Goal: Task Accomplishment & Management: Use online tool/utility

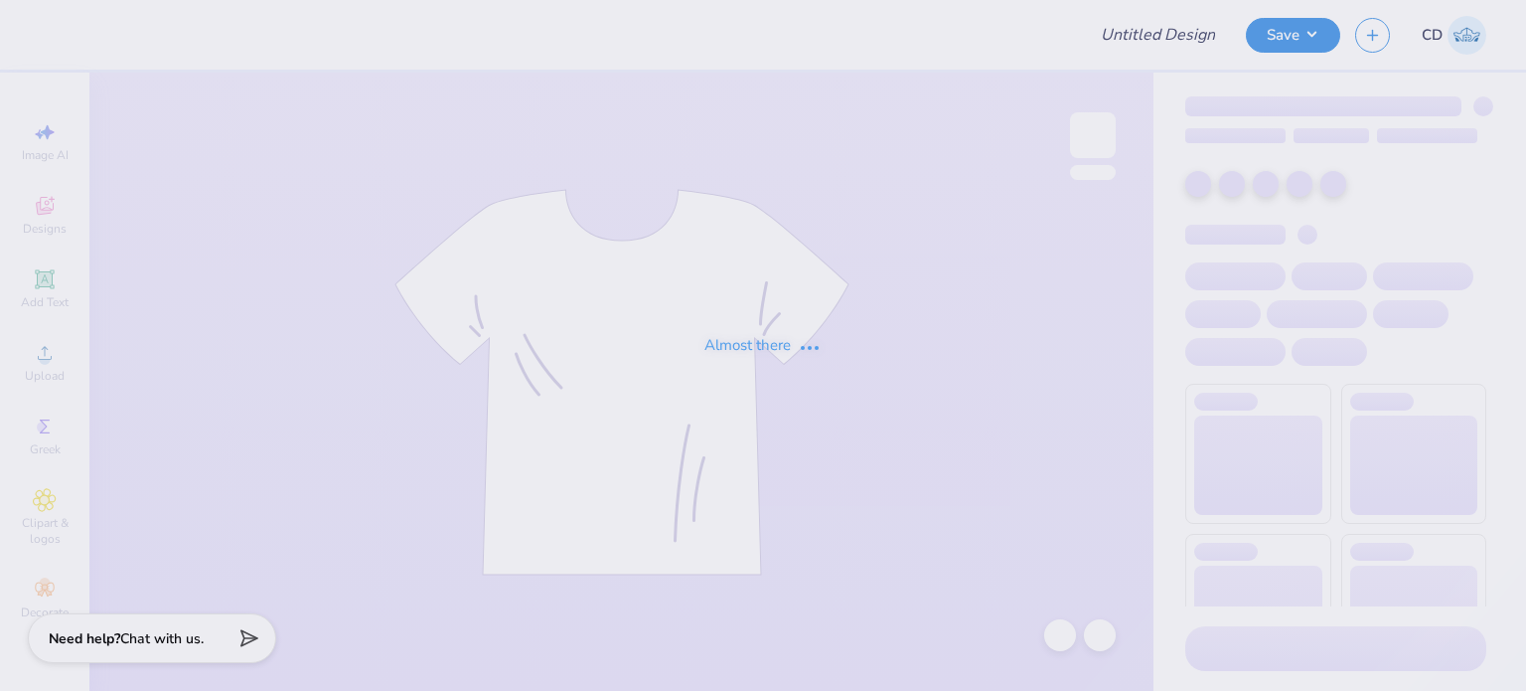
type input "FPS238301"
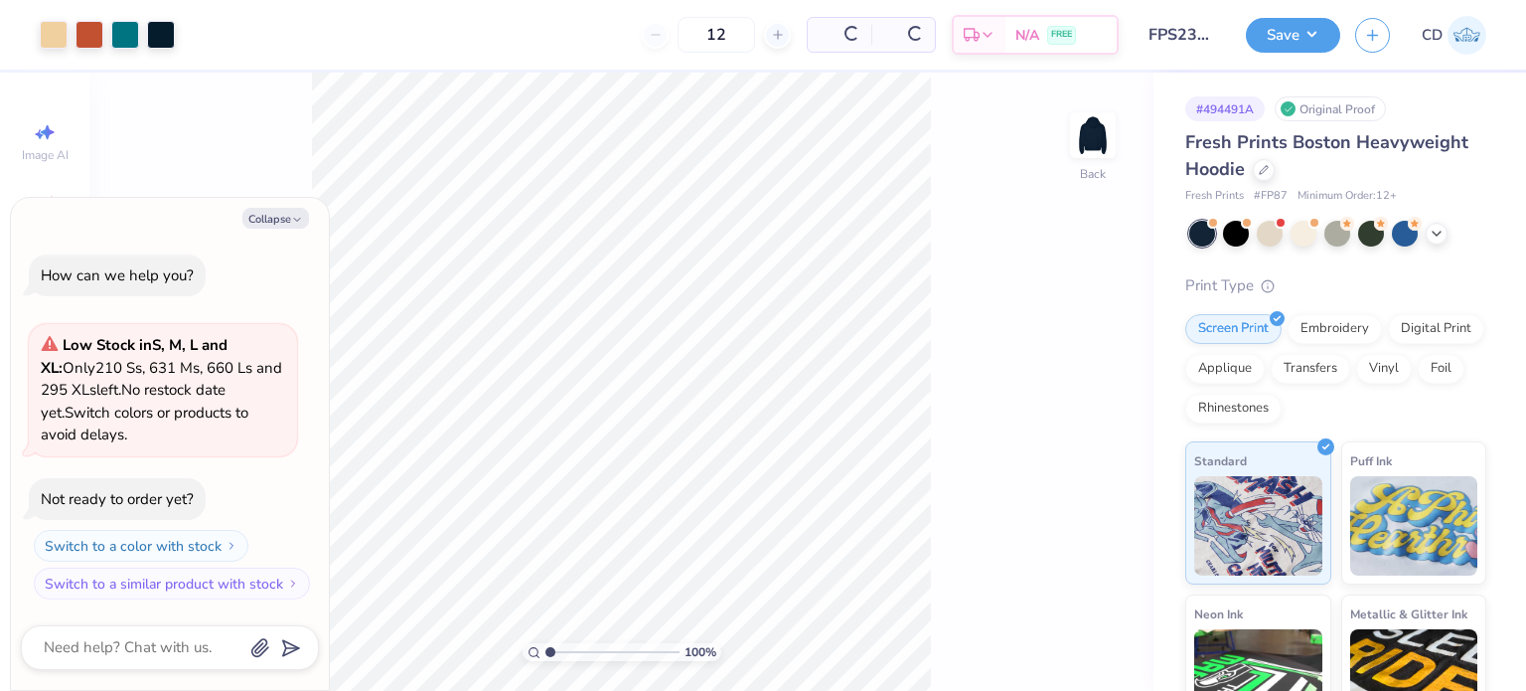
type textarea "x"
click at [583, 651] on input "range" at bounding box center [613, 652] width 134 height 18
drag, startPoint x: 585, startPoint y: 650, endPoint x: 571, endPoint y: 649, distance: 13.9
click at [571, 649] on input "range" at bounding box center [613, 652] width 134 height 18
type input "2.8"
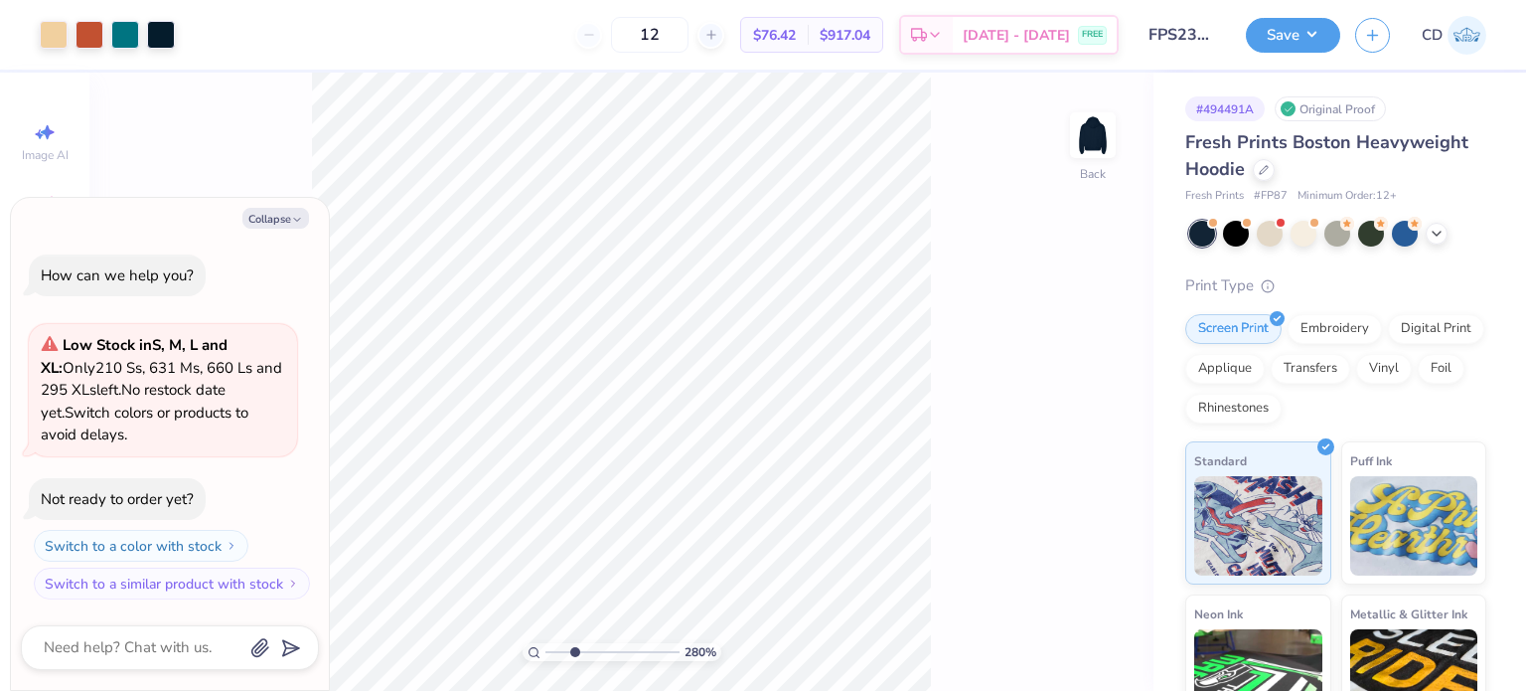
click at [573, 649] on input "range" at bounding box center [613, 652] width 134 height 18
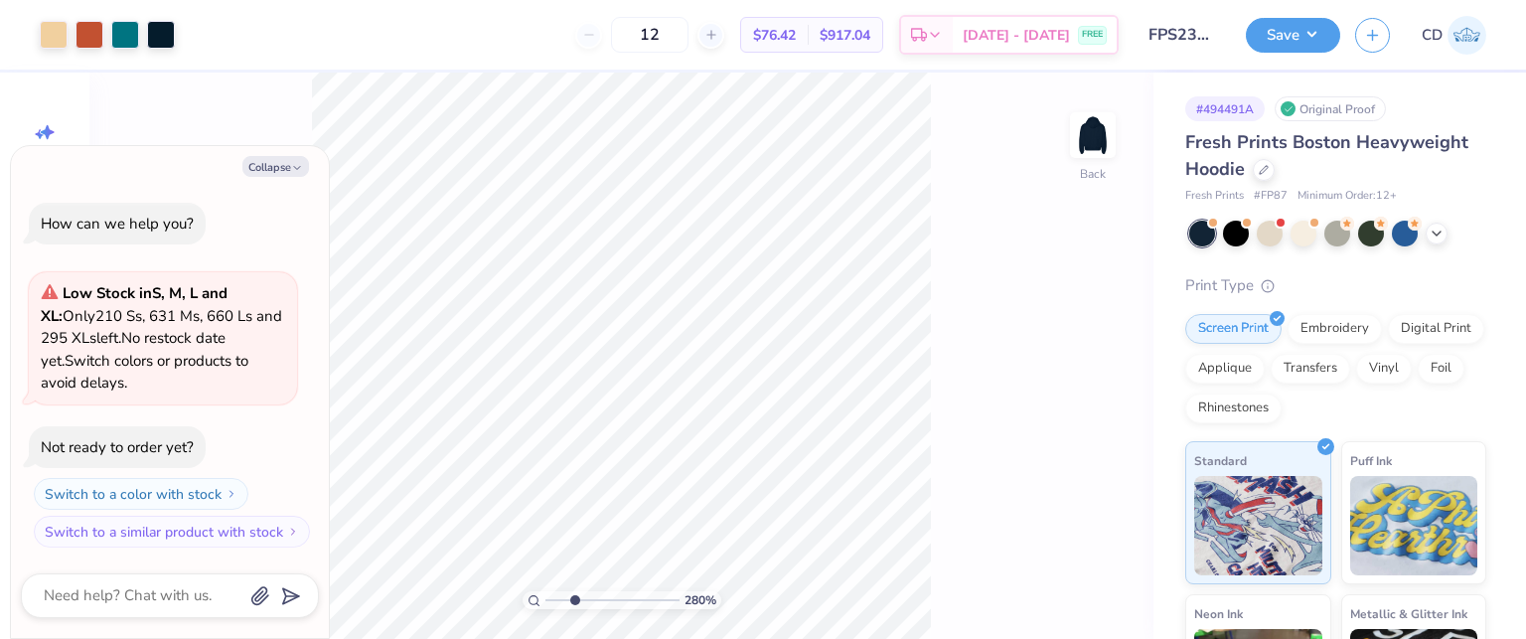
type textarea "x"
type input "3.32211092047231"
click at [282, 174] on button "Collapse" at bounding box center [275, 166] width 67 height 21
type textarea "x"
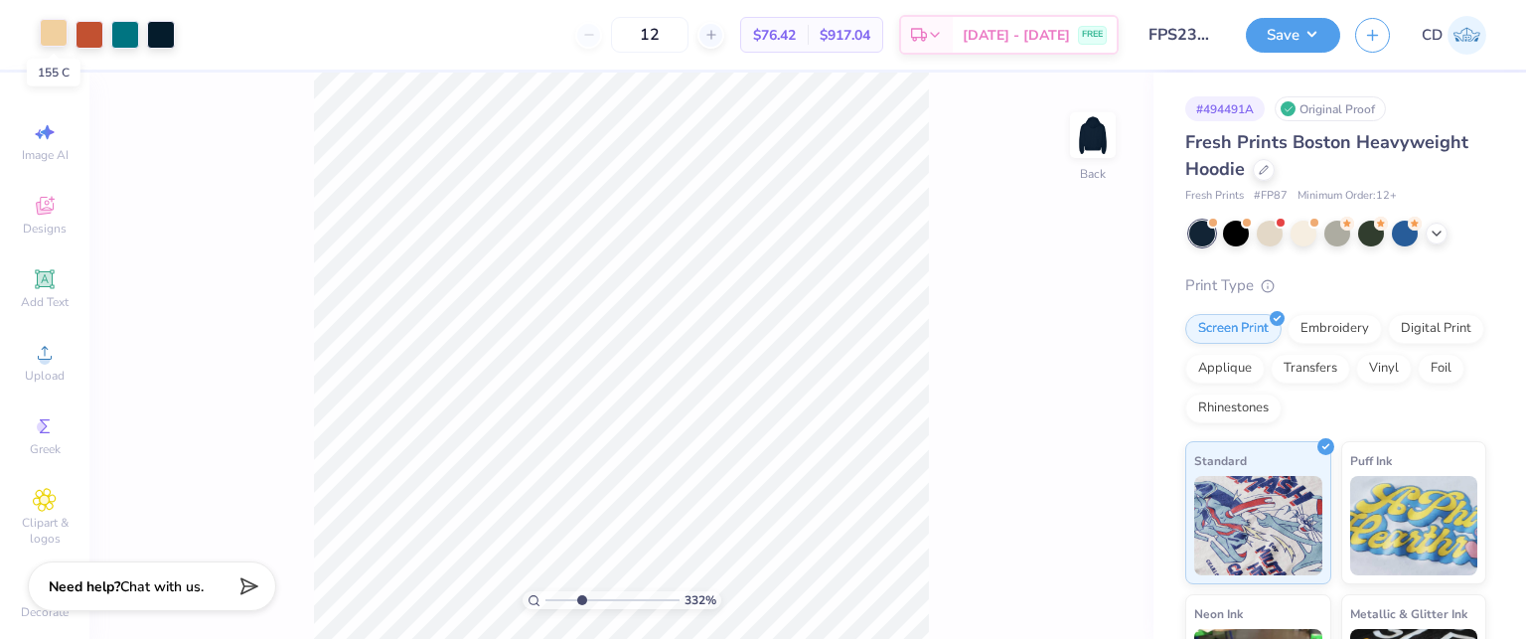
click at [60, 41] on div at bounding box center [54, 33] width 28 height 28
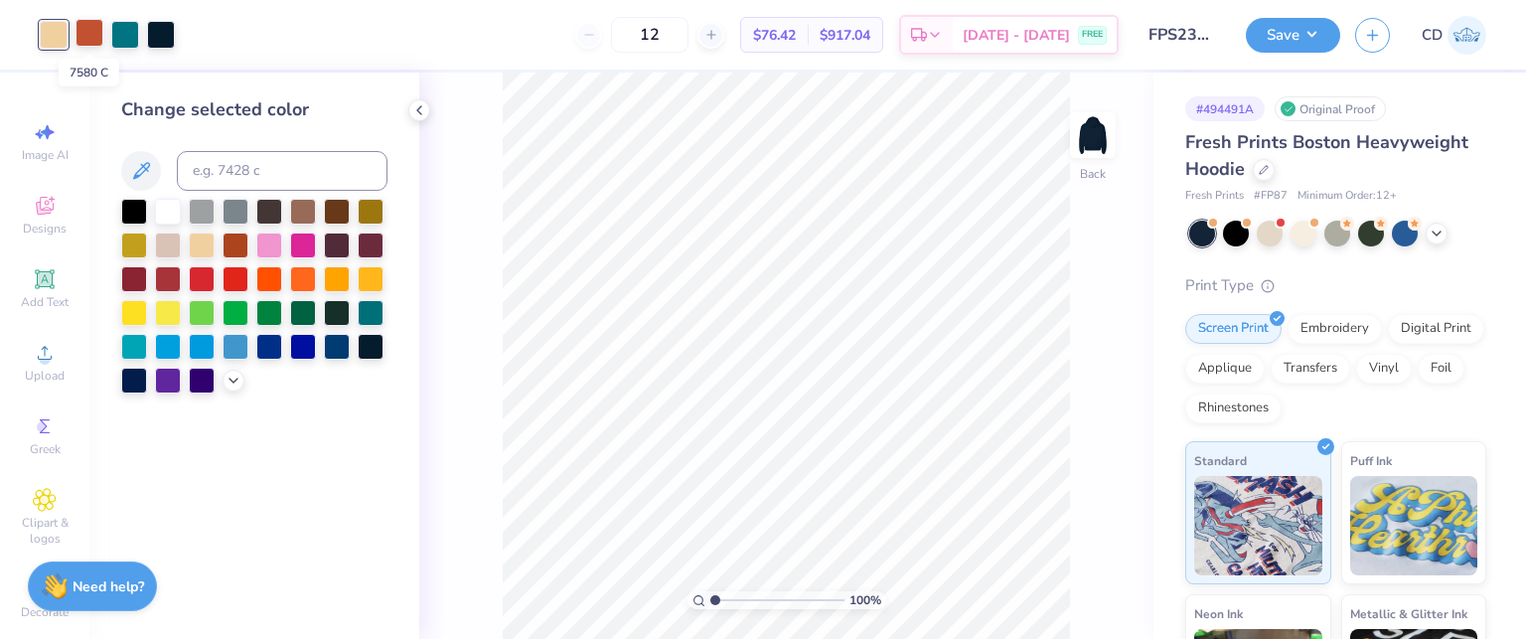
click at [91, 43] on div at bounding box center [90, 33] width 28 height 28
click at [224, 384] on div at bounding box center [234, 379] width 22 height 22
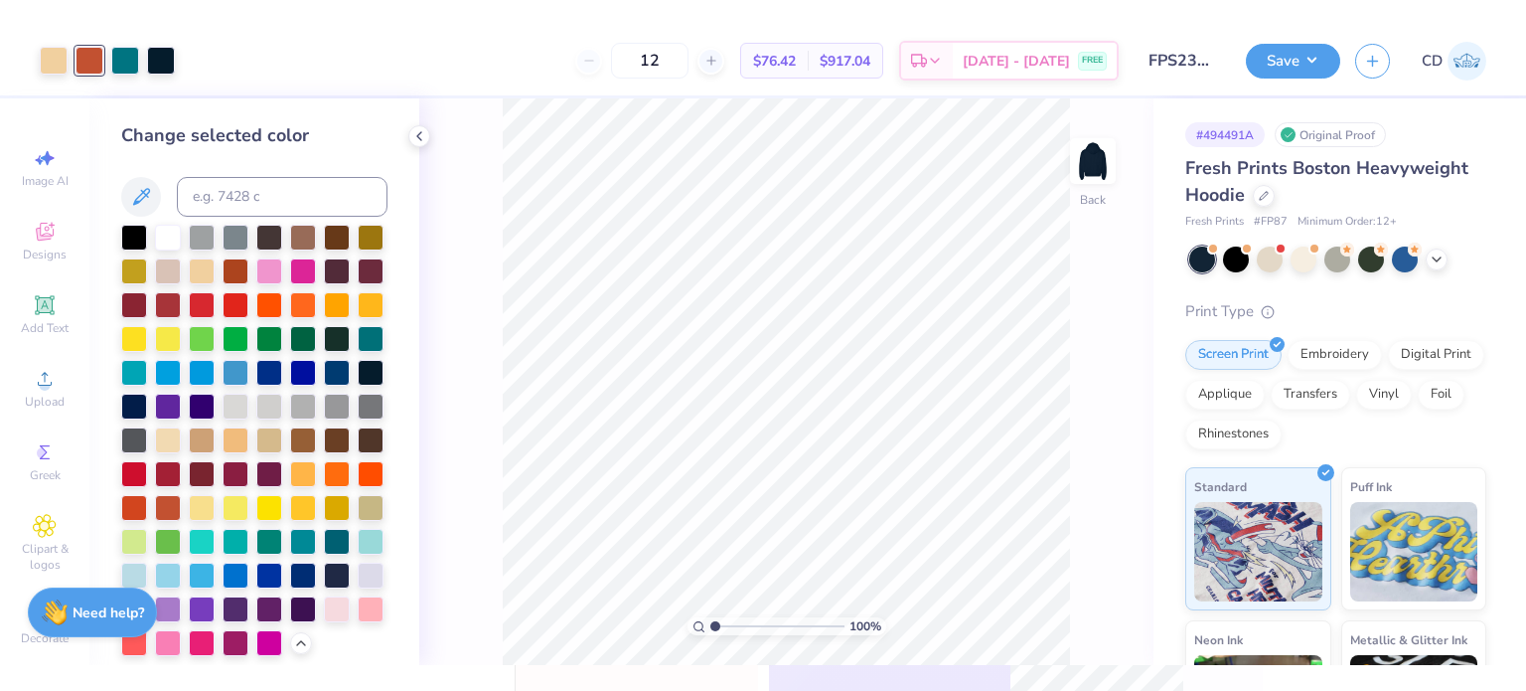
scroll to position [81, 0]
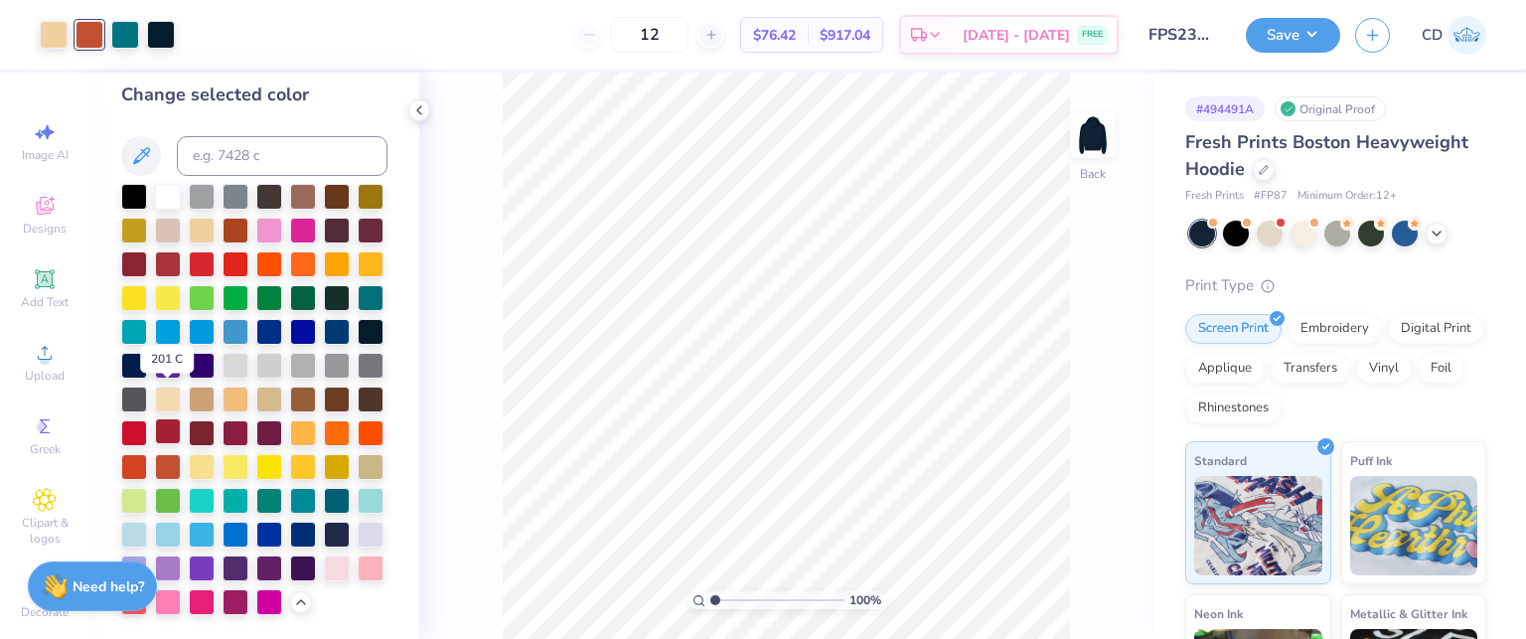
click at [165, 418] on div at bounding box center [168, 431] width 26 height 26
click at [136, 34] on div at bounding box center [125, 33] width 28 height 28
click at [248, 520] on div at bounding box center [236, 533] width 26 height 26
click at [54, 34] on div at bounding box center [54, 33] width 28 height 28
click at [178, 182] on div at bounding box center [168, 195] width 26 height 26
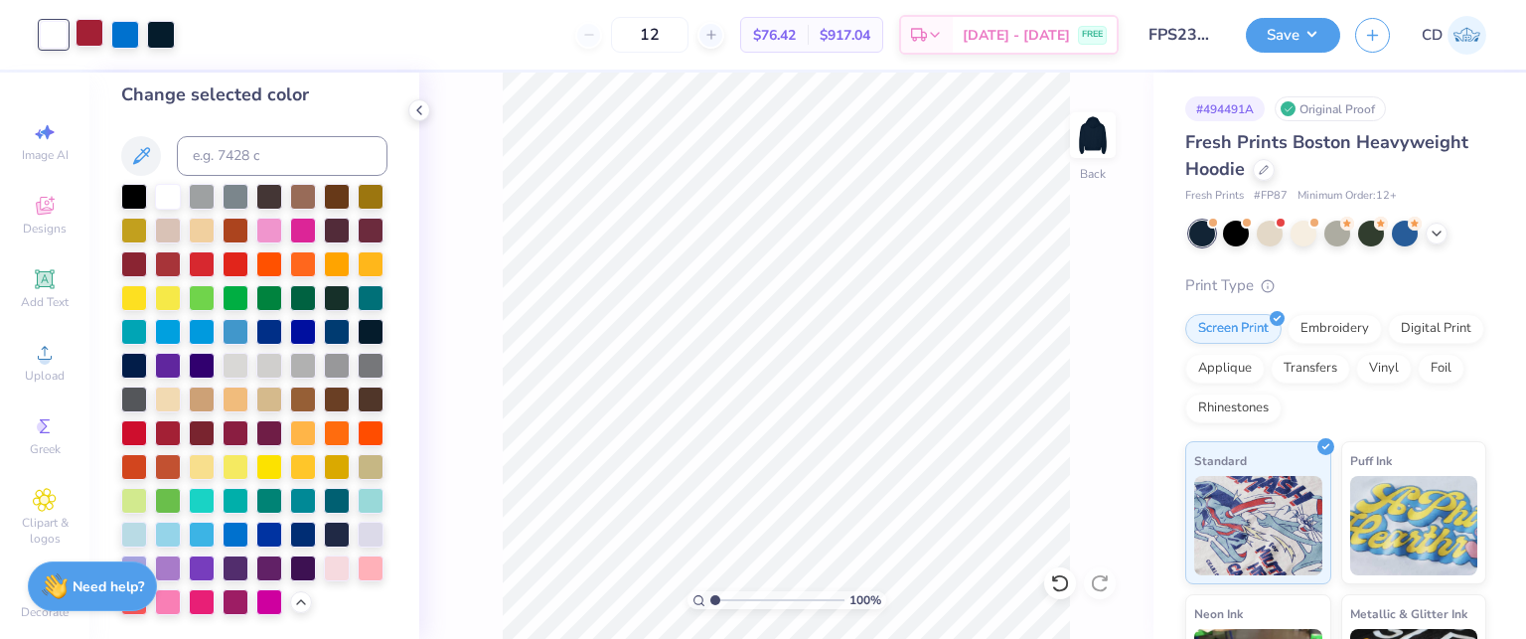
click at [83, 31] on div at bounding box center [90, 33] width 28 height 28
click at [181, 317] on div at bounding box center [168, 330] width 26 height 26
click at [134, 39] on div at bounding box center [125, 33] width 28 height 28
click at [223, 317] on div at bounding box center [236, 330] width 26 height 26
click at [767, 602] on input "range" at bounding box center [778, 600] width 134 height 18
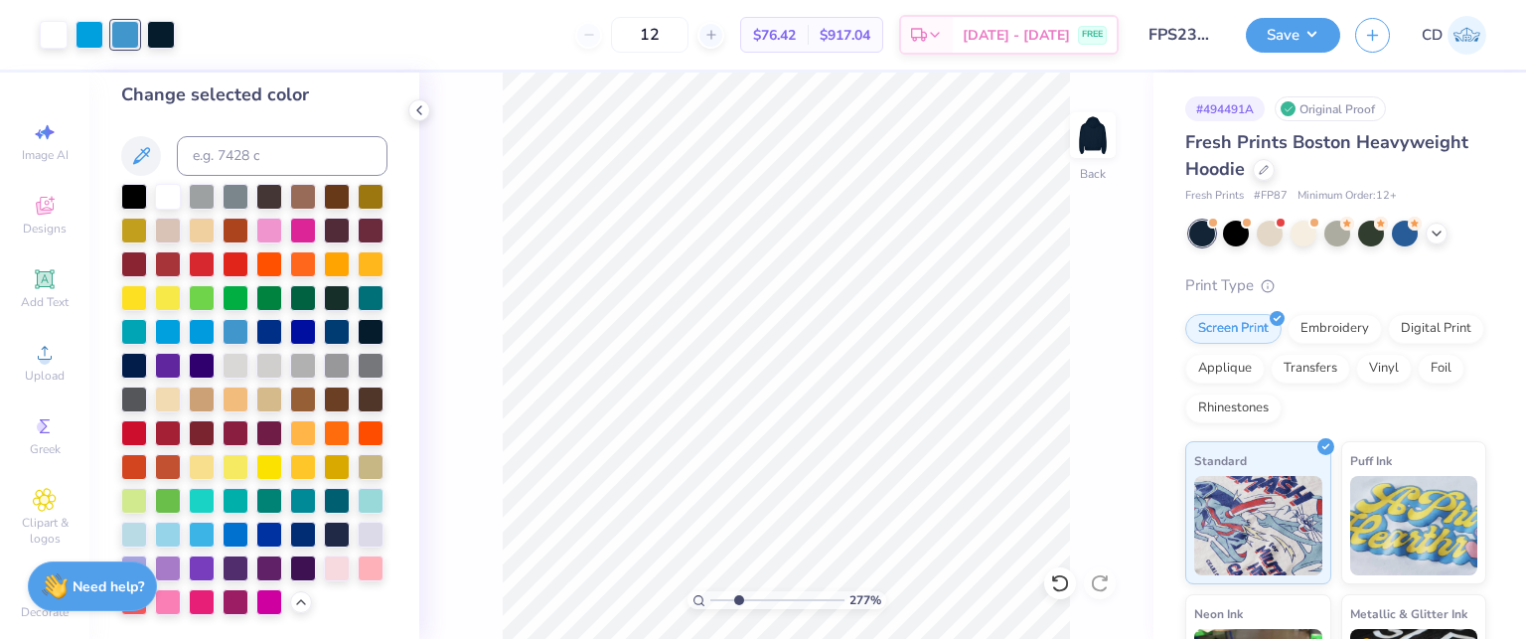
drag, startPoint x: 767, startPoint y: 599, endPoint x: 738, endPoint y: 591, distance: 29.9
click at [738, 591] on input "range" at bounding box center [778, 600] width 134 height 18
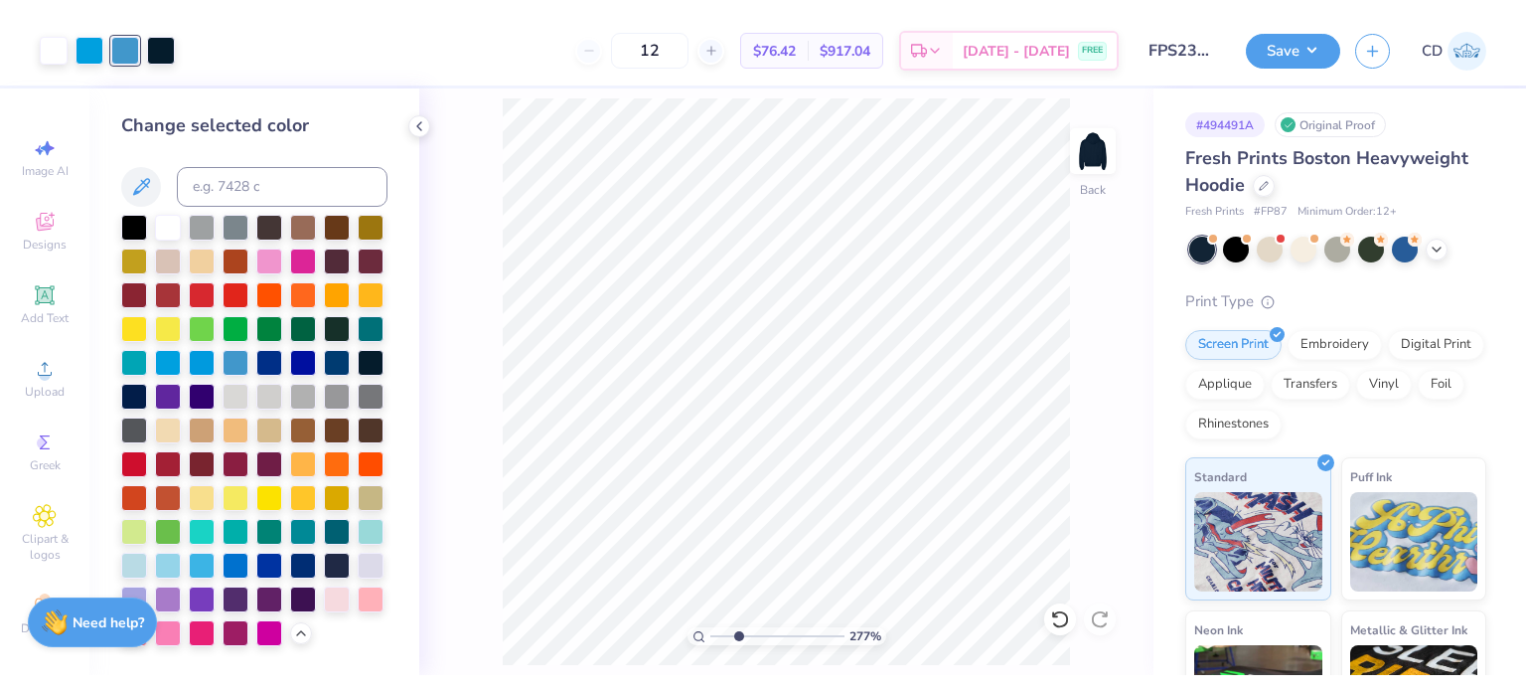
scroll to position [30, 0]
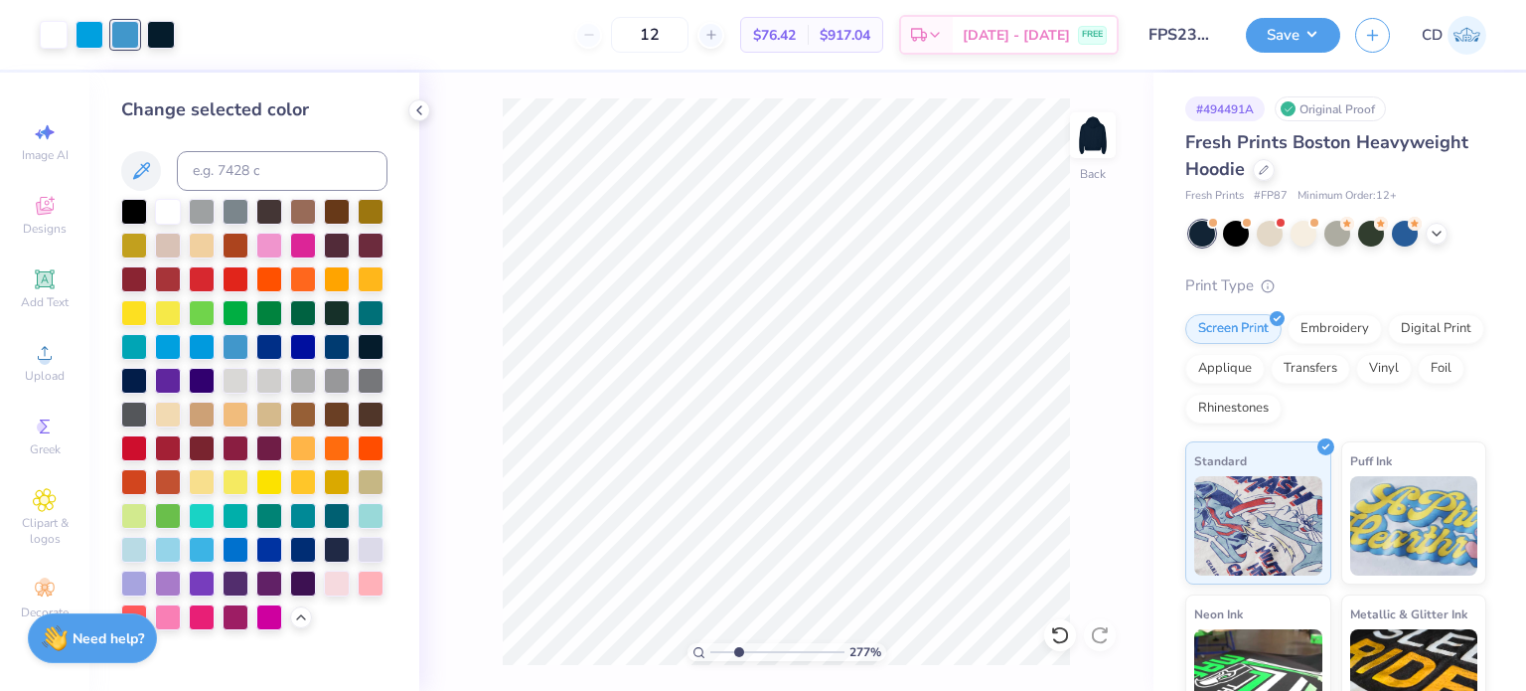
type input "1"
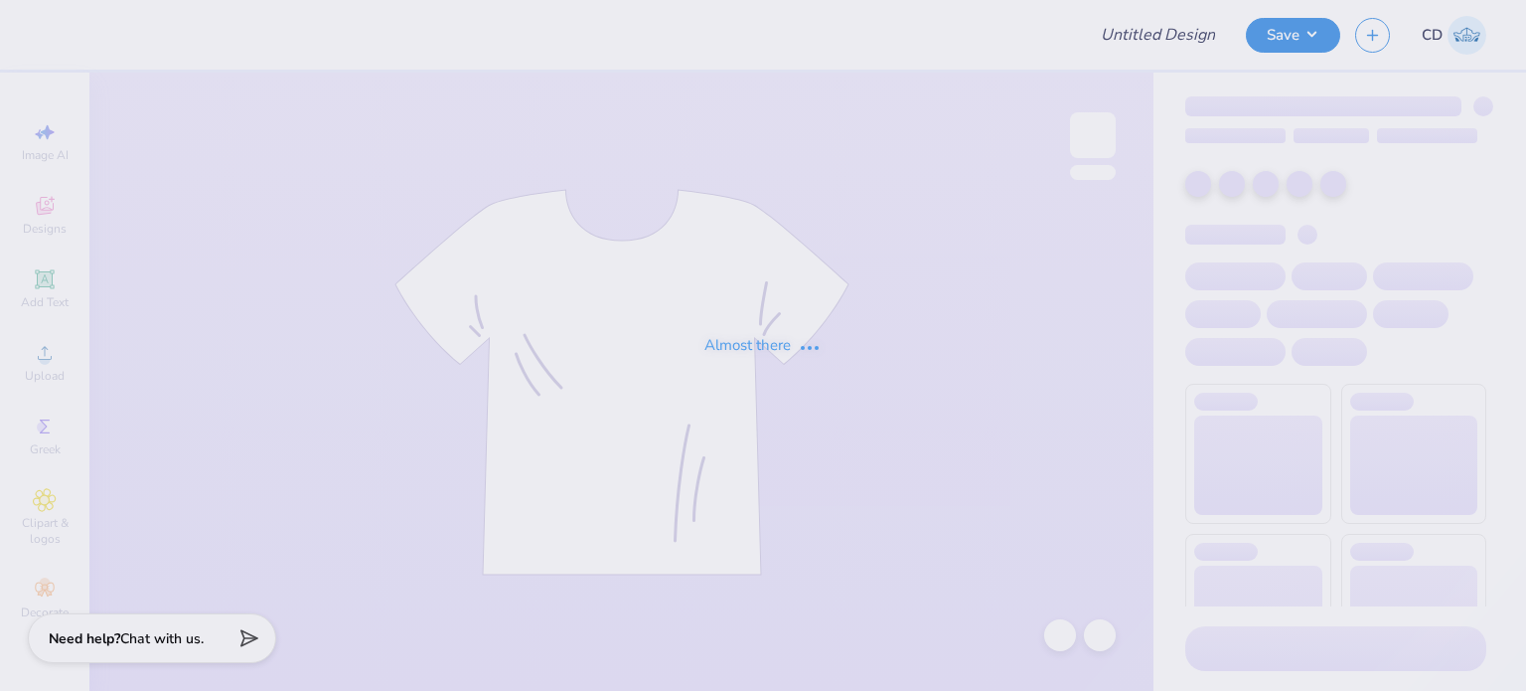
type input "FPS238679"
type input "FPS238794"
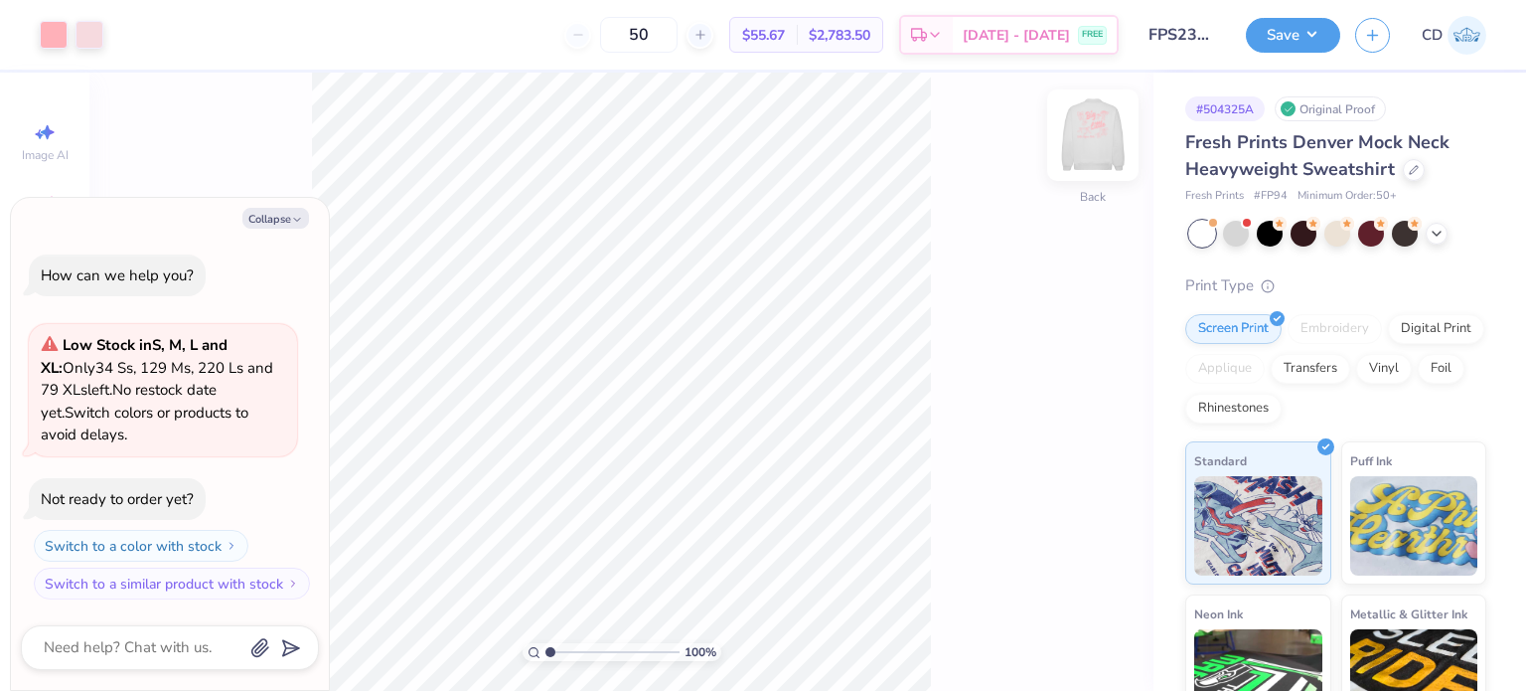
click at [1081, 149] on img at bounding box center [1093, 135] width 80 height 80
type textarea "x"
drag, startPoint x: 550, startPoint y: 652, endPoint x: 558, endPoint y: 657, distance: 10.2
type input "1.66"
click at [558, 657] on input "range" at bounding box center [613, 652] width 134 height 18
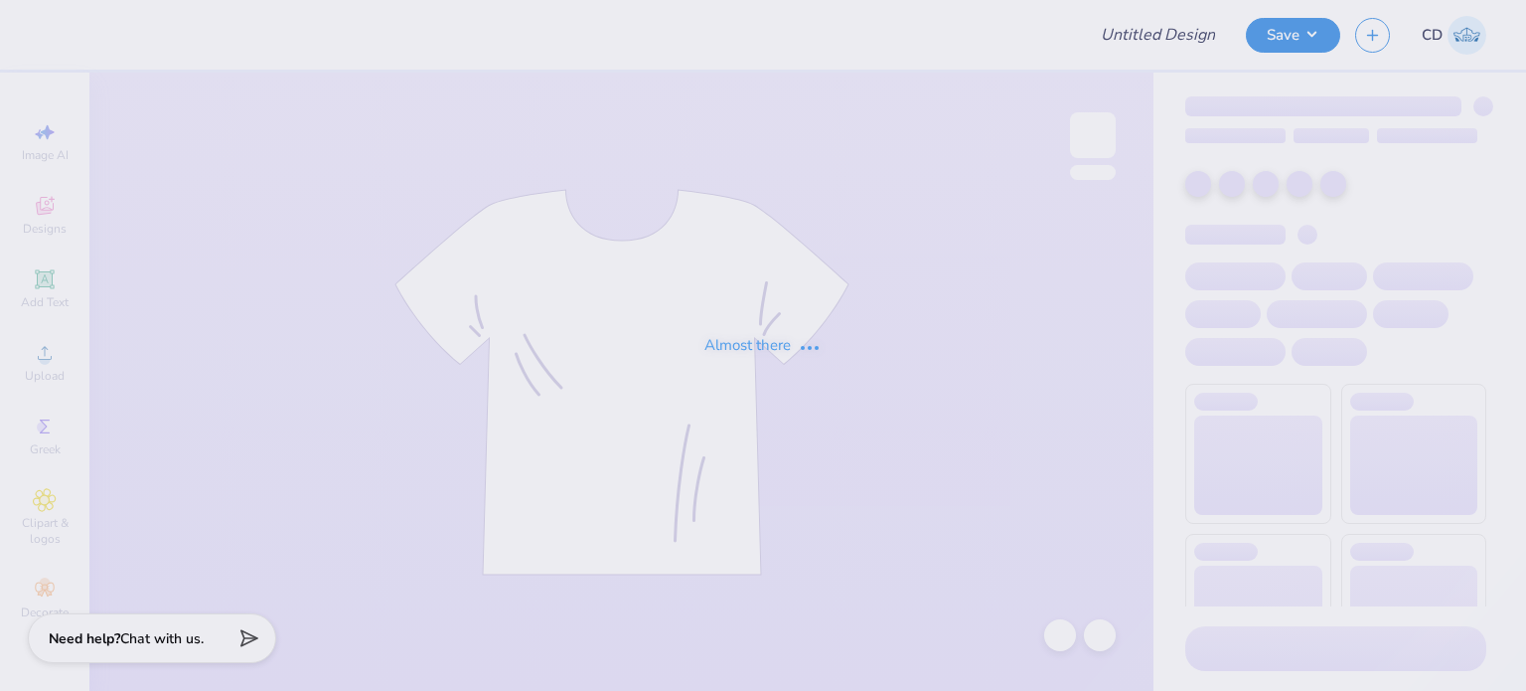
type input "FPS238646"
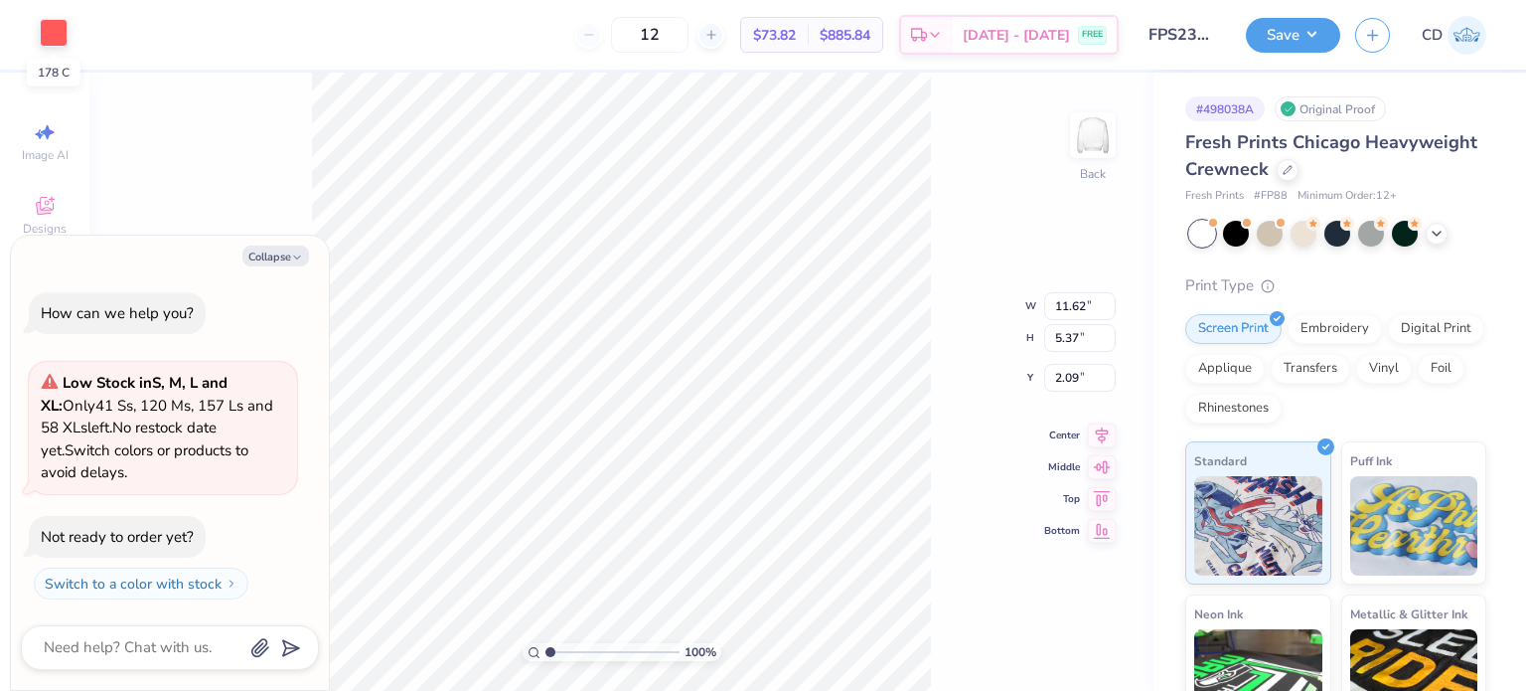
click at [50, 37] on div at bounding box center [54, 33] width 28 height 28
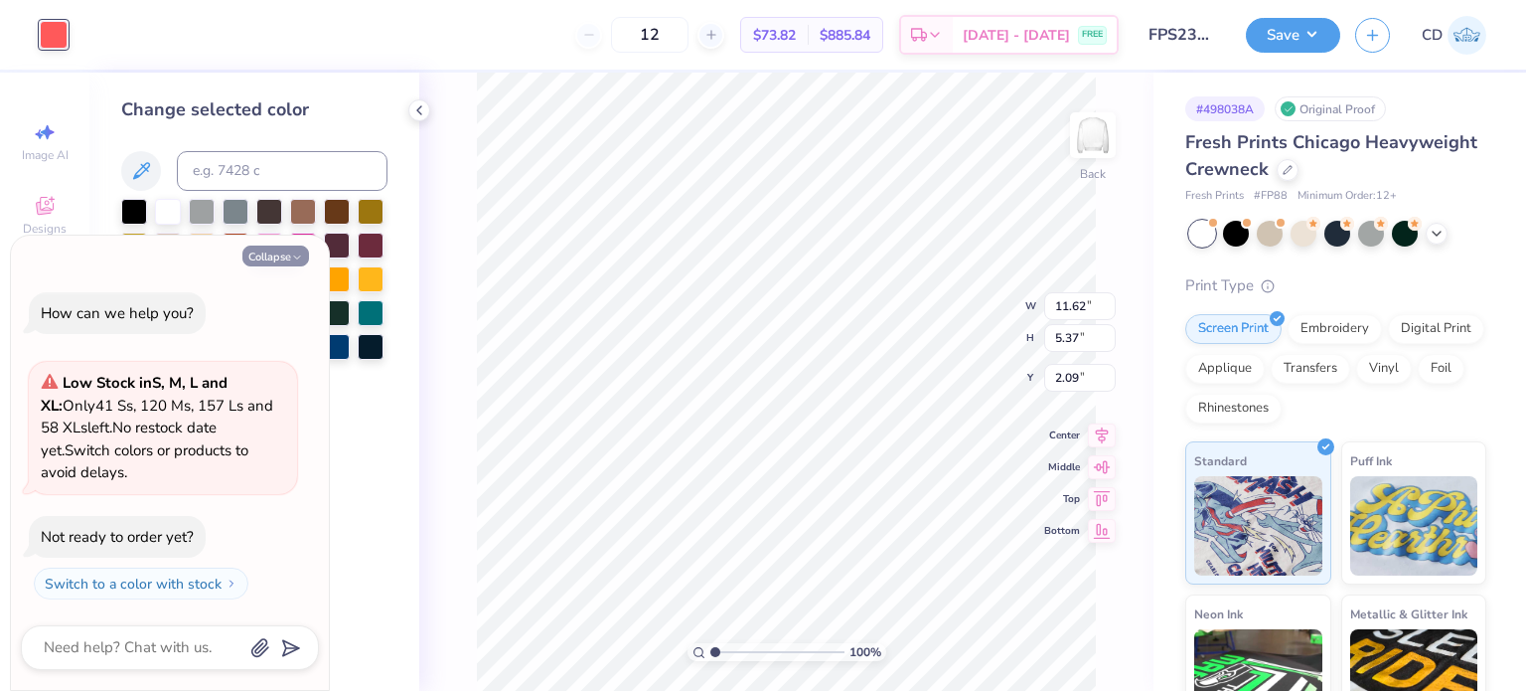
click at [286, 257] on button "Collapse" at bounding box center [275, 255] width 67 height 21
type textarea "x"
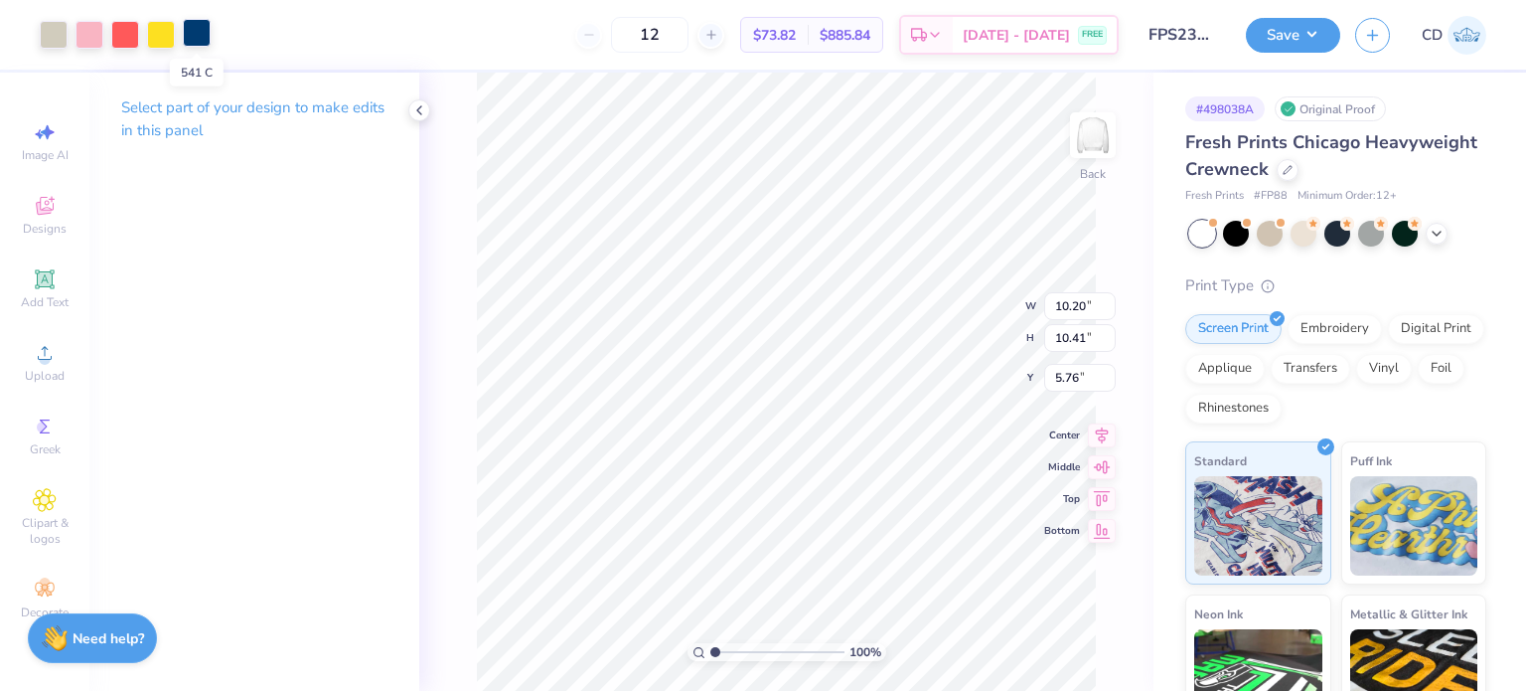
click at [189, 31] on div at bounding box center [197, 33] width 28 height 28
type input "11.62"
type input "5.37"
type input "2.09"
click at [60, 42] on div at bounding box center [54, 33] width 28 height 28
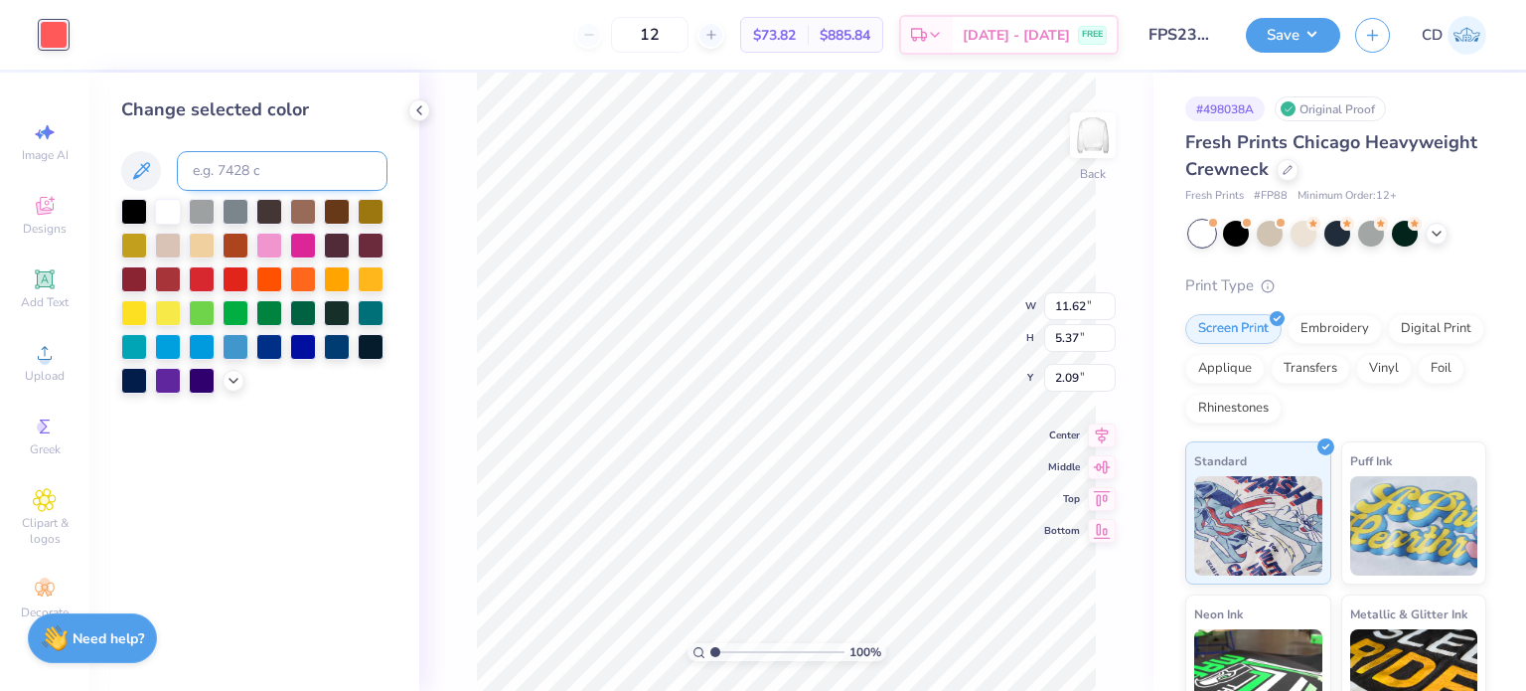
click at [281, 150] on div "Change selected color" at bounding box center [254, 244] width 266 height 297
click at [266, 163] on input at bounding box center [282, 171] width 211 height 40
click at [135, 164] on icon at bounding box center [141, 171] width 24 height 24
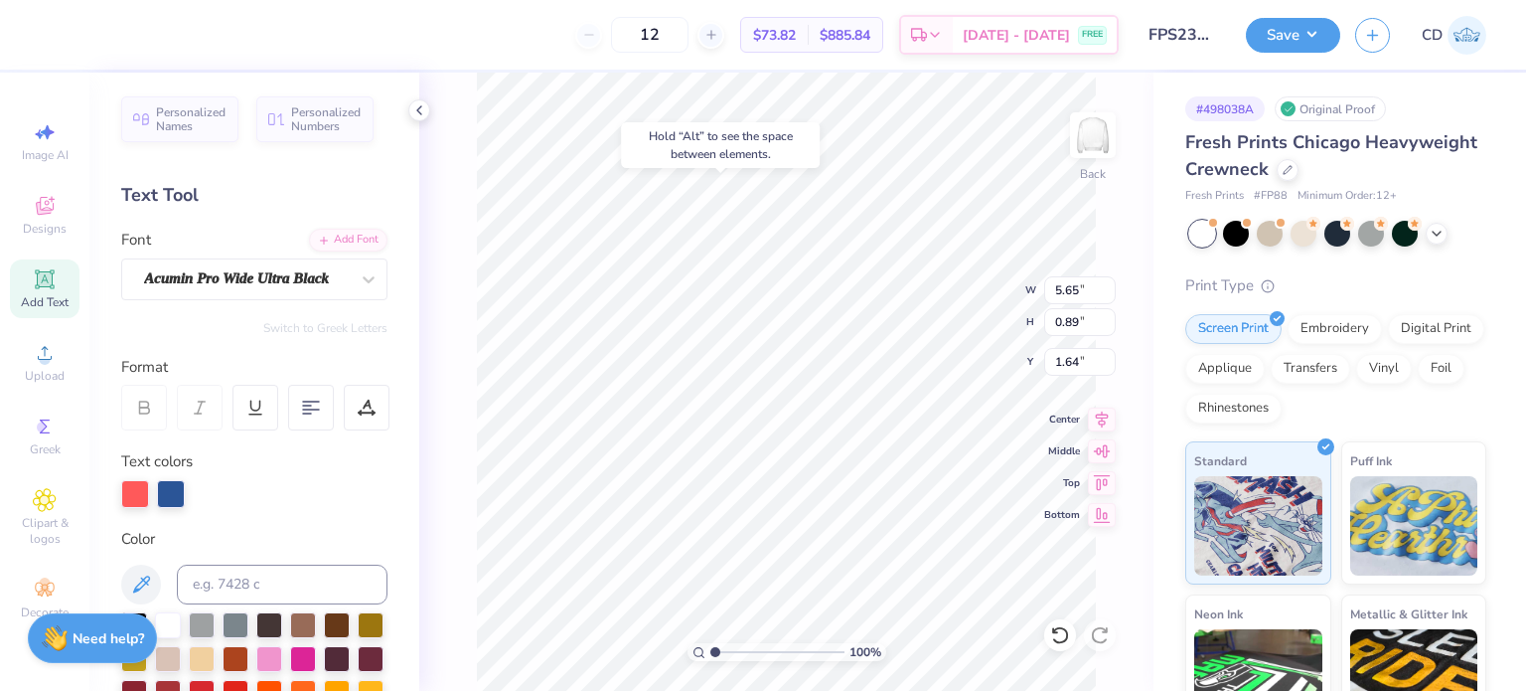
type input "1.64"
type input "11.62"
type input "5.37"
type input "2.09"
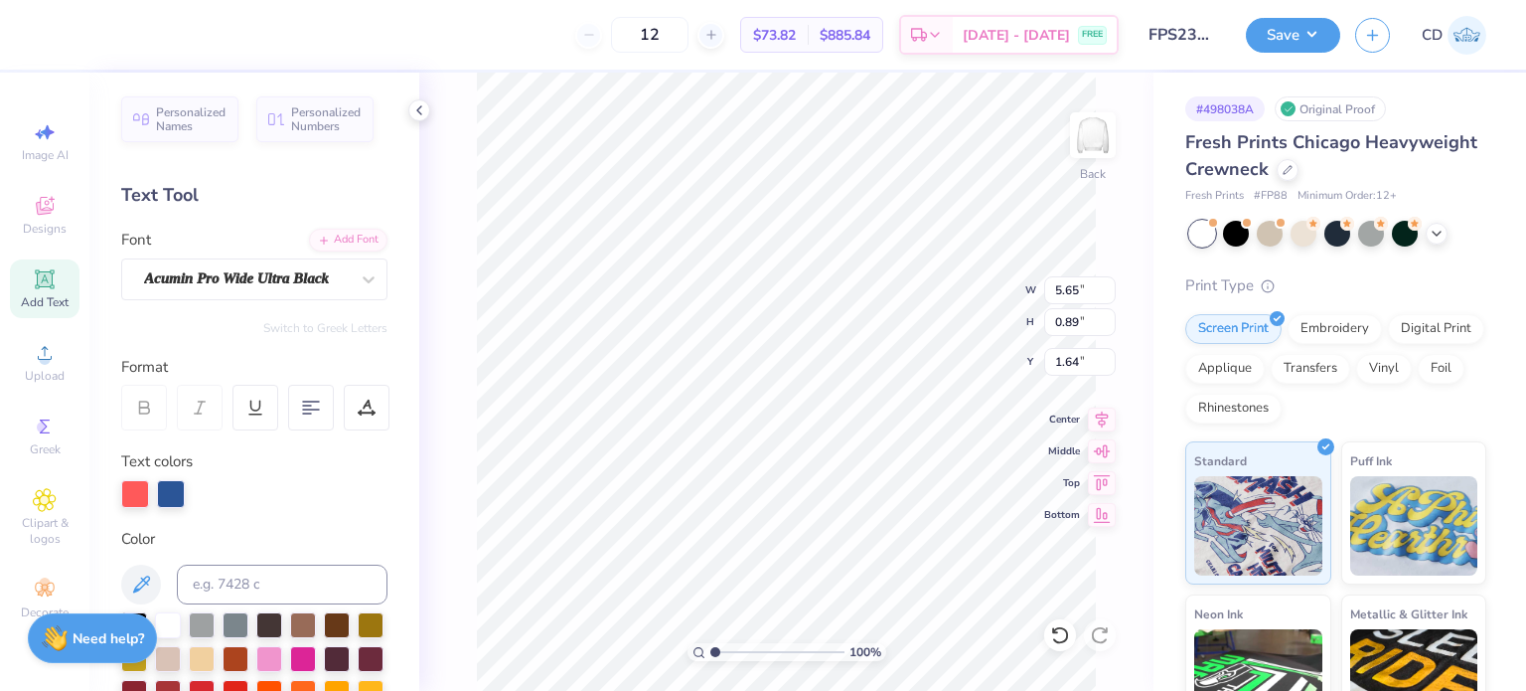
type textarea "STOCKED Fresh"
type input "11.62"
type input "5.37"
type input "2.09"
type input "8.37"
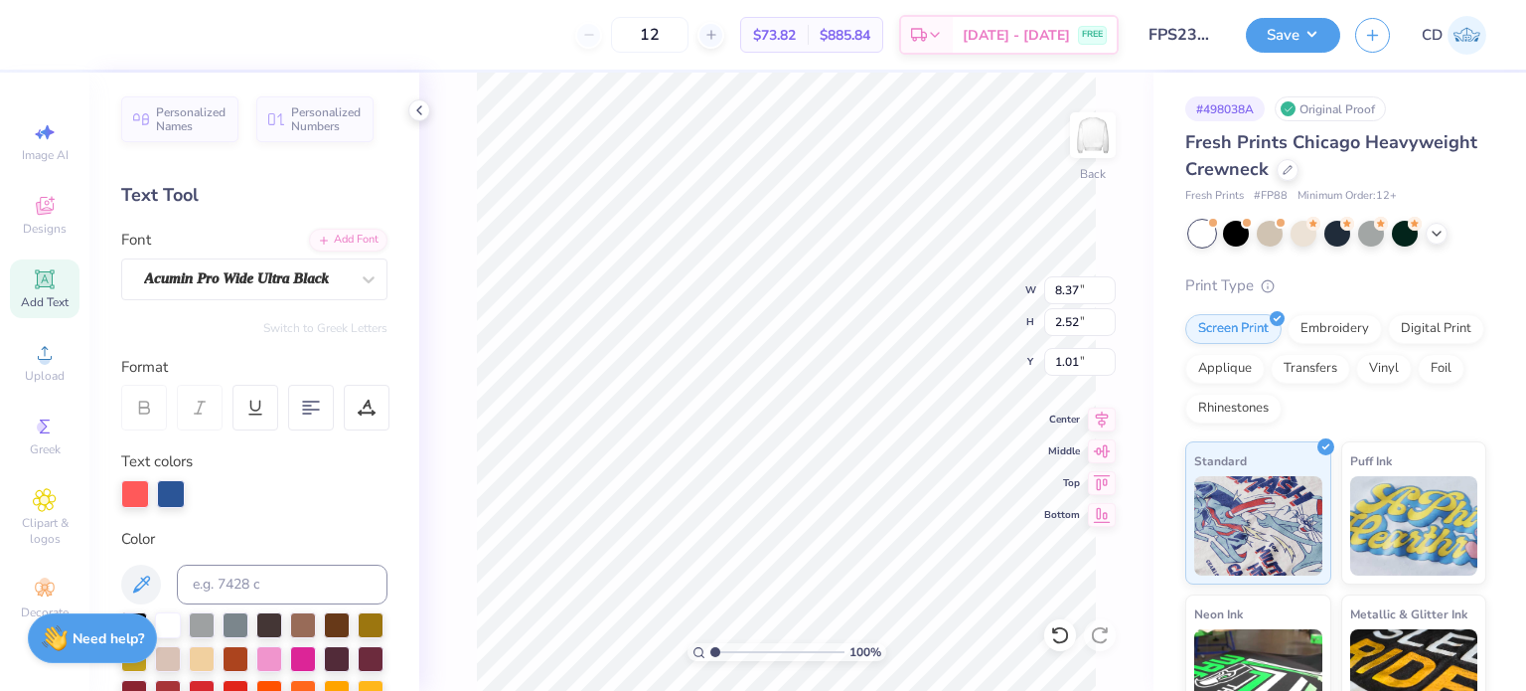
type input "2.52"
type input "1.01"
type input "8.11"
type input "3.27"
type input "0.84"
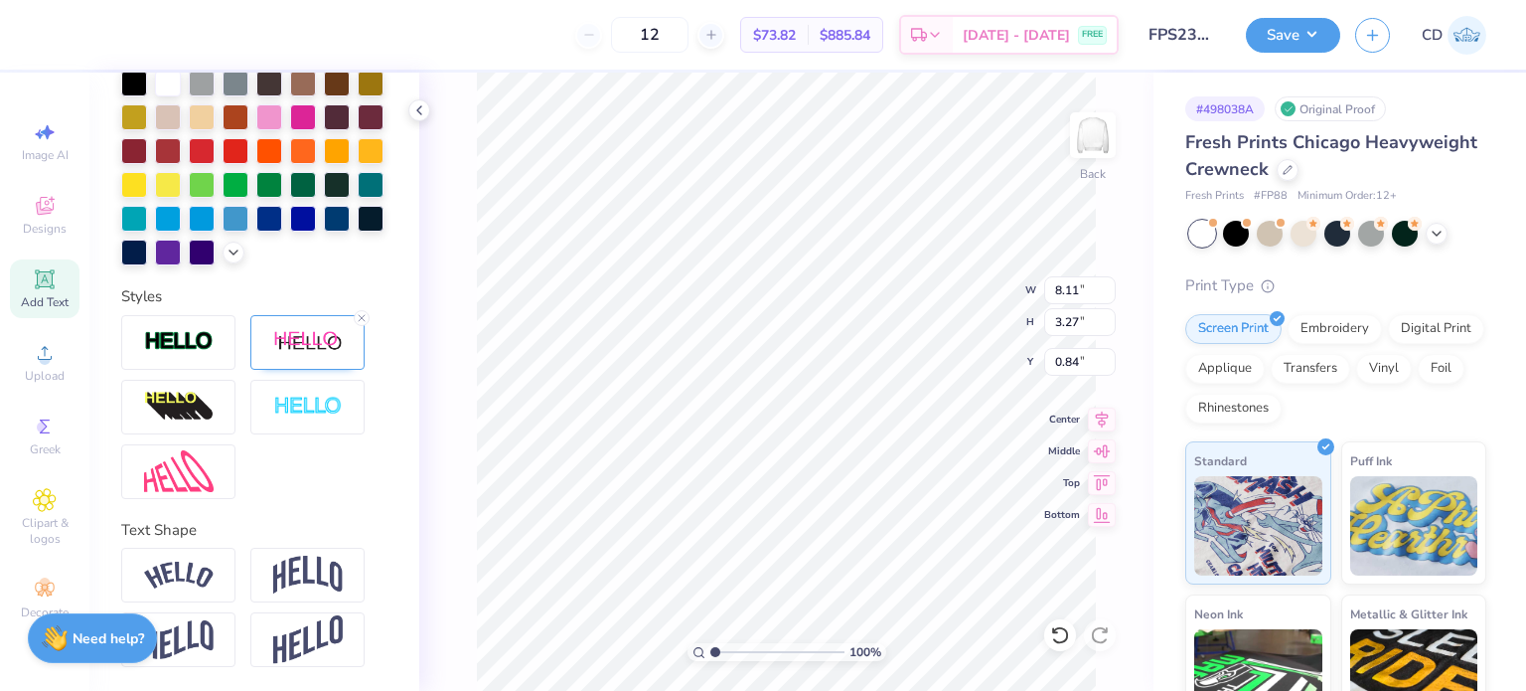
scroll to position [574, 0]
click at [362, 313] on icon at bounding box center [362, 318] width 12 height 12
type input "8.08"
type input "3.10"
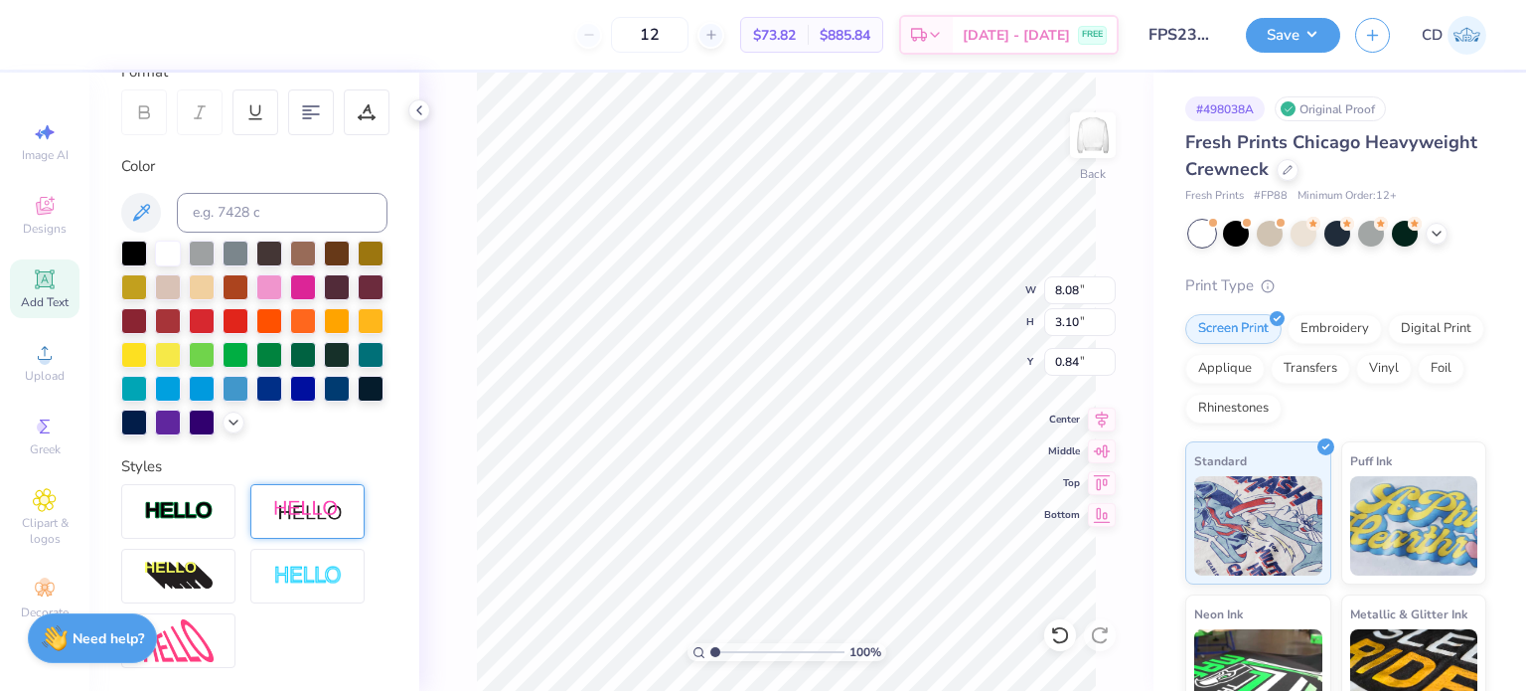
scroll to position [298, 0]
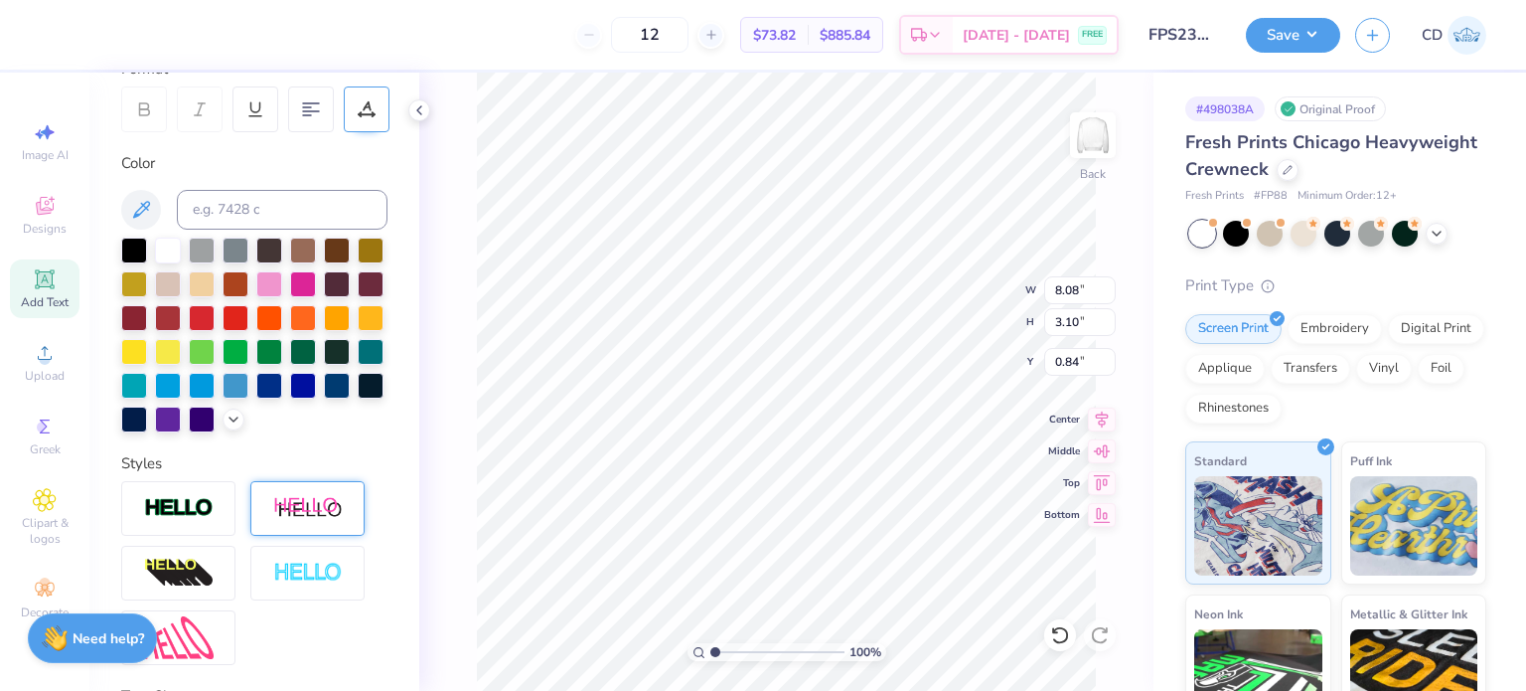
click at [377, 110] on div at bounding box center [367, 109] width 46 height 46
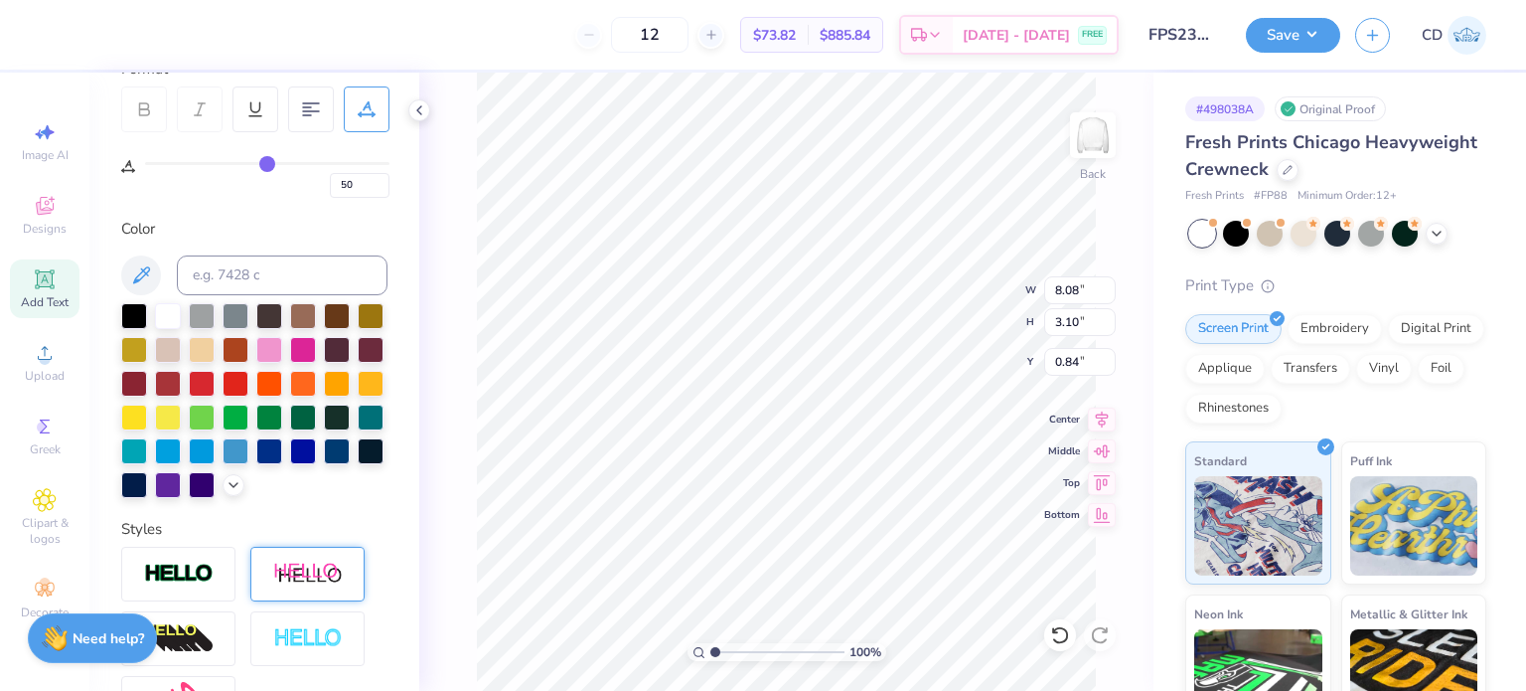
type input "48"
type input "46"
type input "44"
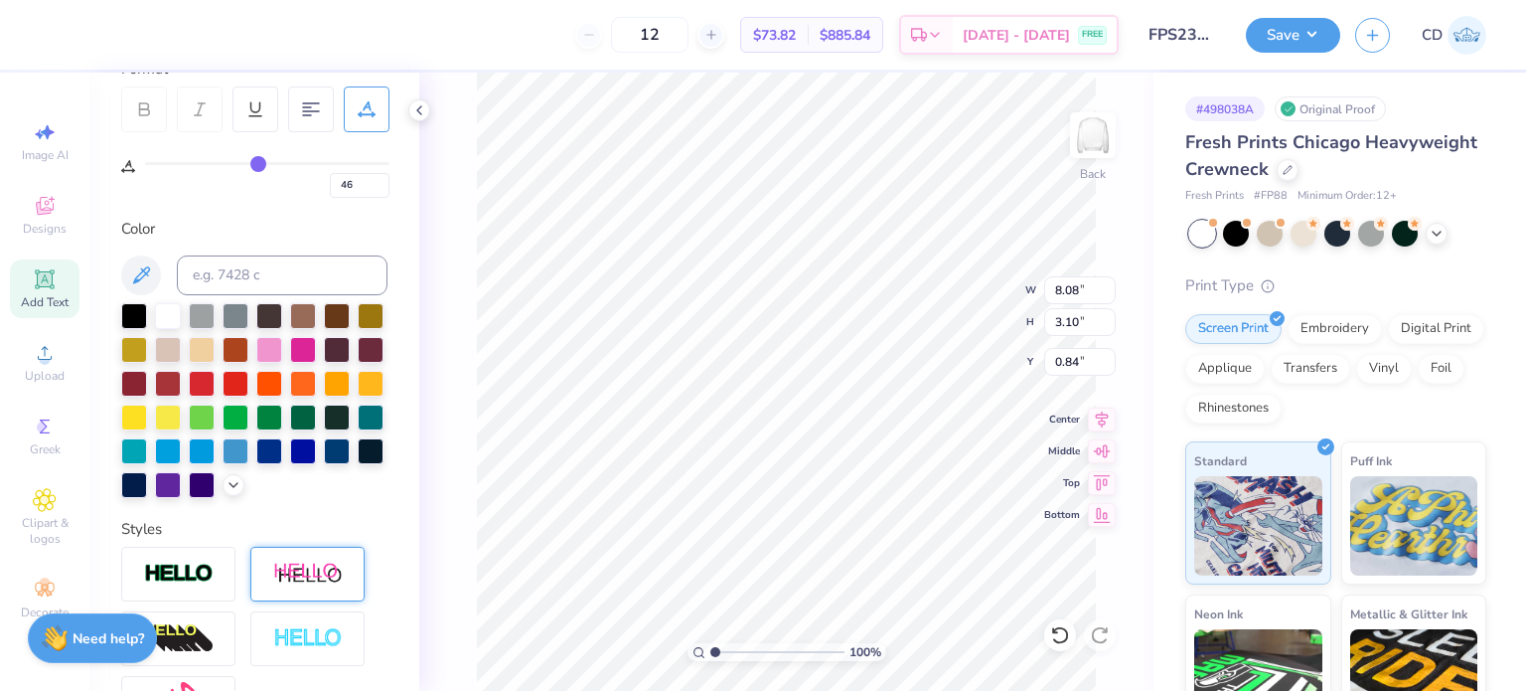
type input "44"
type input "43"
type input "41"
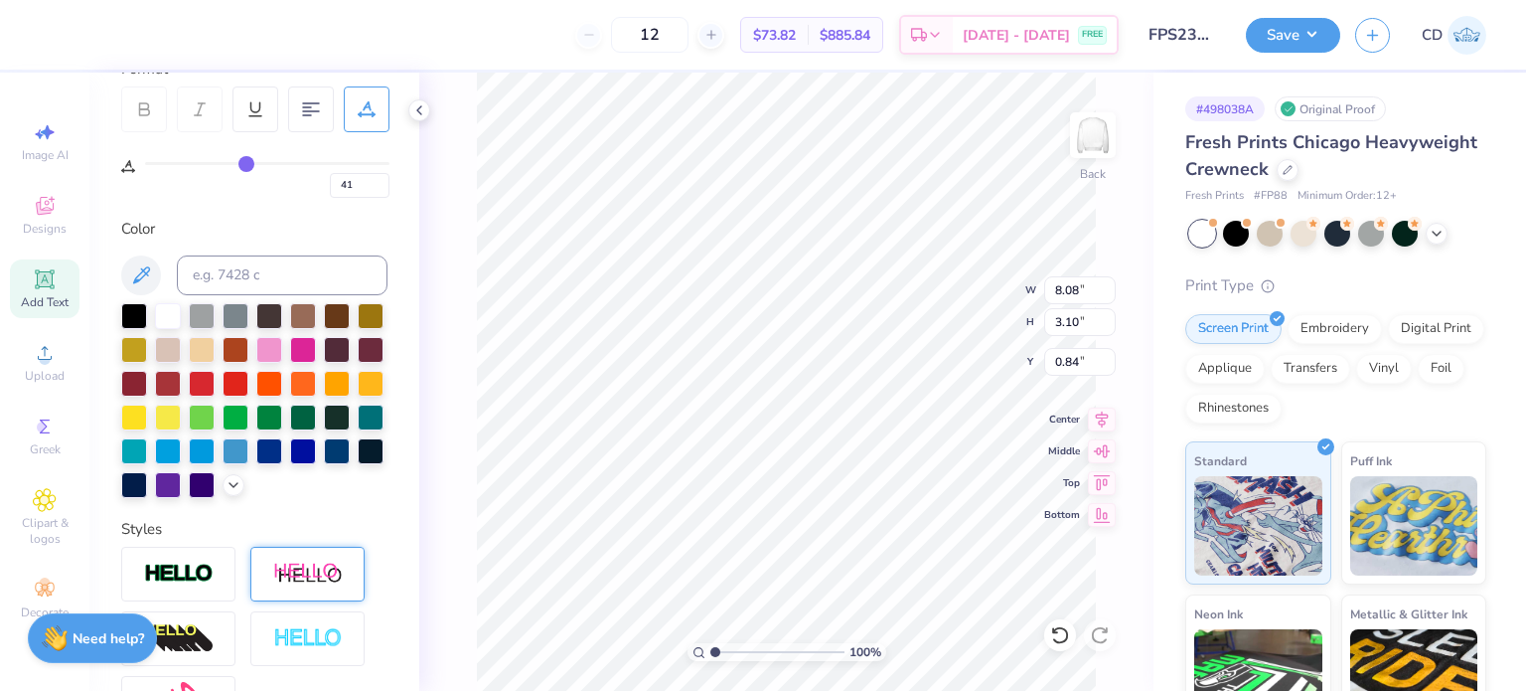
type input "39"
type input "38"
type input "37"
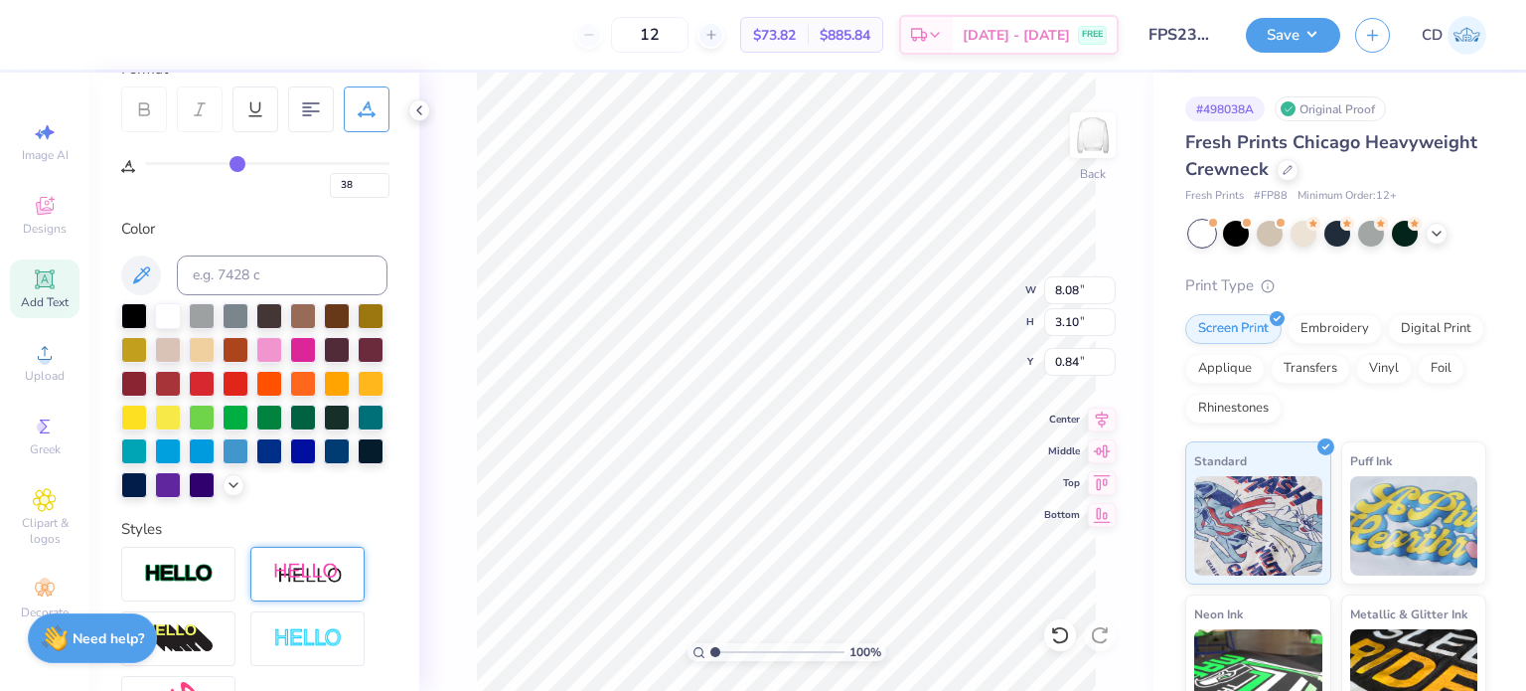
type input "37"
type input "36"
type input "35"
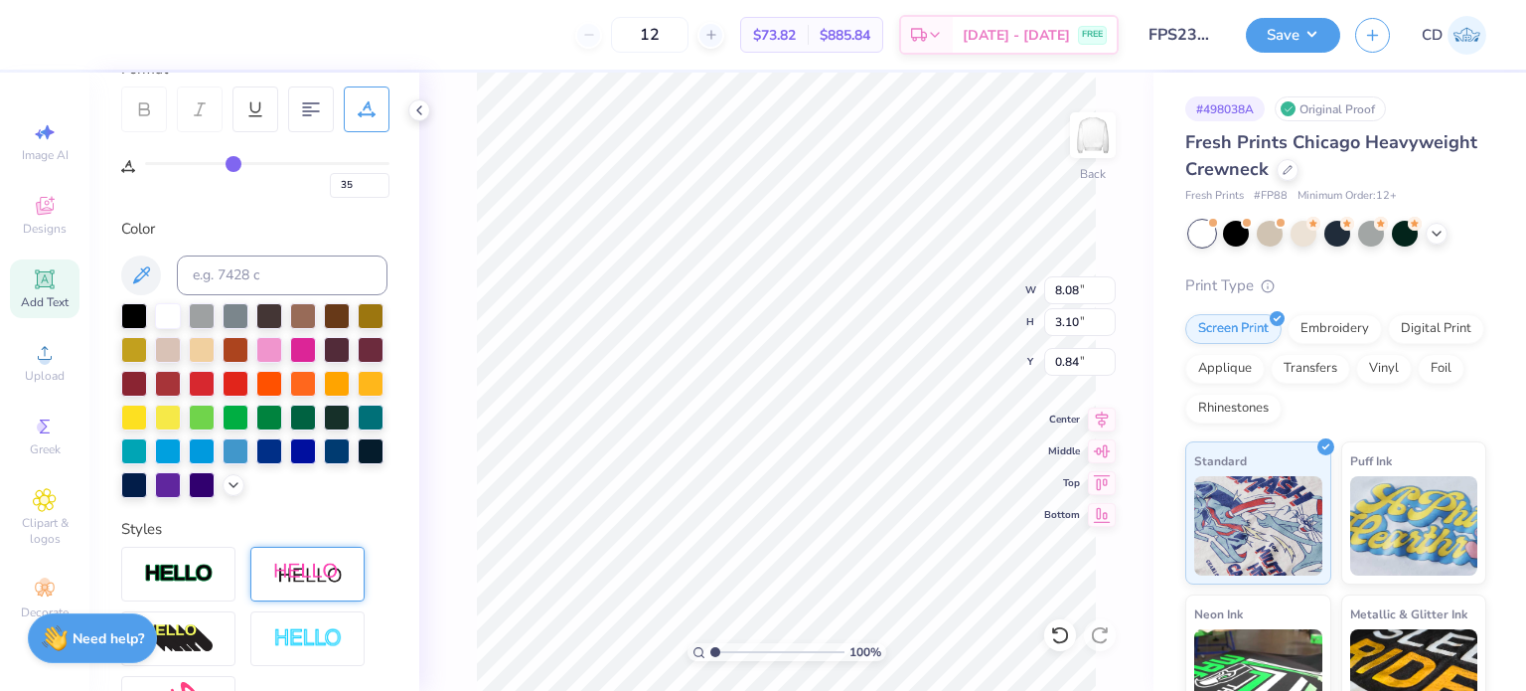
type input "34"
type input "33"
type input "31"
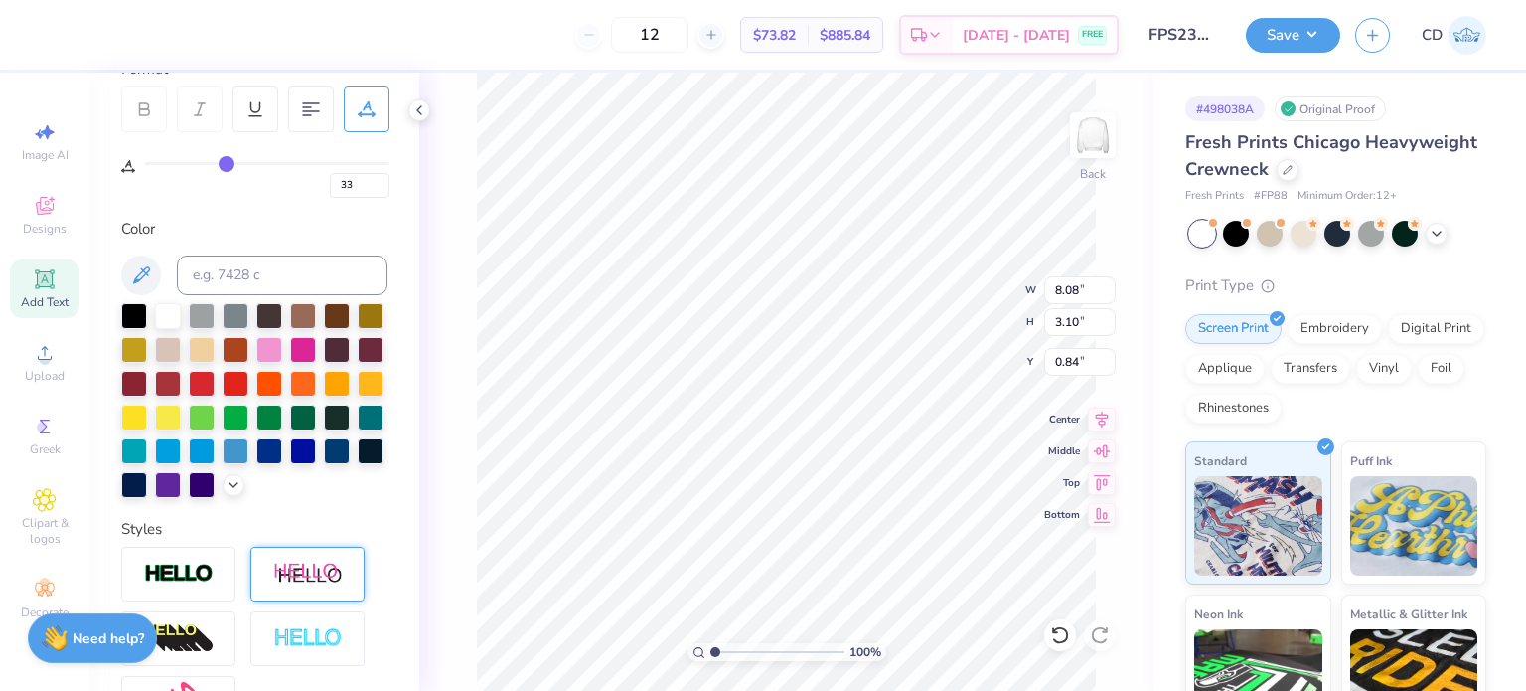
type input "31"
type input "30"
type input "29"
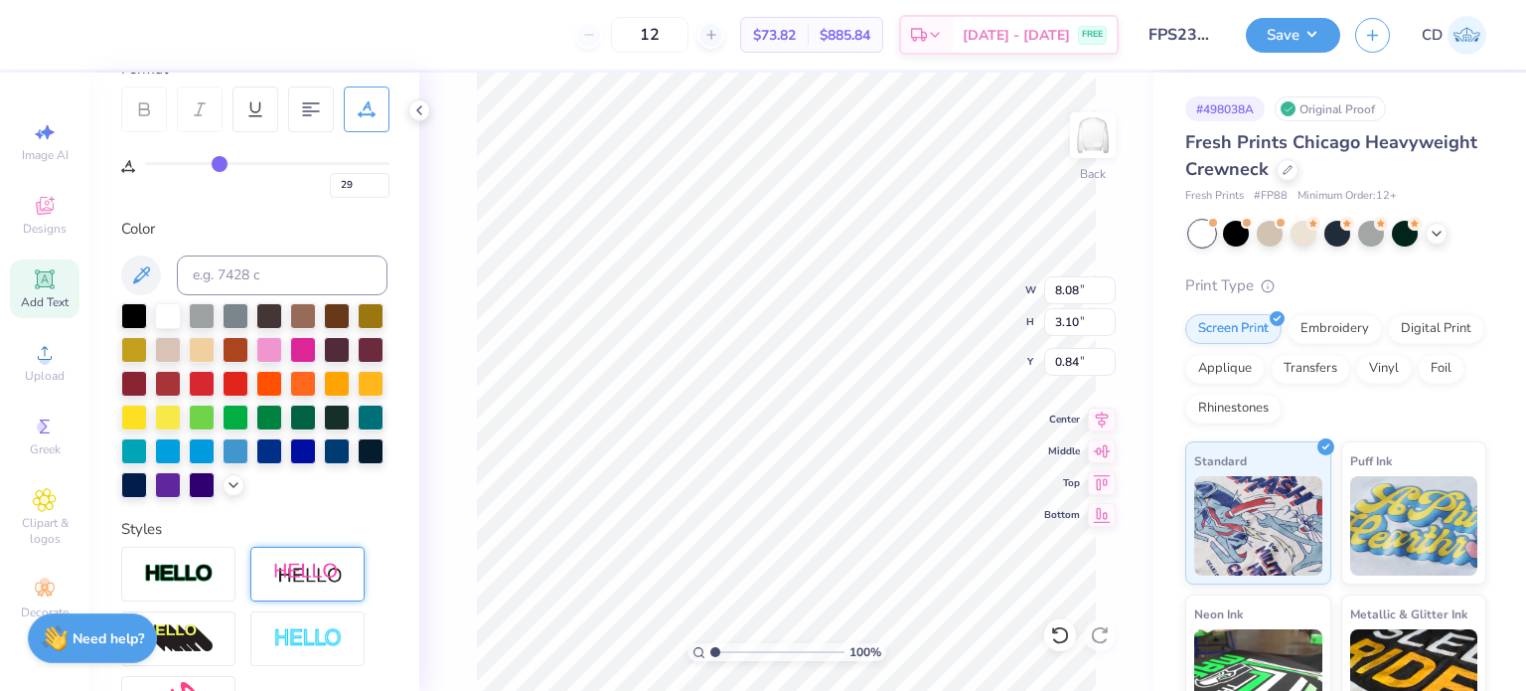
type input "28"
type input "27"
type input "26"
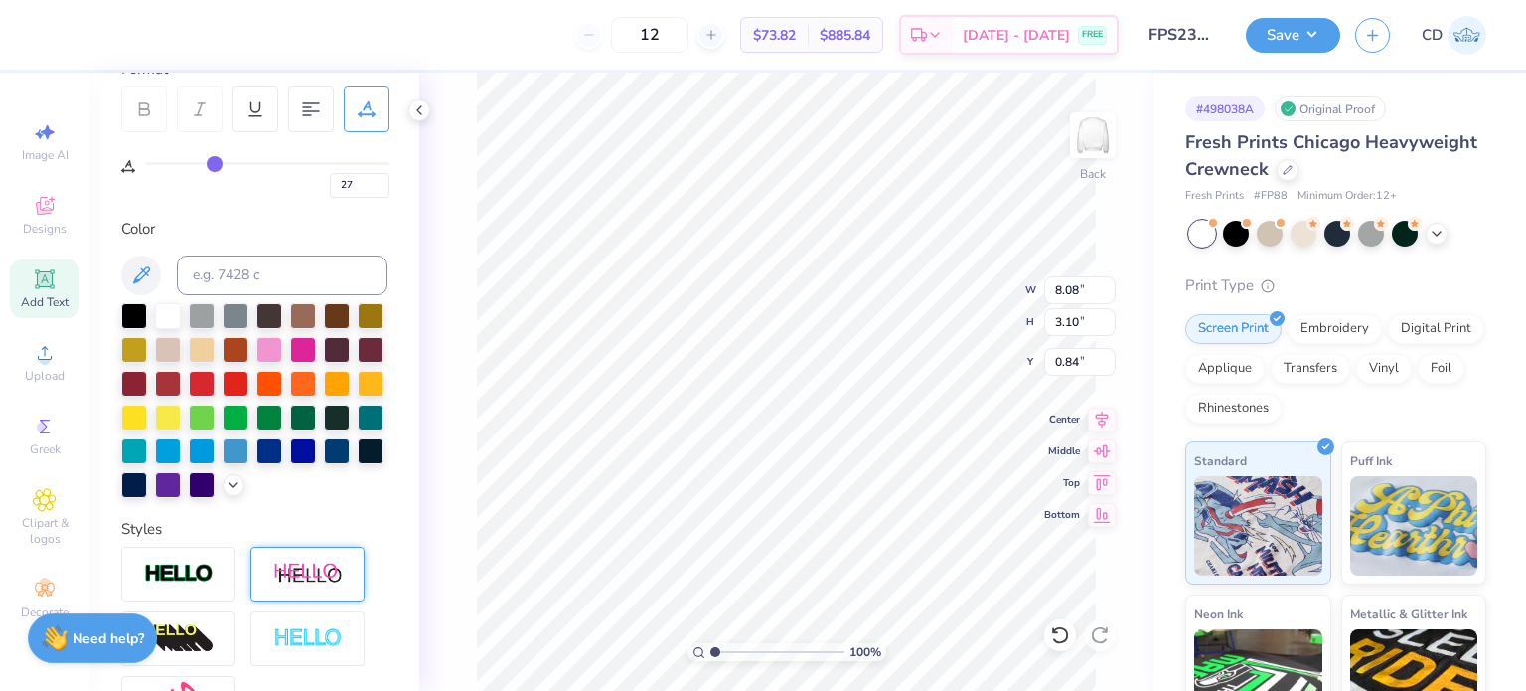
type input "26"
type input "25"
drag, startPoint x: 265, startPoint y: 162, endPoint x: 209, endPoint y: 164, distance: 56.7
type input "25"
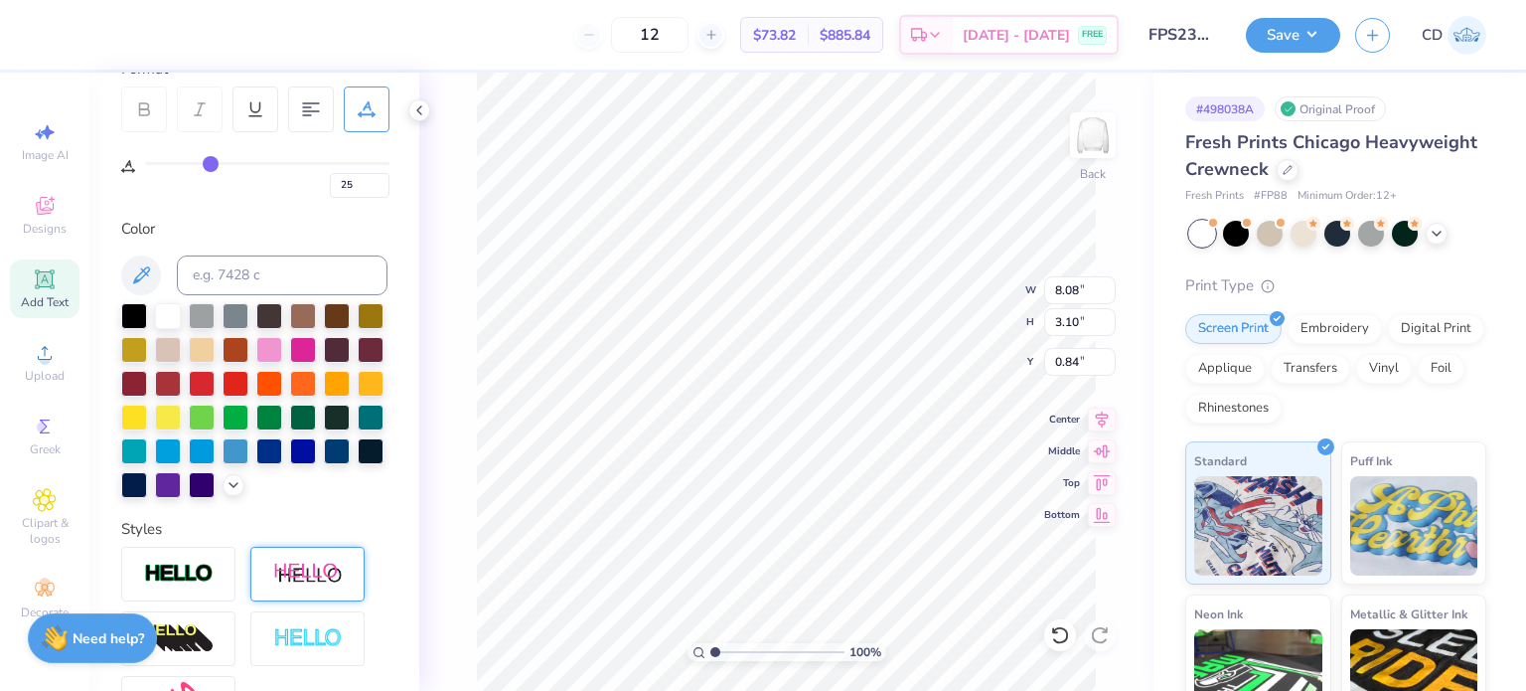
click at [209, 164] on input "range" at bounding box center [267, 163] width 244 height 3
type input "6.70"
type input "2.86"
type input "0.96"
type input "23"
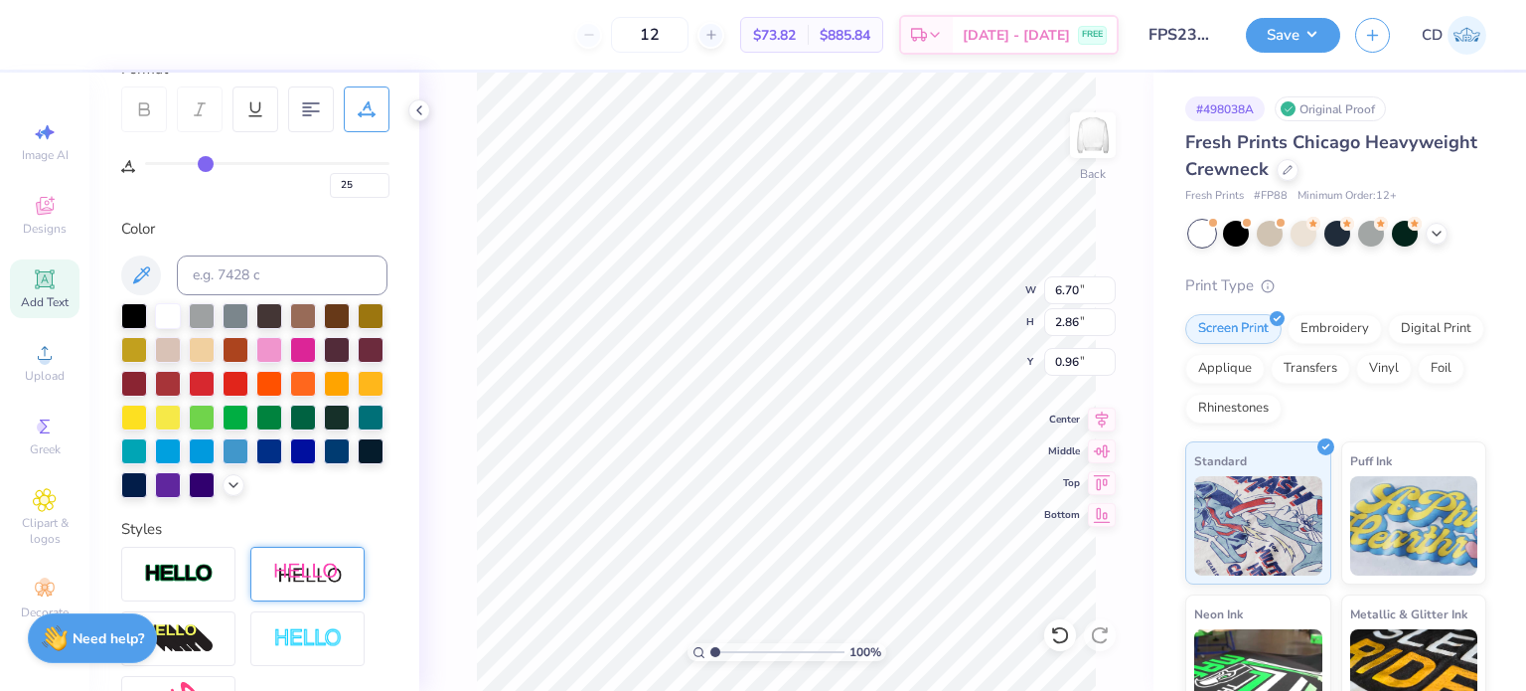
type input "23"
type input "22"
type input "21"
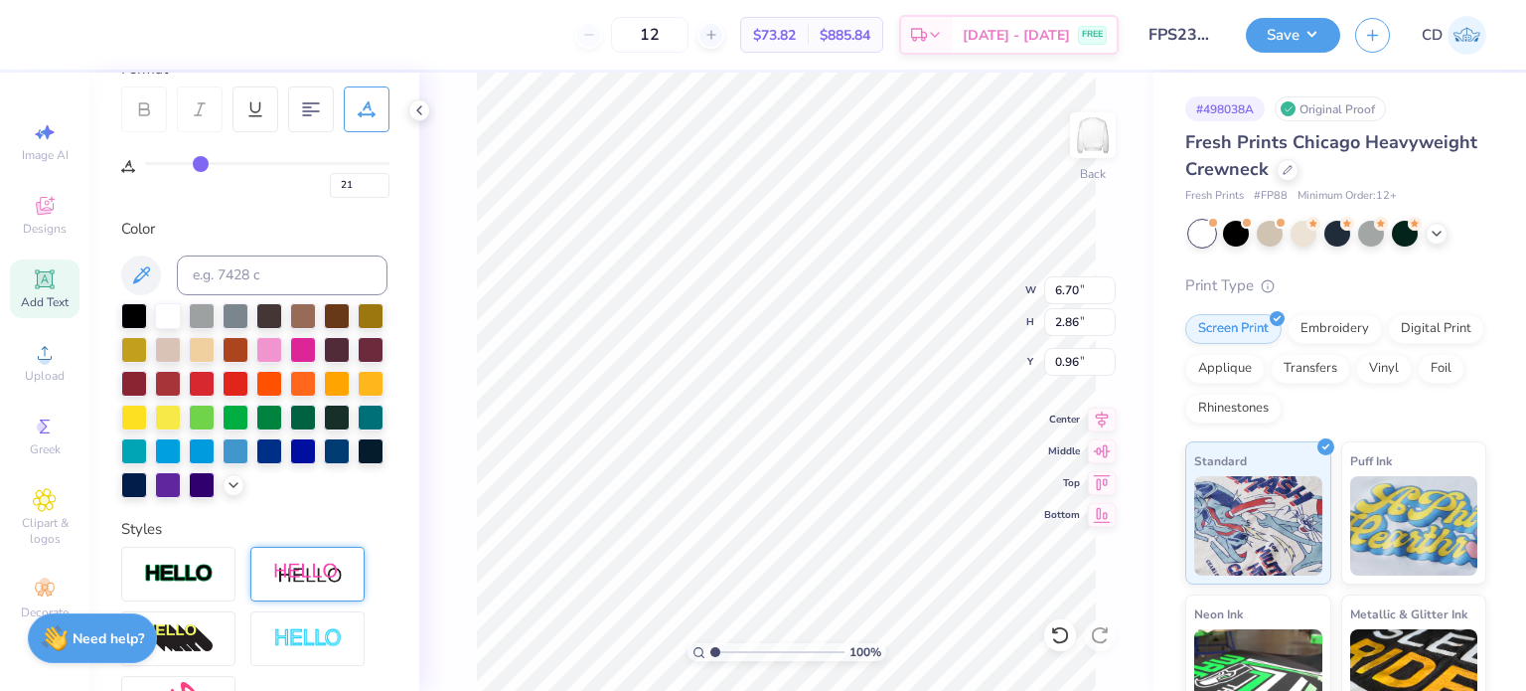
type input "20"
drag, startPoint x: 209, startPoint y: 164, endPoint x: 198, endPoint y: 164, distance: 10.9
click at [198, 164] on input "range" at bounding box center [267, 163] width 244 height 3
type input "13"
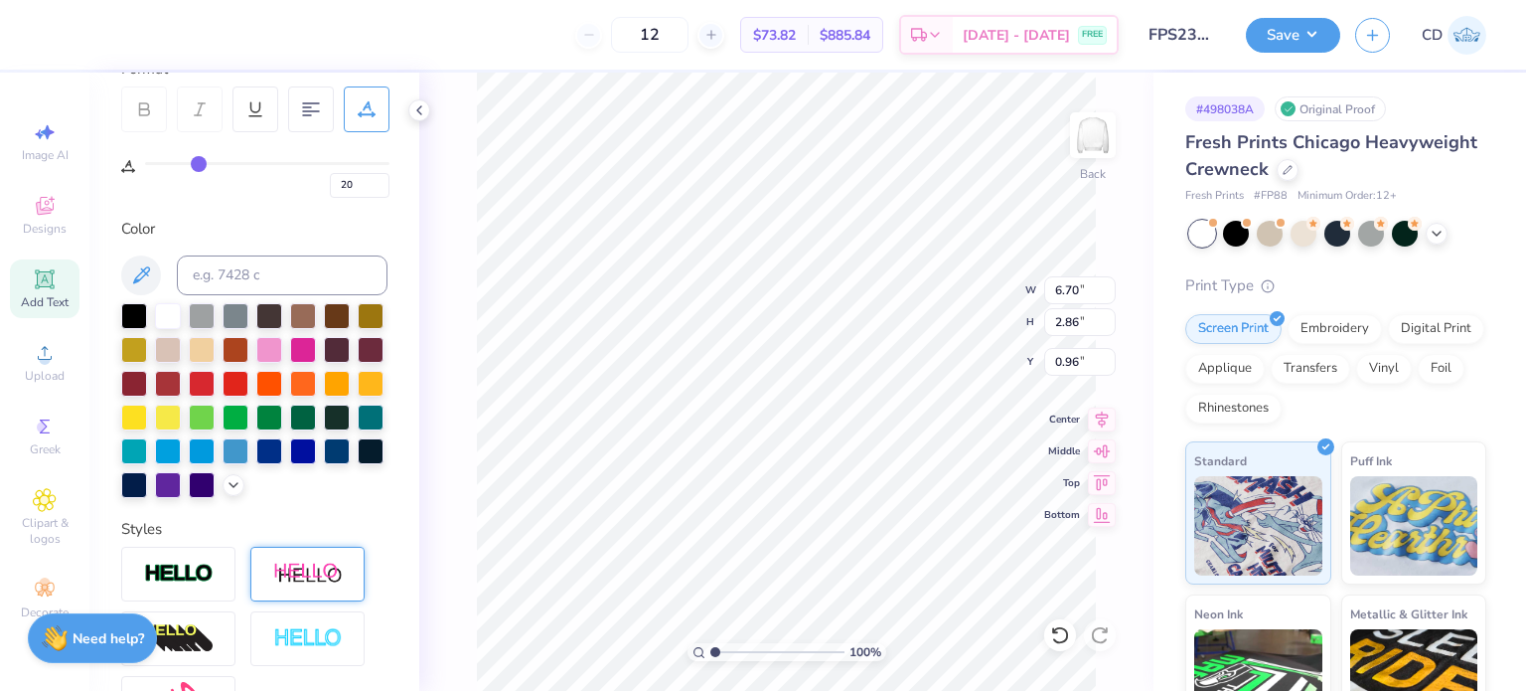
type input "13"
type input "6.42"
type input "2.81"
type input "0.98"
drag, startPoint x: 198, startPoint y: 164, endPoint x: 183, endPoint y: 164, distance: 14.9
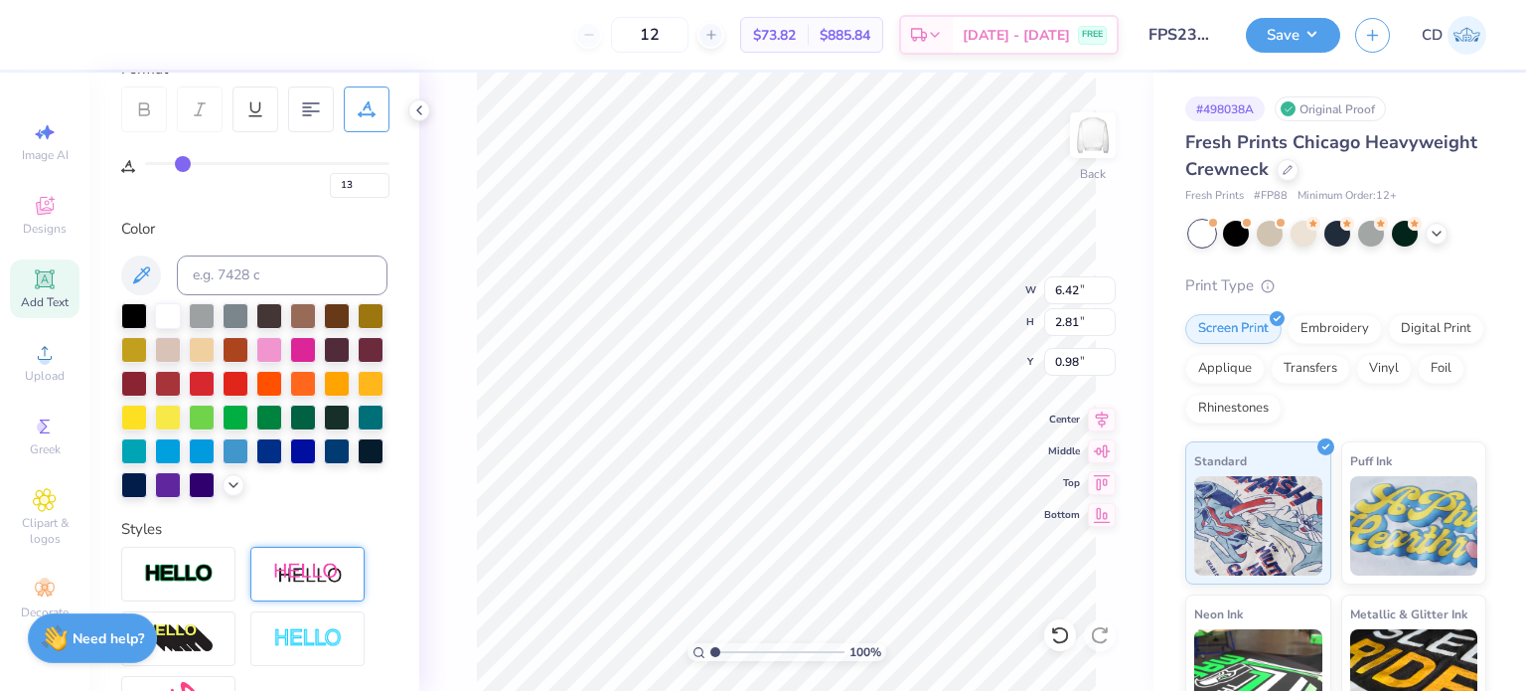
click at [183, 164] on input "range" at bounding box center [267, 163] width 244 height 3
drag, startPoint x: 183, startPoint y: 164, endPoint x: 124, endPoint y: 167, distance: 58.7
type input "0"
click at [145, 165] on input "range" at bounding box center [267, 163] width 244 height 3
type input "0"
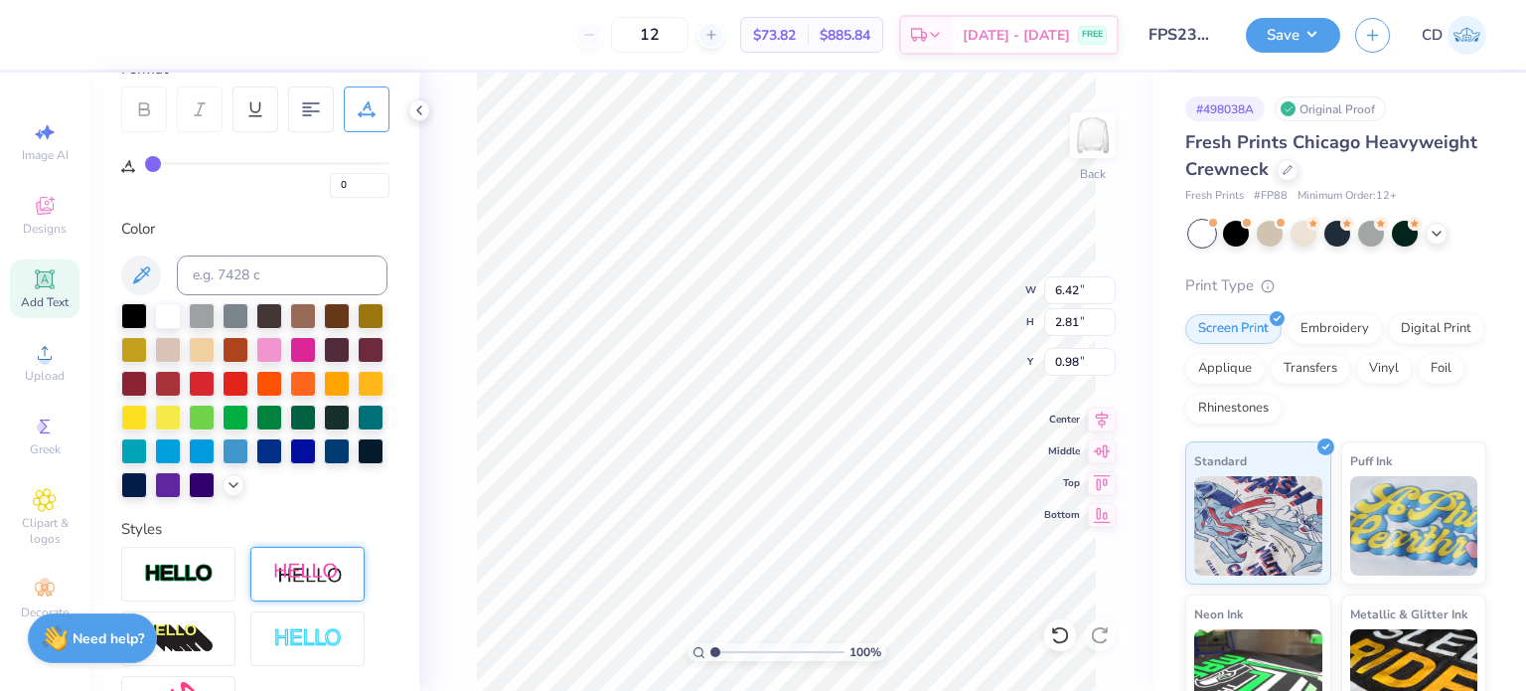
type input "6.03"
type input "2.74"
type input "1.01"
type input "5.31"
type input "2.62"
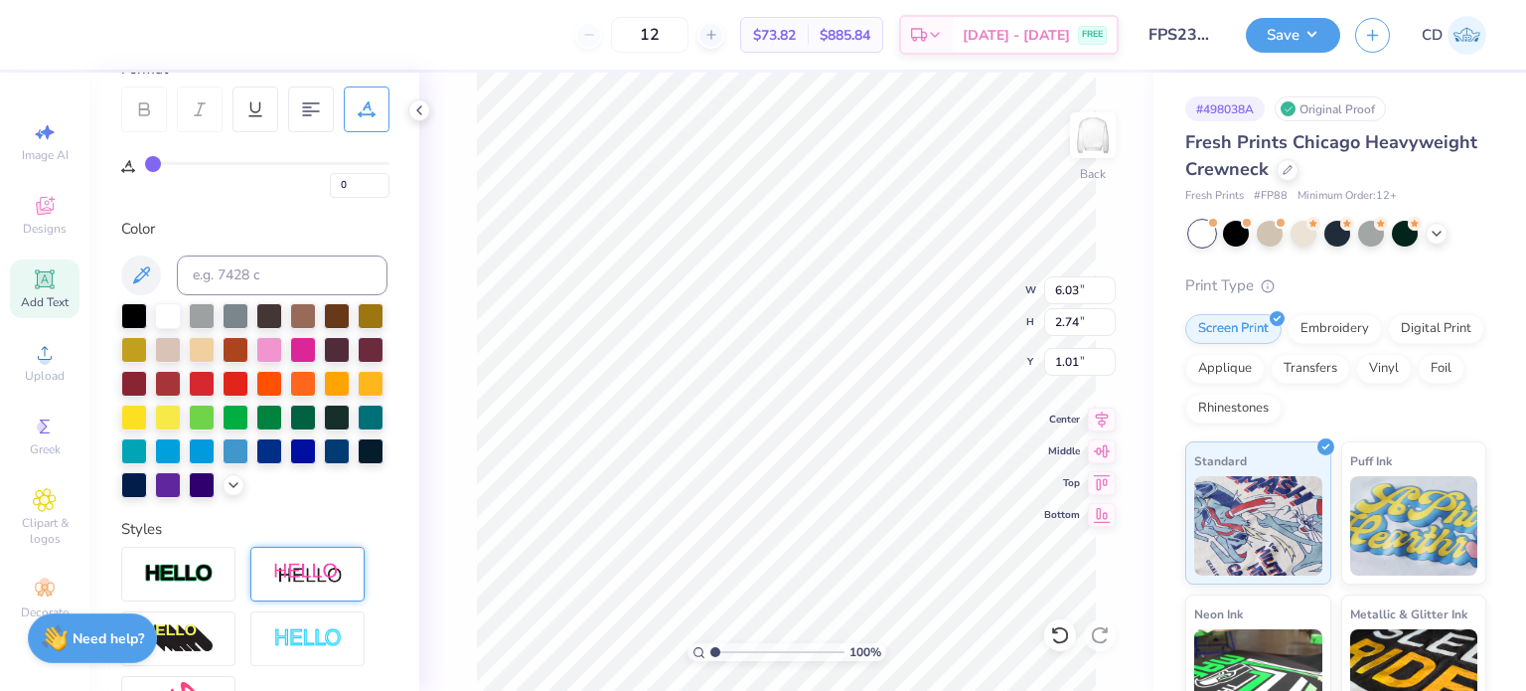
type input "1.07"
type textarea "STOCKED FRESH"
click at [314, 111] on 380 at bounding box center [311, 111] width 16 height 0
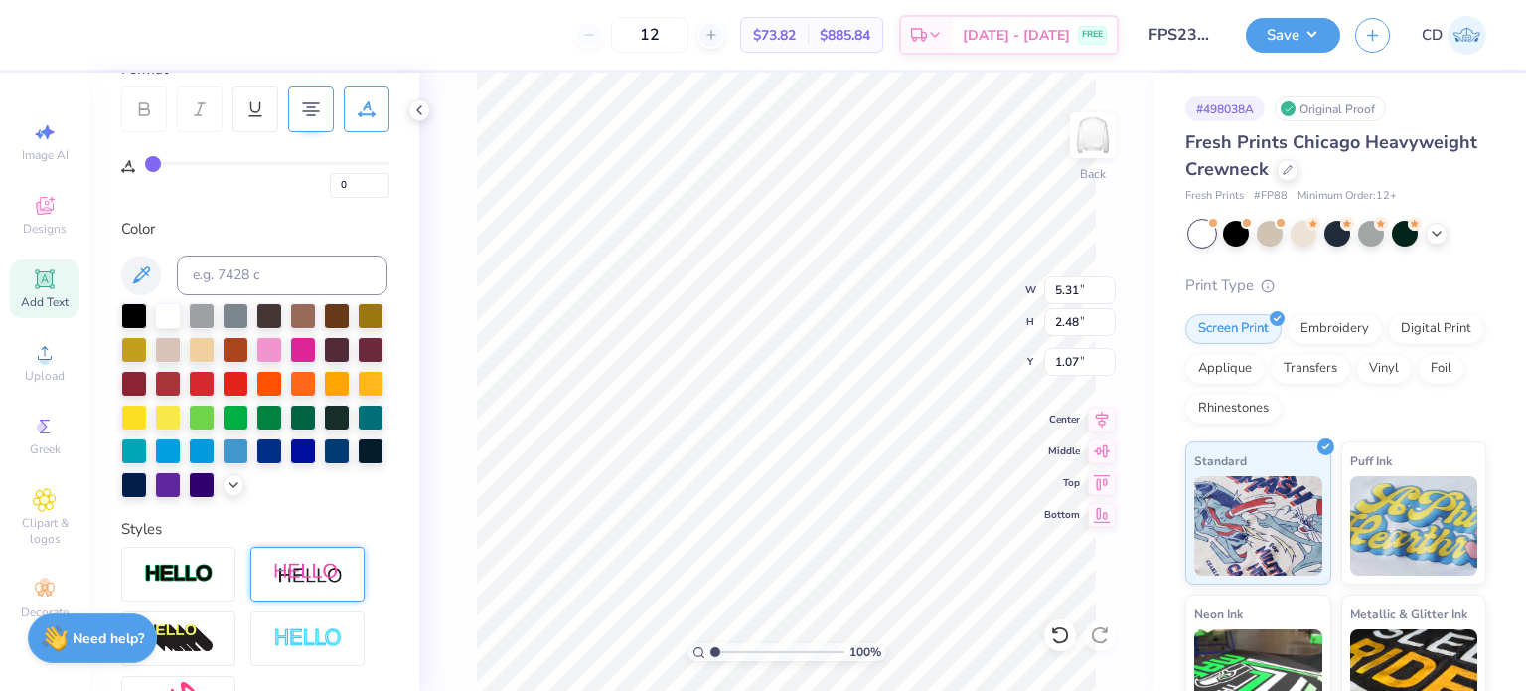
type input "2.48"
type input "3.00"
type input "11.39"
type input "5.31"
type input "2.03"
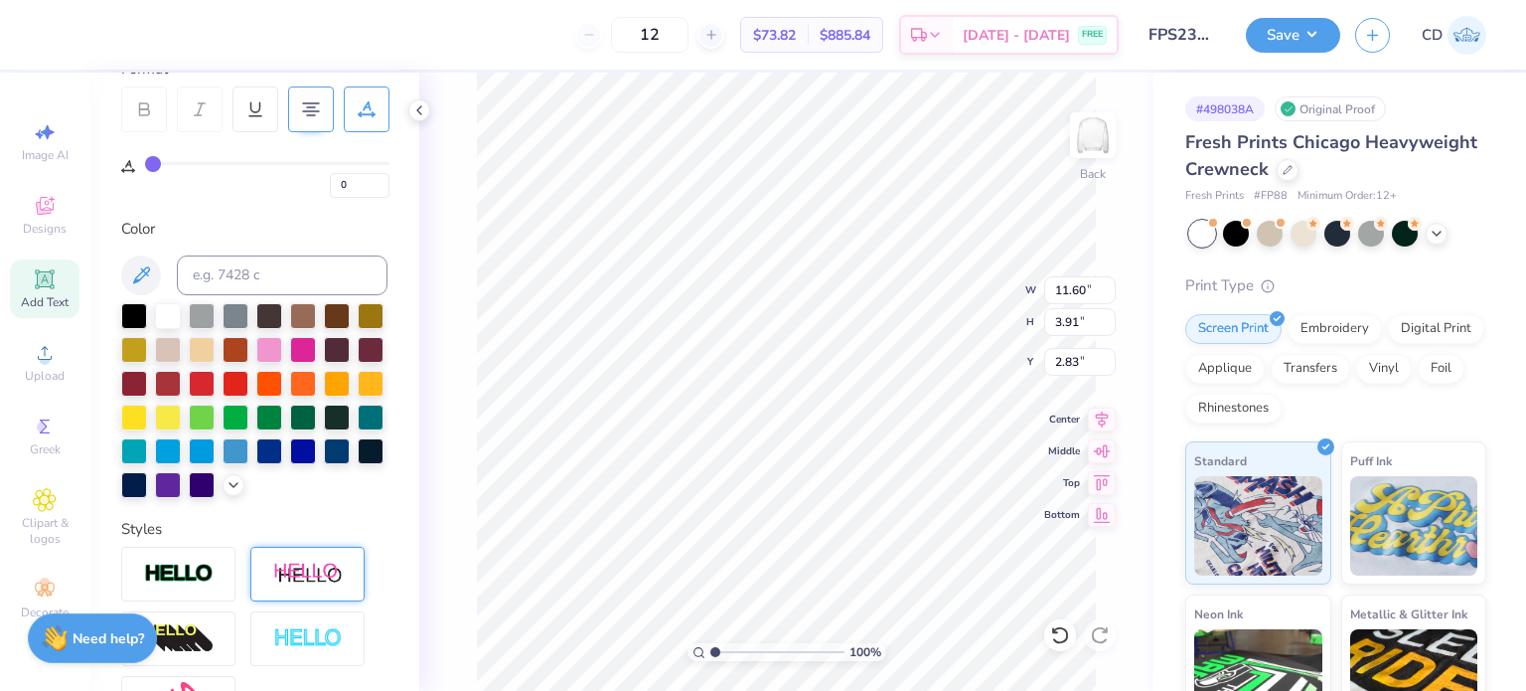
type input "11.60"
type input "3.91"
type input "2.83"
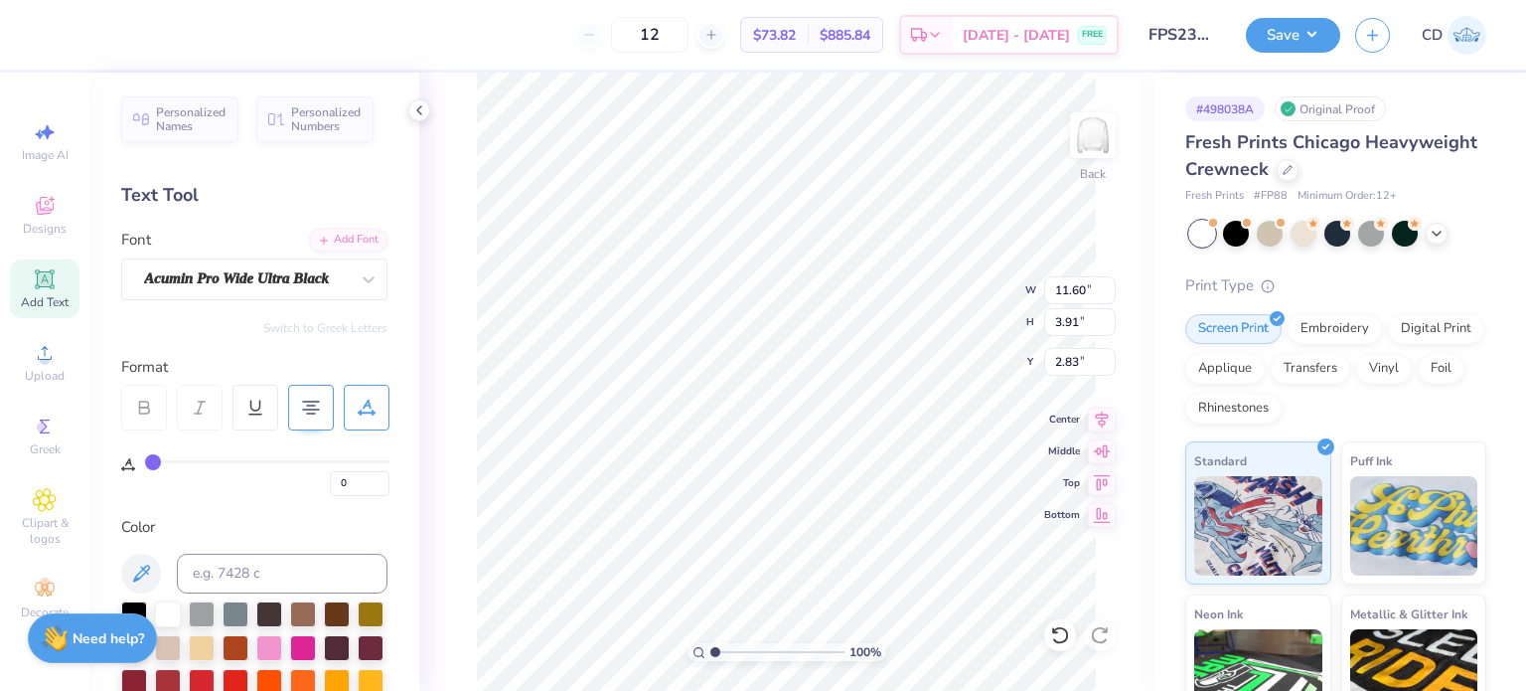
scroll to position [16, 2]
type textarea "FRESH"
click at [939, 277] on div "100 % Back W 11.60 11.60 " H 3.91 3.91 " Y 2.83 2.83 " Center Middle Top Bottom" at bounding box center [786, 382] width 734 height 618
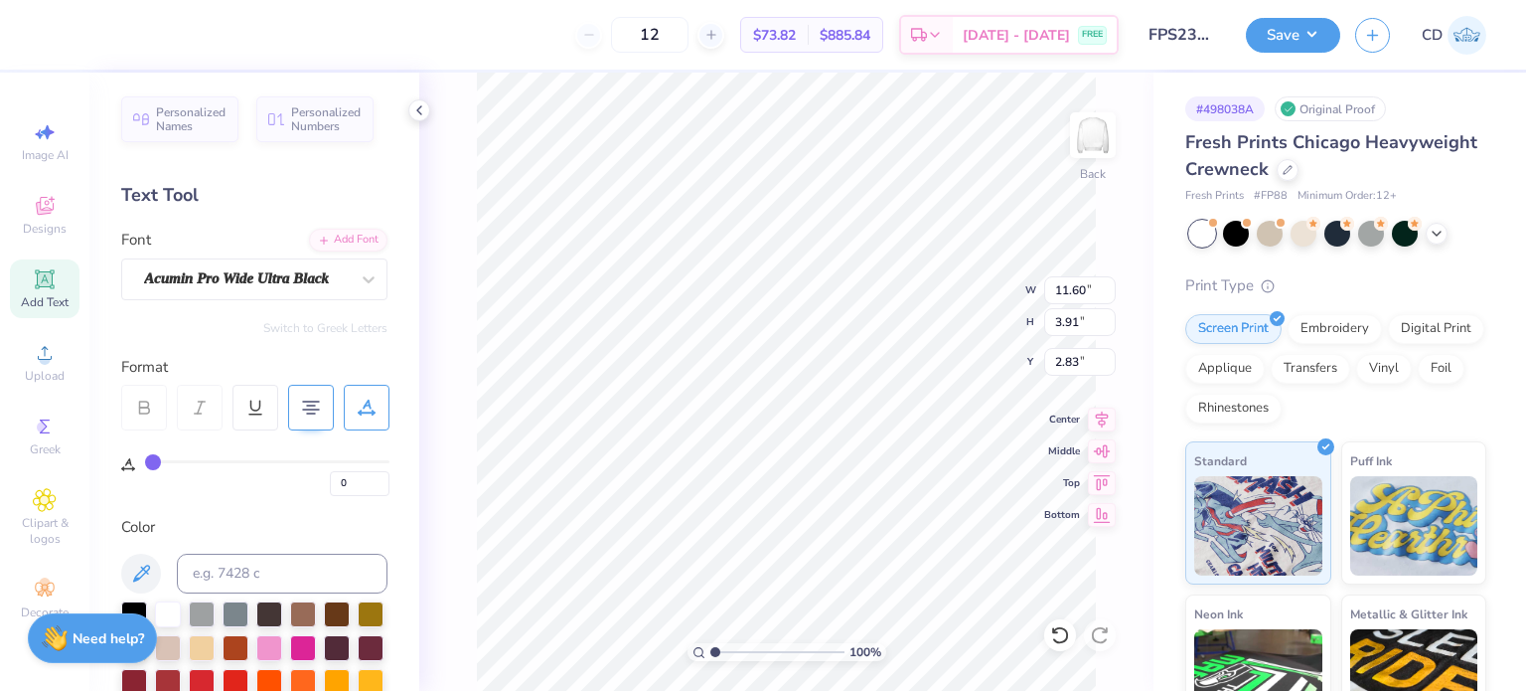
type textarea "STOCKED"
type input "1.50"
type input "4.03"
type input "8.03"
type input "1.49"
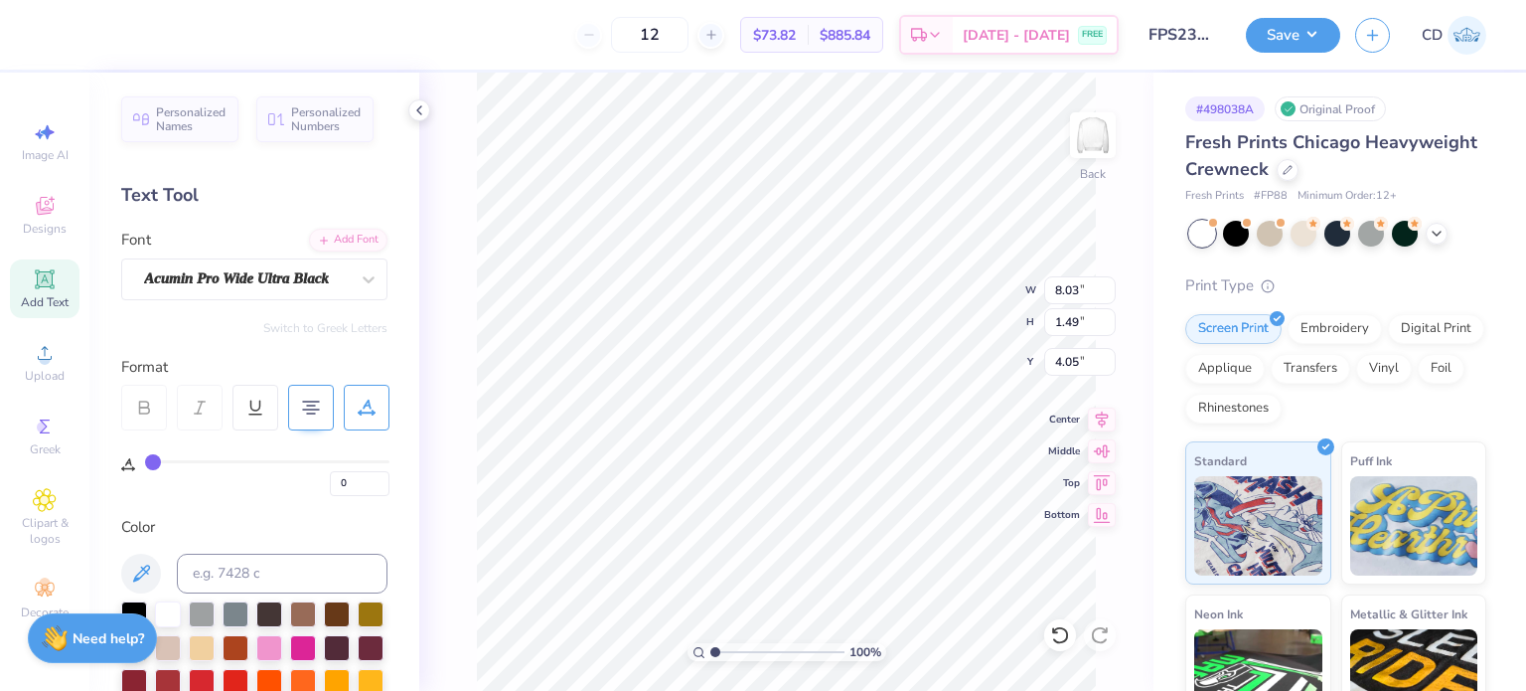
type input "4.71"
type input "10.85"
type input "2.01"
type input "4.19"
type input "11.60"
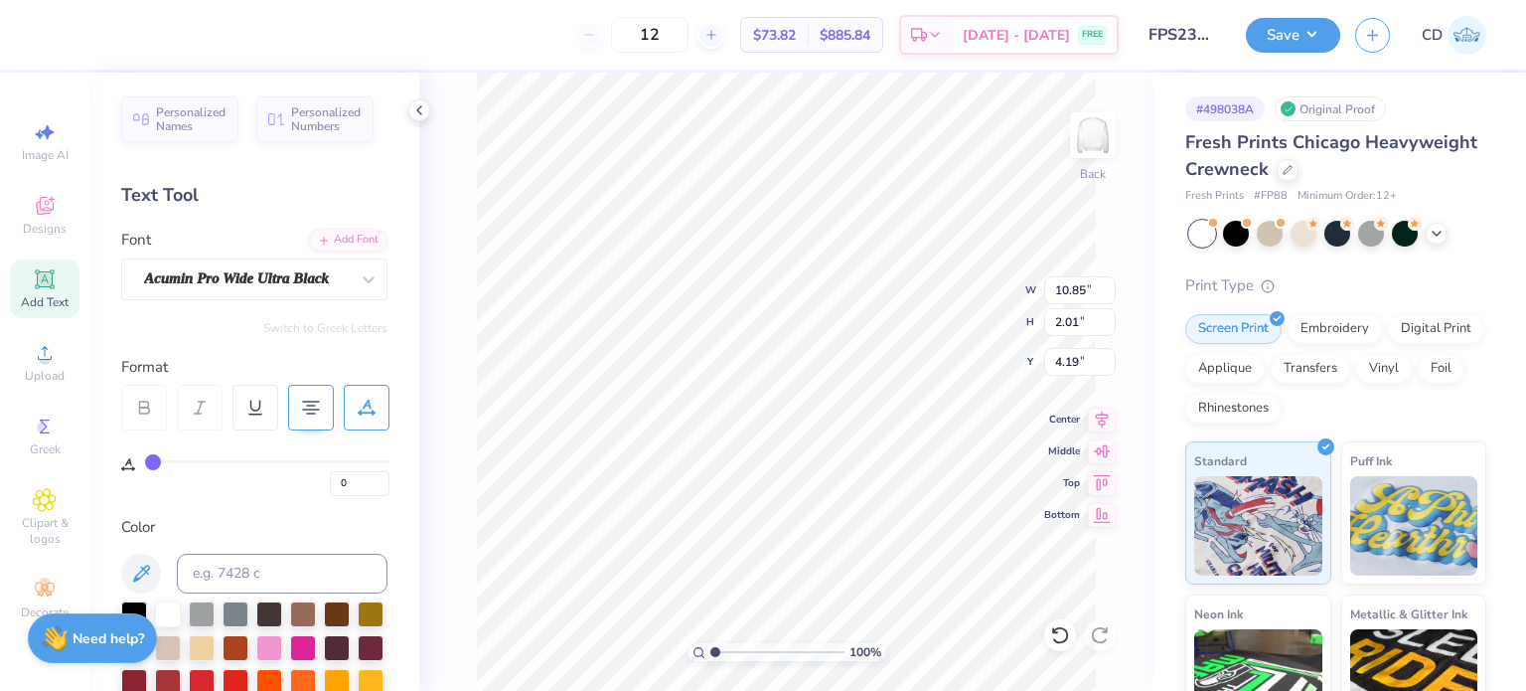
type input "1.50"
type input "2.25"
click at [724, 649] on input "range" at bounding box center [778, 652] width 134 height 18
type input "1.66"
type input "10.85"
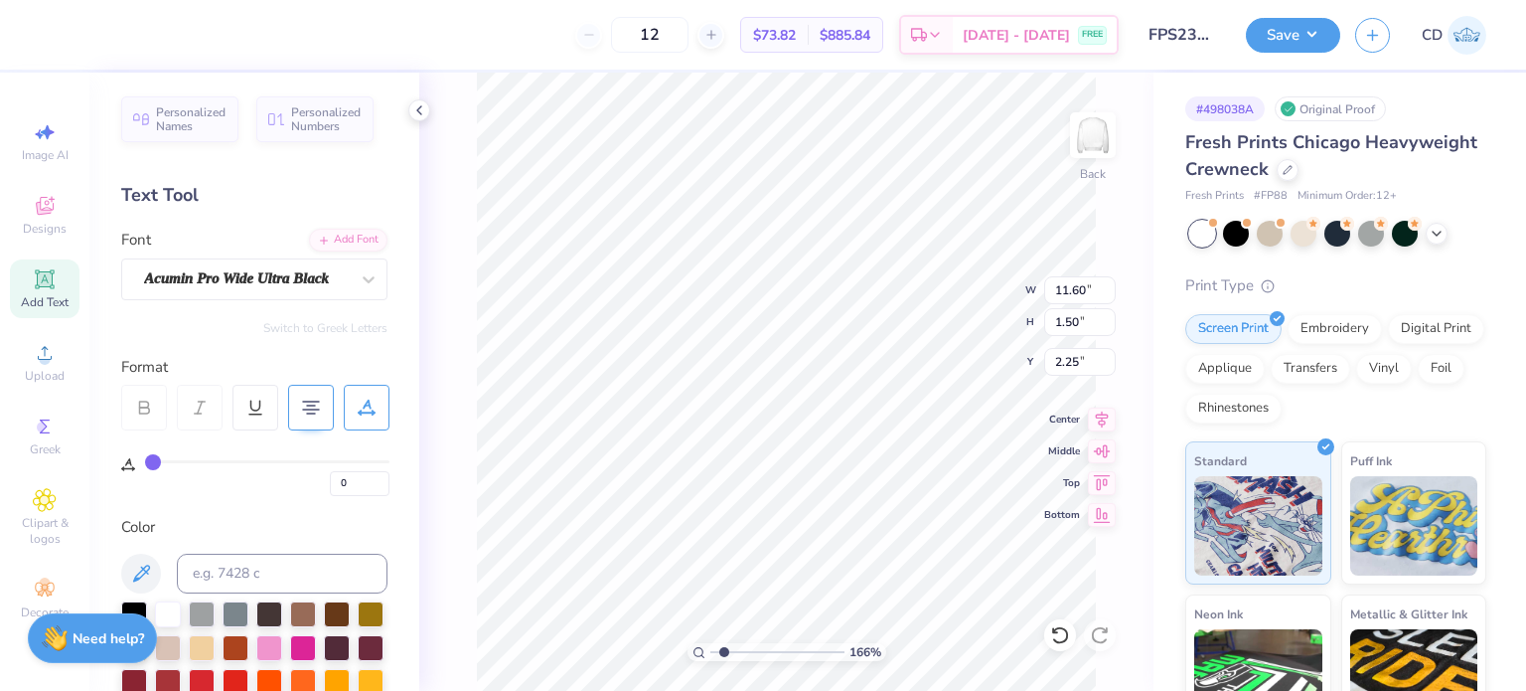
type input "2.01"
type input "4.23"
click at [359, 283] on icon at bounding box center [369, 279] width 20 height 20
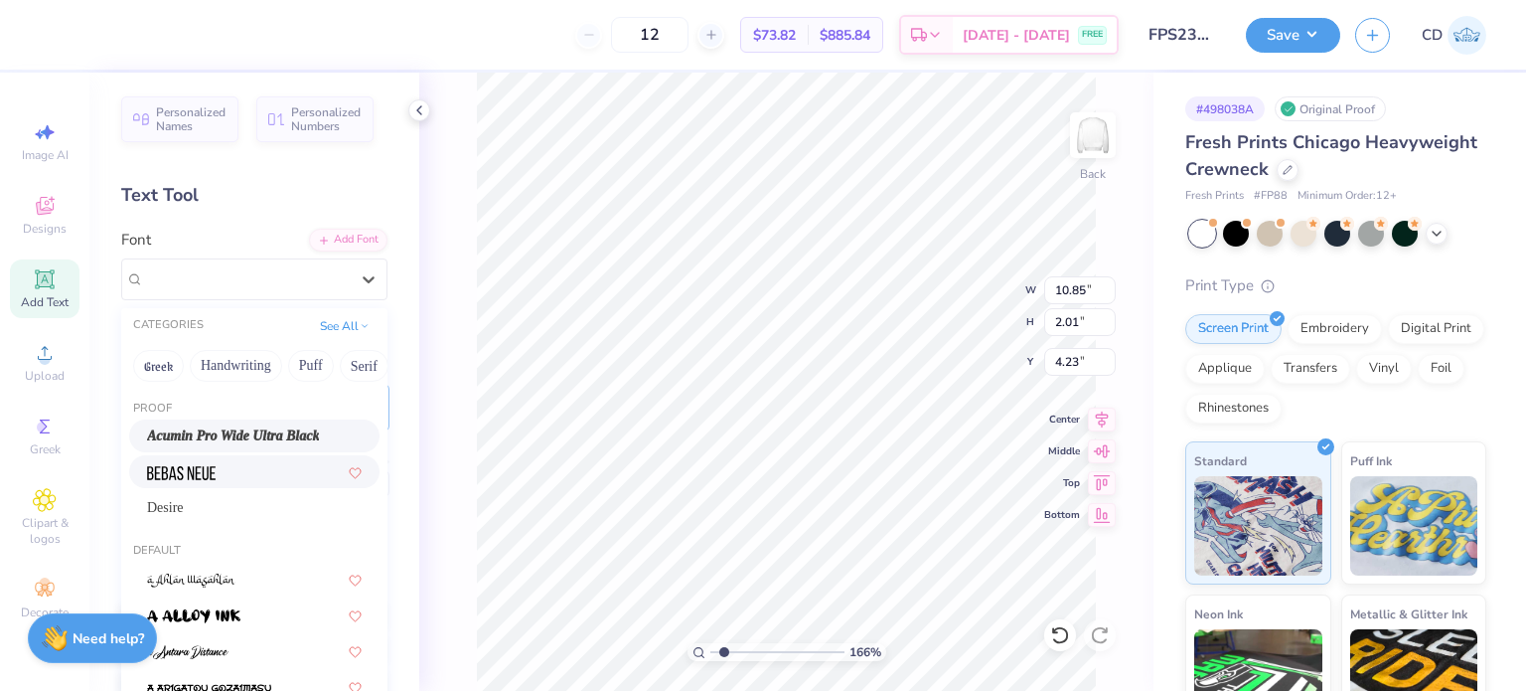
click at [233, 471] on div at bounding box center [254, 471] width 215 height 21
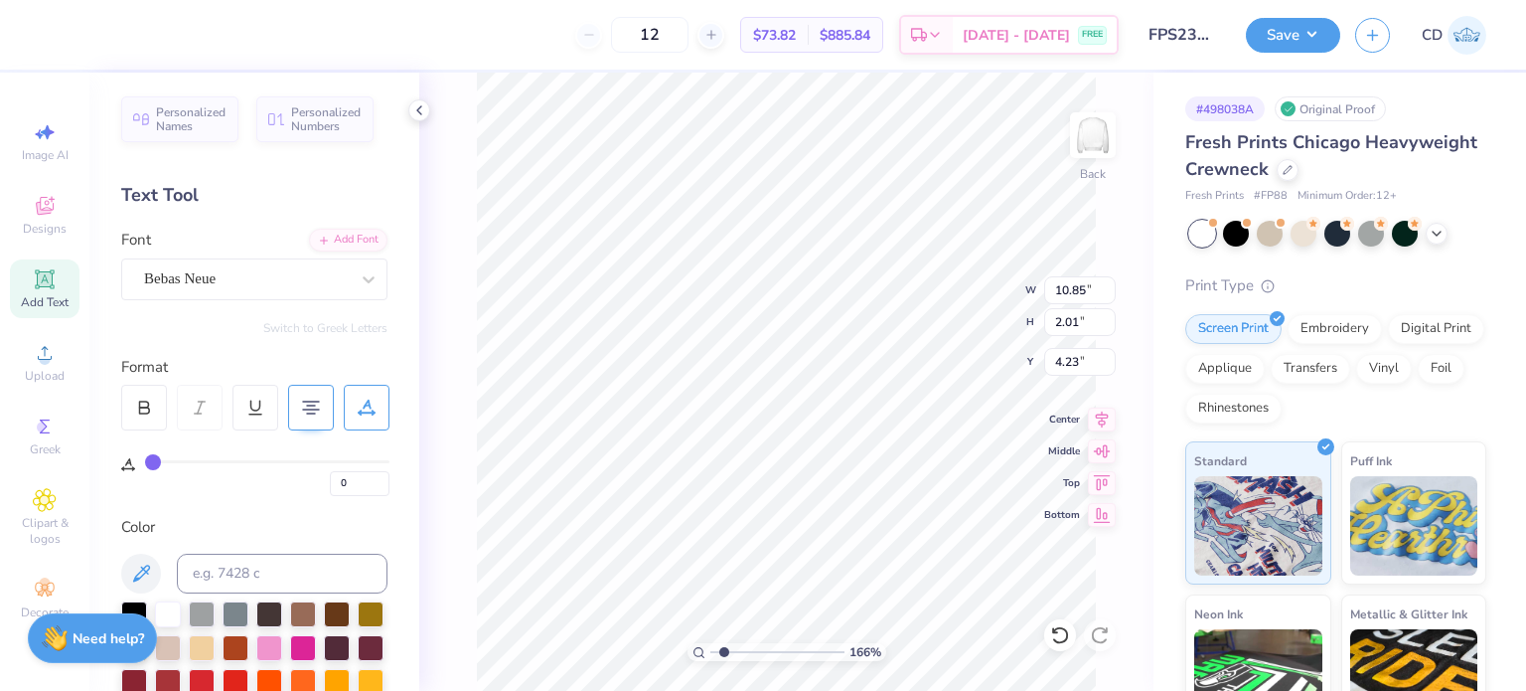
type input "4.87"
type input "1.94"
type input "4.26"
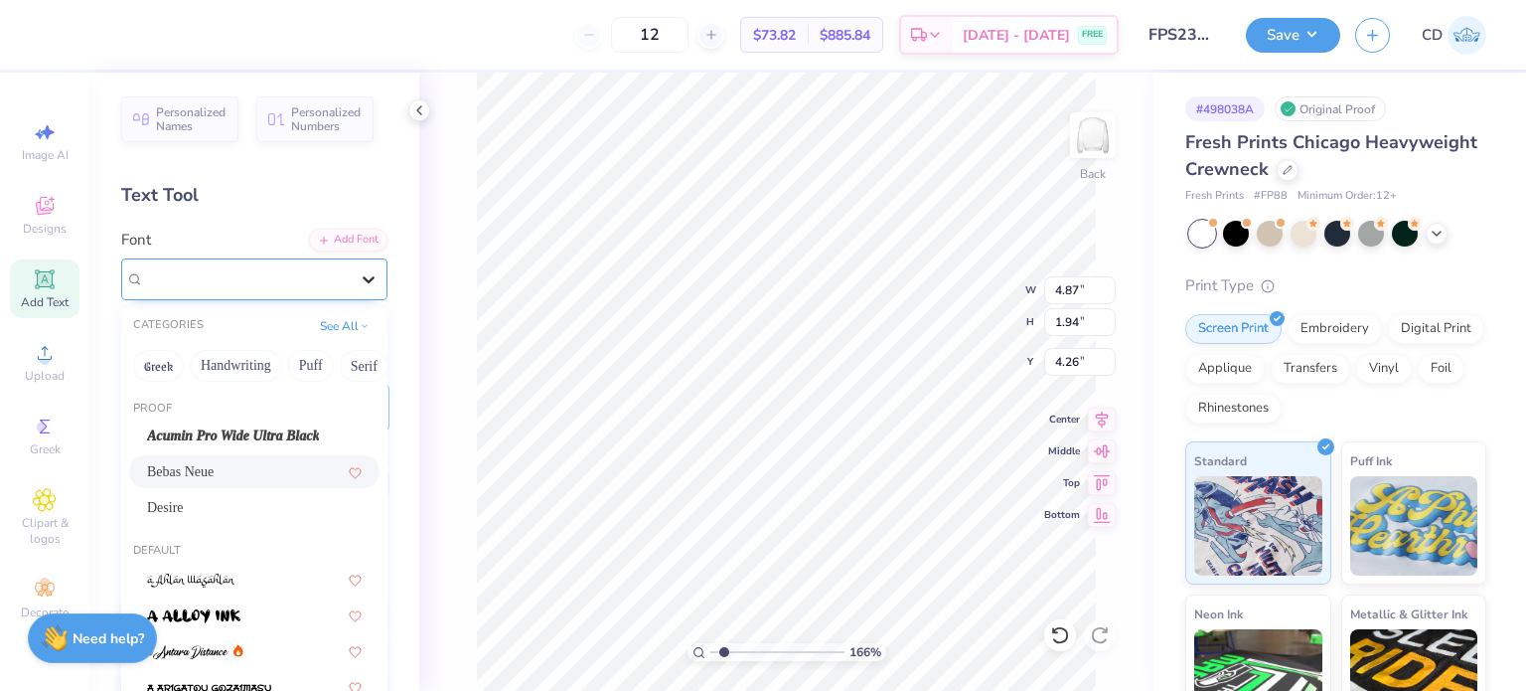
click at [359, 277] on icon at bounding box center [369, 279] width 20 height 20
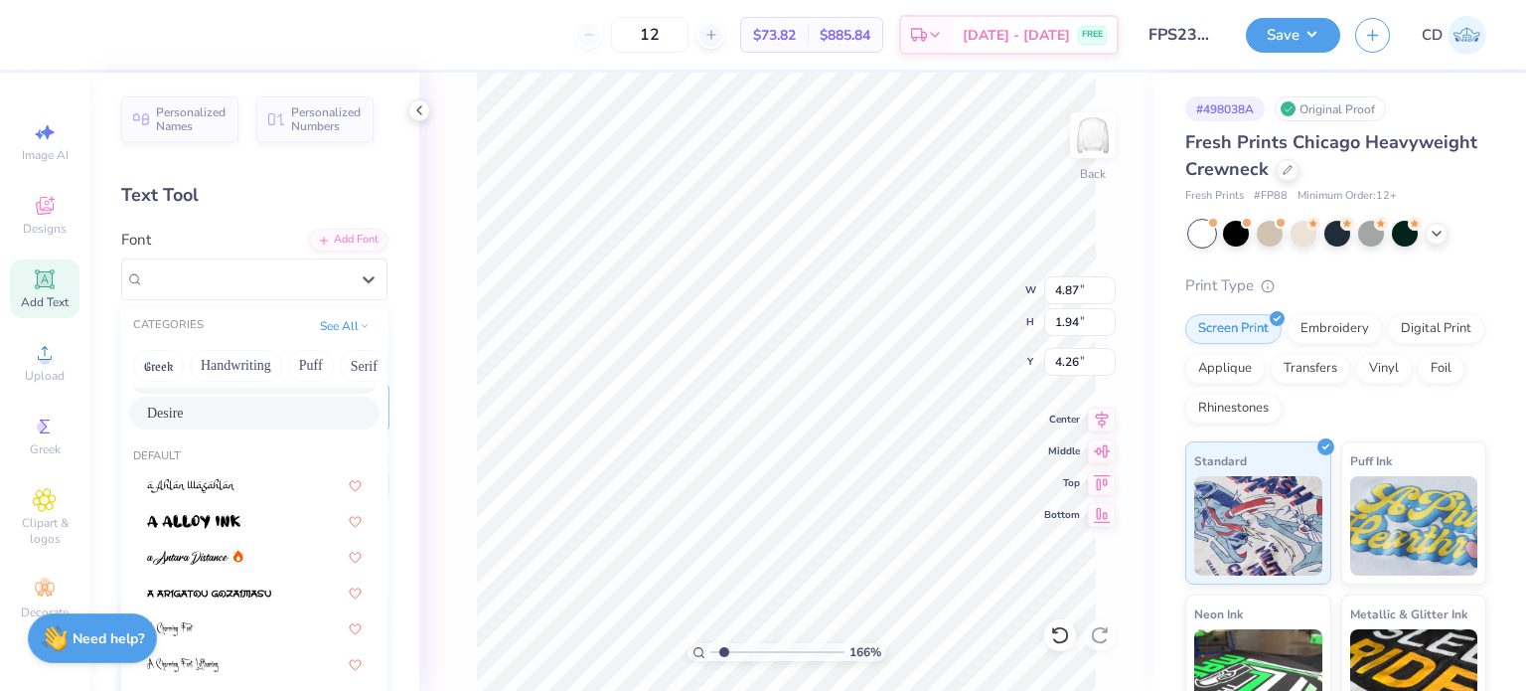
scroll to position [99, 0]
click at [224, 415] on div "Desire" at bounding box center [254, 408] width 215 height 21
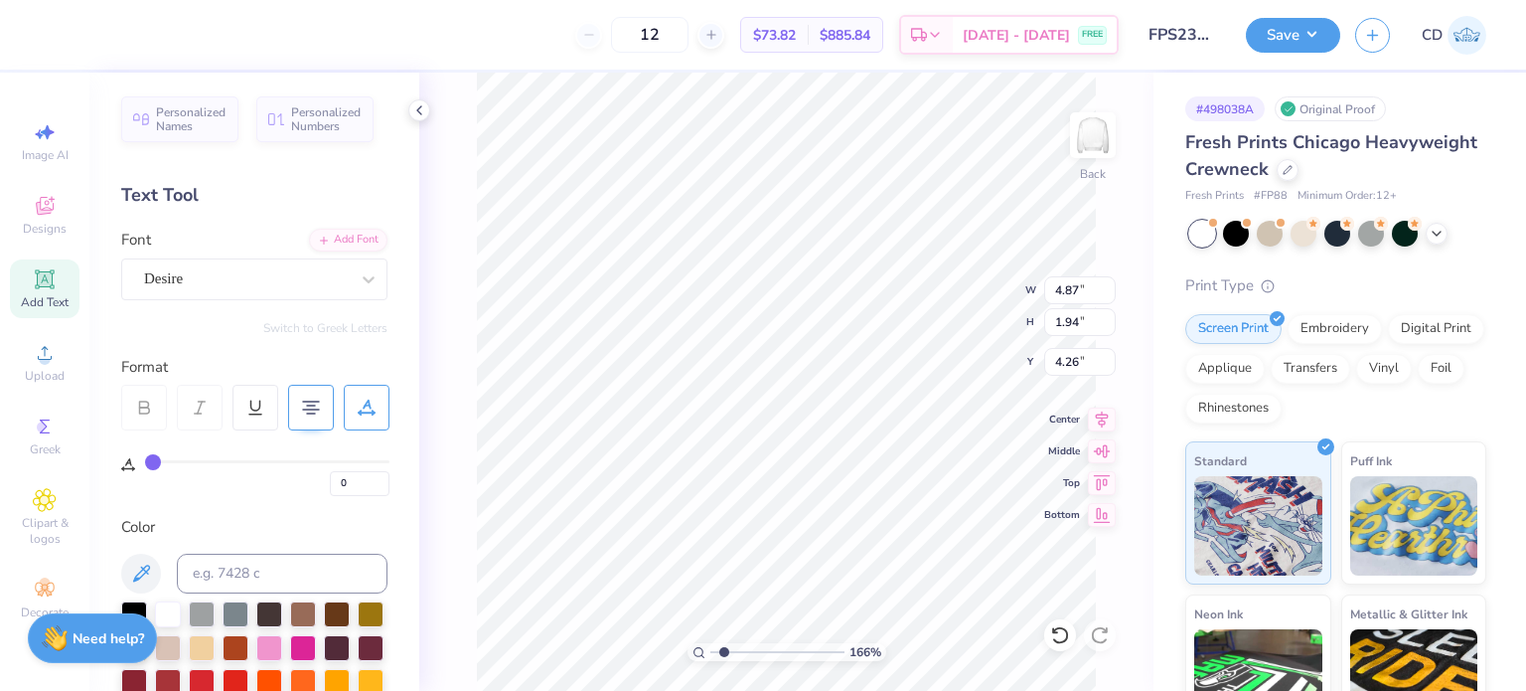
type input "4.92"
type input "1.90"
type input "4.28"
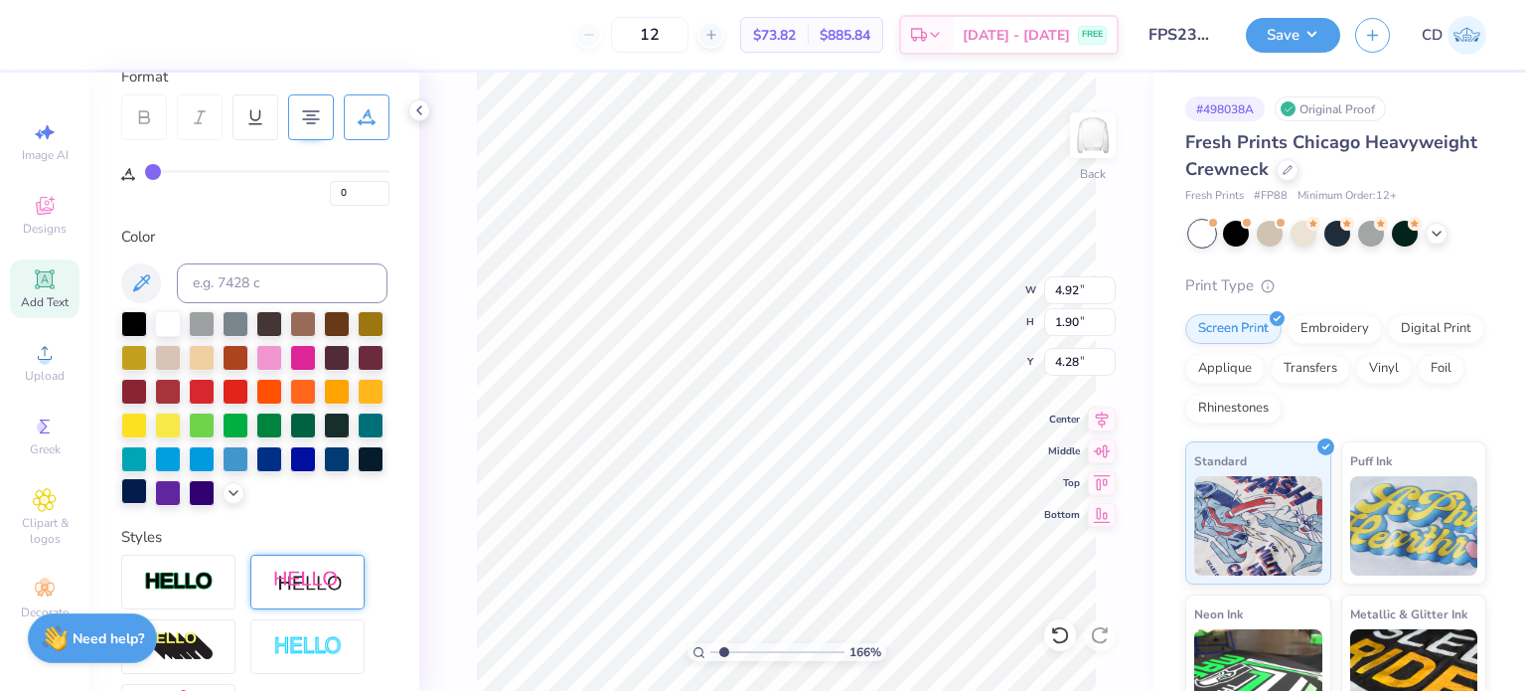
scroll to position [298, 0]
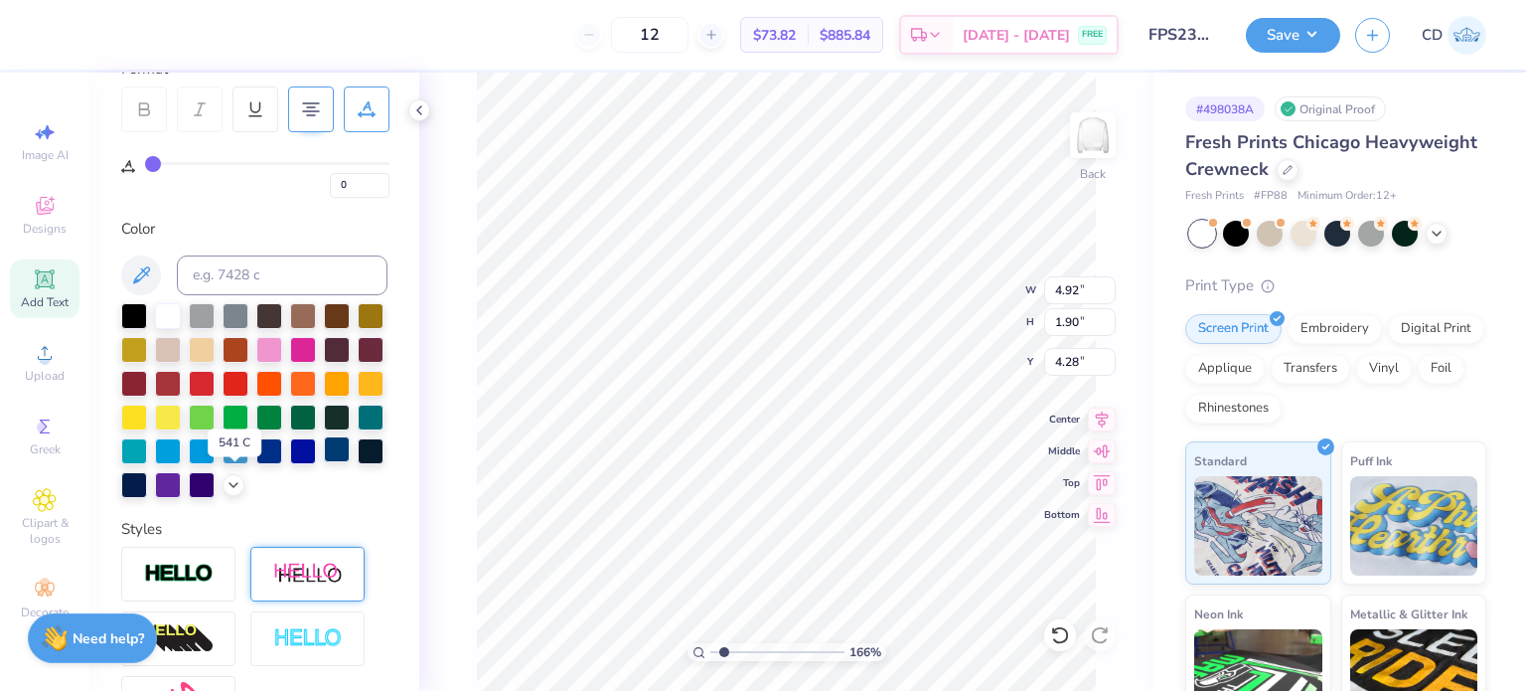
click at [324, 462] on div at bounding box center [337, 449] width 26 height 26
type input "11.60"
type input "1.50"
type input "2.25"
type input "4.92"
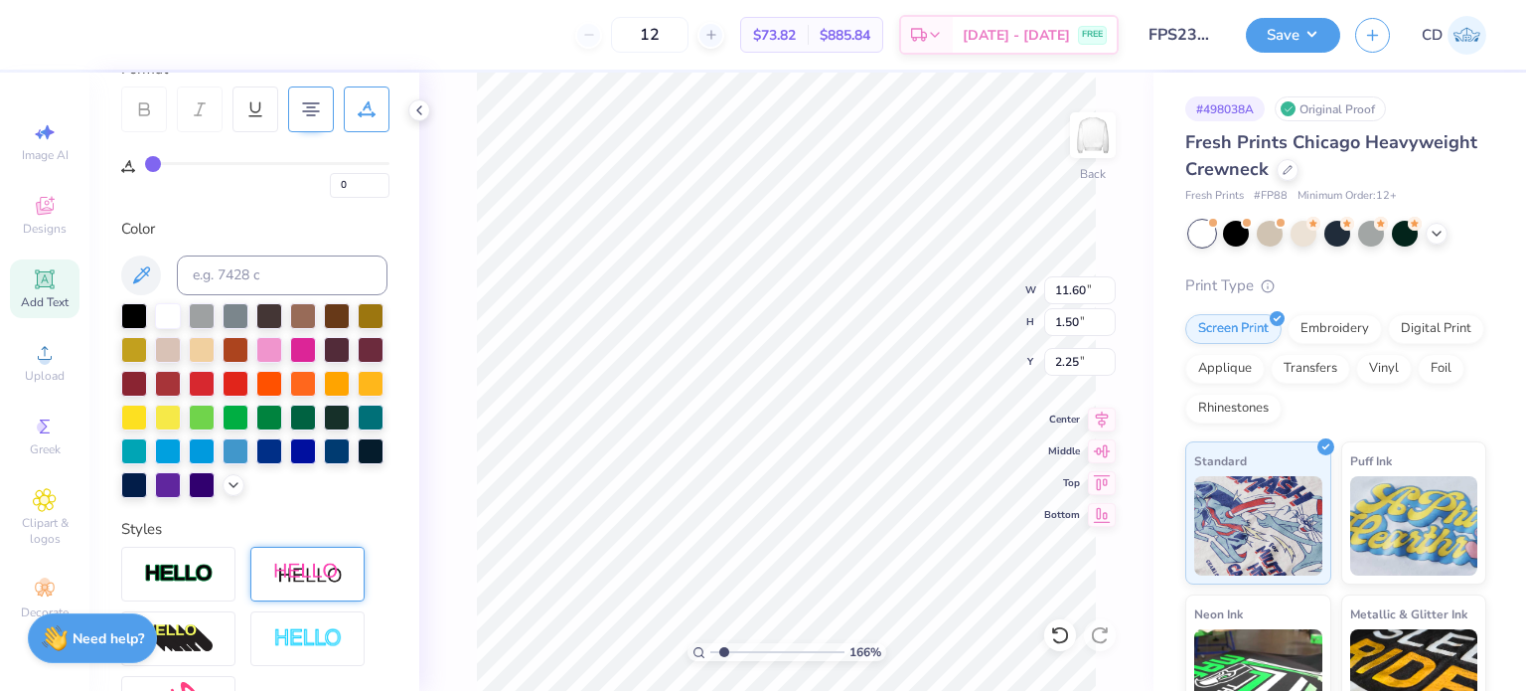
type input "1.90"
type input "4.28"
type textarea "STOCKED FRESH"
type input "11.60"
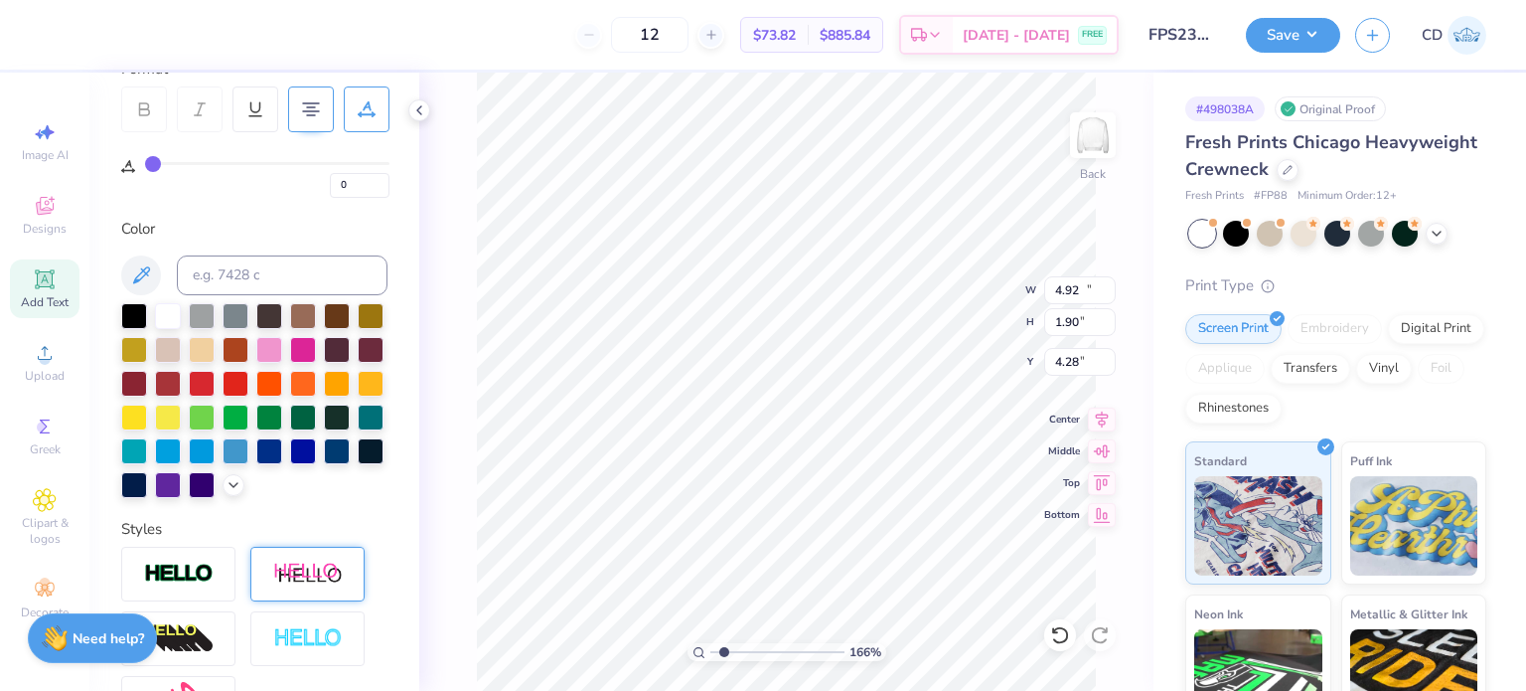
type input "1.50"
type input "2.25"
type input "17.48"
type input "12.56"
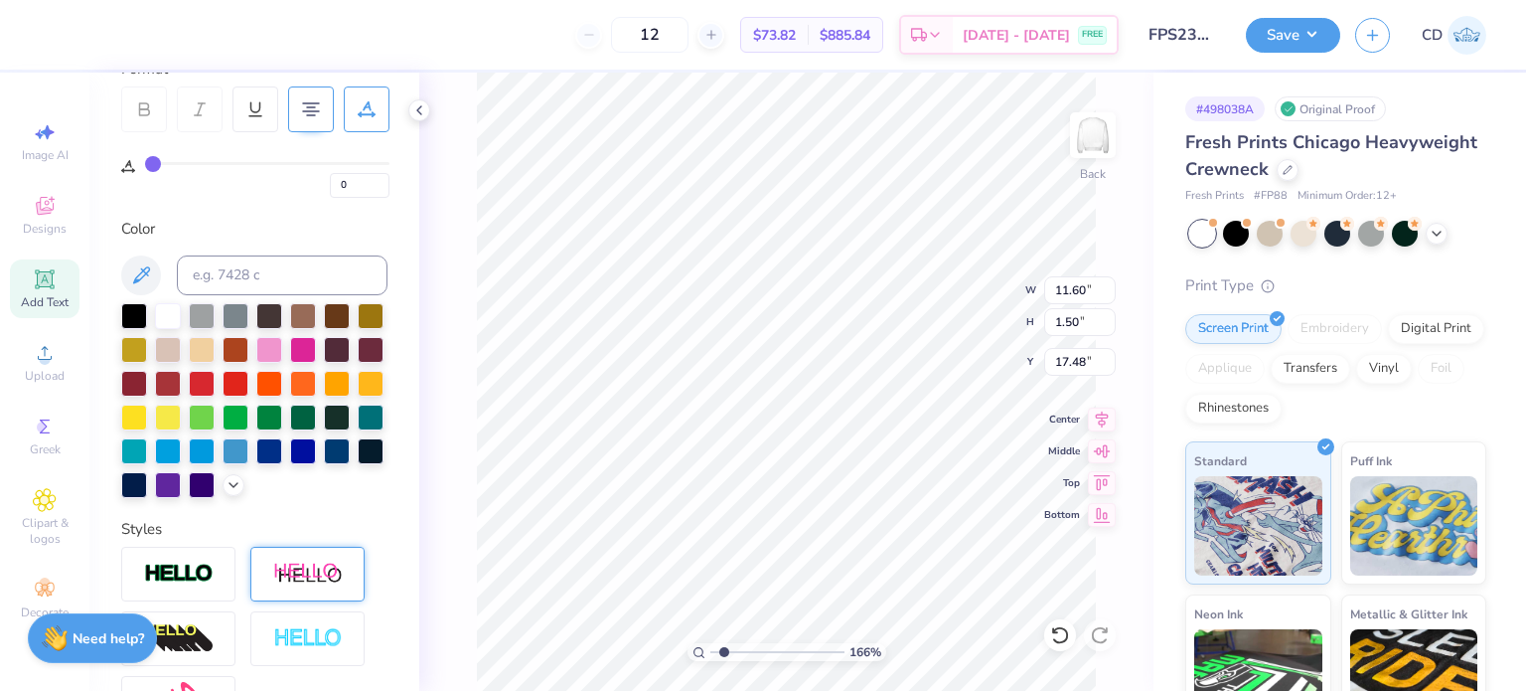
type input "1.93"
type input "4.27"
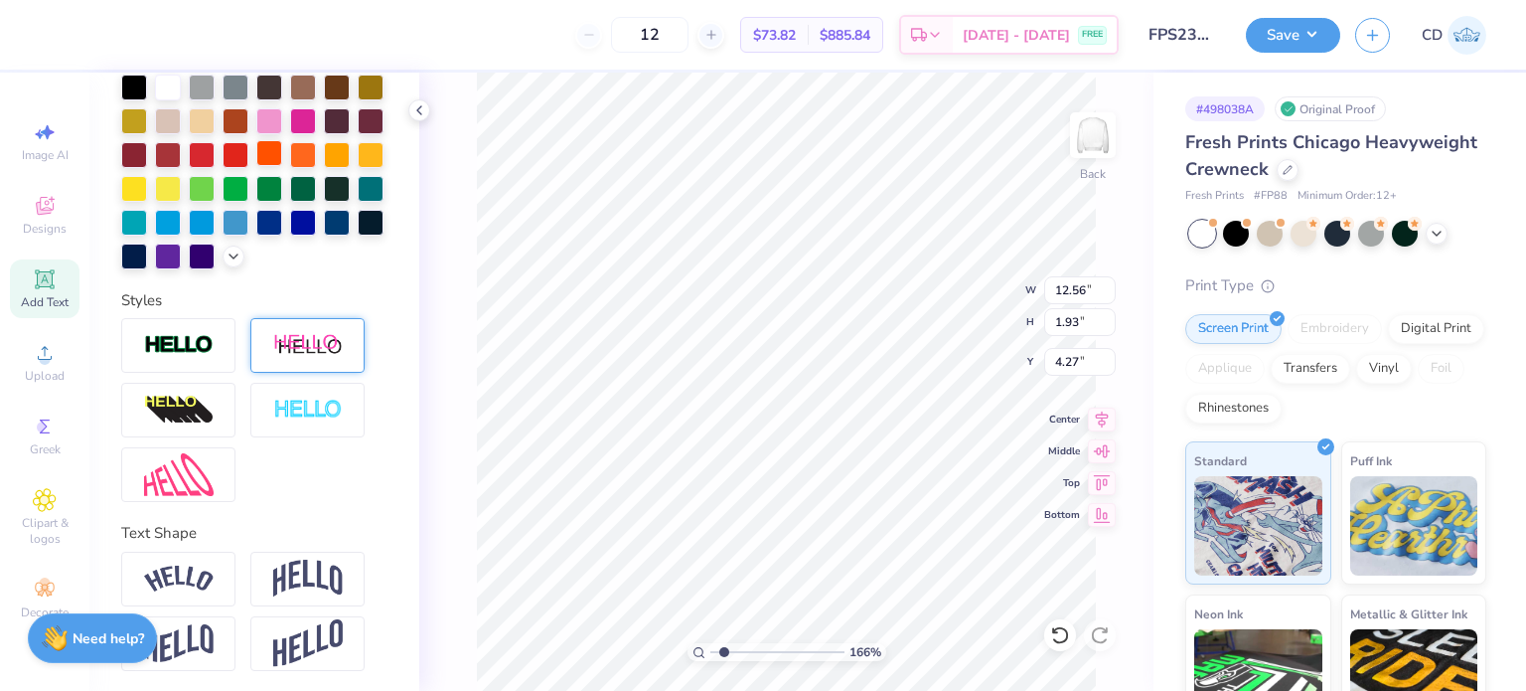
scroll to position [562, 0]
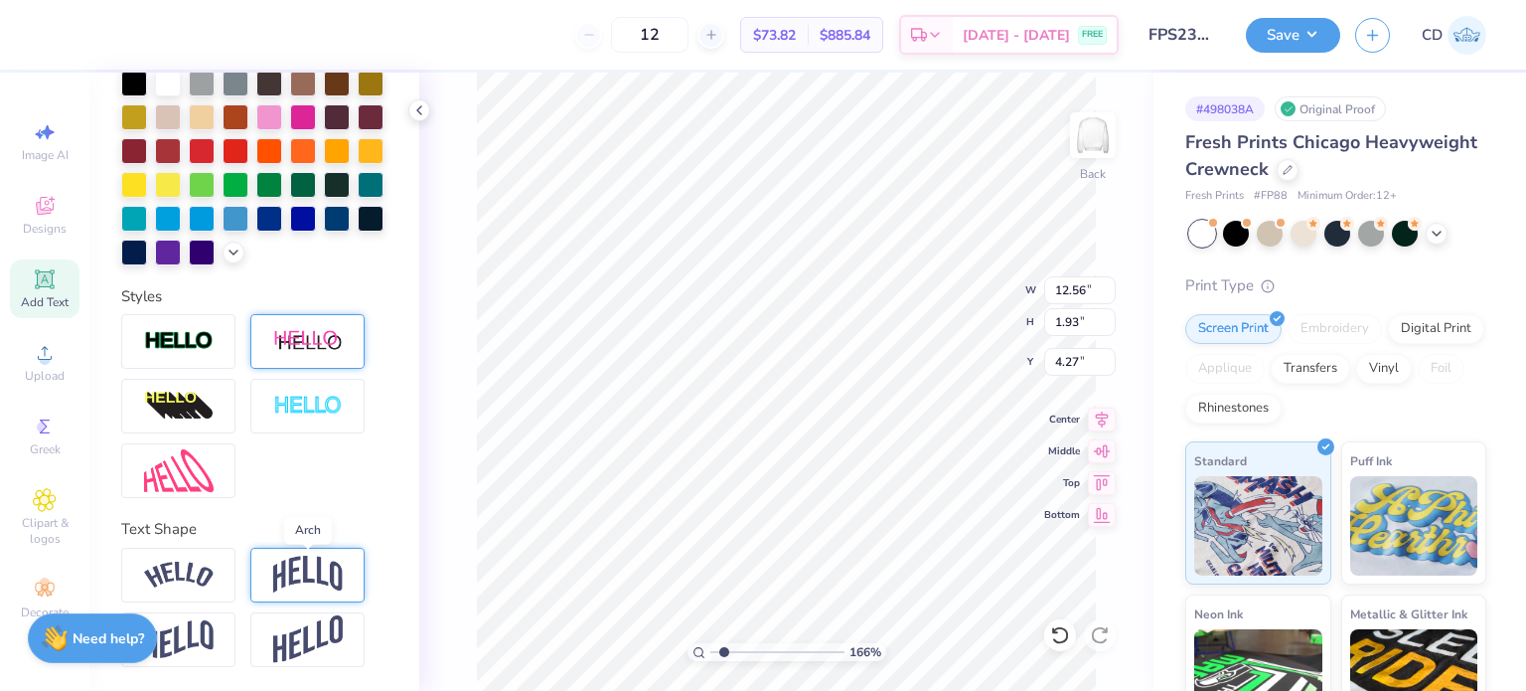
click at [283, 572] on img at bounding box center [308, 575] width 70 height 38
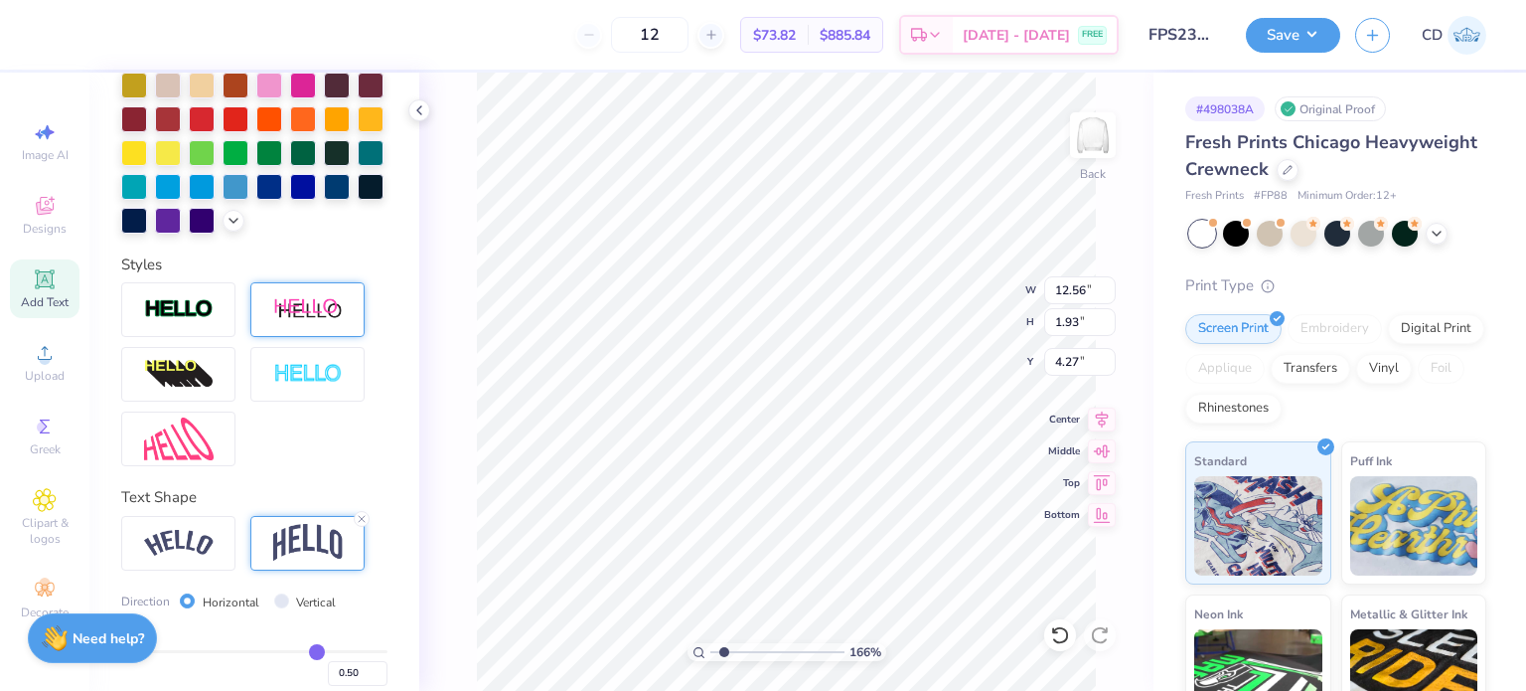
type input "4.46"
type input "3.00"
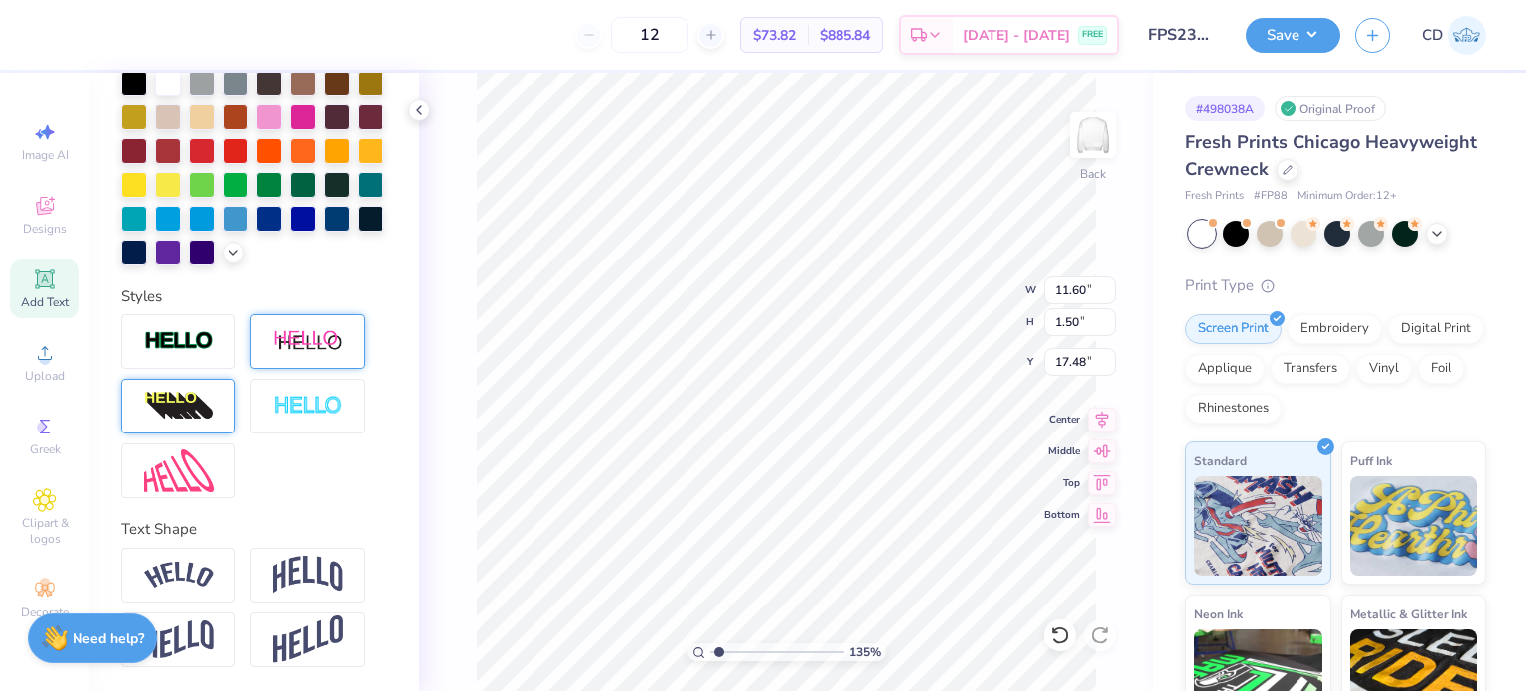
type input "1.35006143669128"
type input "3.00"
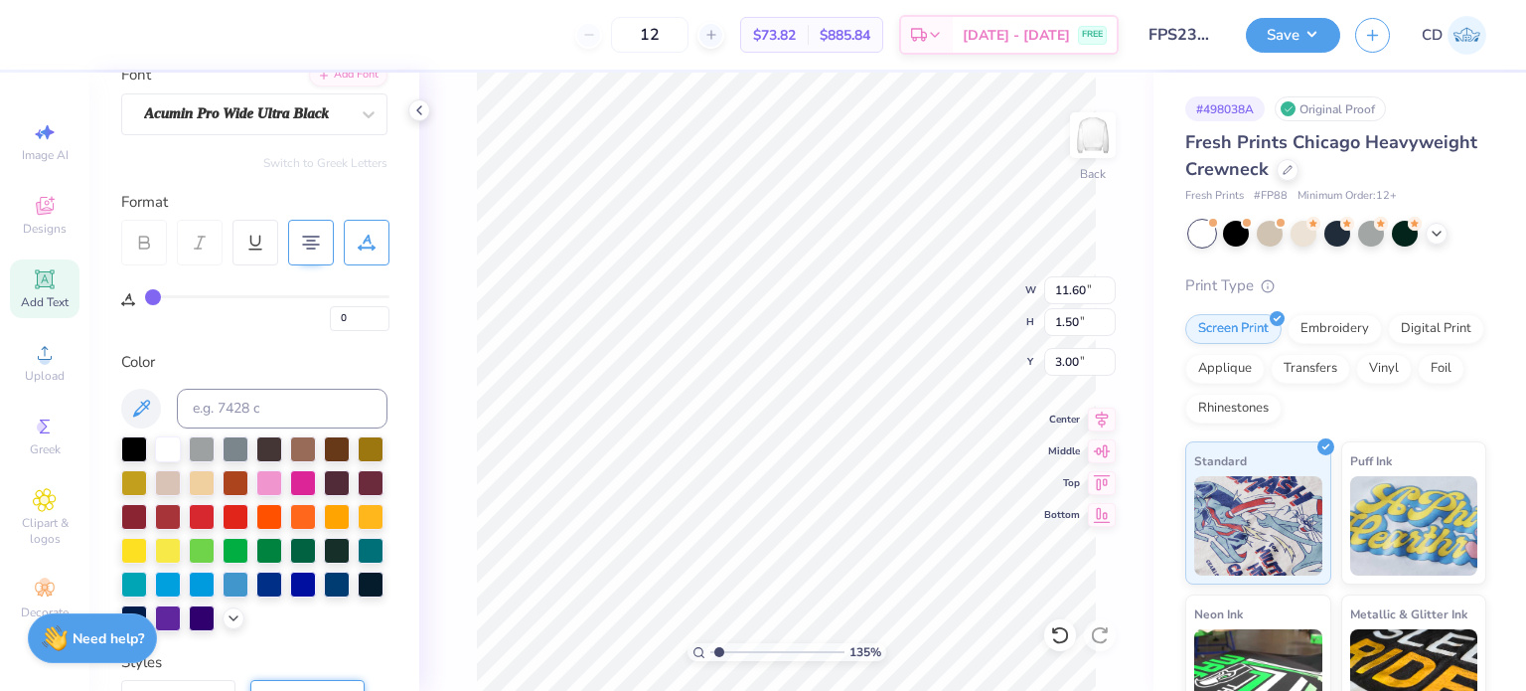
type input "1"
type input "0"
drag, startPoint x: 155, startPoint y: 293, endPoint x: 127, endPoint y: 293, distance: 27.8
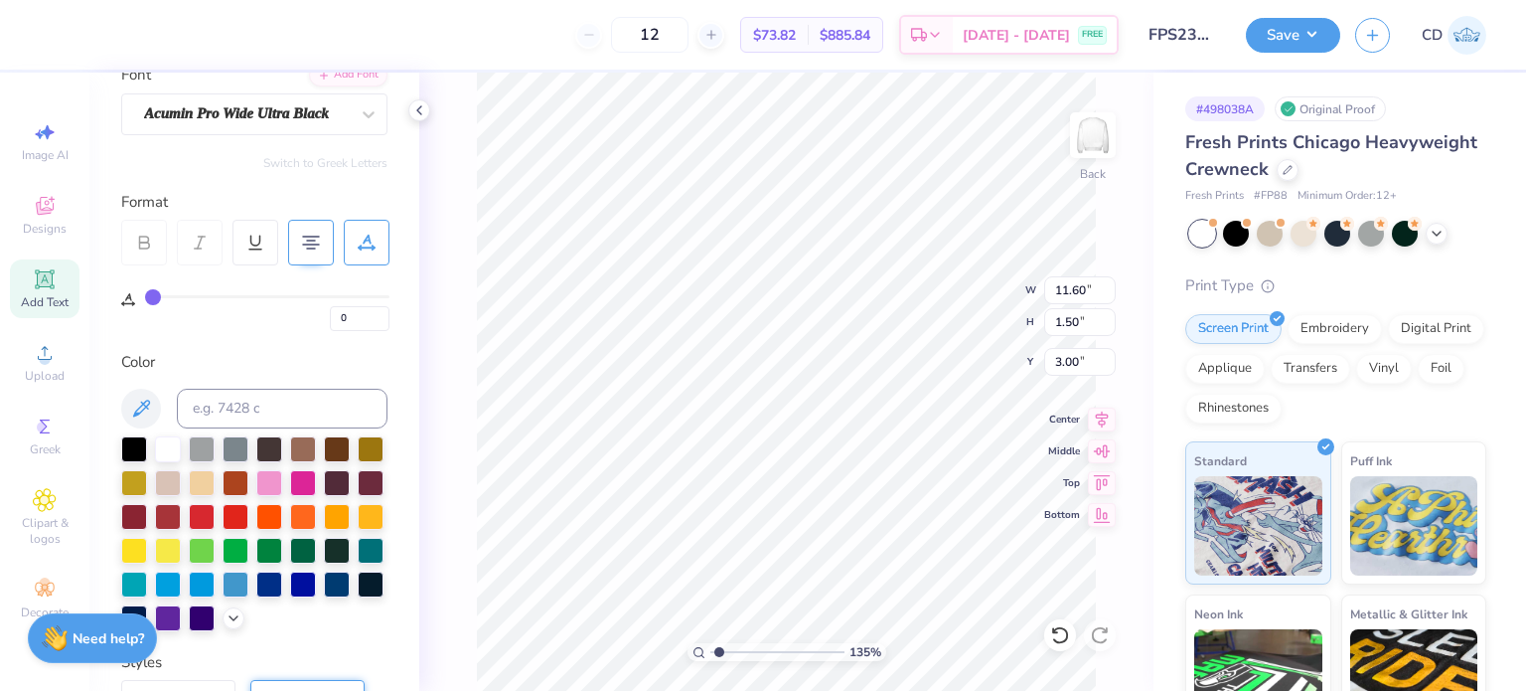
click at [145, 295] on input "range" at bounding box center [267, 296] width 244 height 3
type input "1.35006143669128"
type input "1.80"
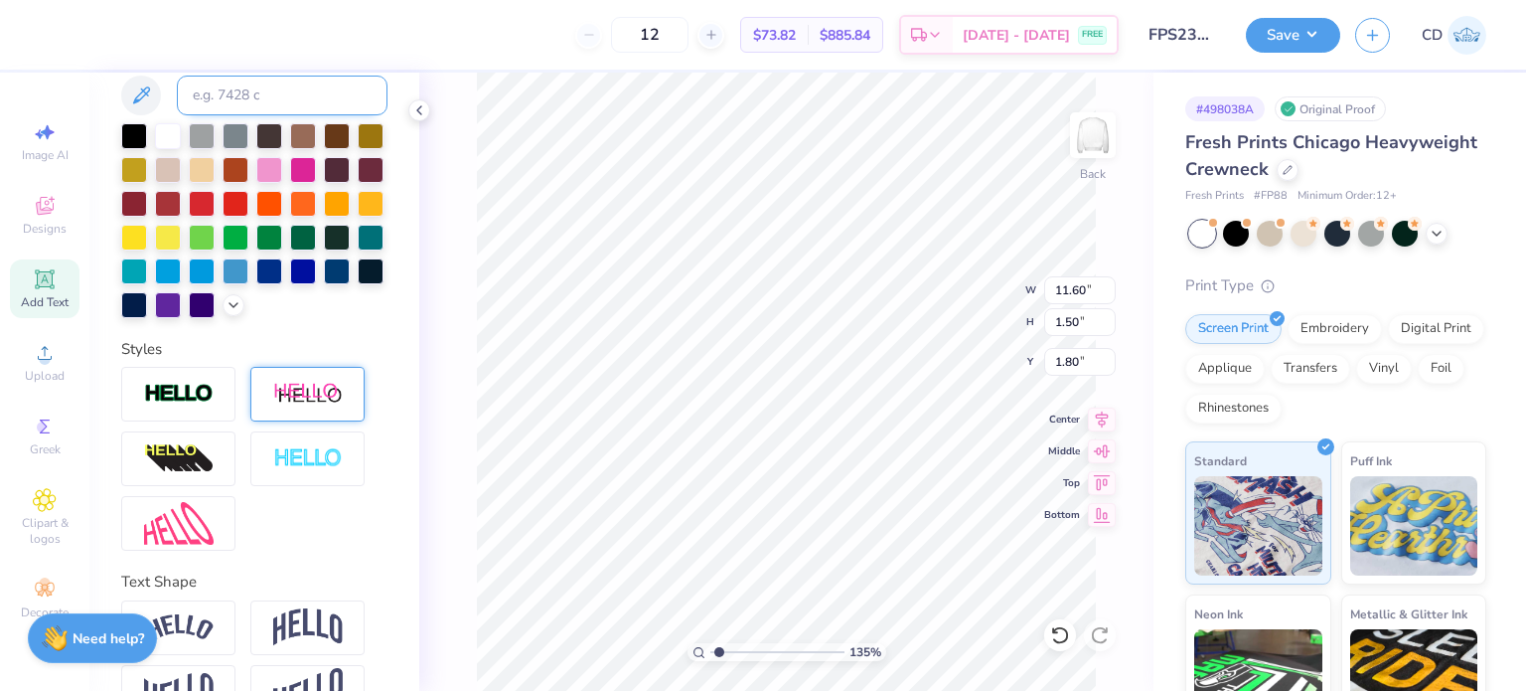
scroll to position [562, 0]
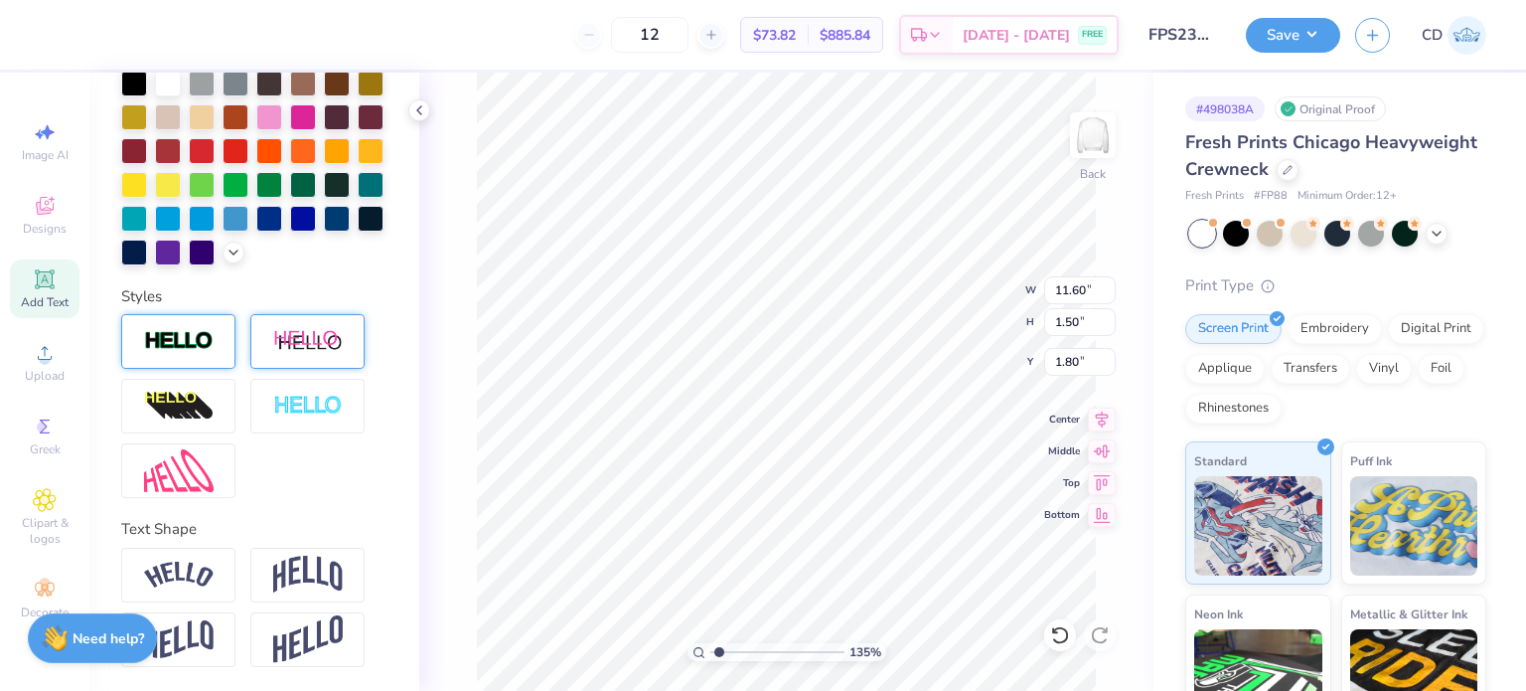
click at [192, 355] on div at bounding box center [178, 341] width 114 height 55
type input "1.35006143669128"
type input "11.63"
type input "1.53"
type input "1.79"
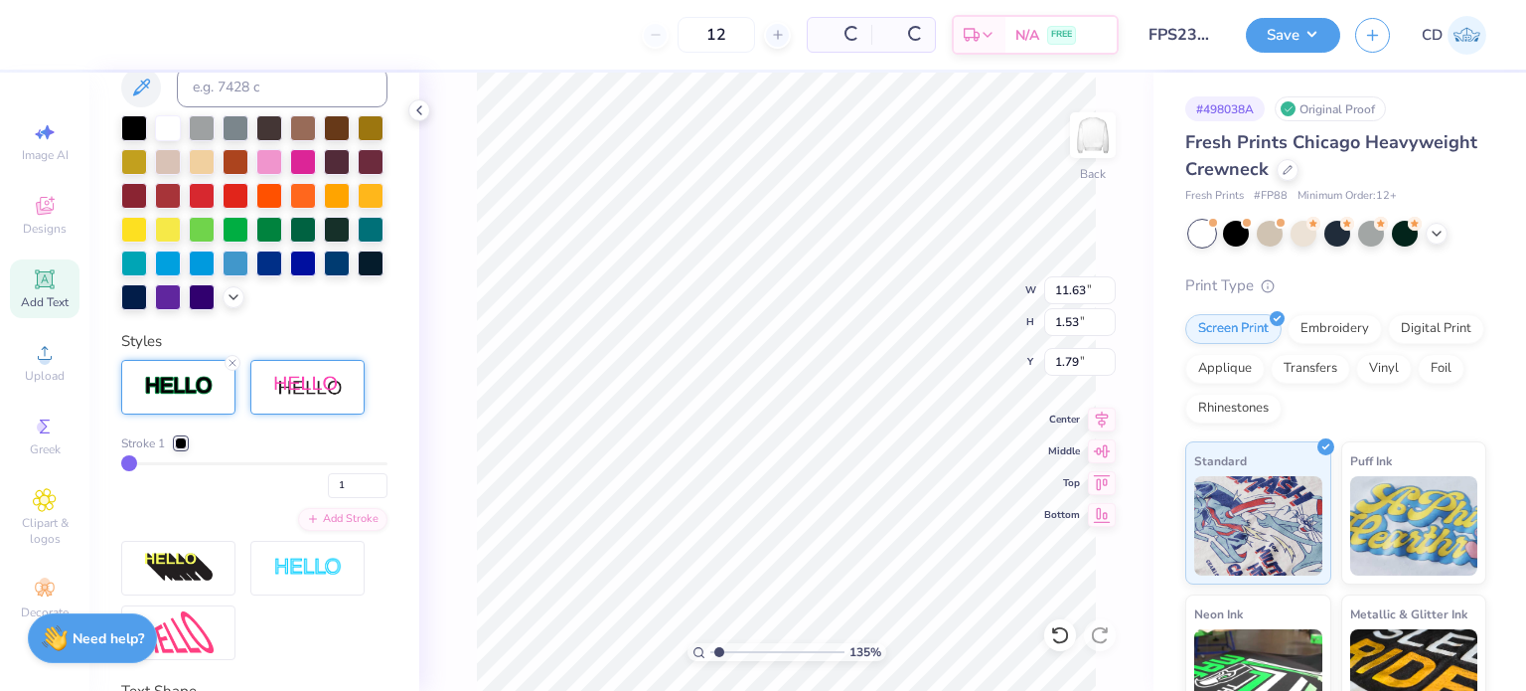
scroll to position [640, 0]
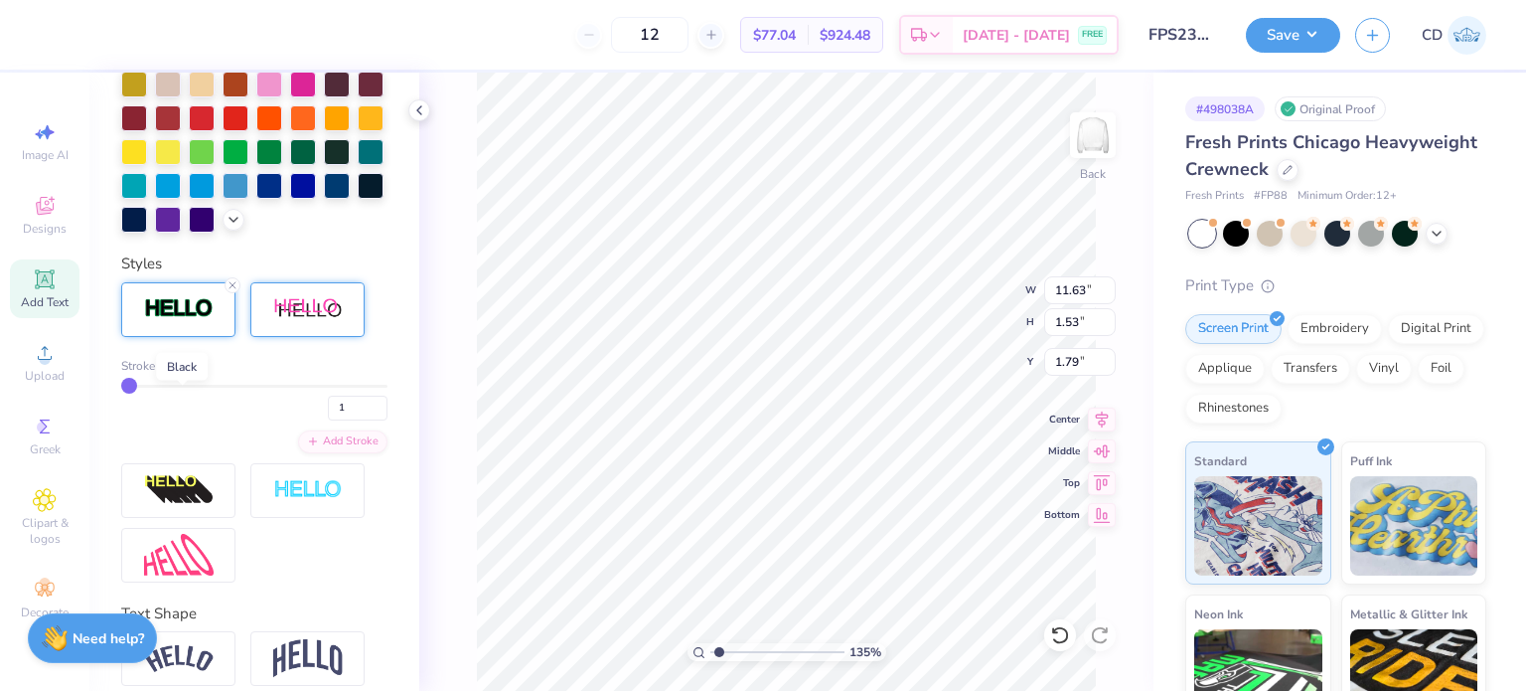
click at [185, 372] on div at bounding box center [181, 366] width 12 height 12
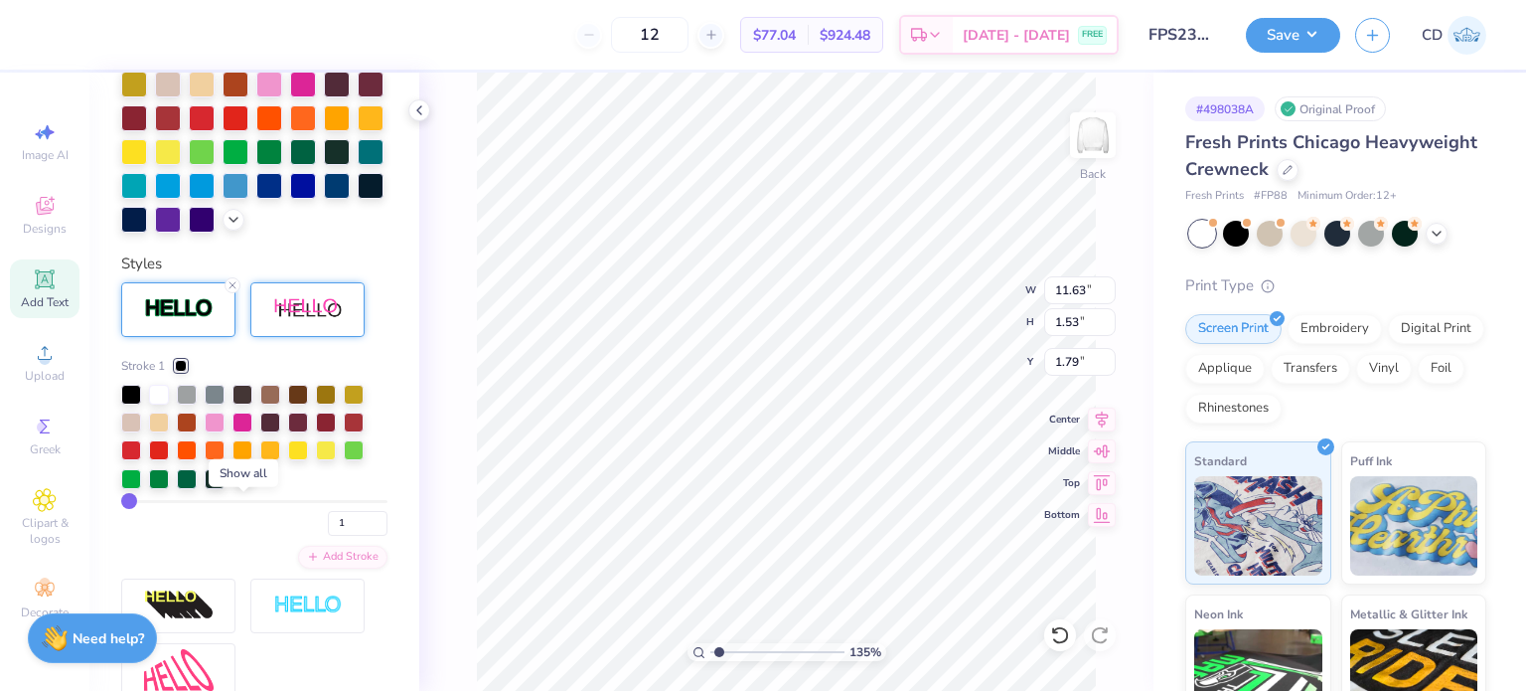
click at [243, 485] on icon at bounding box center [244, 477] width 16 height 16
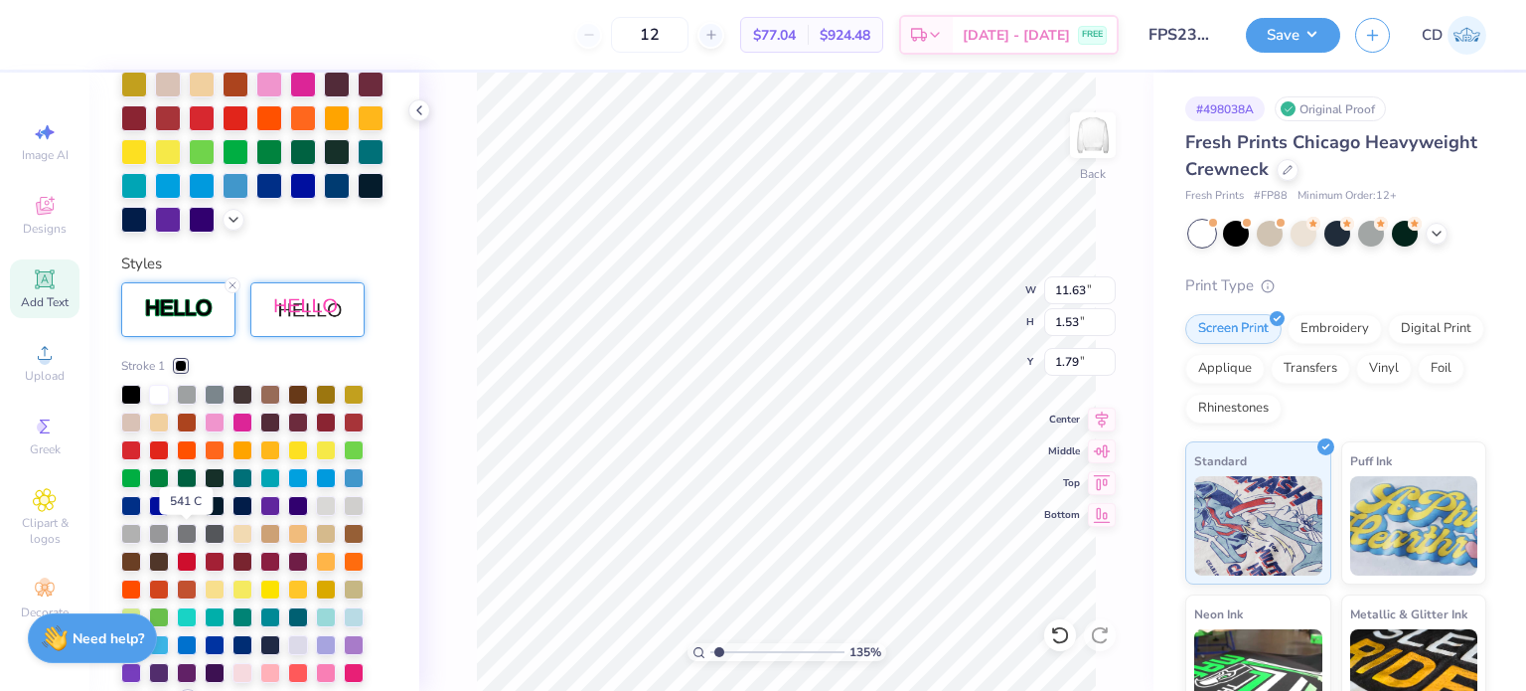
click at [183, 514] on div at bounding box center [187, 504] width 20 height 20
type input "1.35006143669128"
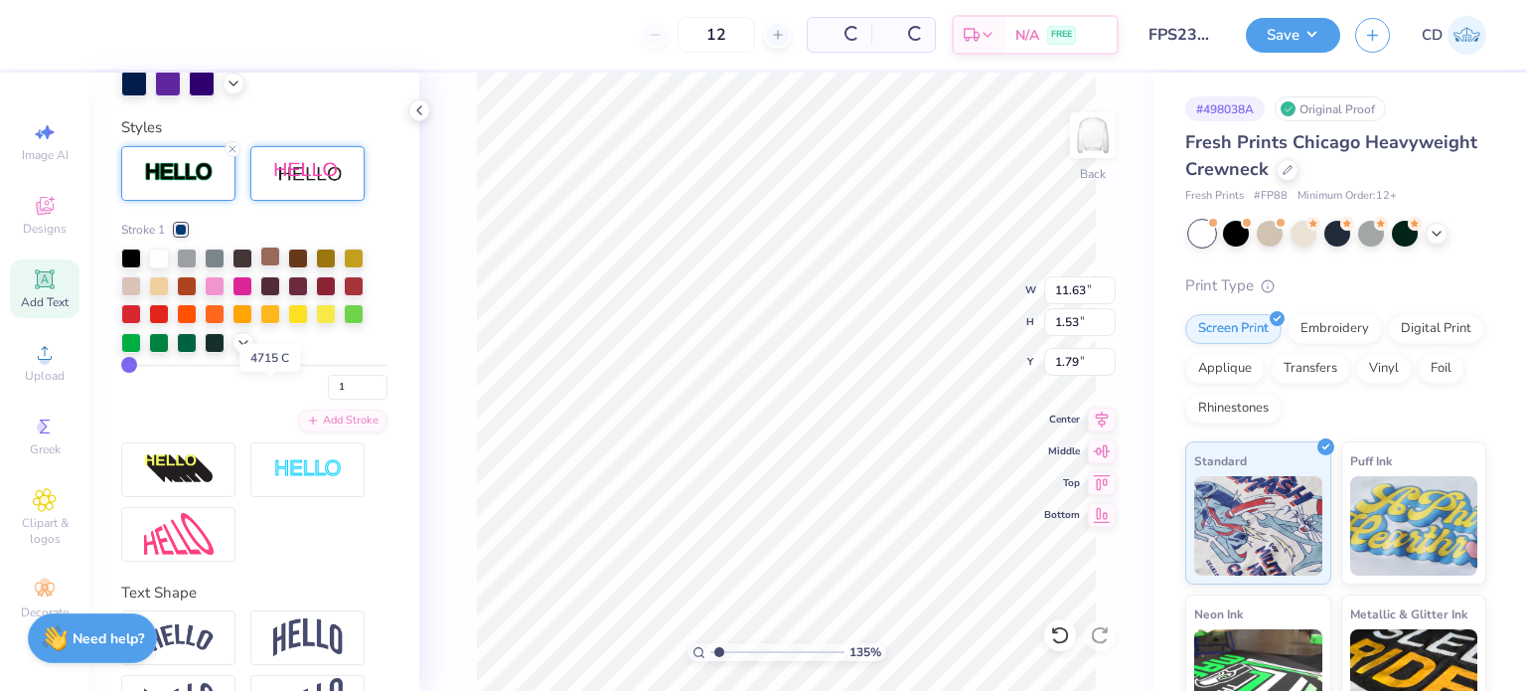
scroll to position [839, 0]
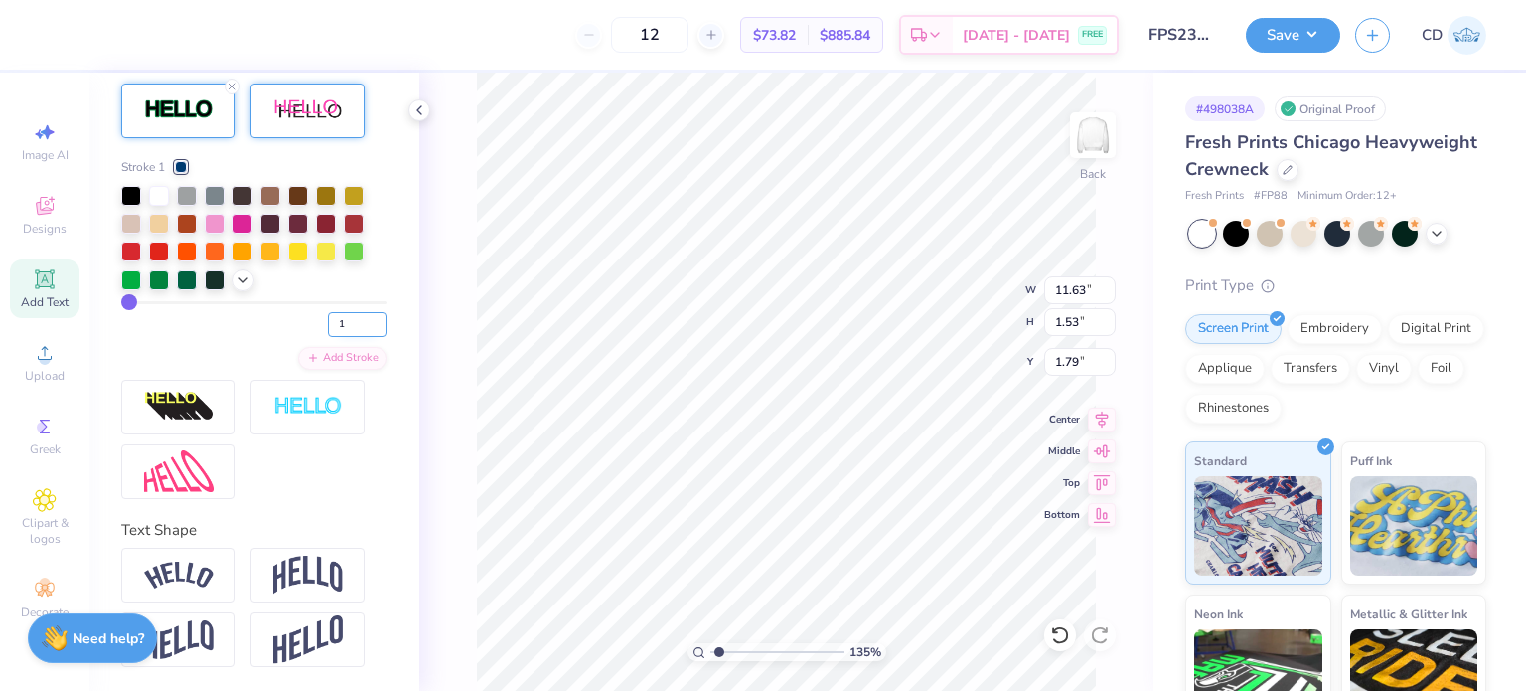
click at [333, 337] on input "1" at bounding box center [358, 324] width 60 height 25
click at [366, 337] on input "2" at bounding box center [358, 324] width 60 height 25
click at [366, 337] on input "3" at bounding box center [358, 324] width 60 height 25
type input "4"
click at [366, 337] on input "4" at bounding box center [358, 324] width 60 height 25
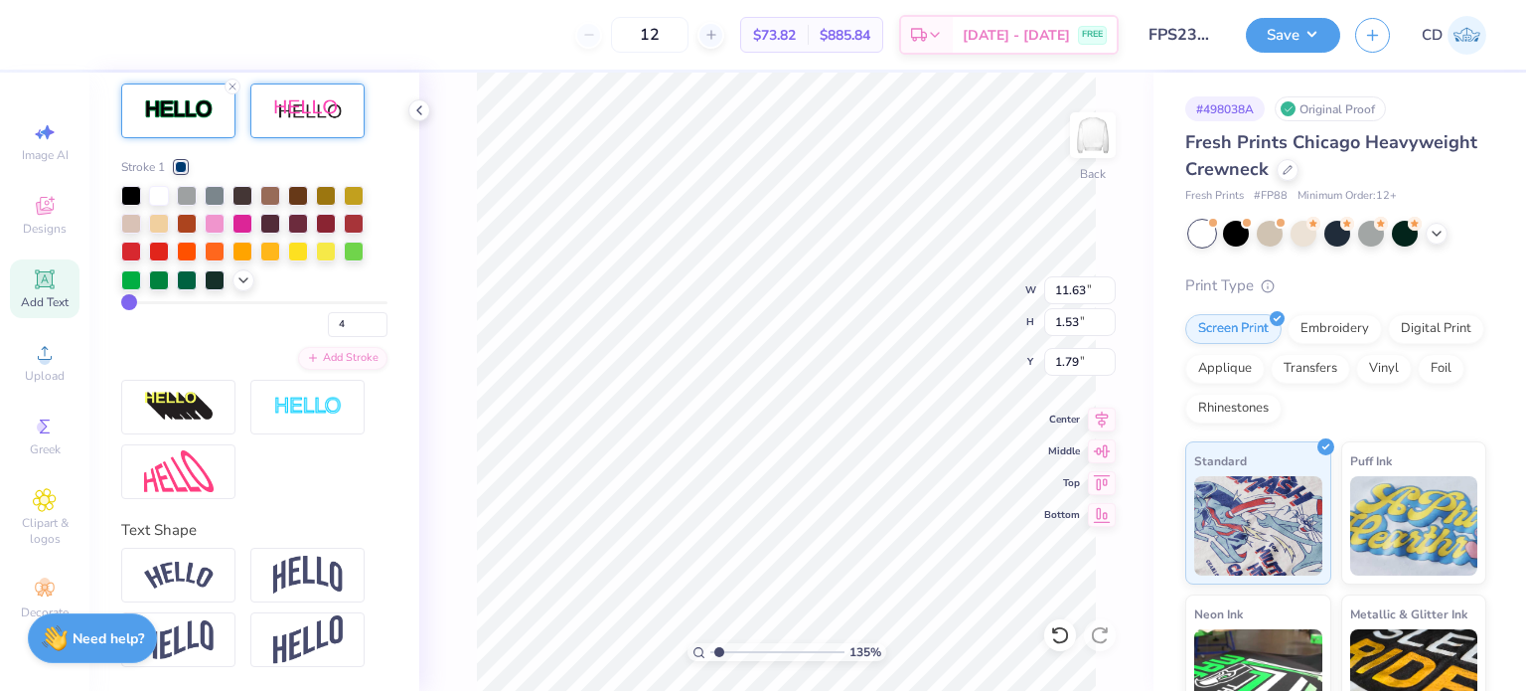
type input "1.35006143669128"
type input "4"
type input "1.35006143669128"
type input "3"
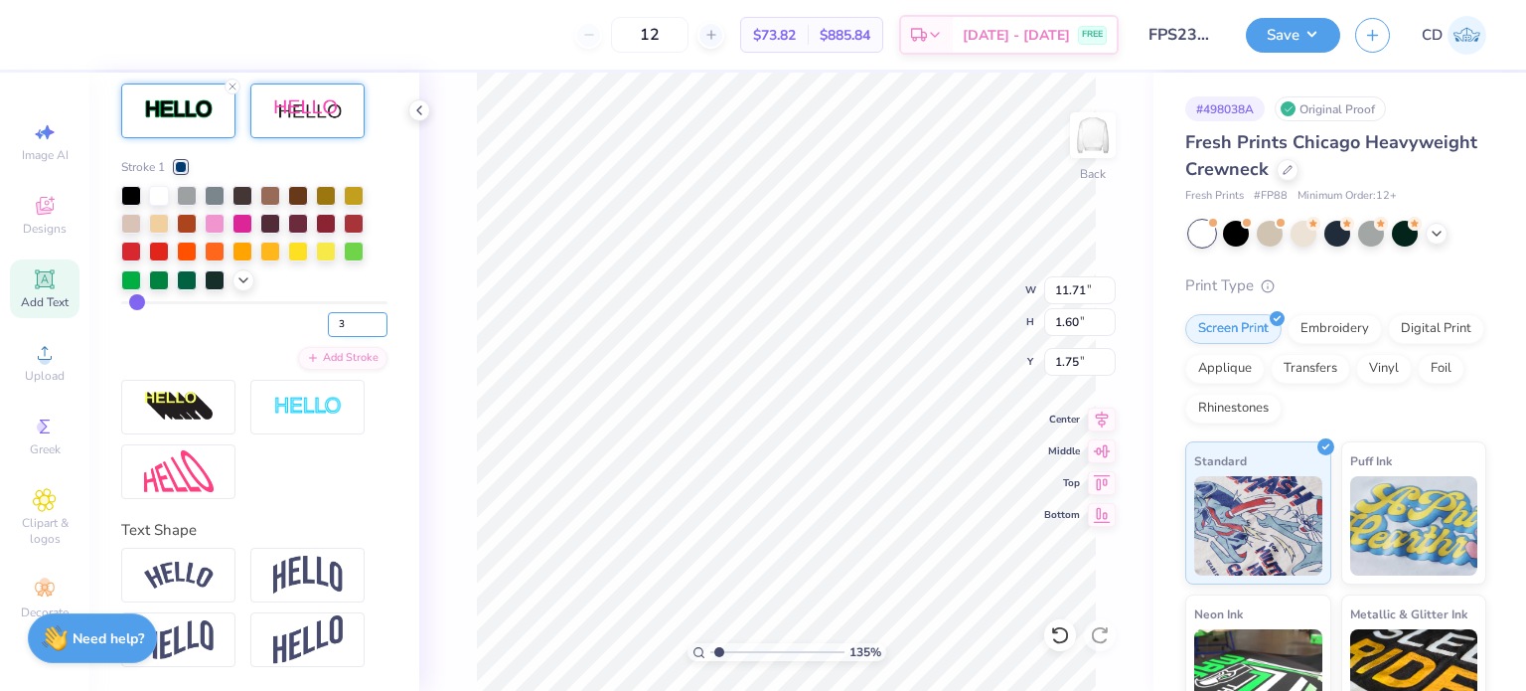
click at [366, 337] on input "3" at bounding box center [358, 324] width 60 height 25
type input "1.35006143669128"
type input "3"
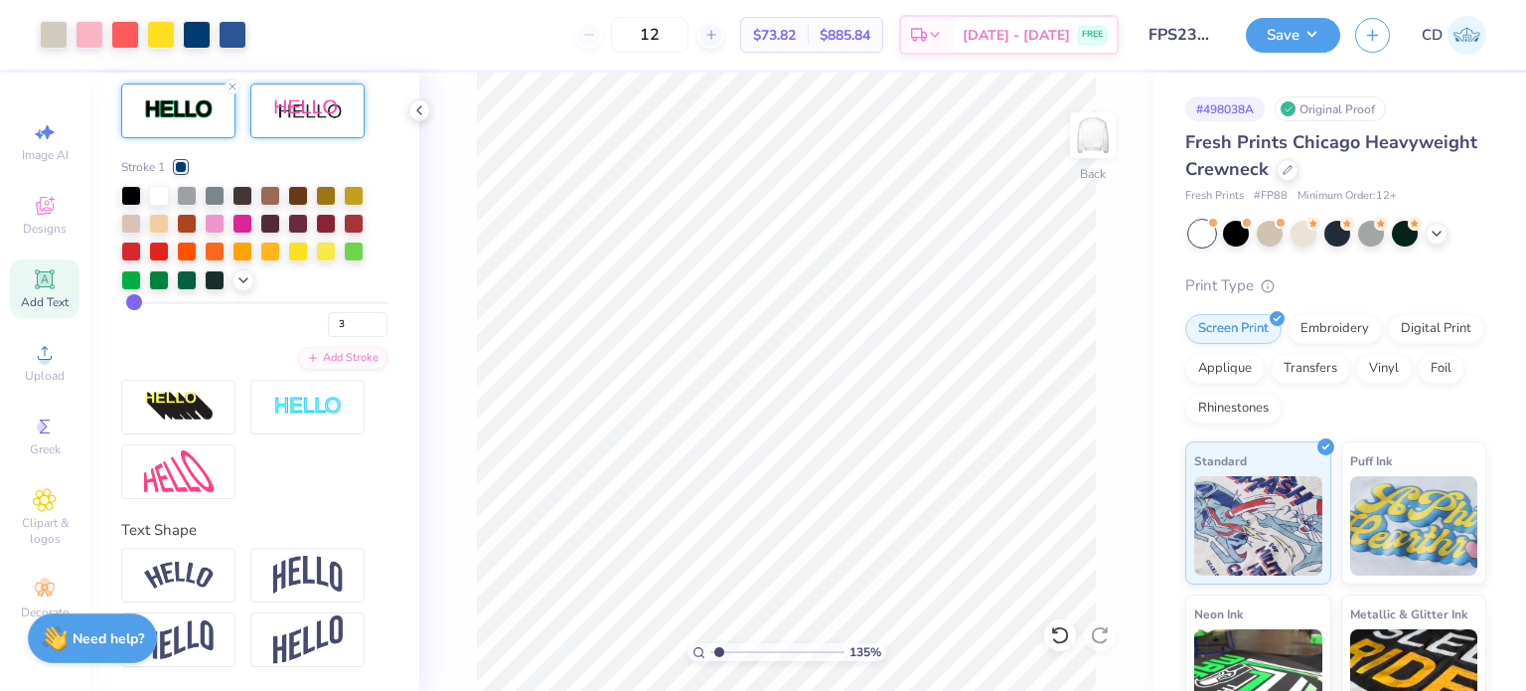
scroll to position [871, 0]
click at [192, 404] on img at bounding box center [179, 407] width 70 height 32
type input "1.35006143669128"
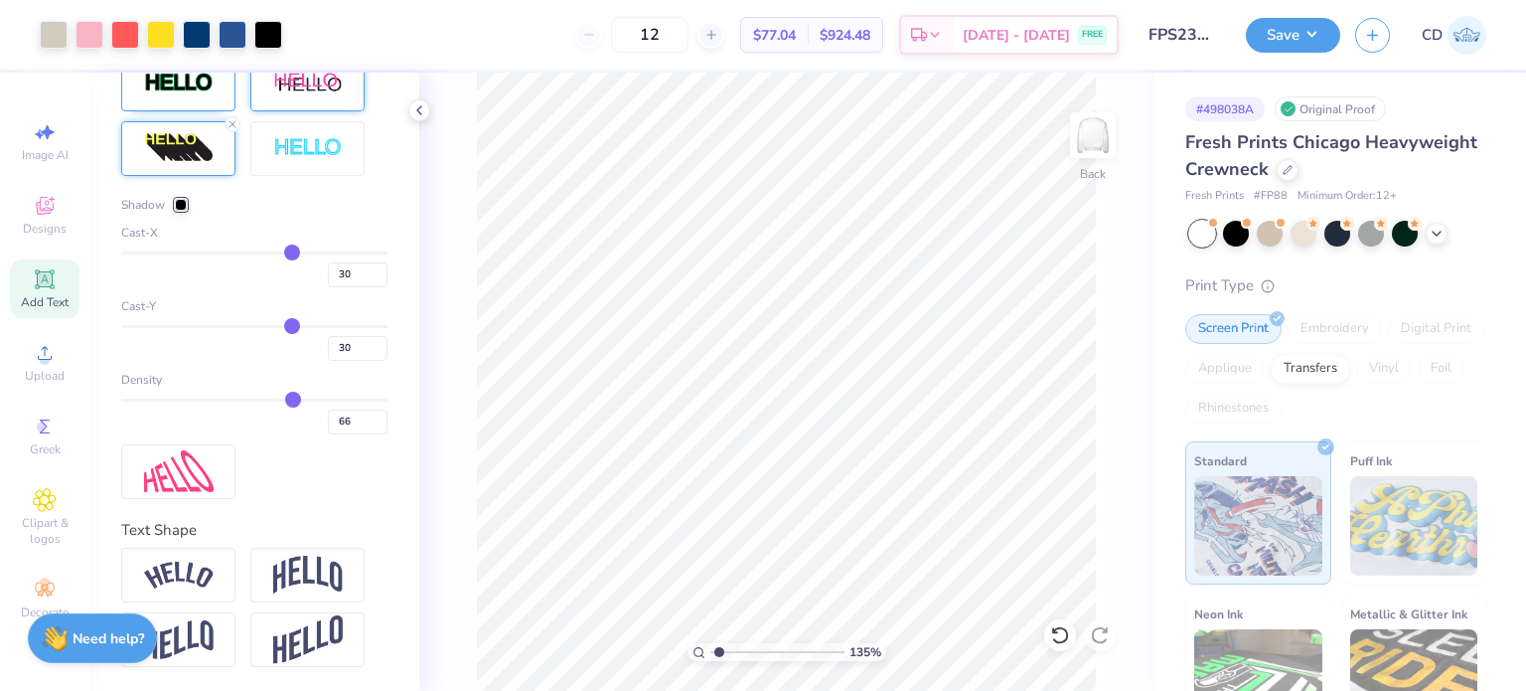
type input "26"
type input "25"
type input "24"
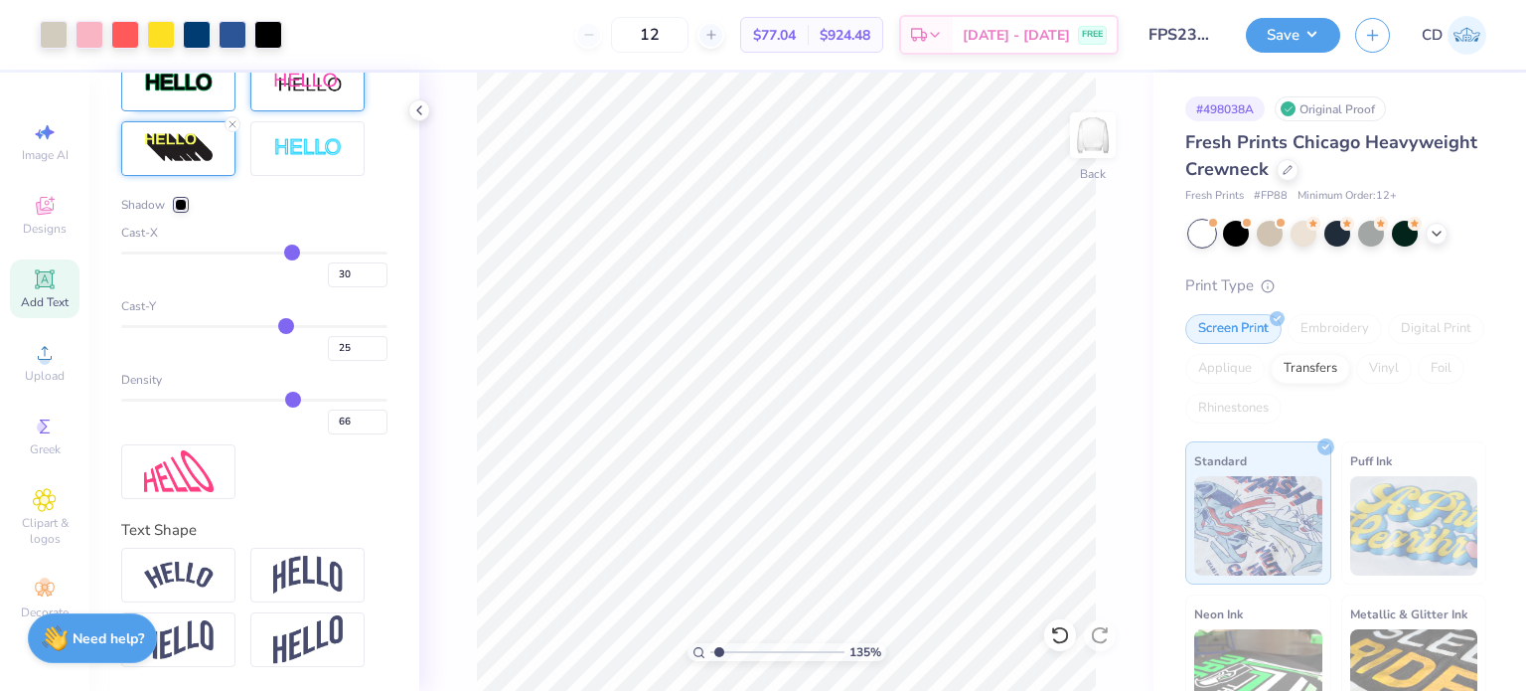
type input "24"
type input "23"
type input "22"
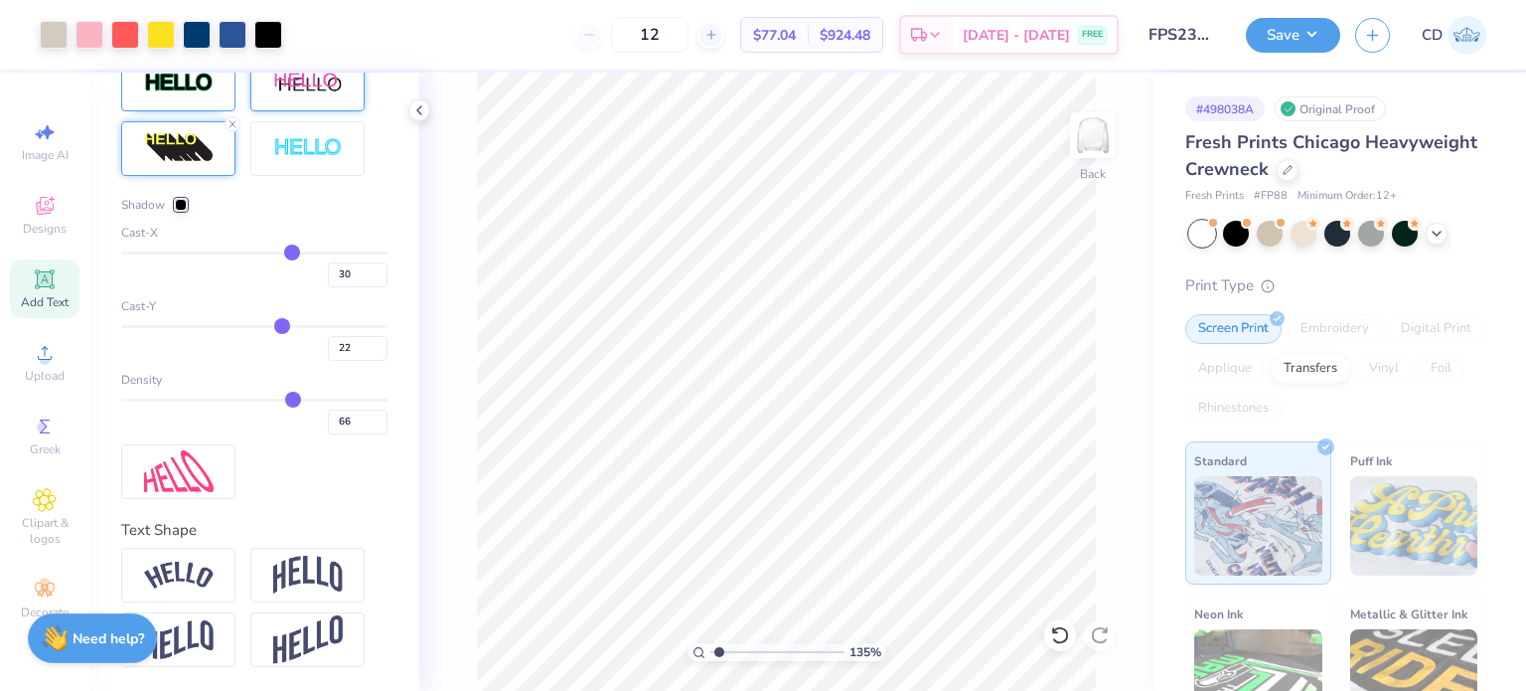
type input "21"
type input "20"
type input "19"
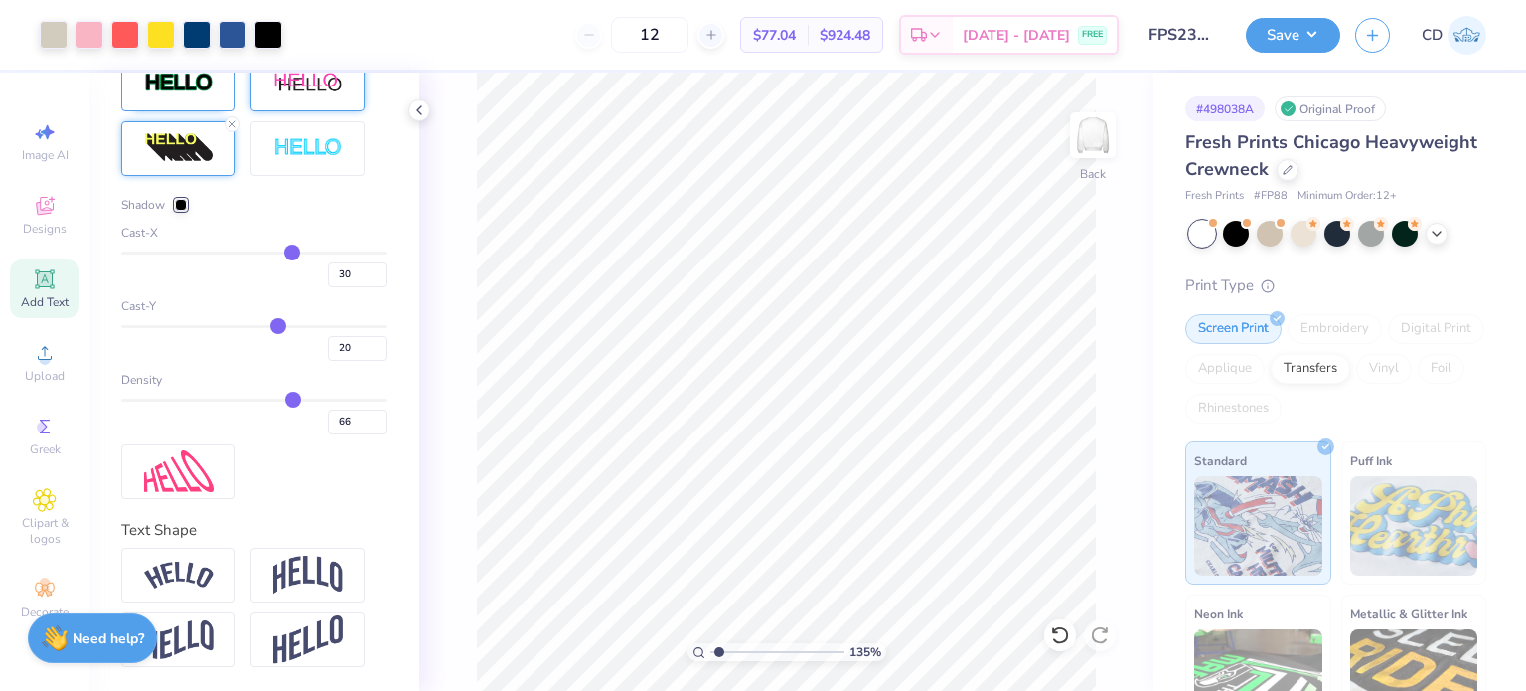
type input "19"
type input "18"
type input "17"
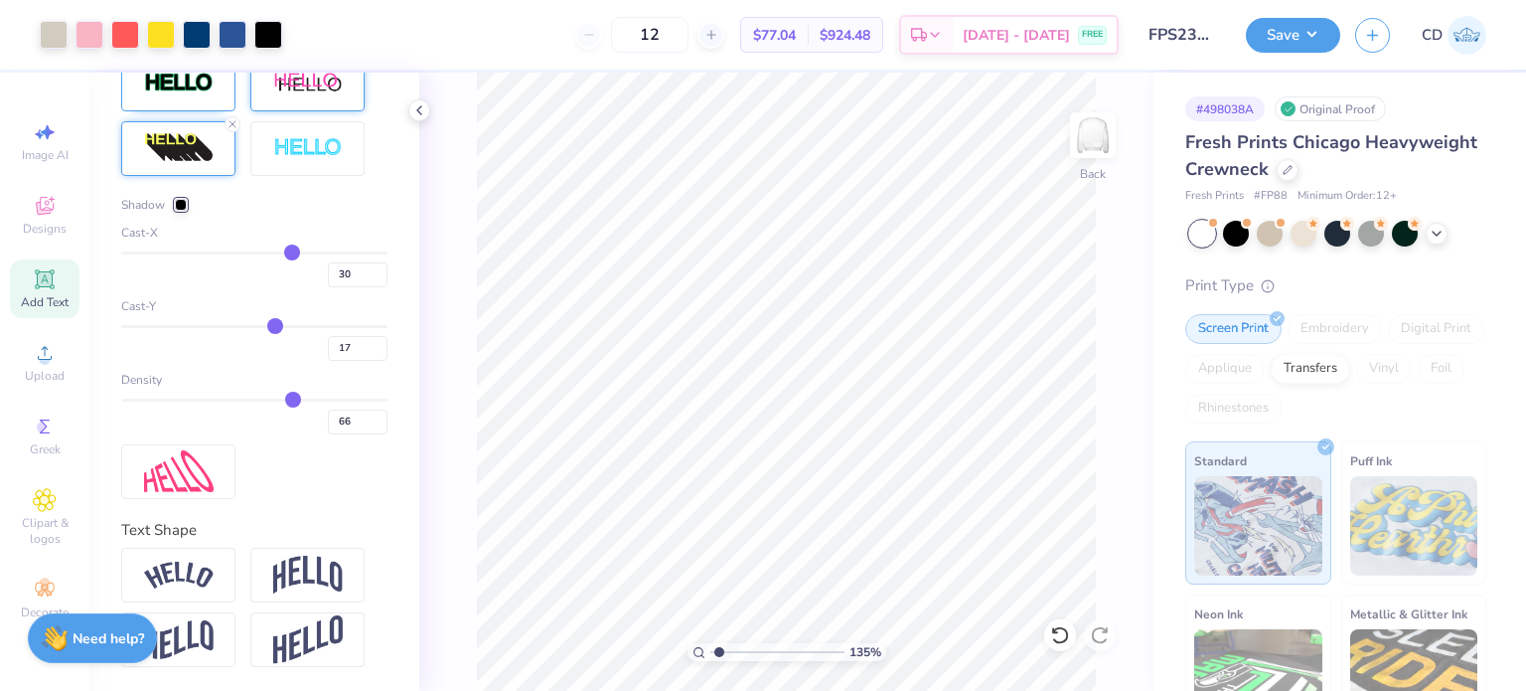
type input "16"
type input "15"
type input "14"
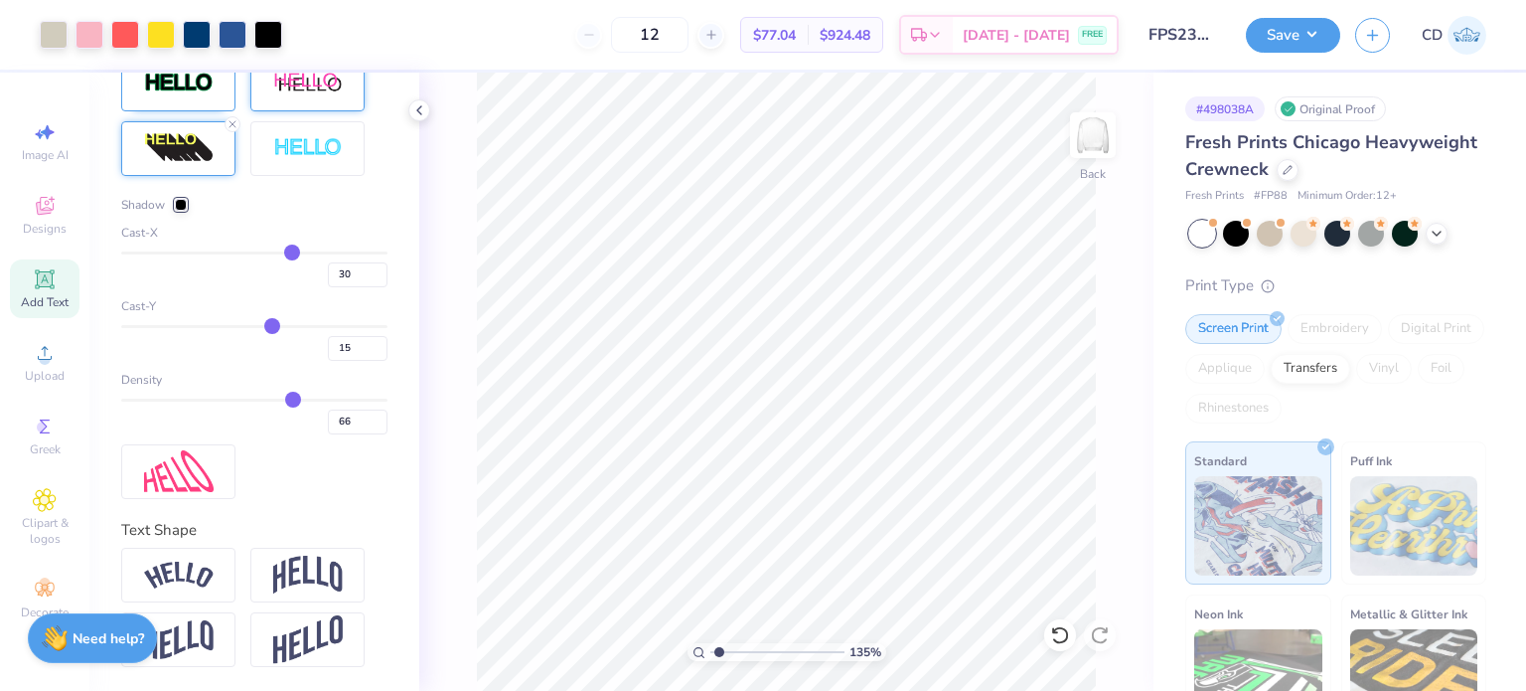
type input "14"
type input "13"
type input "12"
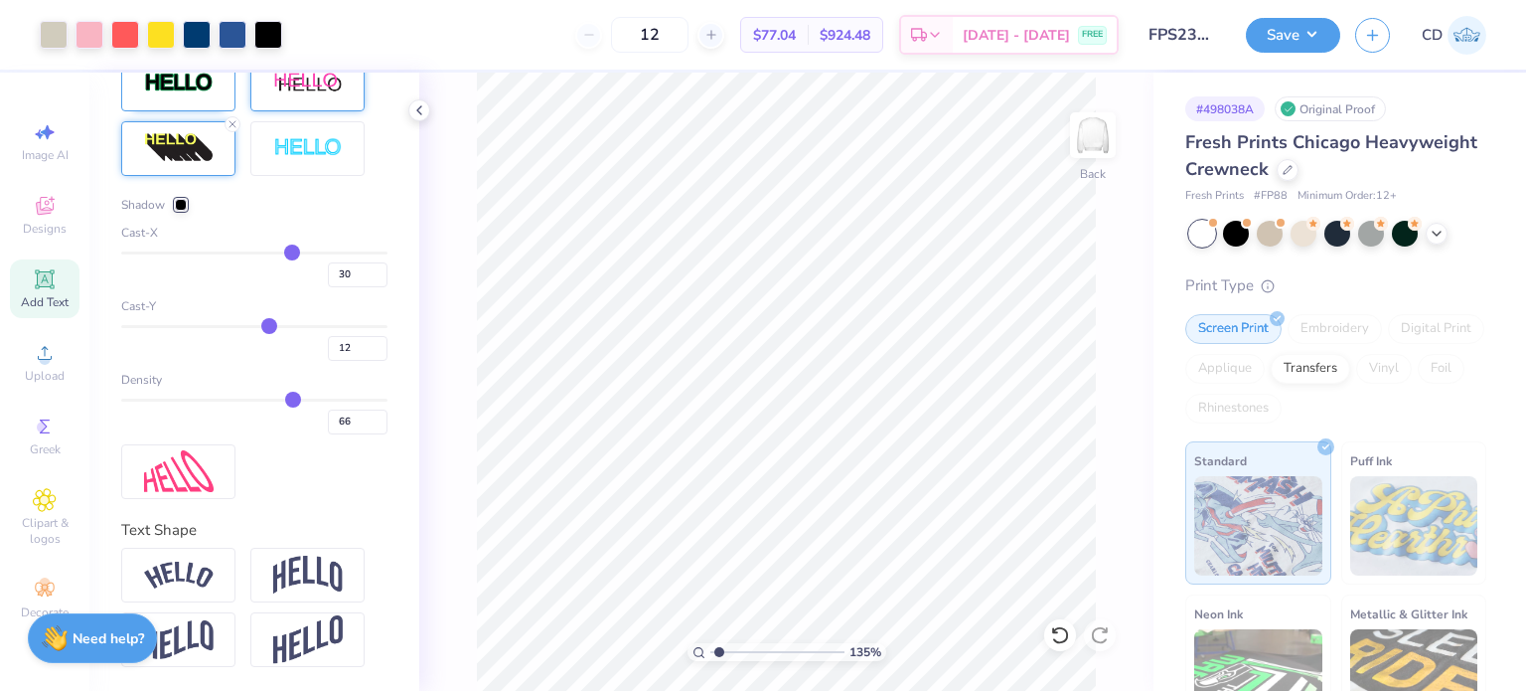
type input "11"
type input "10"
type input "9"
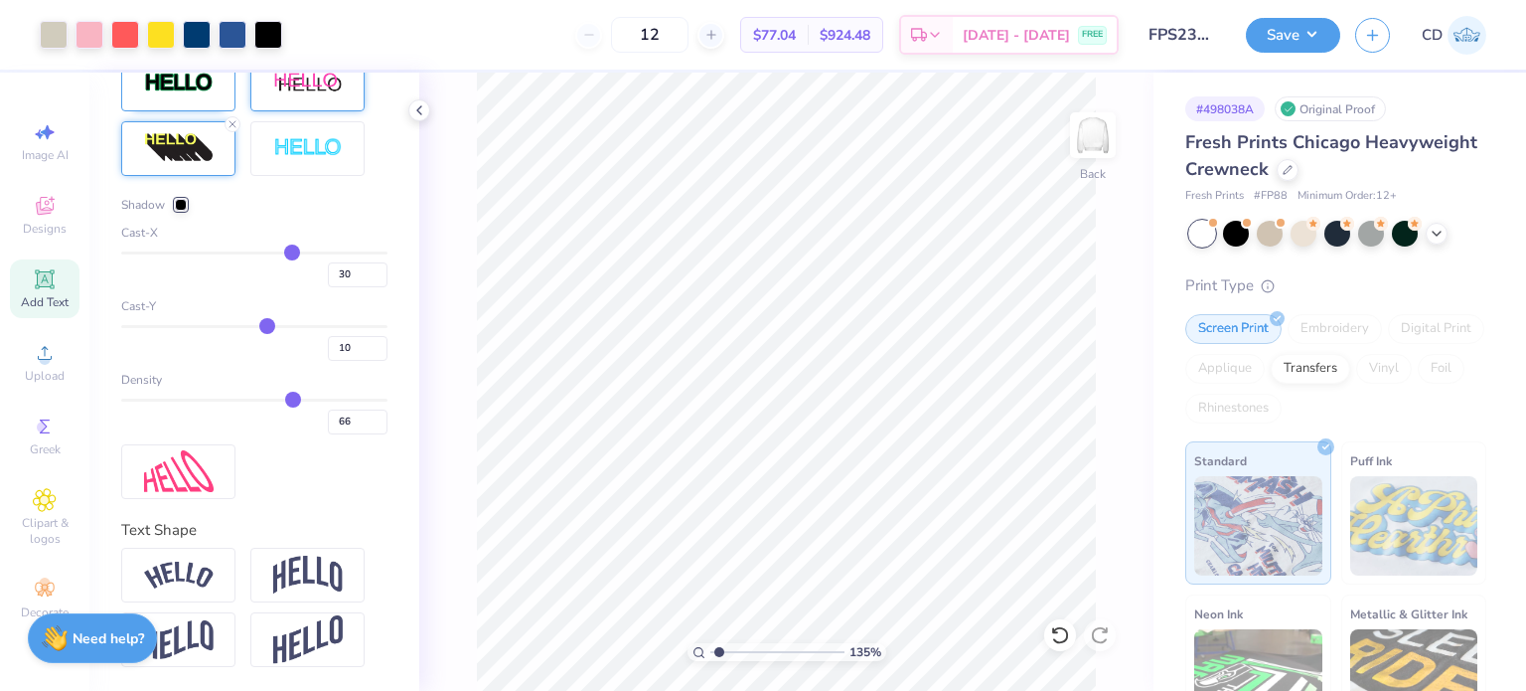
type input "9"
type input "8"
type input "7"
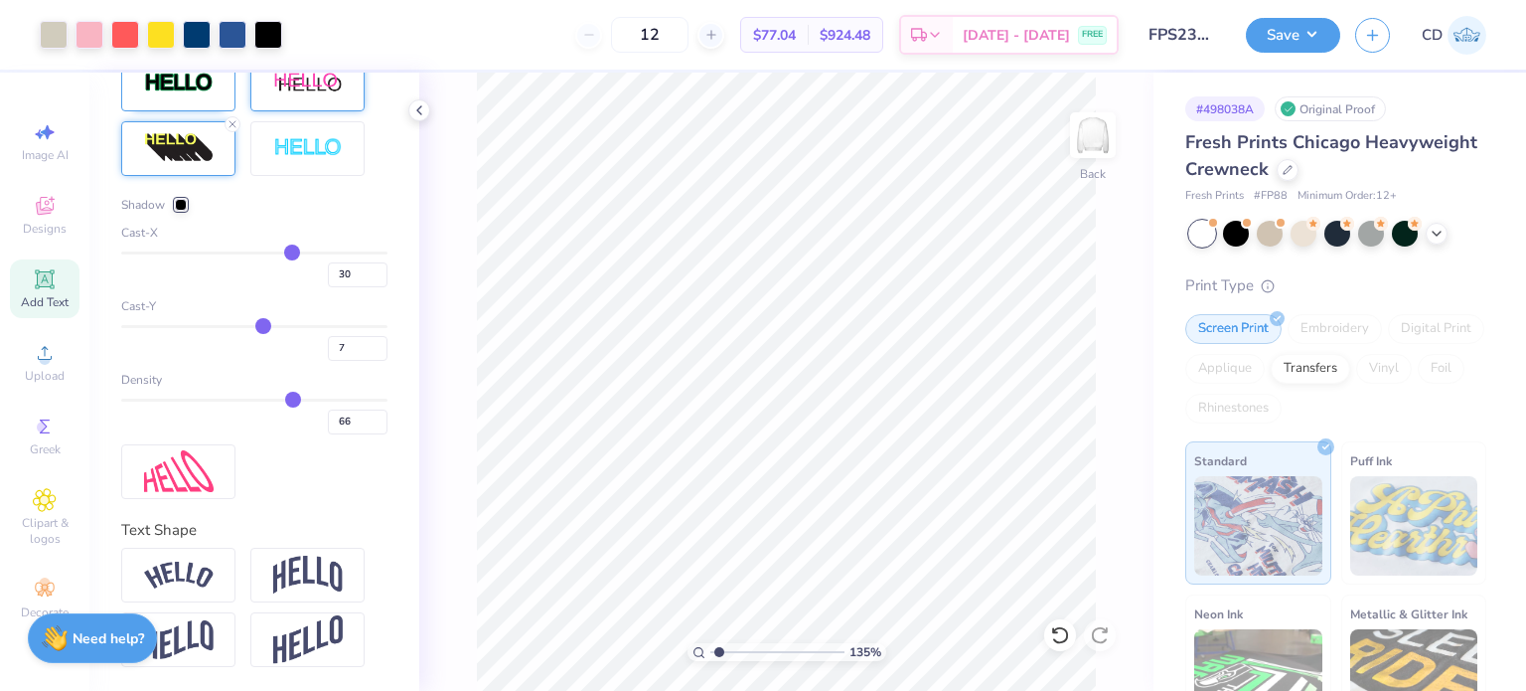
type input "6"
type input "5"
type input "4"
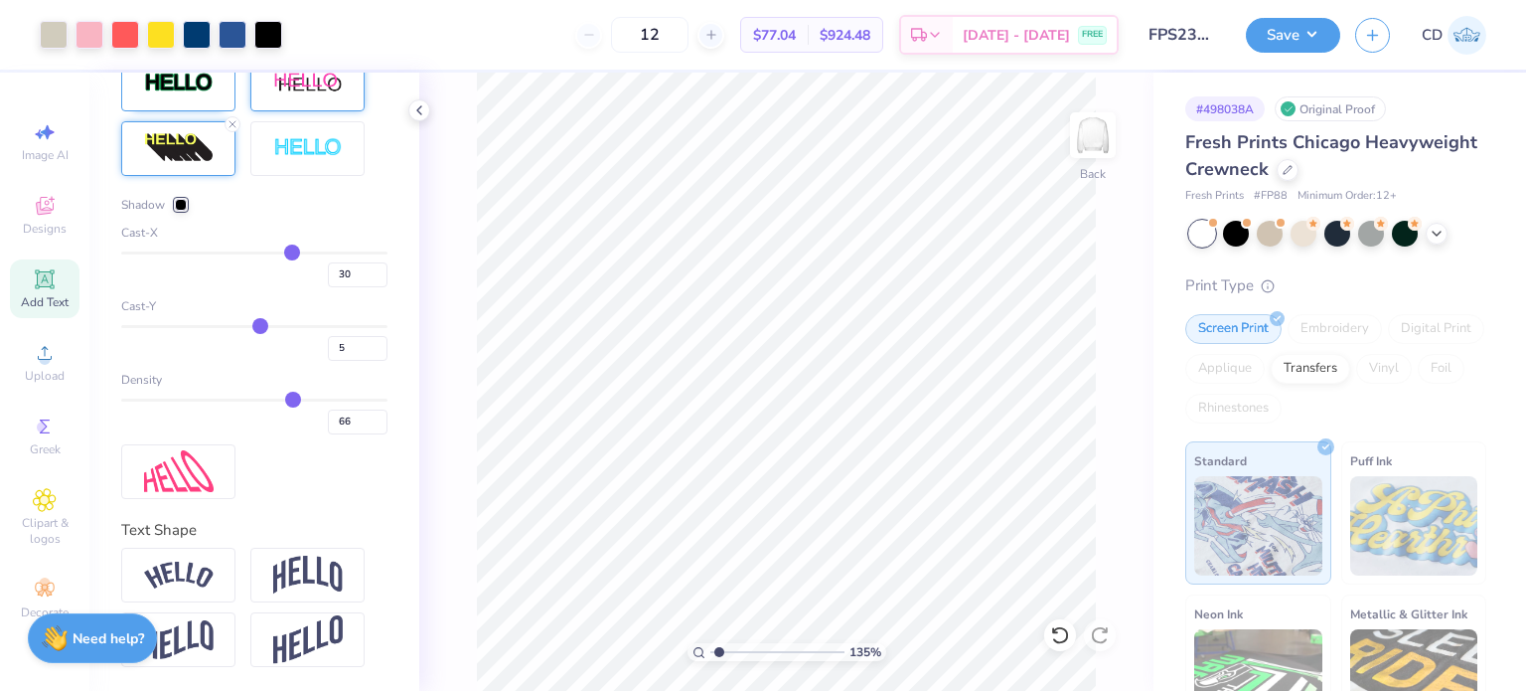
type input "4"
type input "3"
click at [285, 328] on input "range" at bounding box center [254, 326] width 266 height 3
drag, startPoint x: 282, startPoint y: 276, endPoint x: 240, endPoint y: 275, distance: 41.7
click at [240, 254] on input "range" at bounding box center [254, 252] width 266 height 3
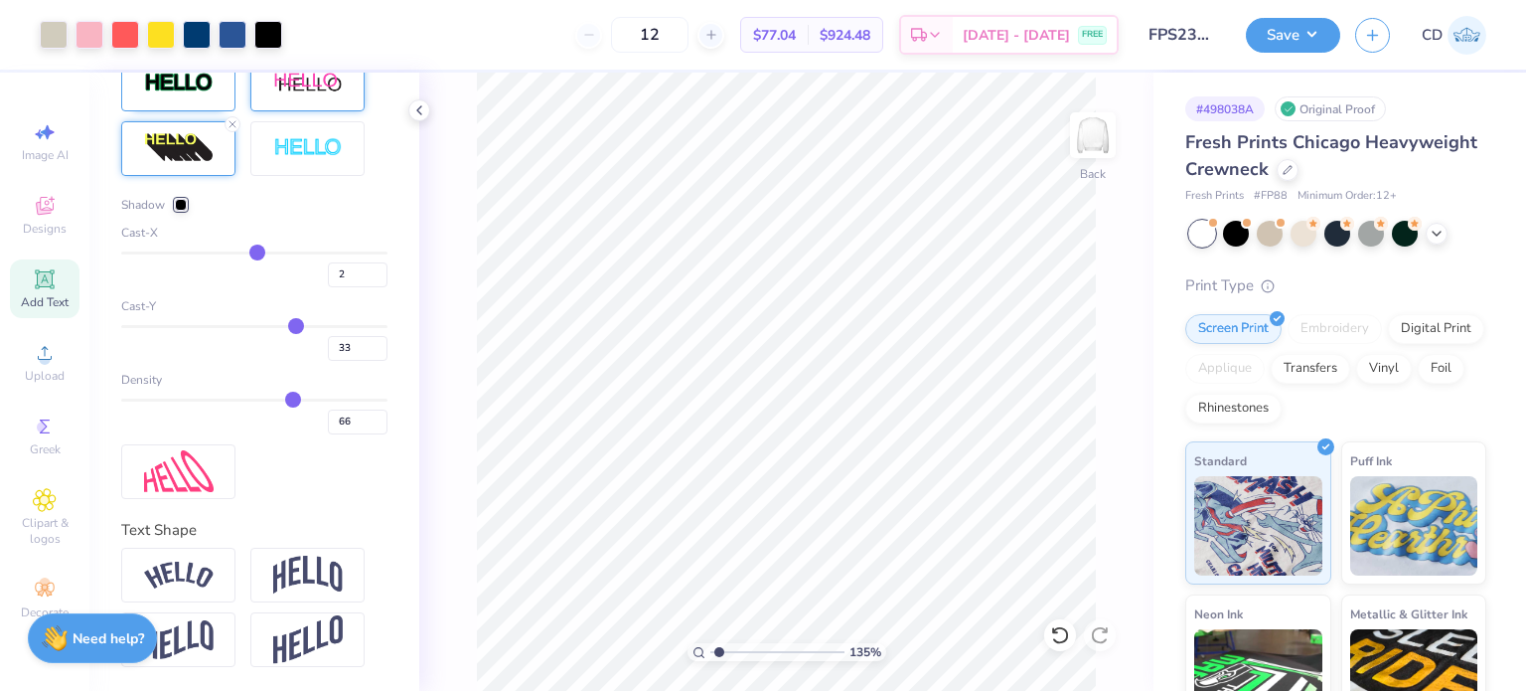
drag, startPoint x: 241, startPoint y: 278, endPoint x: 254, endPoint y: 284, distance: 14.2
click at [254, 254] on input "range" at bounding box center [254, 252] width 266 height 3
click at [363, 287] on input "5" at bounding box center [358, 274] width 60 height 25
click at [363, 287] on input "4" at bounding box center [358, 274] width 60 height 25
click at [365, 361] on input "32" at bounding box center [358, 348] width 60 height 25
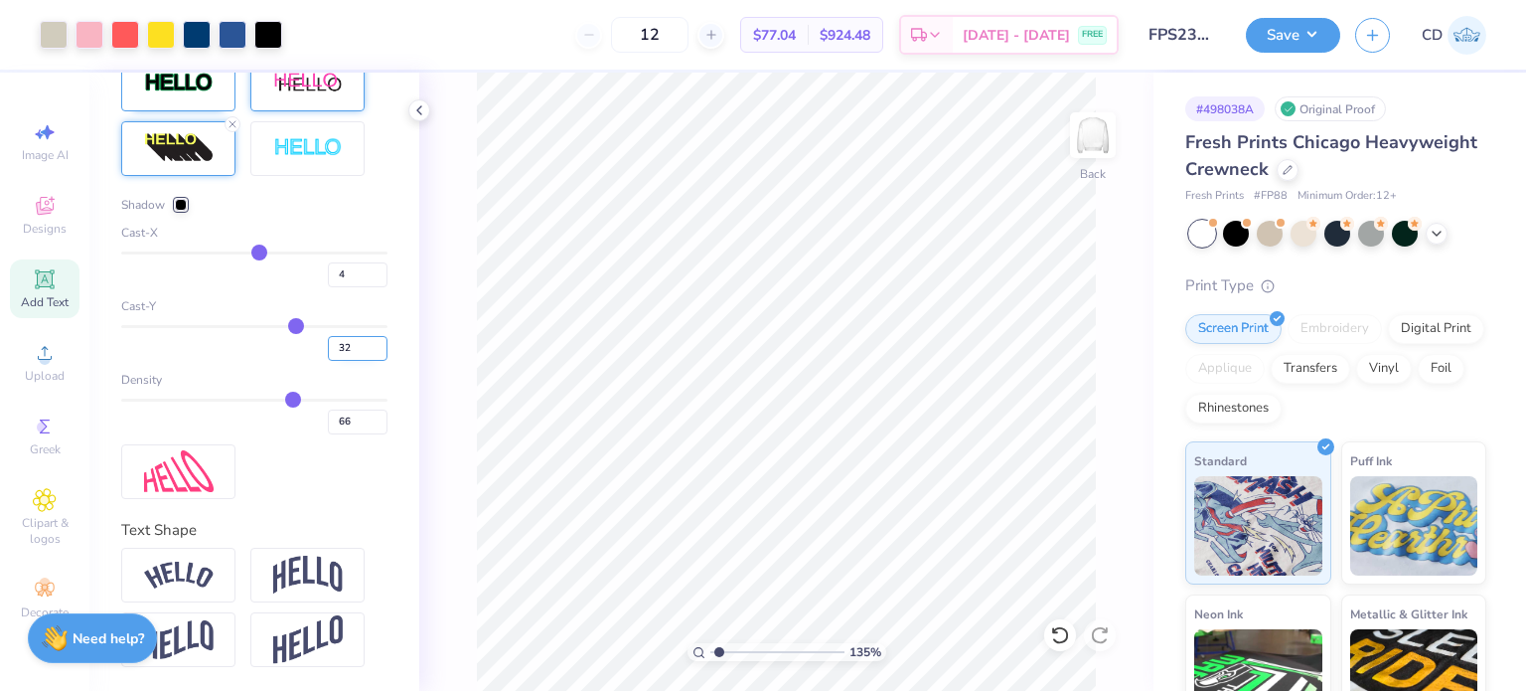
click at [365, 361] on input "31" at bounding box center [358, 348] width 60 height 25
click at [365, 361] on input "30" at bounding box center [358, 348] width 60 height 25
click at [365, 361] on input "29" at bounding box center [358, 348] width 60 height 25
click at [365, 361] on input "28" at bounding box center [358, 348] width 60 height 25
click at [365, 361] on input "27" at bounding box center [358, 348] width 60 height 25
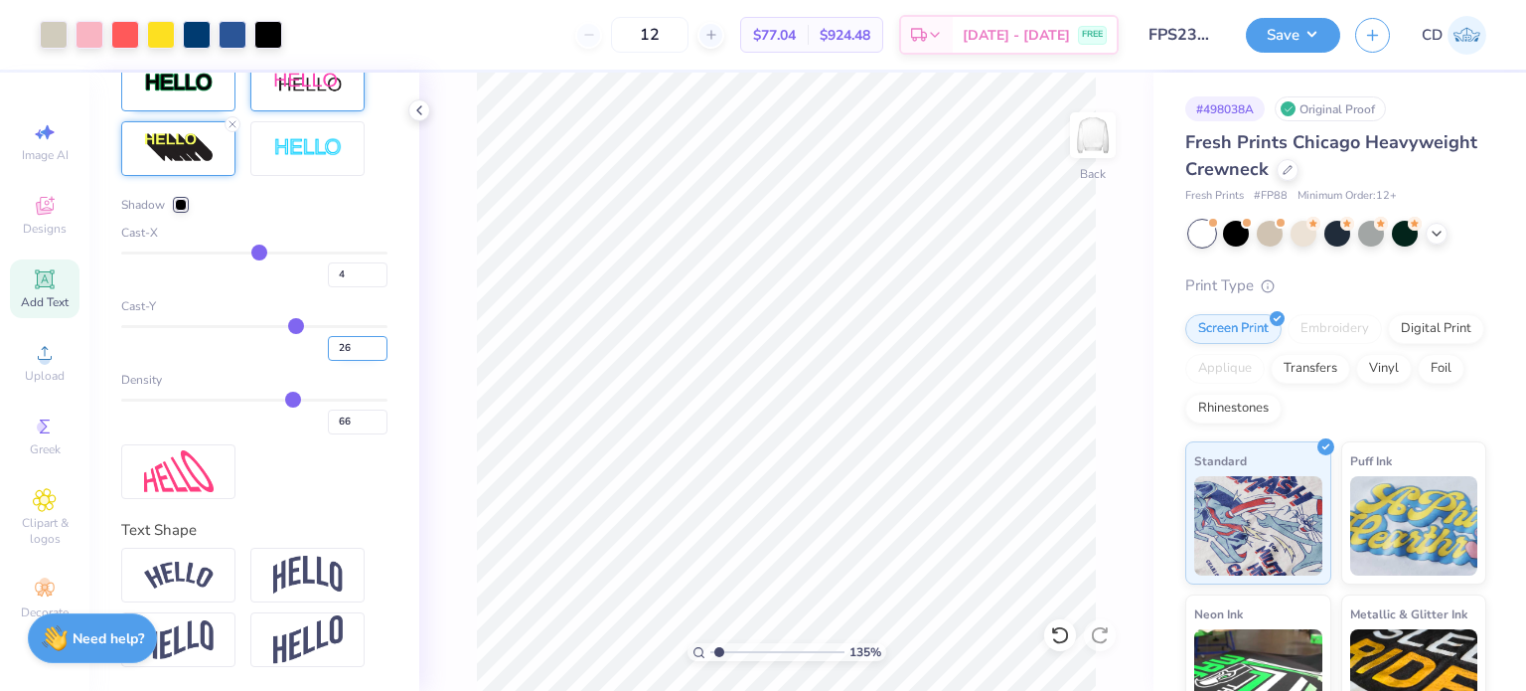
click at [365, 361] on input "26" at bounding box center [358, 348] width 60 height 25
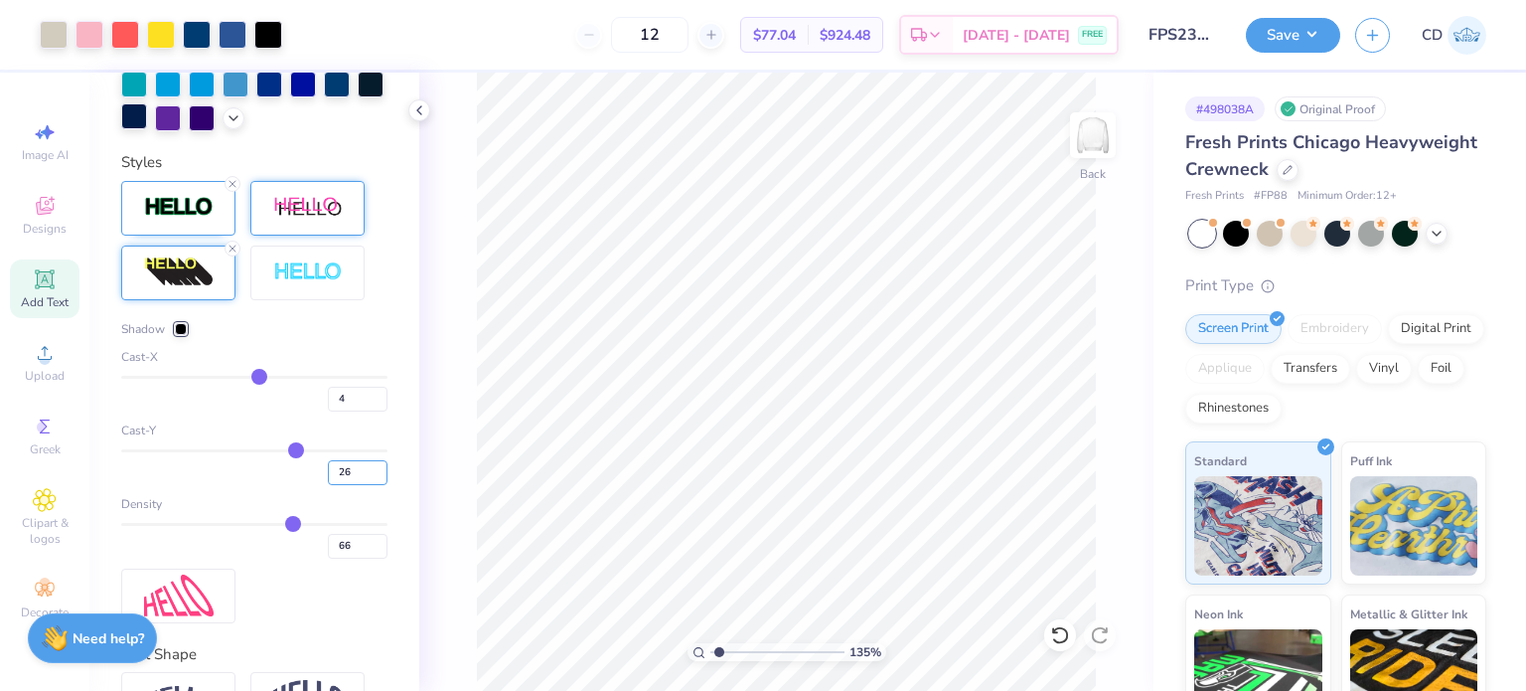
scroll to position [798, 0]
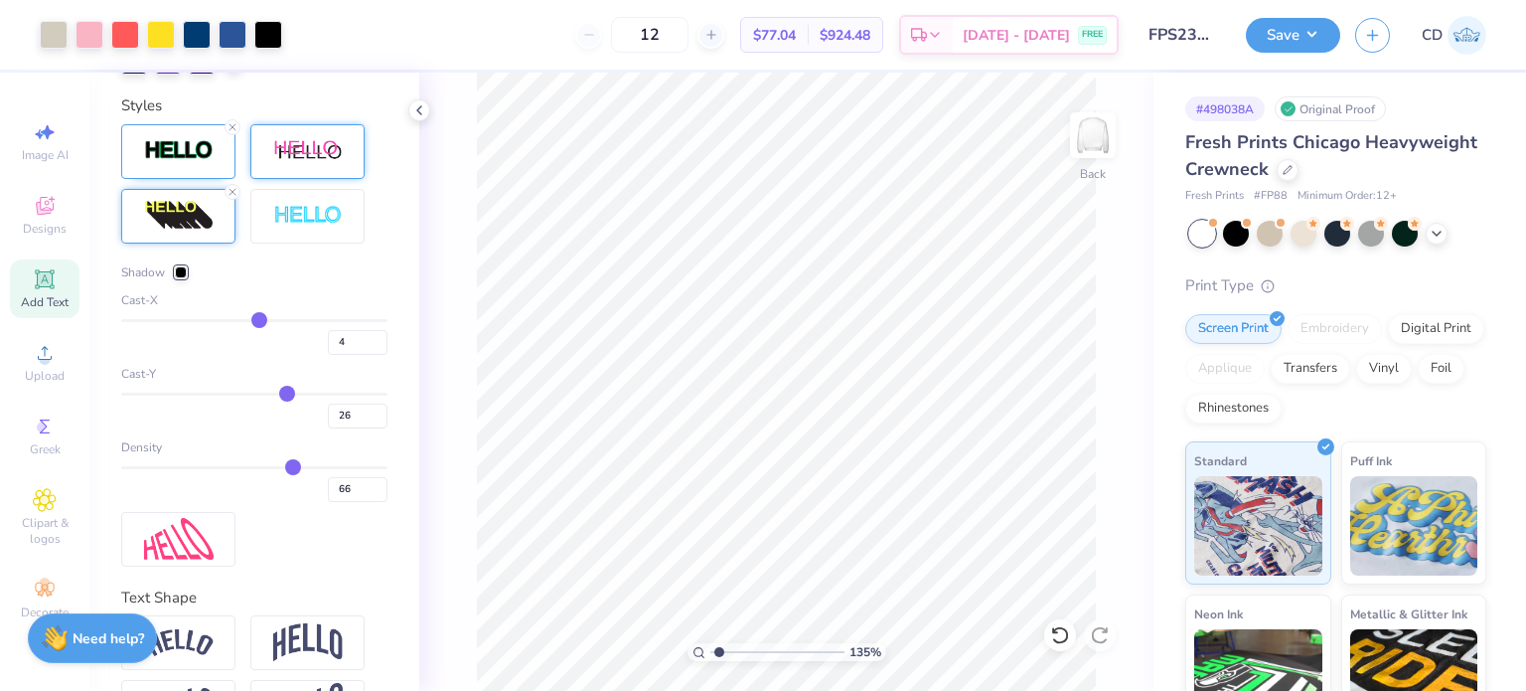
click at [183, 278] on div at bounding box center [181, 272] width 12 height 12
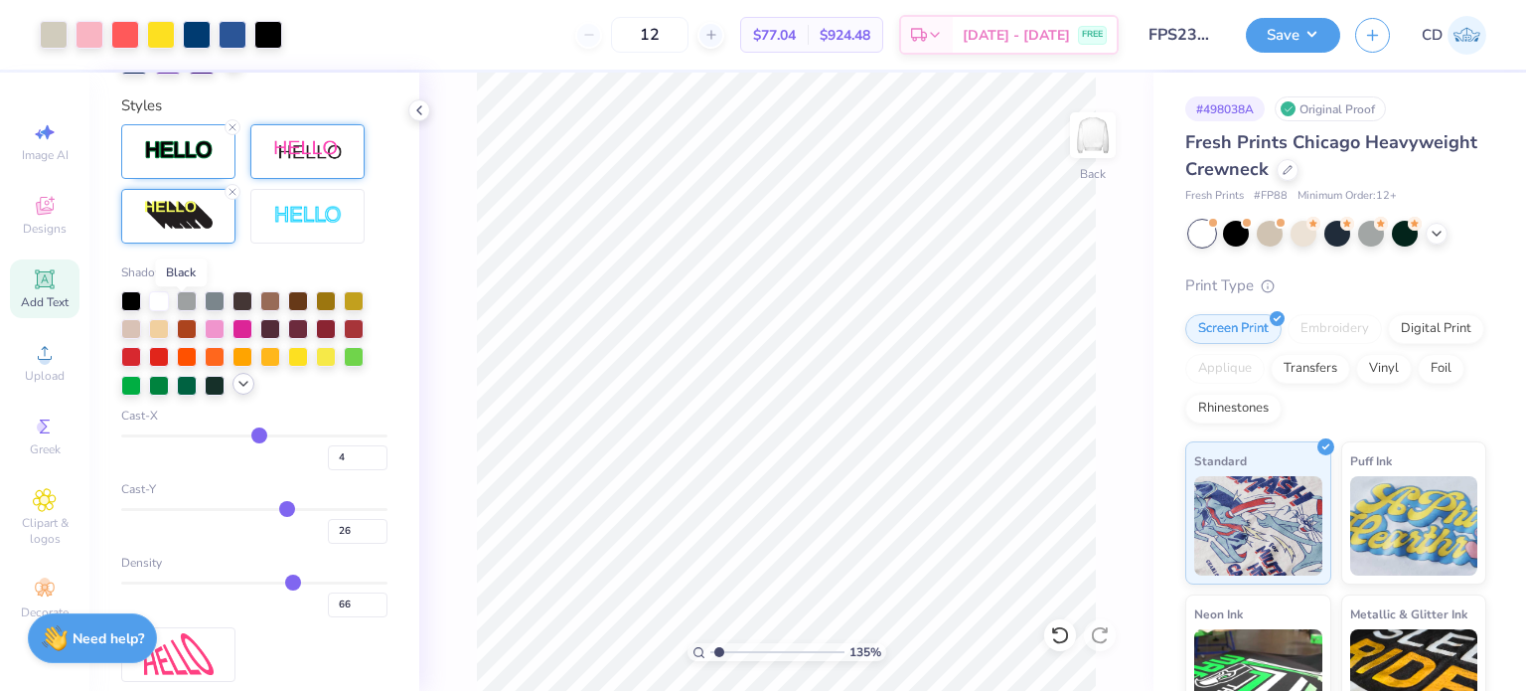
click at [241, 392] on icon at bounding box center [244, 384] width 16 height 16
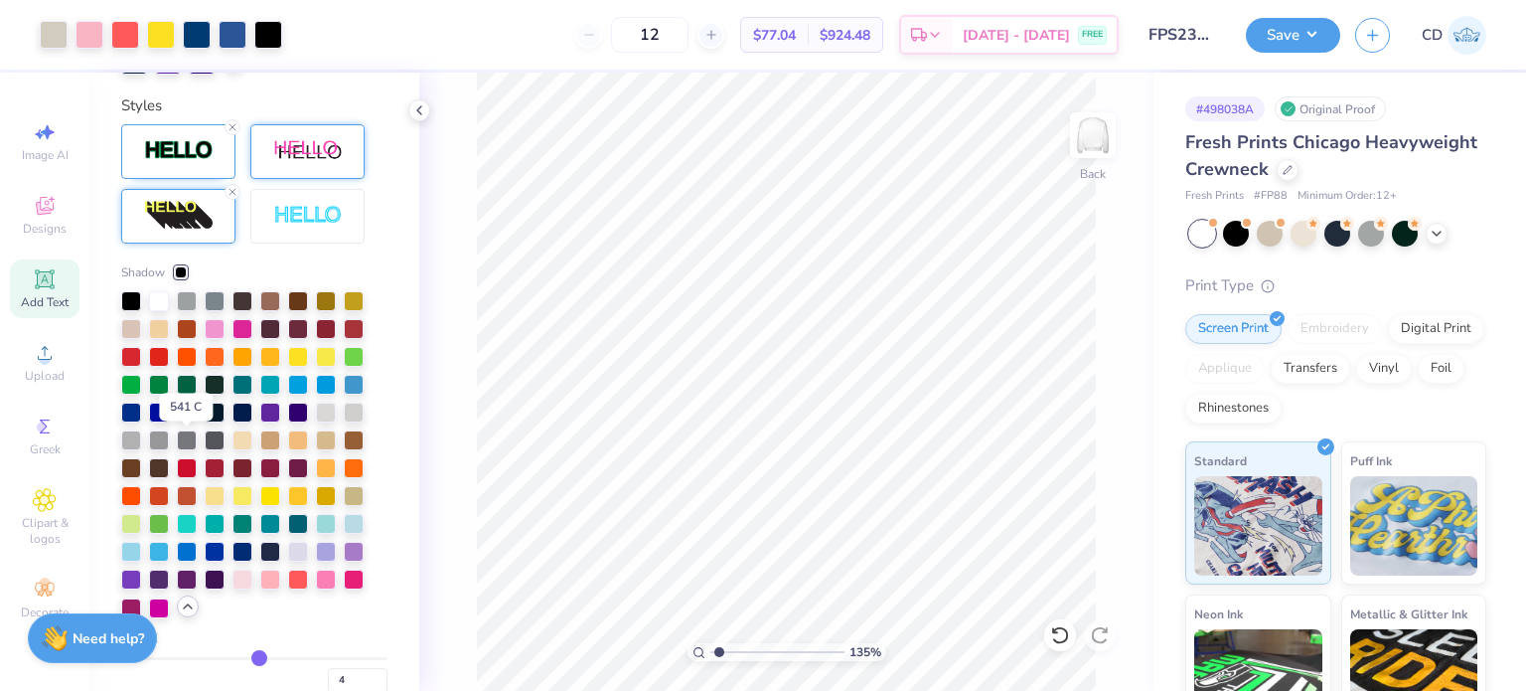
click at [183, 420] on div at bounding box center [187, 410] width 20 height 20
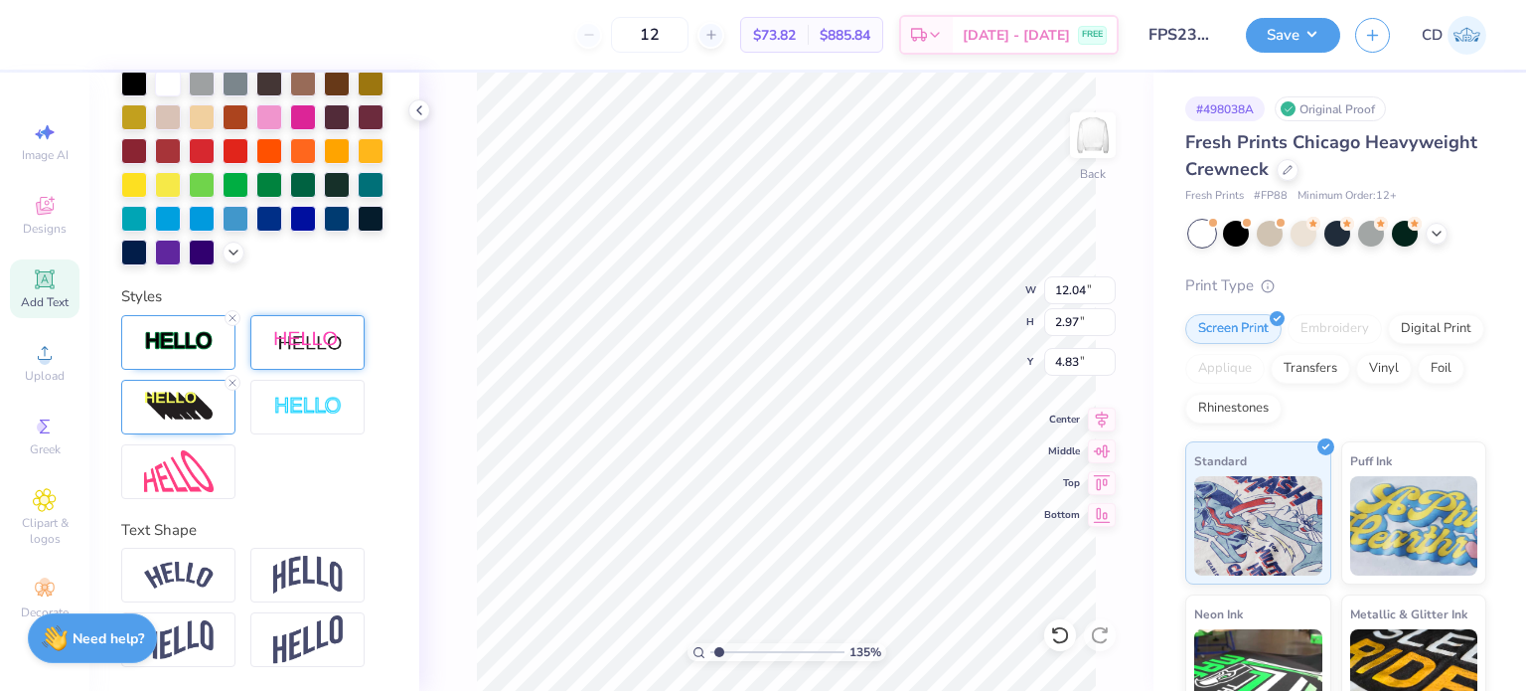
scroll to position [16, 3]
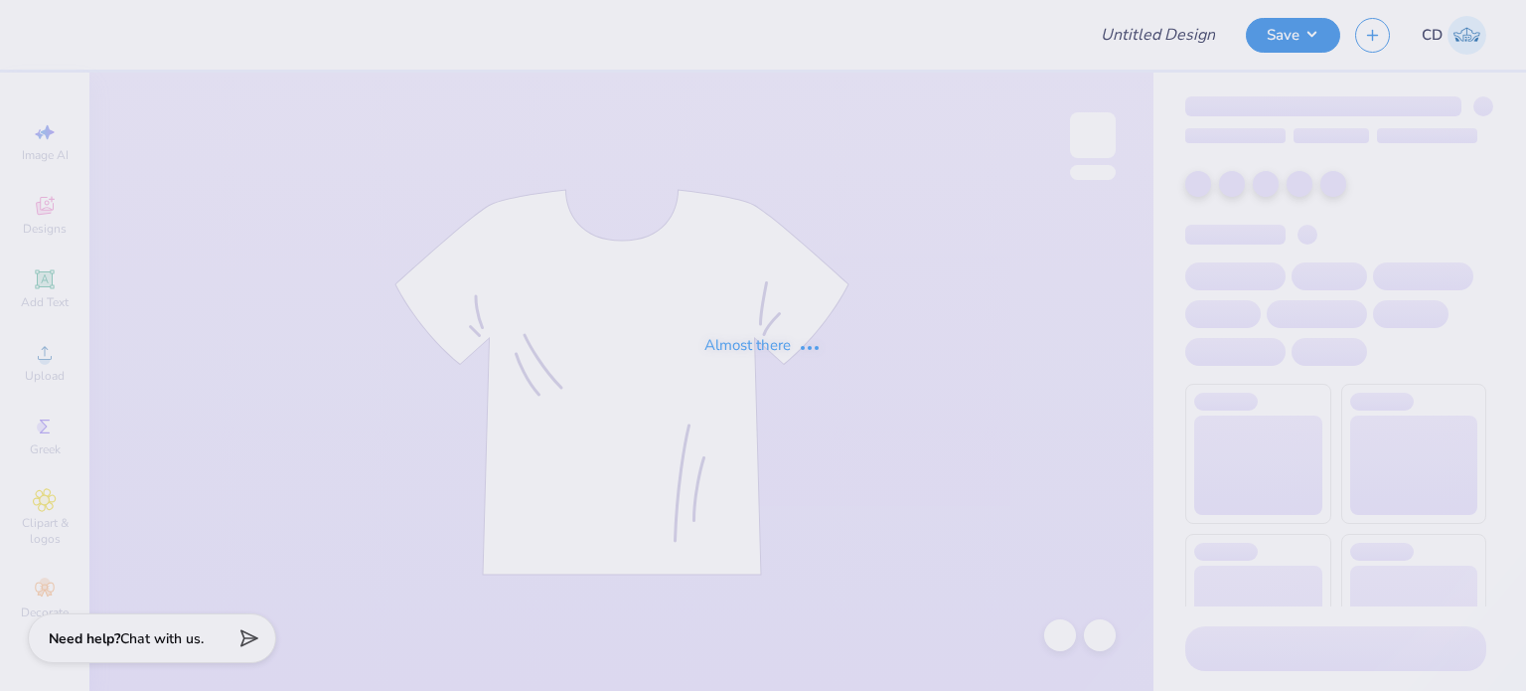
type input "FPS239250"
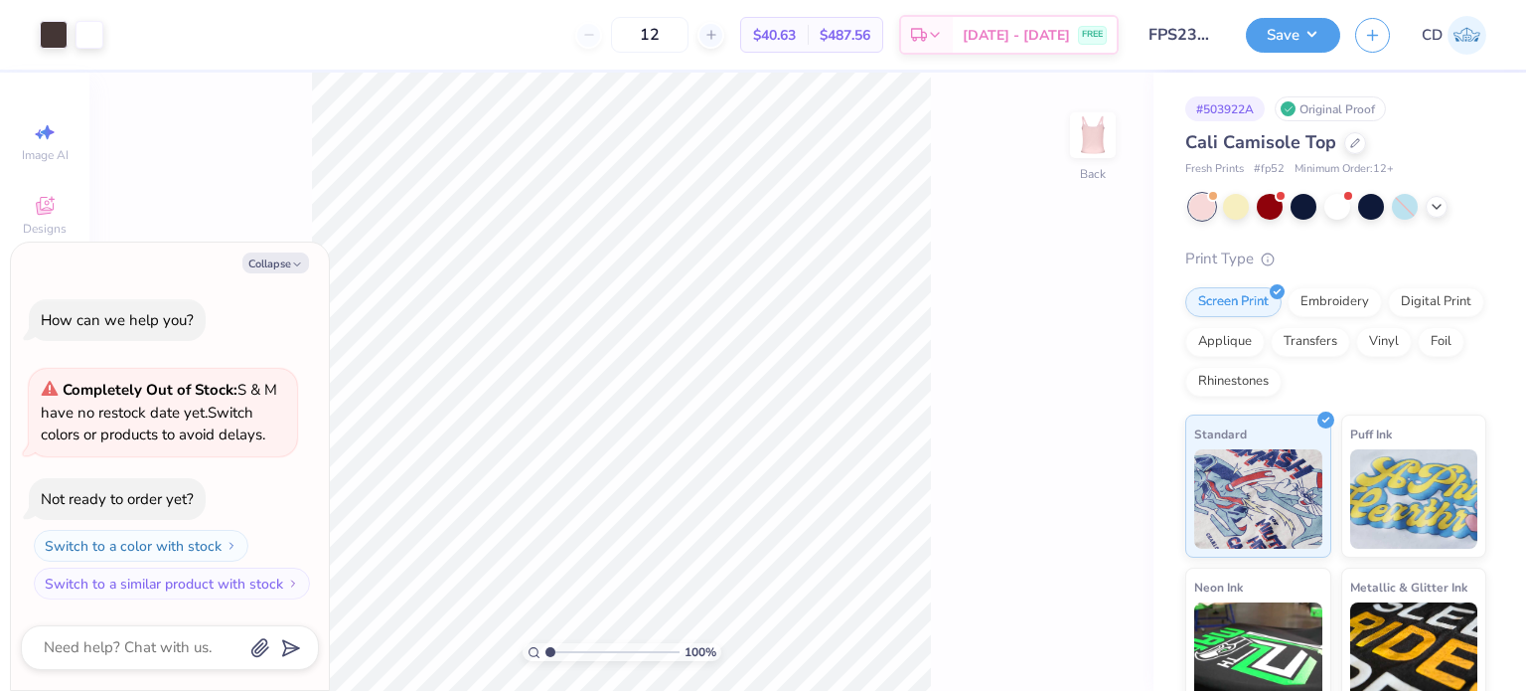
type textarea "x"
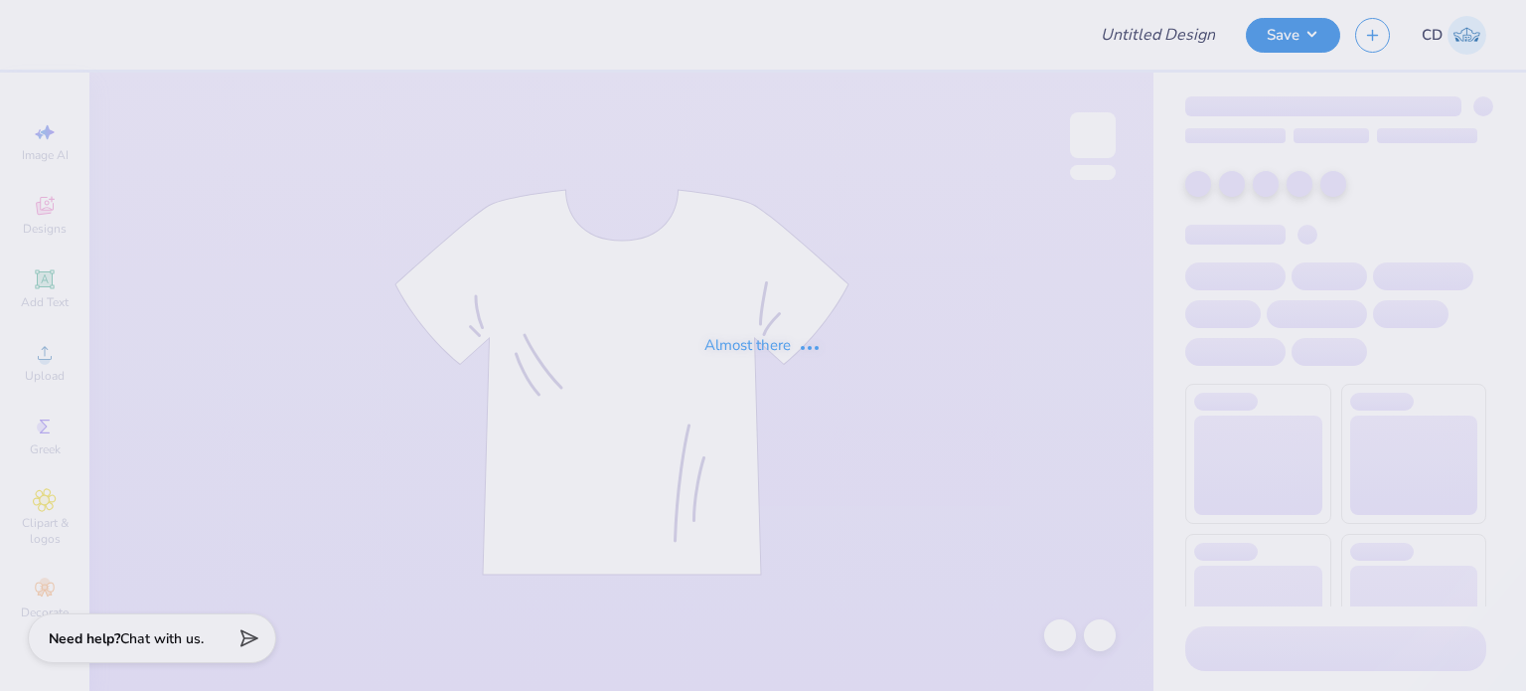
type input "FPS238794"
type input "FPS238793"
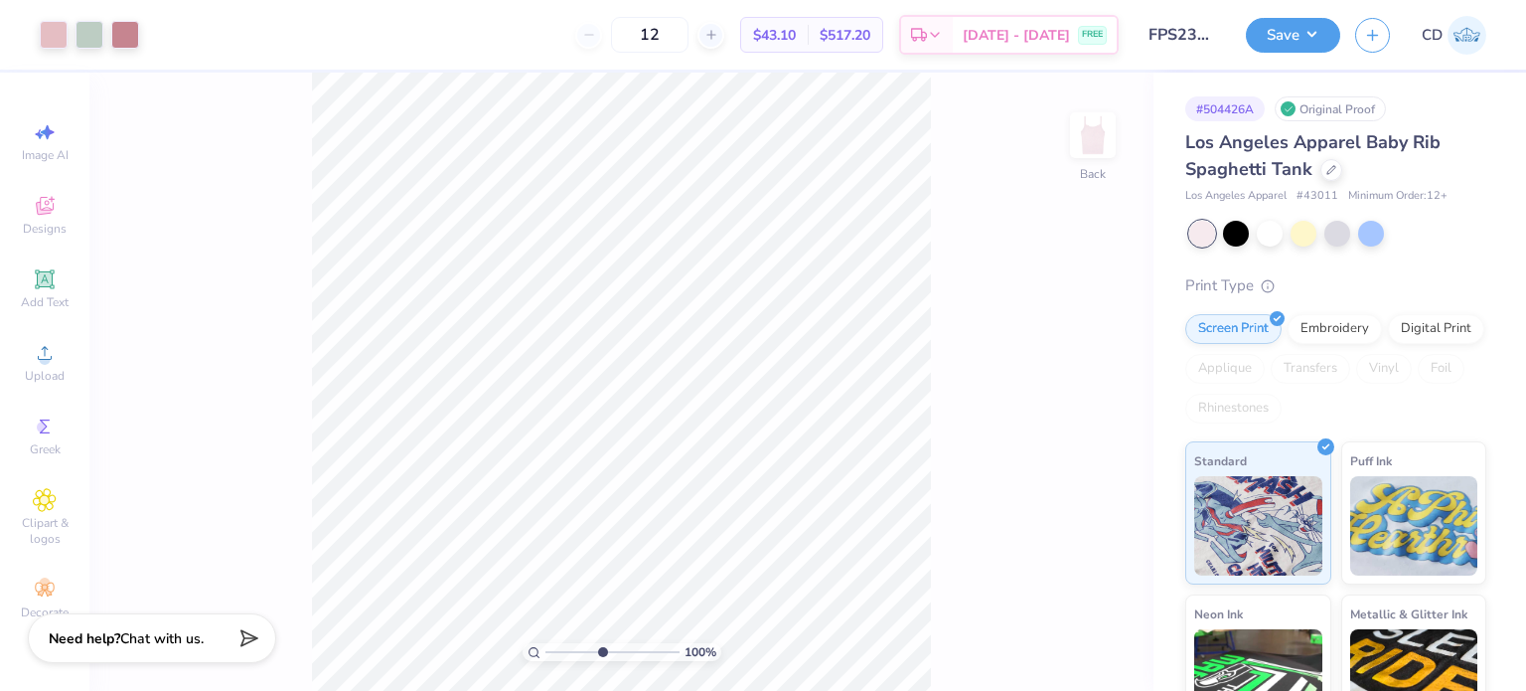
click at [601, 649] on input "range" at bounding box center [613, 652] width 134 height 18
drag, startPoint x: 605, startPoint y: 655, endPoint x: 580, endPoint y: 651, distance: 25.2
type input "3.27"
click at [580, 651] on input "range" at bounding box center [613, 652] width 134 height 18
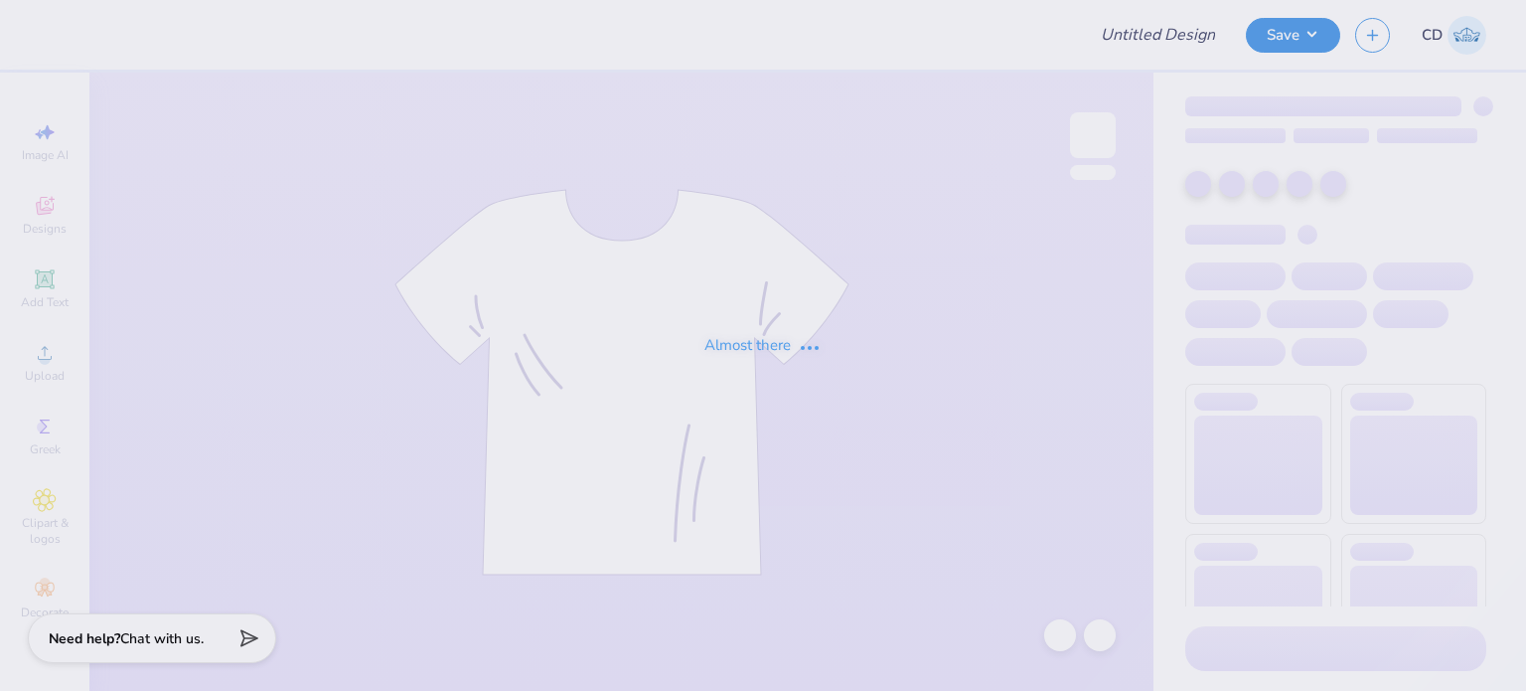
type input "FPS238788"
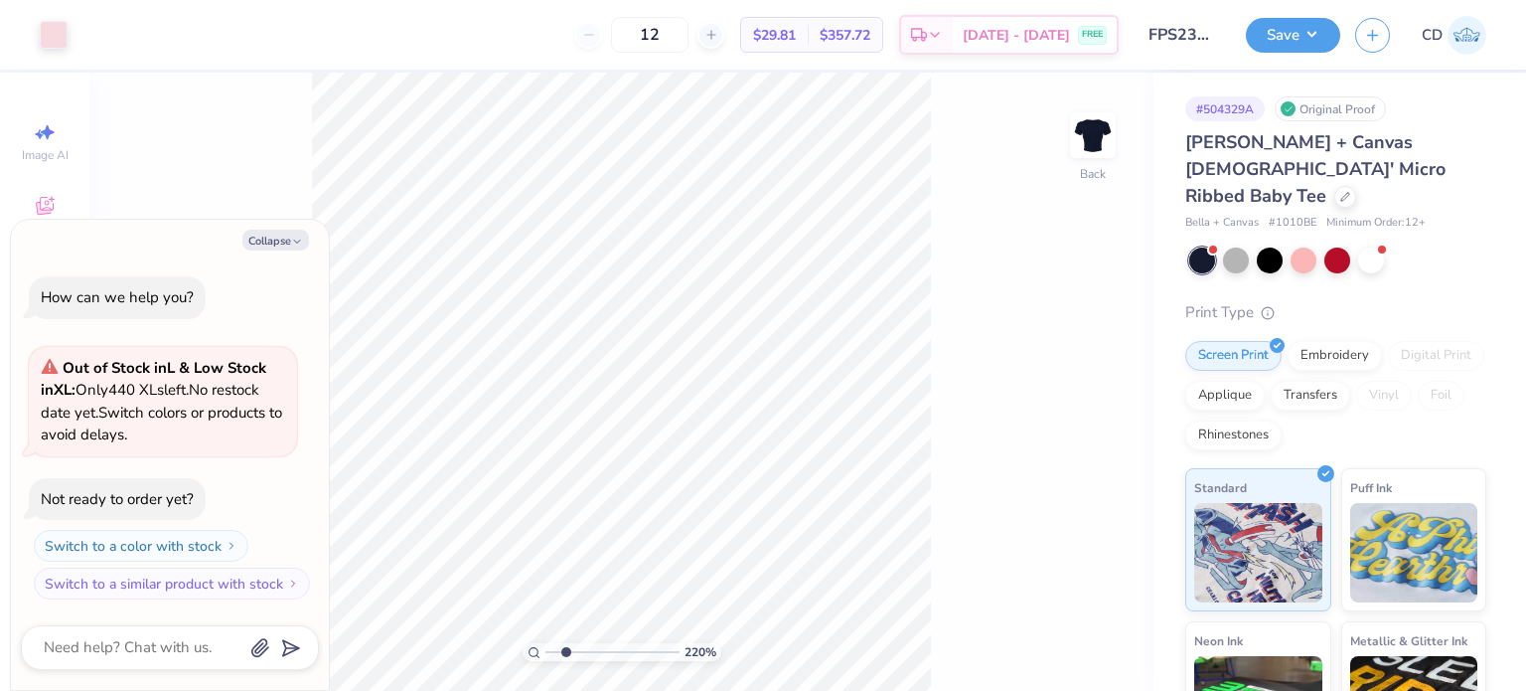
drag, startPoint x: 556, startPoint y: 654, endPoint x: 565, endPoint y: 657, distance: 10.4
click at [565, 657] on input "range" at bounding box center [613, 652] width 134 height 18
drag, startPoint x: 562, startPoint y: 652, endPoint x: 540, endPoint y: 644, distance: 24.2
type input "1"
click at [546, 644] on input "range" at bounding box center [613, 652] width 134 height 18
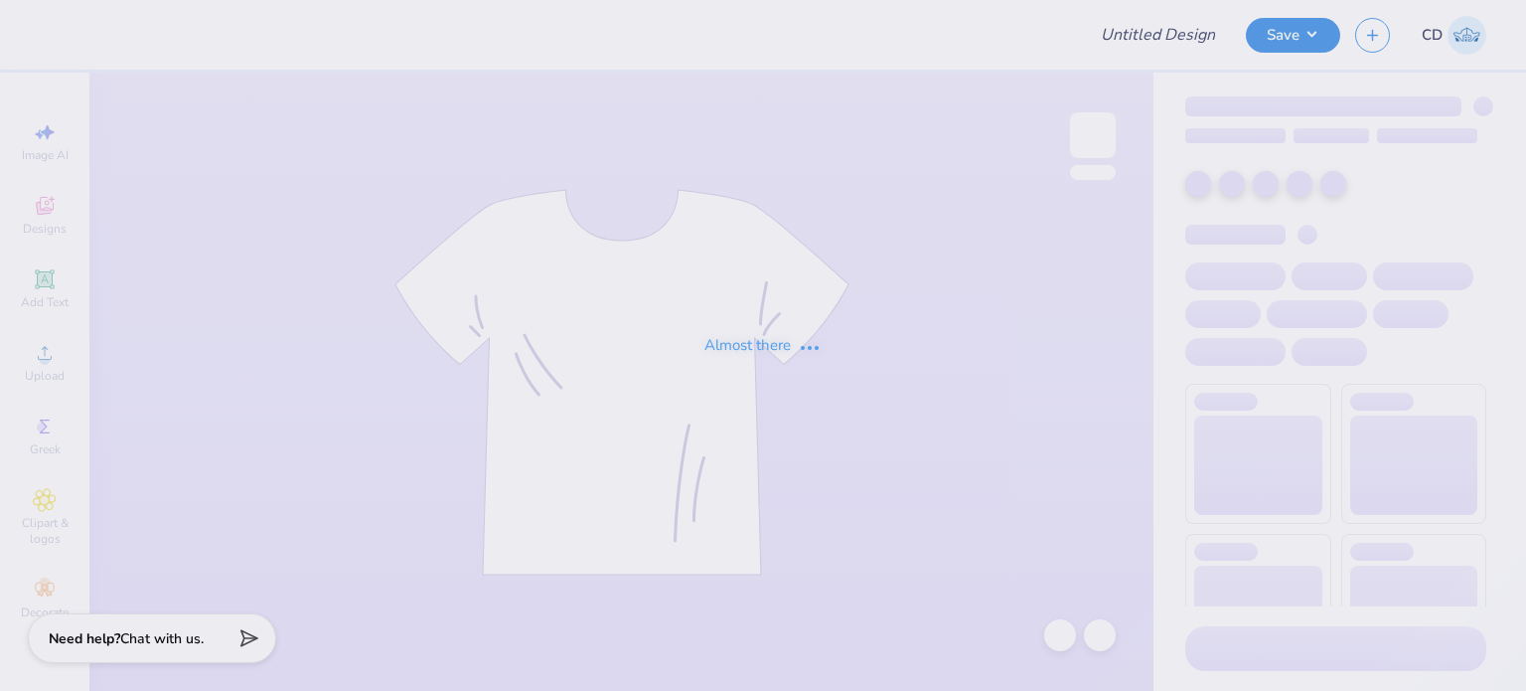
type input "FPS238486"
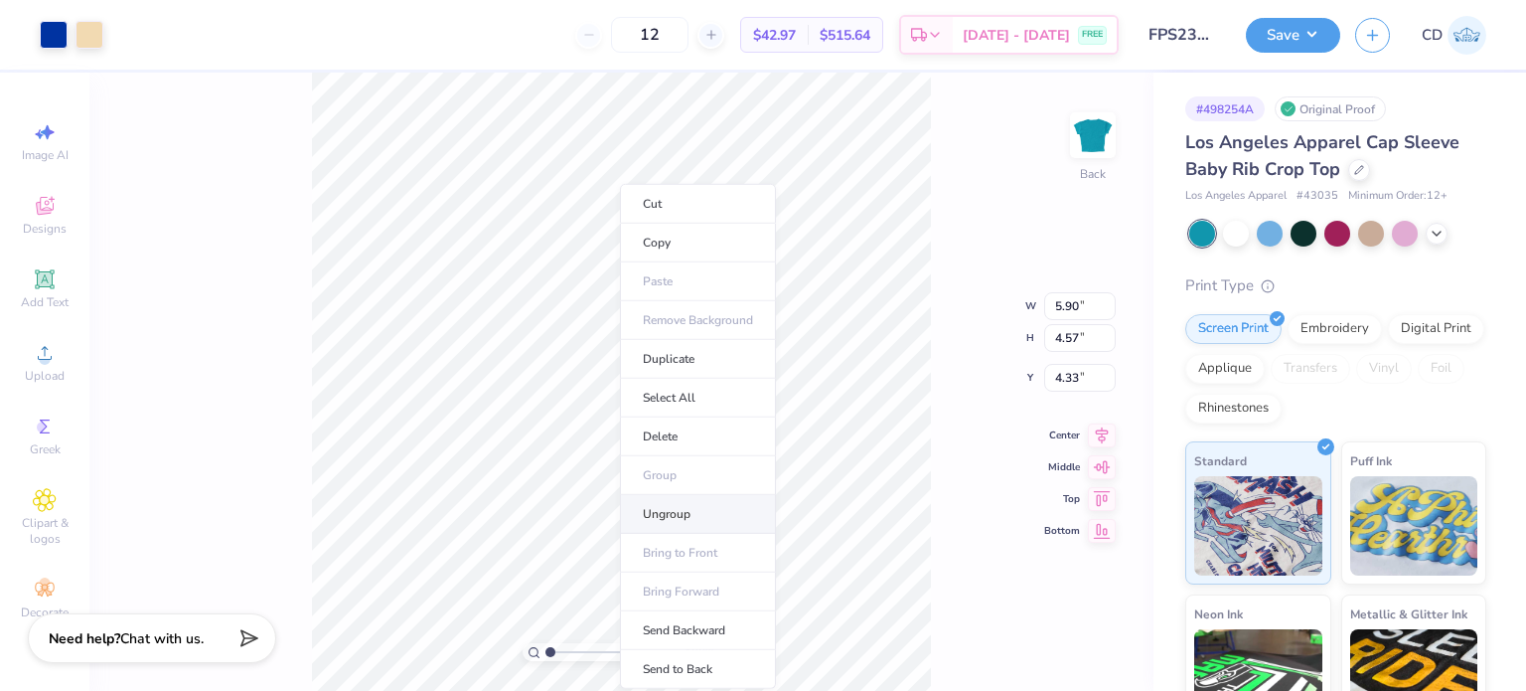
click at [680, 511] on li "Ungroup" at bounding box center [698, 514] width 156 height 39
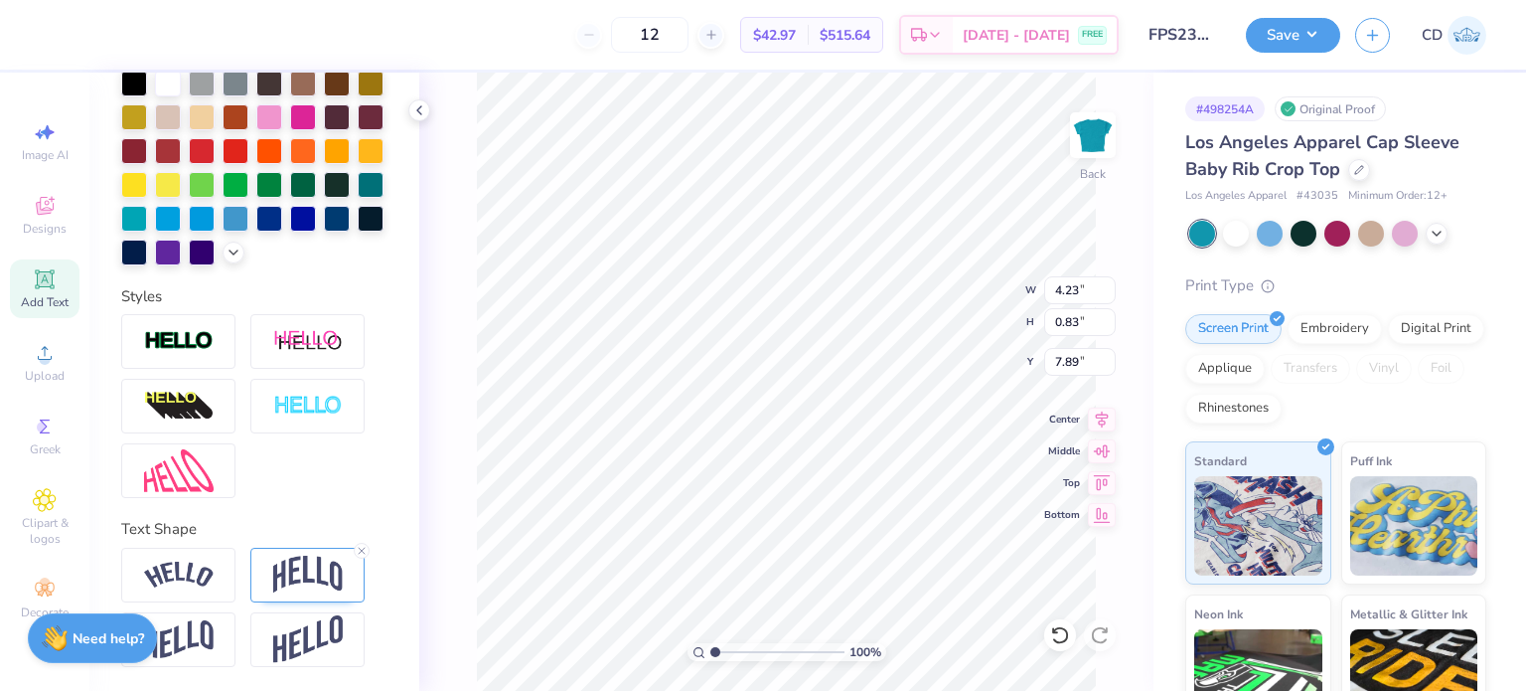
scroll to position [497, 0]
click at [302, 568] on img at bounding box center [308, 575] width 70 height 38
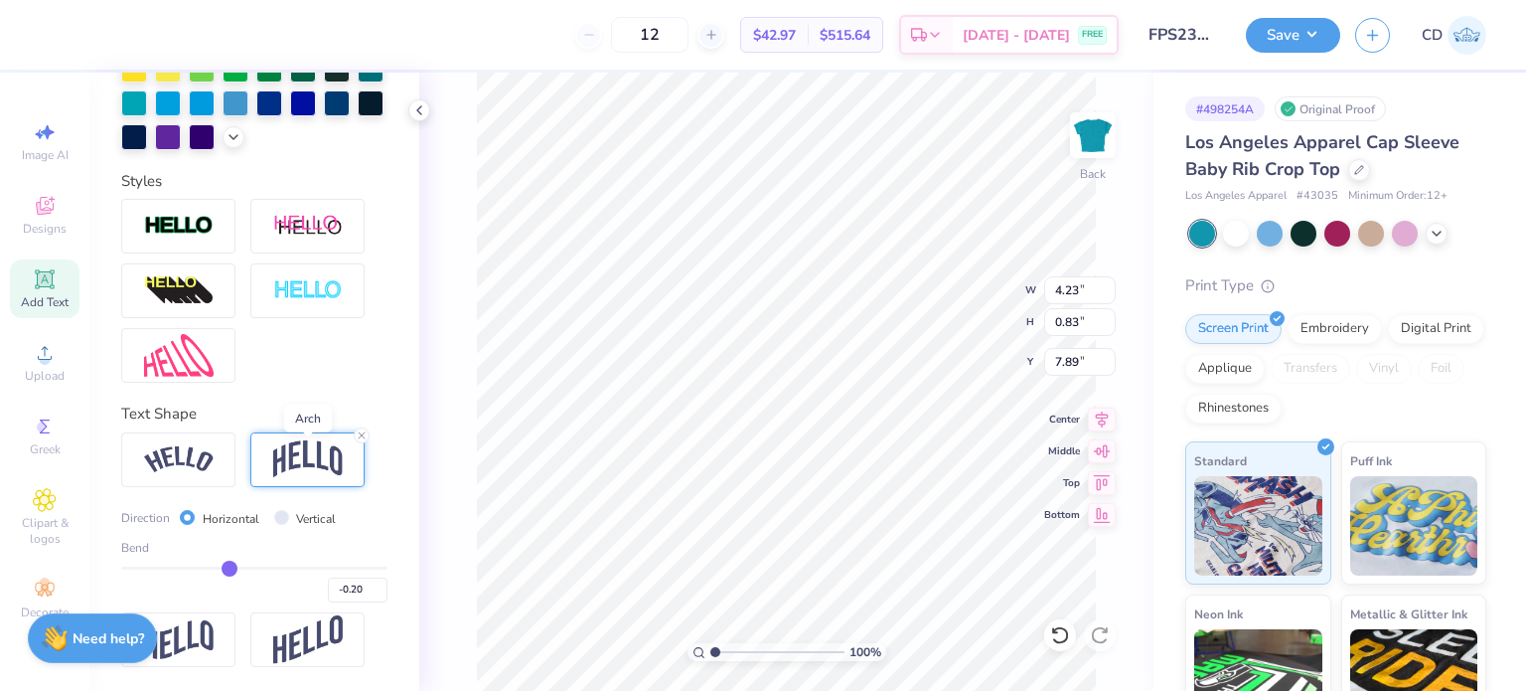
scroll to position [612, 0]
click at [364, 593] on input "-0.21" at bounding box center [358, 589] width 60 height 25
click at [364, 593] on input "-0.22" at bounding box center [358, 589] width 60 height 25
click at [364, 593] on input "-0.23" at bounding box center [358, 589] width 60 height 25
click at [364, 593] on input "-0.24" at bounding box center [358, 589] width 60 height 25
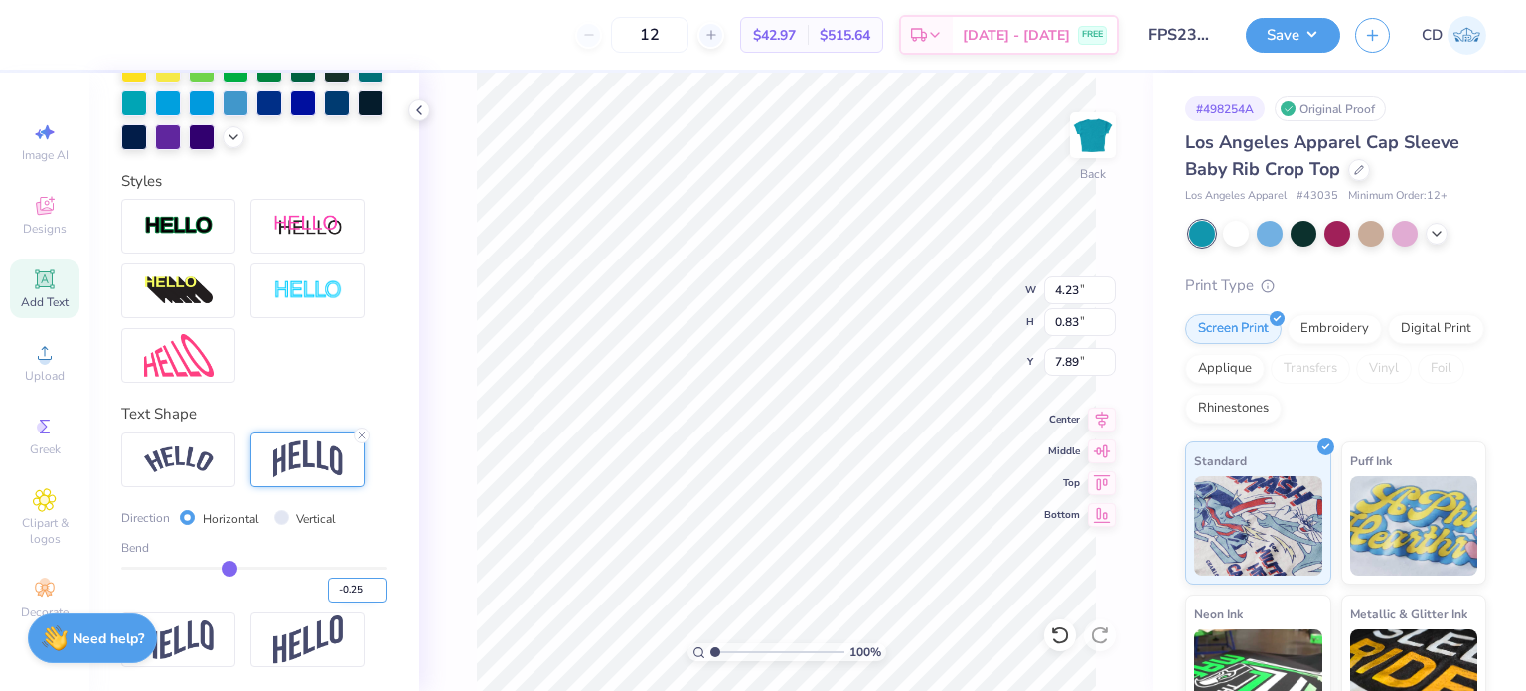
click at [364, 593] on input "-0.25" at bounding box center [358, 589] width 60 height 25
click at [364, 593] on input "-0.26" at bounding box center [358, 589] width 60 height 25
click at [364, 593] on input "-0.27" at bounding box center [358, 589] width 60 height 25
click at [364, 593] on input "-0.28" at bounding box center [358, 589] width 60 height 25
click at [364, 593] on input "-0.29" at bounding box center [358, 589] width 60 height 25
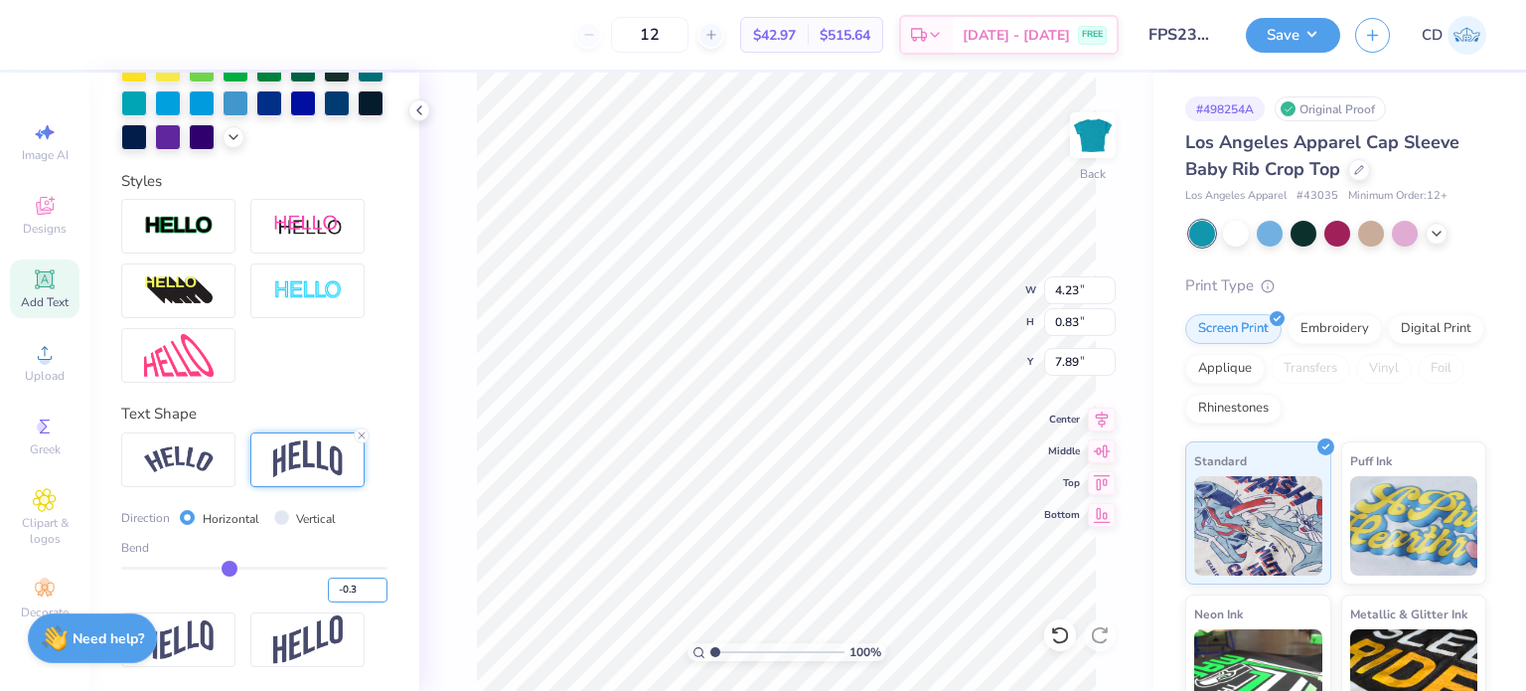
type input "-0.3"
click at [364, 593] on input "-0.3" at bounding box center [358, 589] width 60 height 25
type input "-0.3"
type input "-0.30"
click at [46, 37] on div at bounding box center [54, 33] width 28 height 28
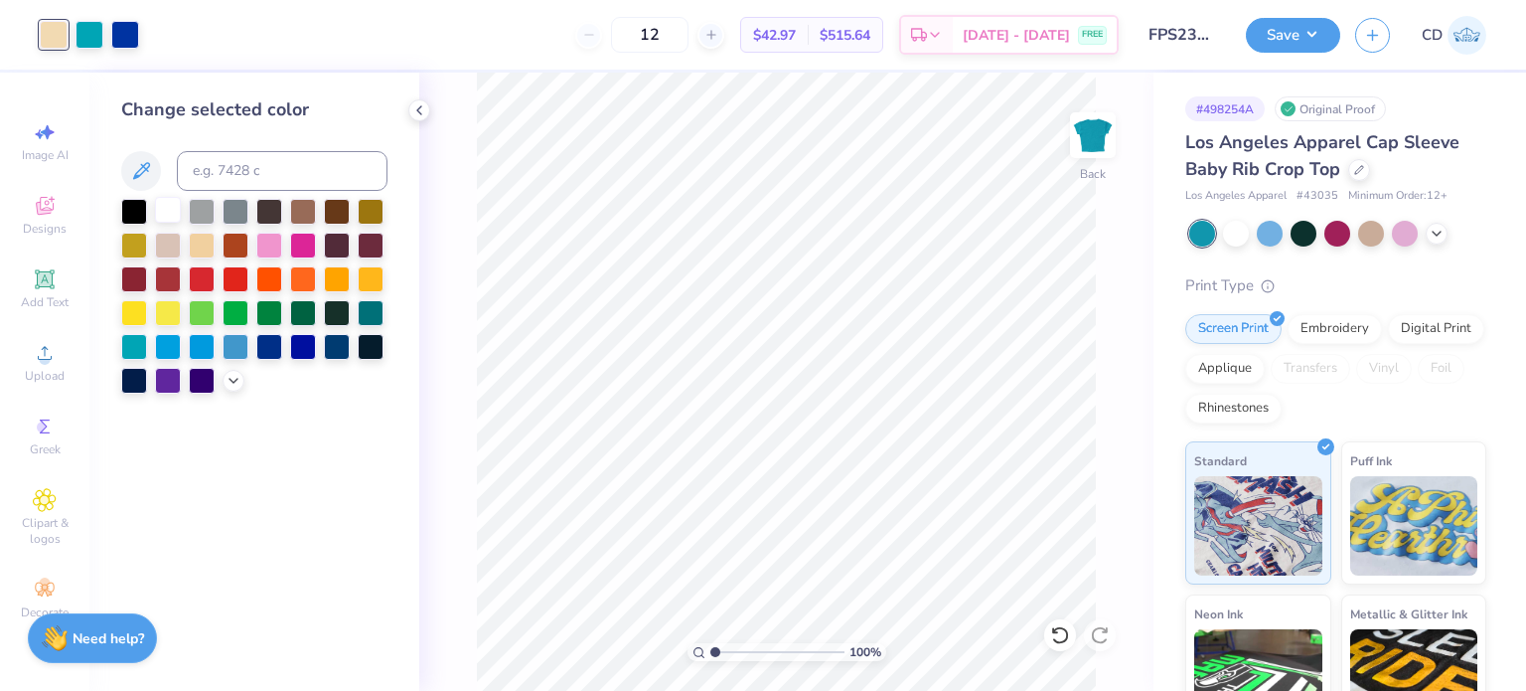
click at [164, 213] on div at bounding box center [168, 210] width 26 height 26
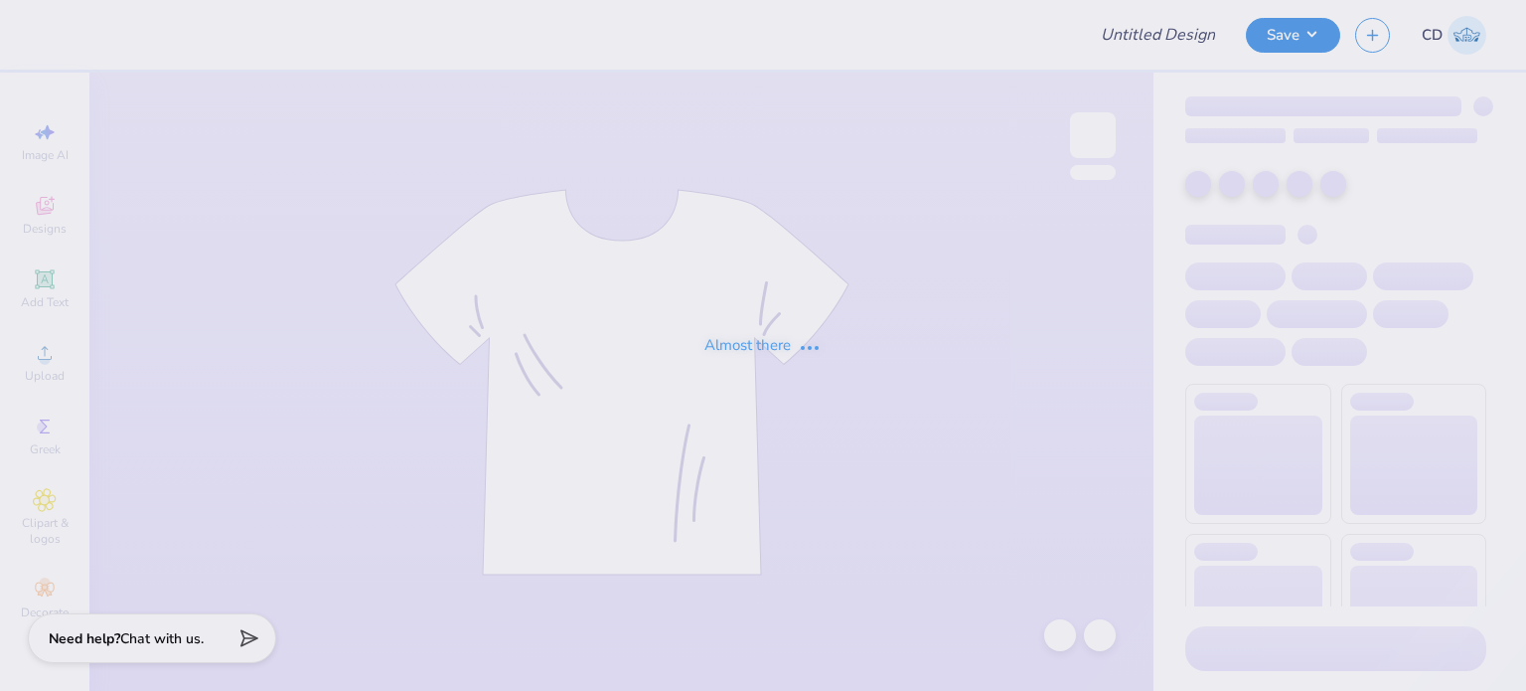
type input "FPS238485"
type input "FPS238484"
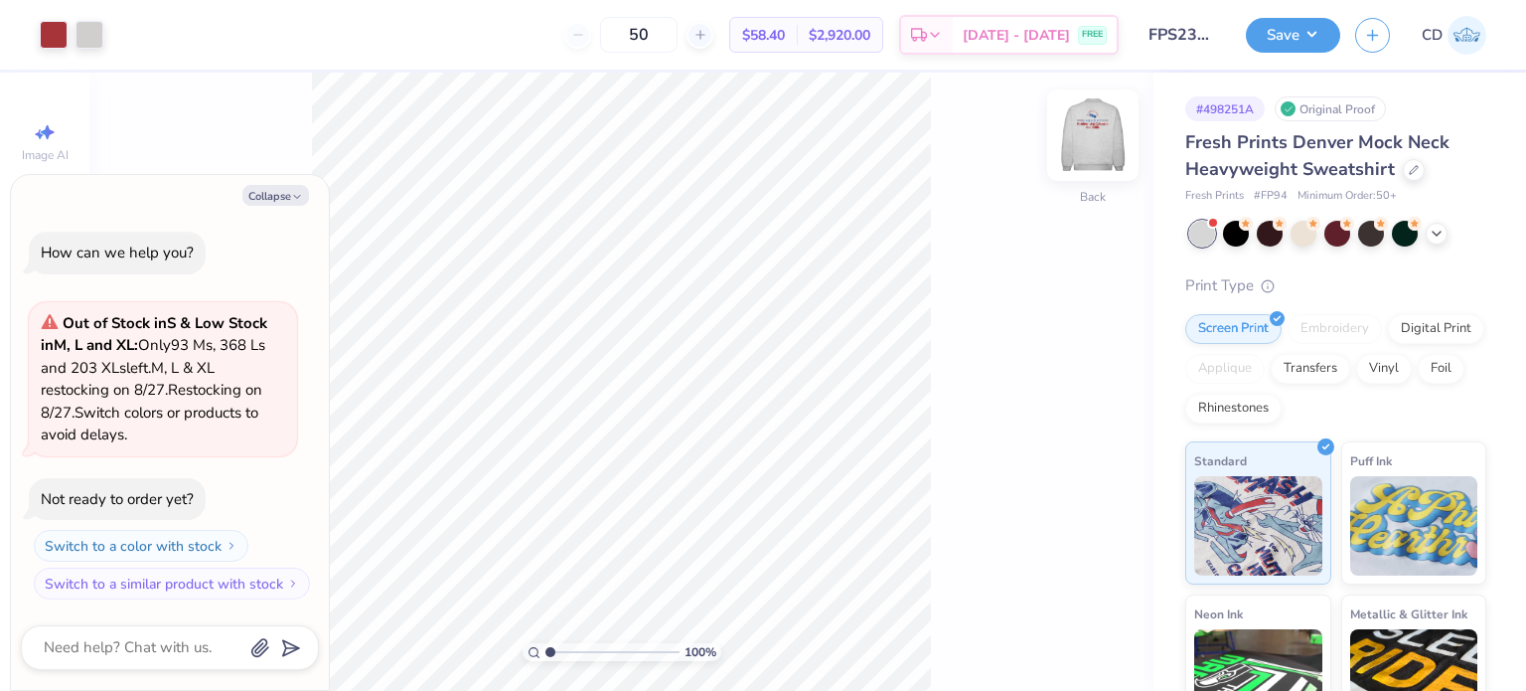
click at [1090, 147] on img at bounding box center [1093, 135] width 80 height 80
click at [1091, 200] on div "100 % Back" at bounding box center [621, 382] width 1064 height 618
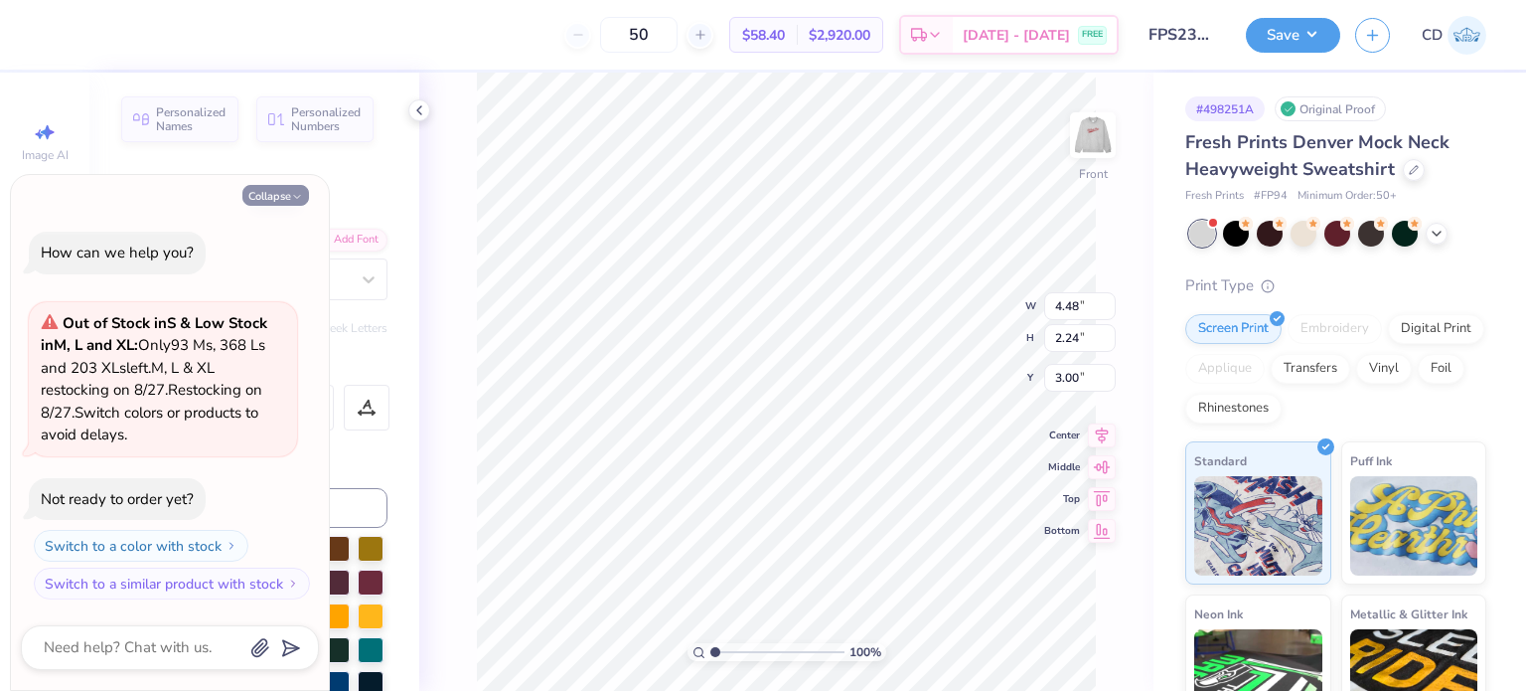
click at [279, 201] on button "Collapse" at bounding box center [275, 195] width 67 height 21
type textarea "x"
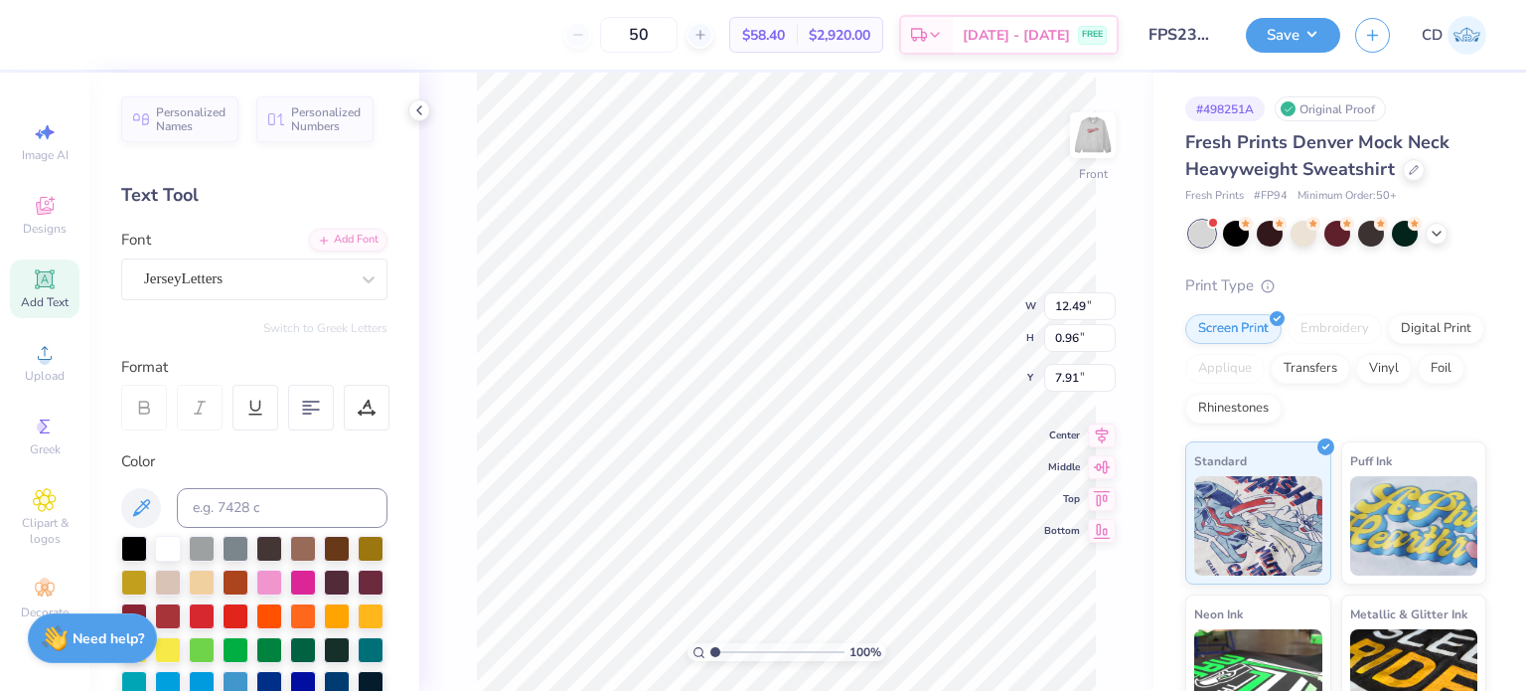
type input "12.49"
type input "0.96"
type input "7.91"
click at [283, 285] on div "JerseyLetters" at bounding box center [246, 278] width 209 height 31
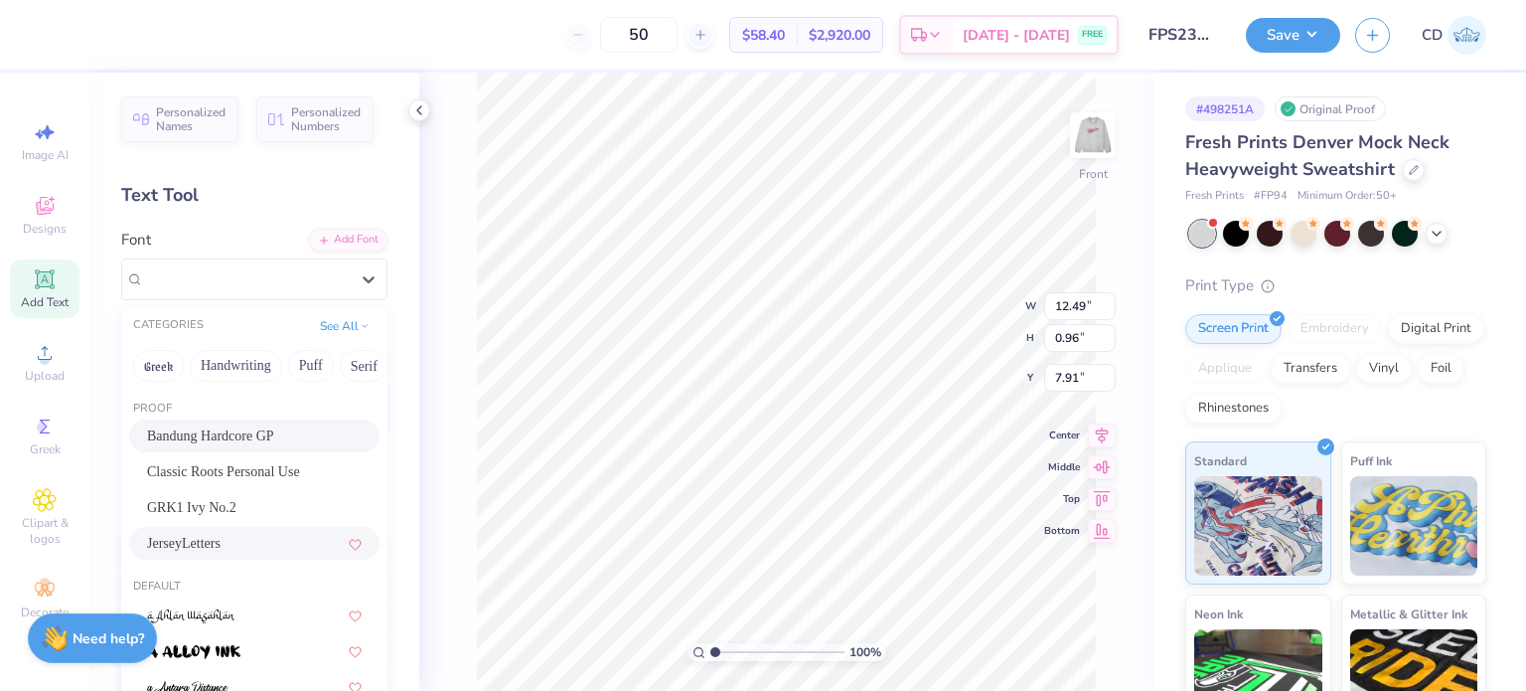
click at [227, 436] on span "Bandung Hardcore GP" at bounding box center [210, 435] width 127 height 21
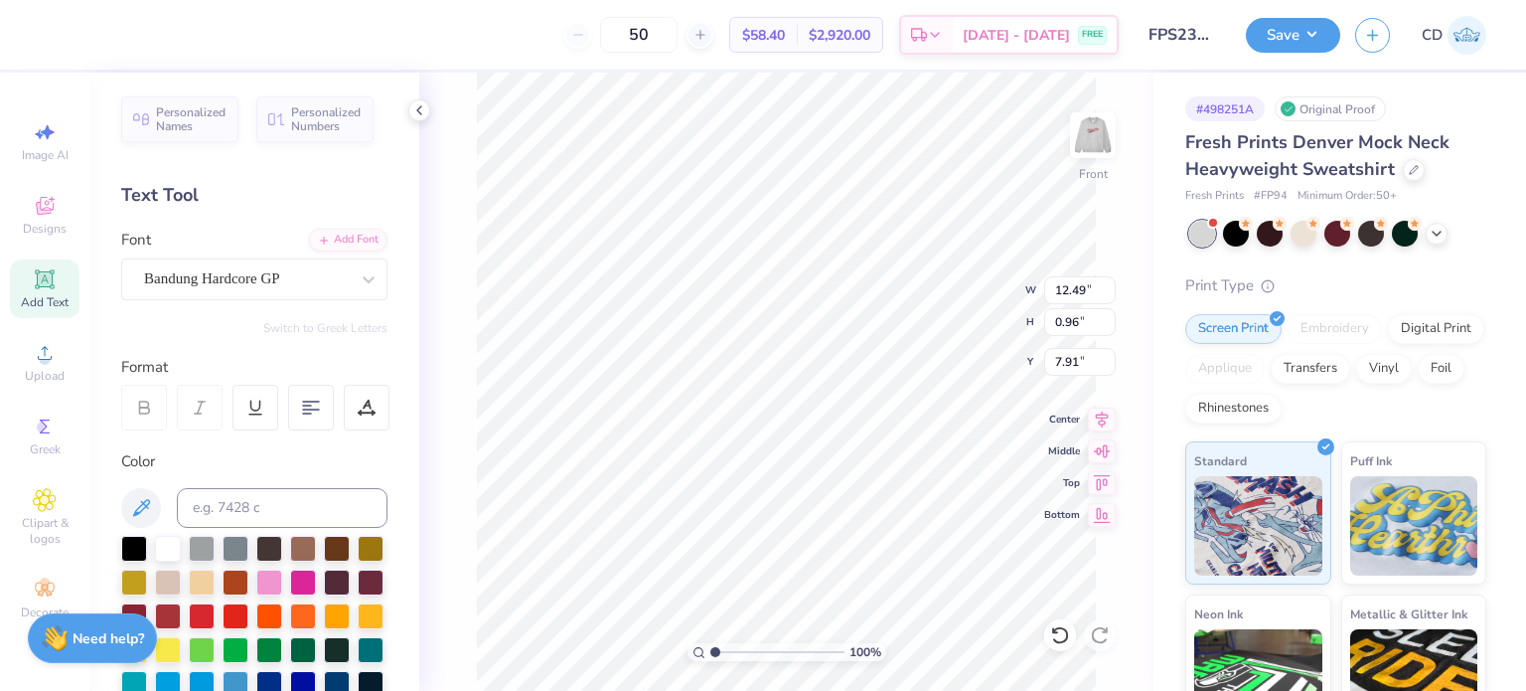
type input "10.06"
type input "0.73"
type input "8.03"
type input "5.24"
type input "0.96"
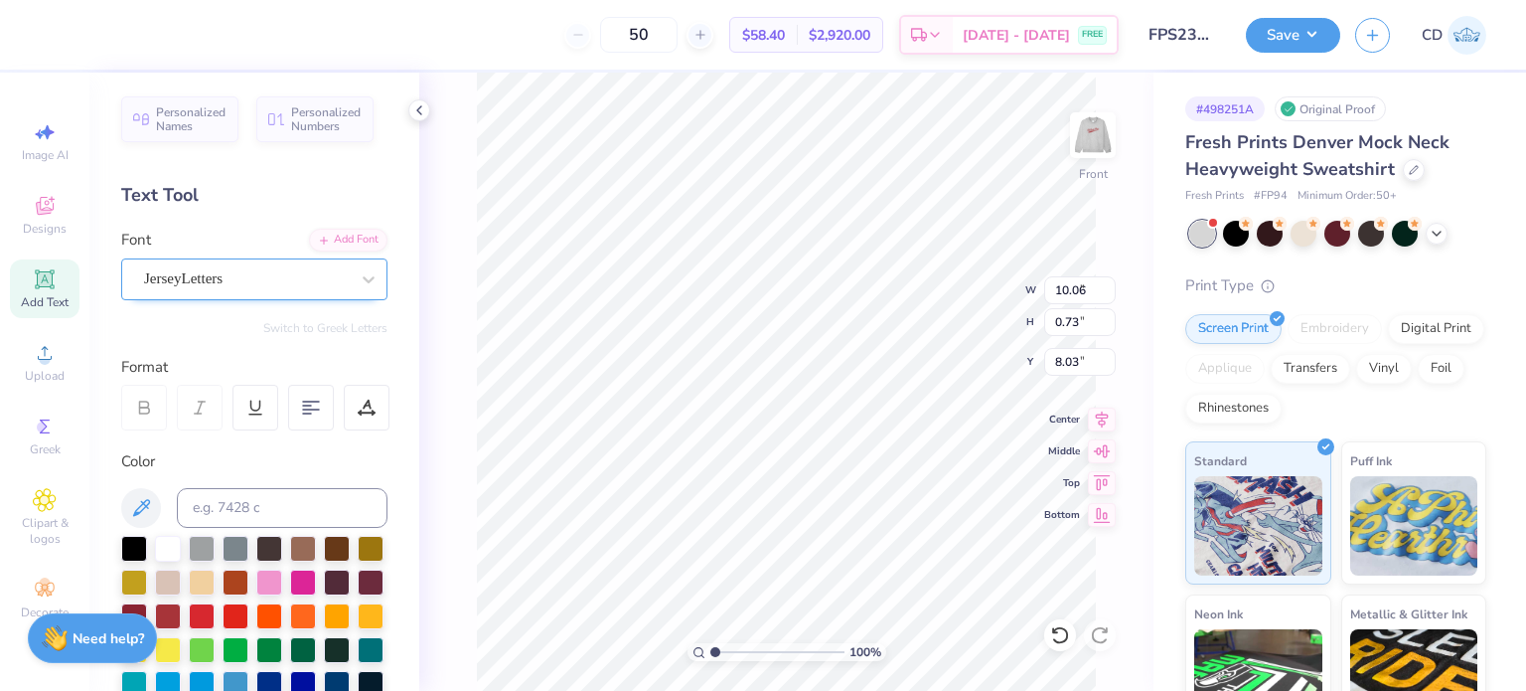
type input "9.23"
click at [270, 290] on div at bounding box center [246, 278] width 205 height 27
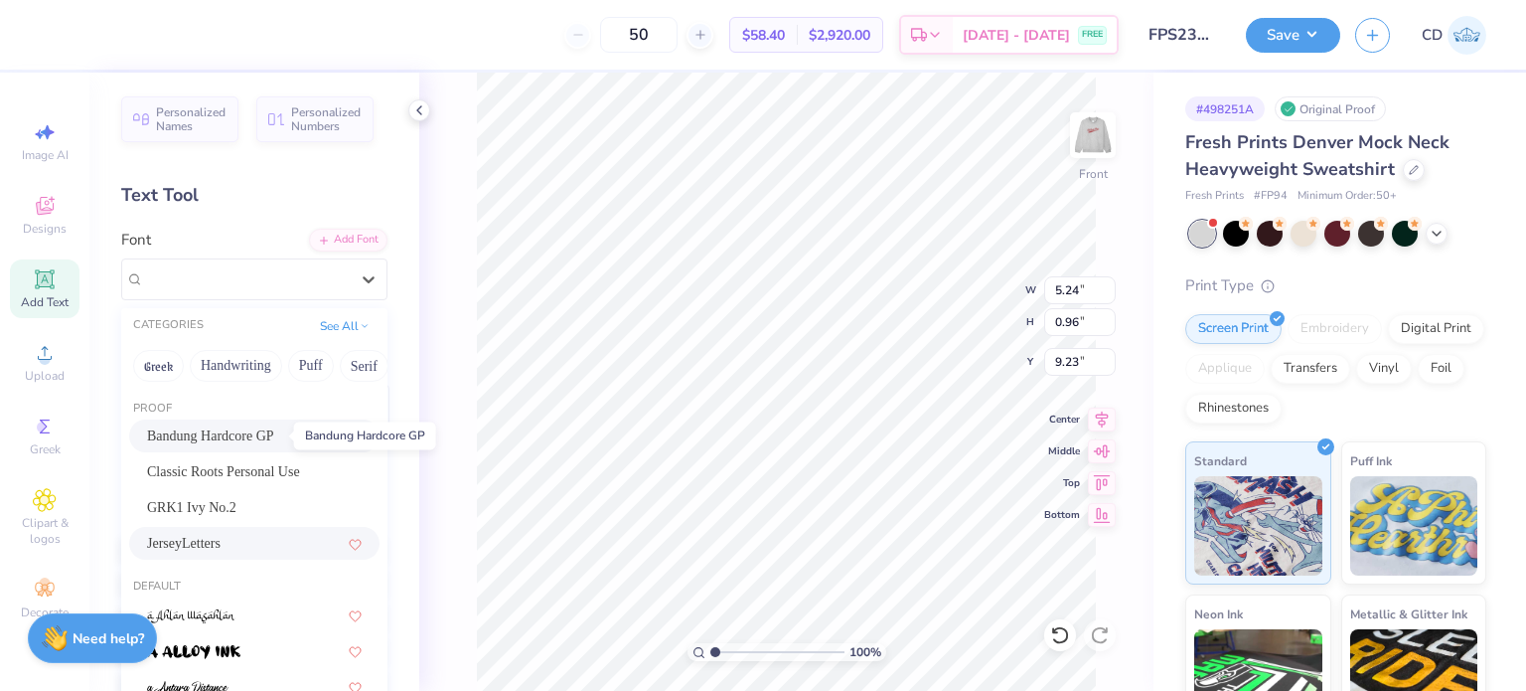
click at [247, 439] on span "Bandung Hardcore GP" at bounding box center [210, 435] width 127 height 21
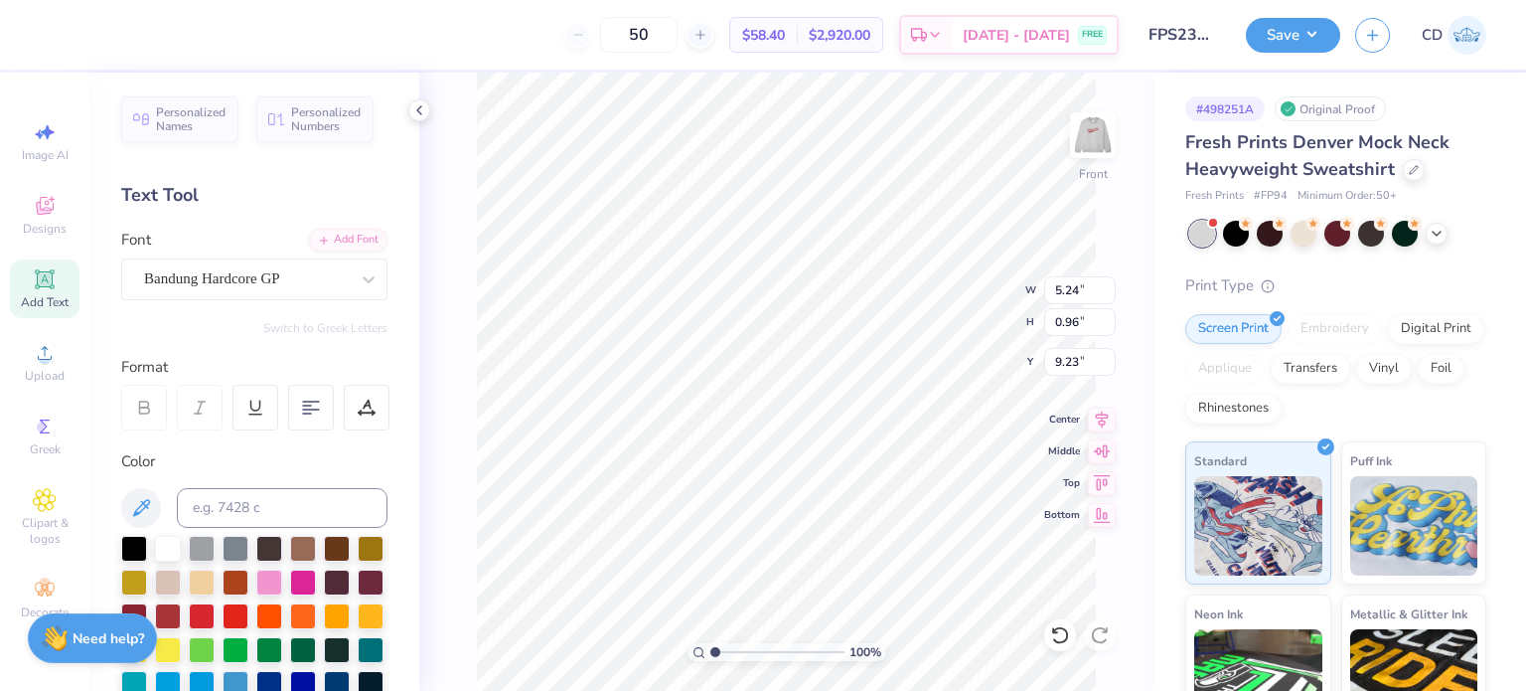
type input "4.00"
type input "0.73"
type input "9.35"
type input "10.06"
type input "2.04"
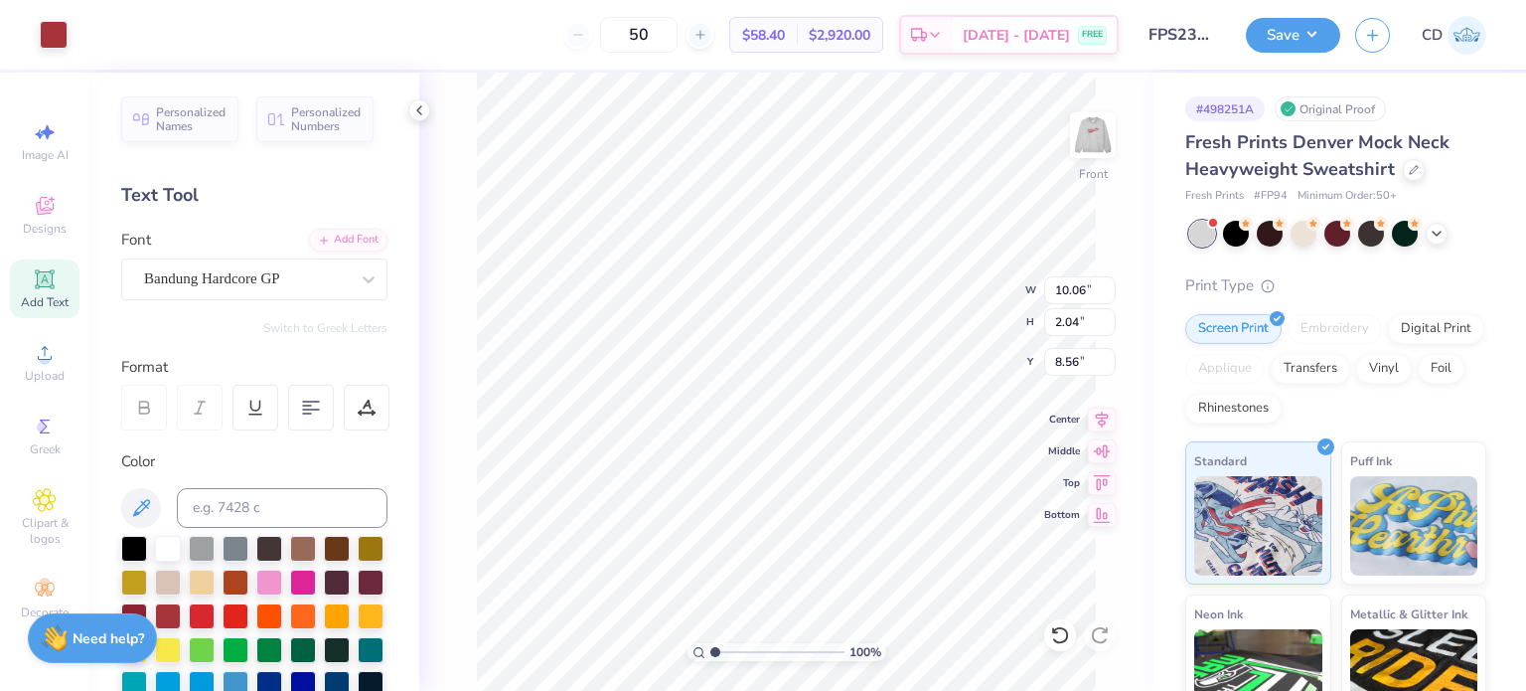
type input "8.56"
type input "8.96"
type input "1.82"
click at [304, 294] on div "Bandung Hardcore GP" at bounding box center [254, 279] width 266 height 42
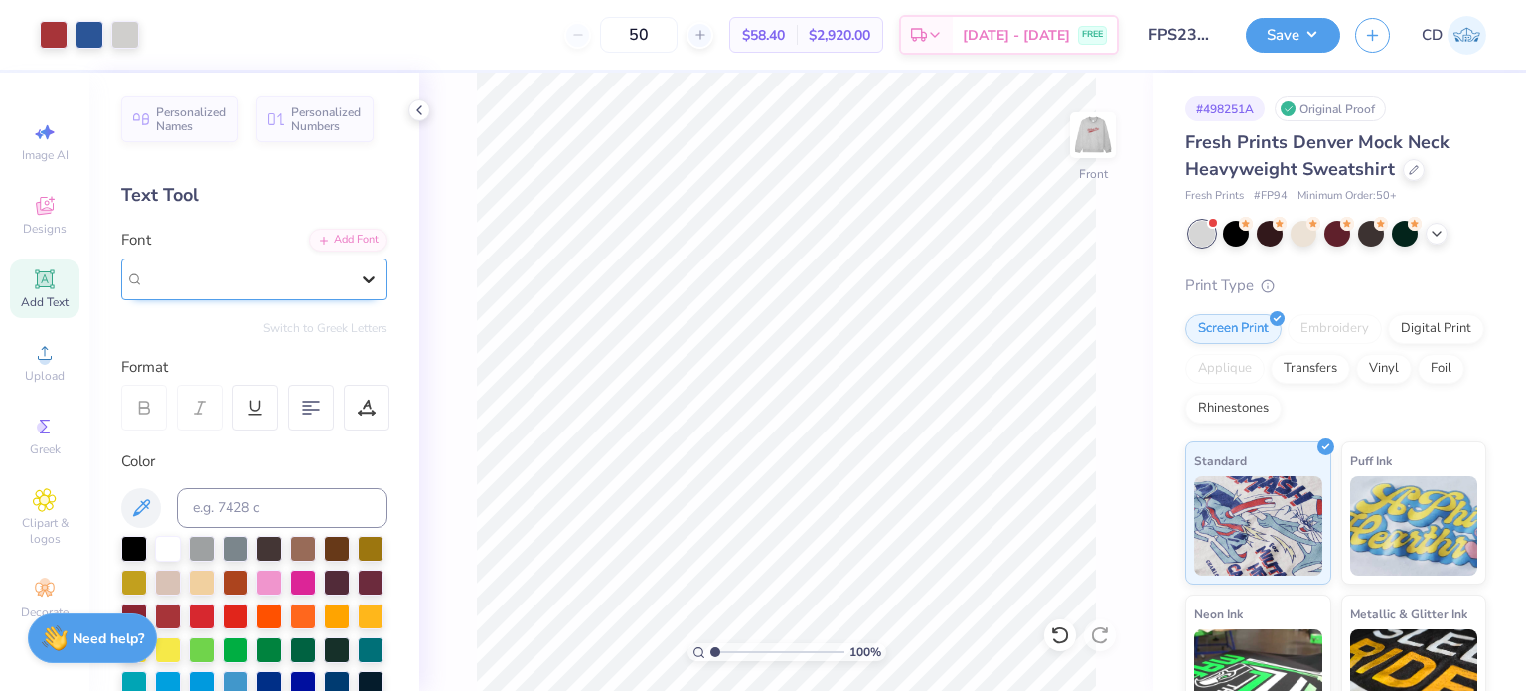
click at [359, 275] on icon at bounding box center [369, 279] width 20 height 20
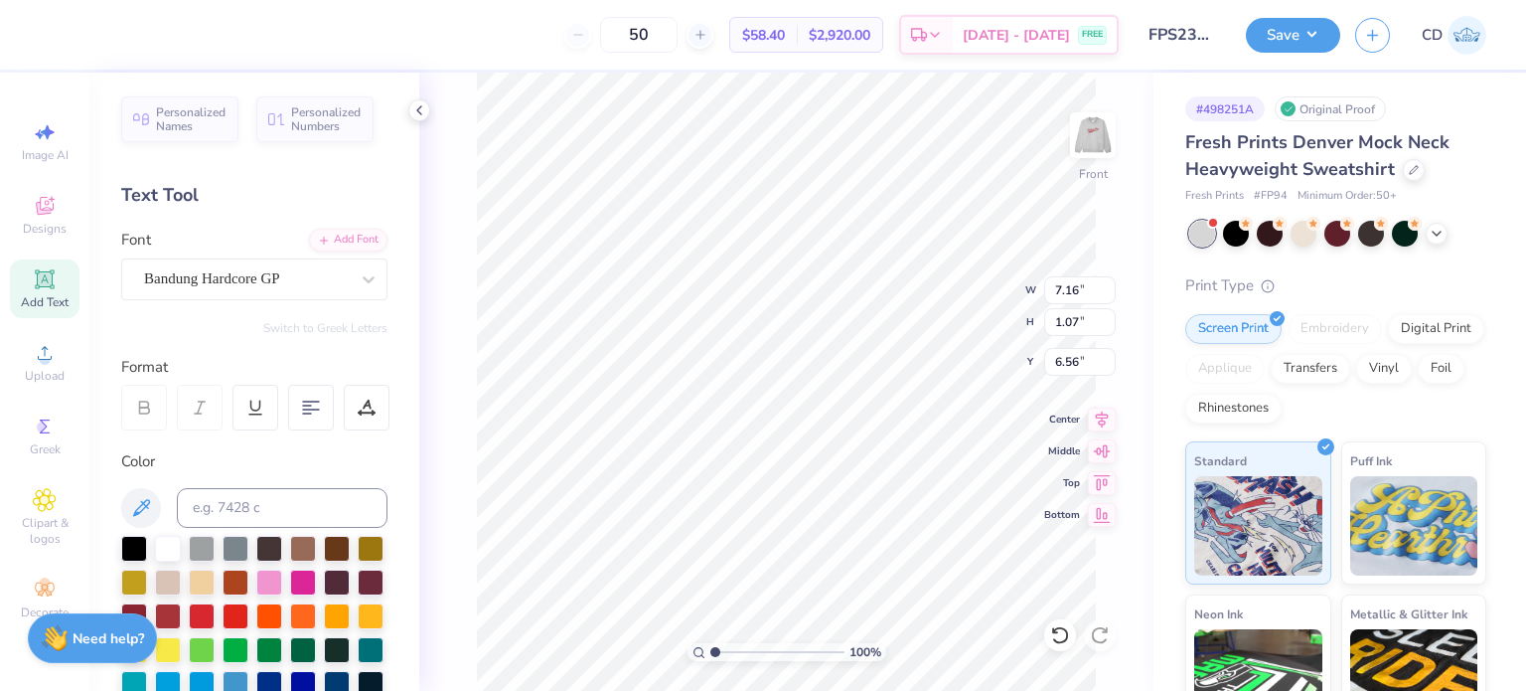
scroll to position [16, 2]
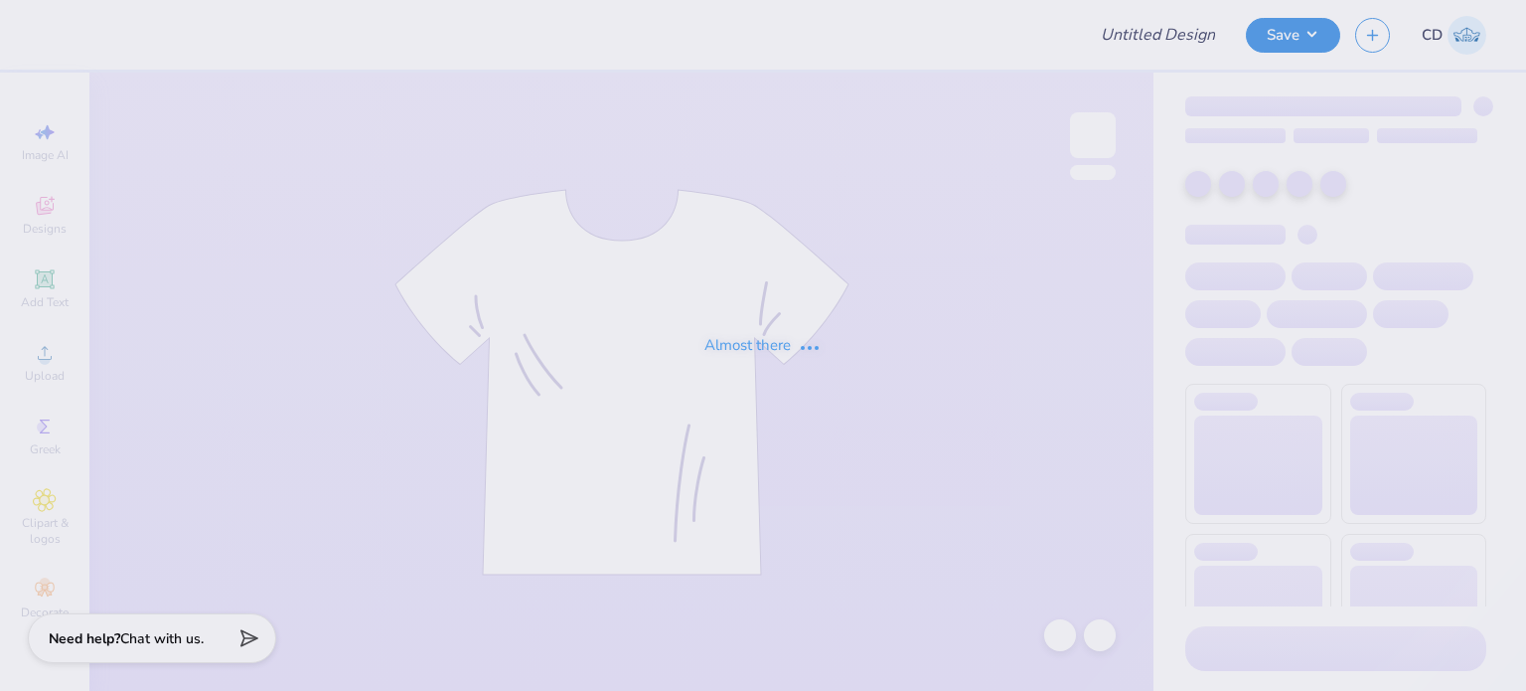
type input "FPS238482"
type input "FPS238479"
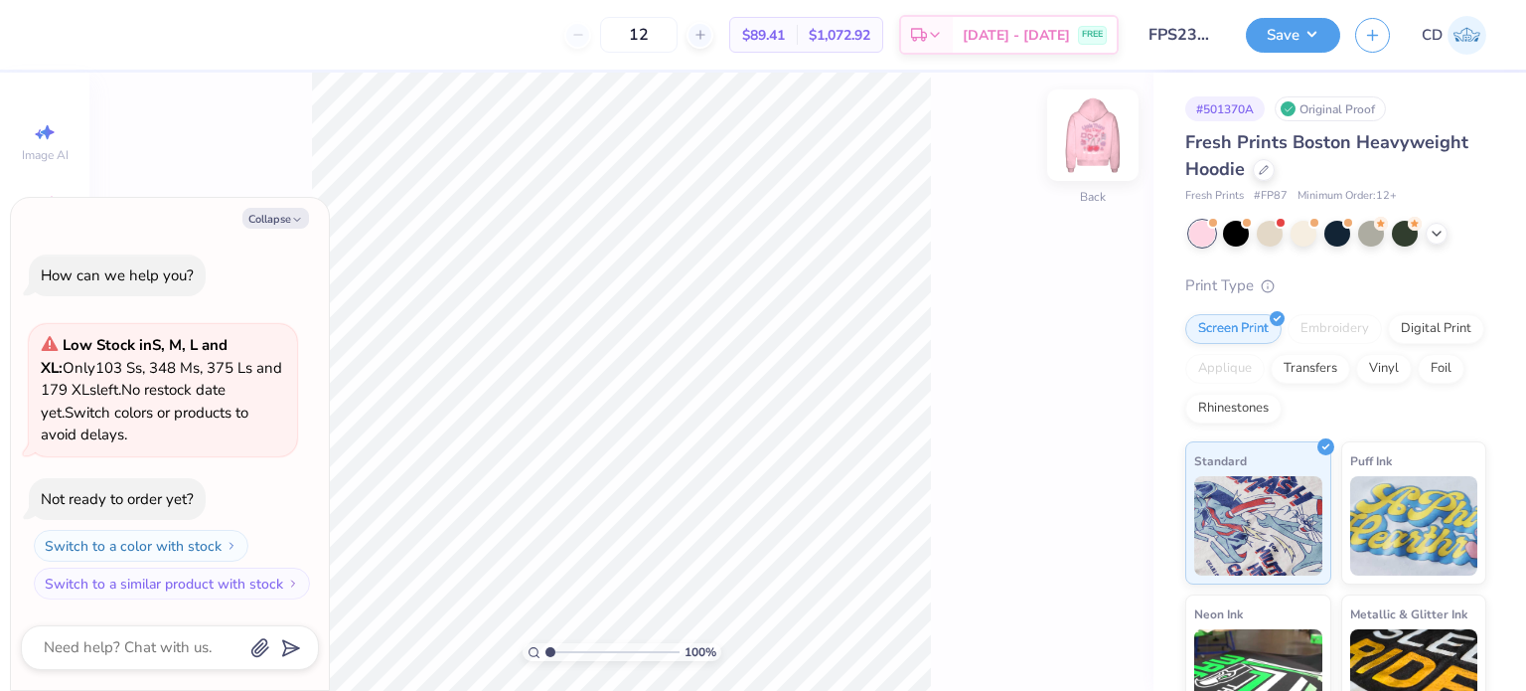
click at [1096, 158] on img at bounding box center [1093, 135] width 80 height 80
type textarea "x"
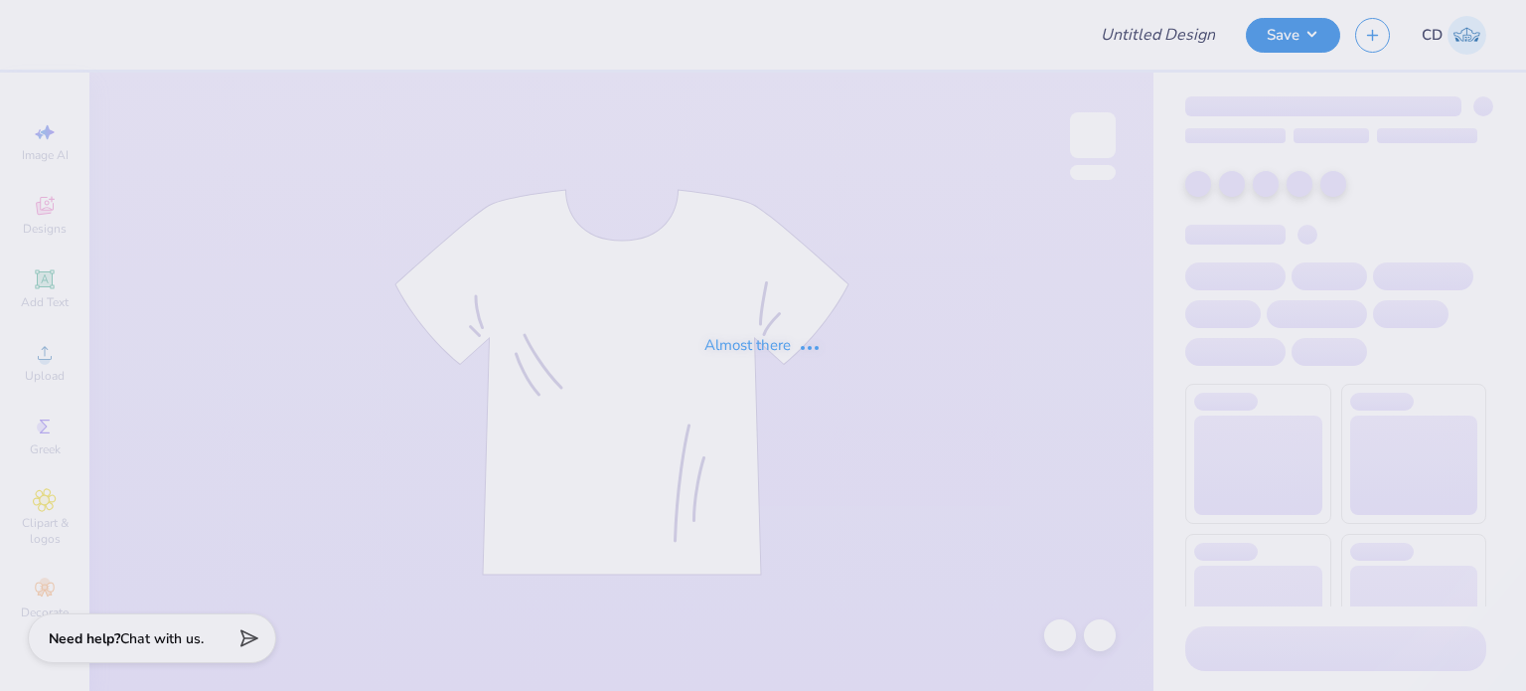
type input "FPS238767"
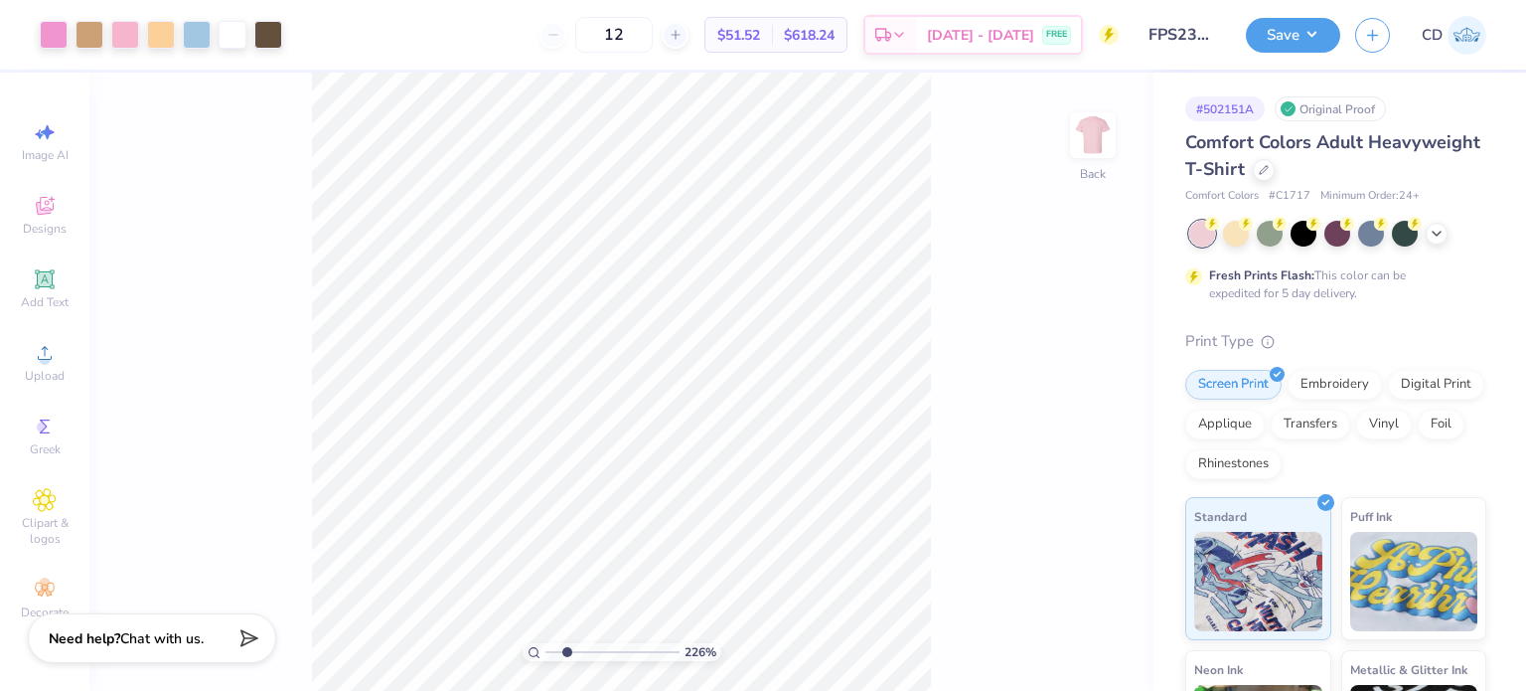
drag, startPoint x: 549, startPoint y: 656, endPoint x: 566, endPoint y: 667, distance: 21.0
click at [566, 661] on input "range" at bounding box center [613, 652] width 134 height 18
drag, startPoint x: 561, startPoint y: 655, endPoint x: 575, endPoint y: 690, distance: 37.5
type input "2.91"
click at [575, 661] on input "range" at bounding box center [613, 652] width 134 height 18
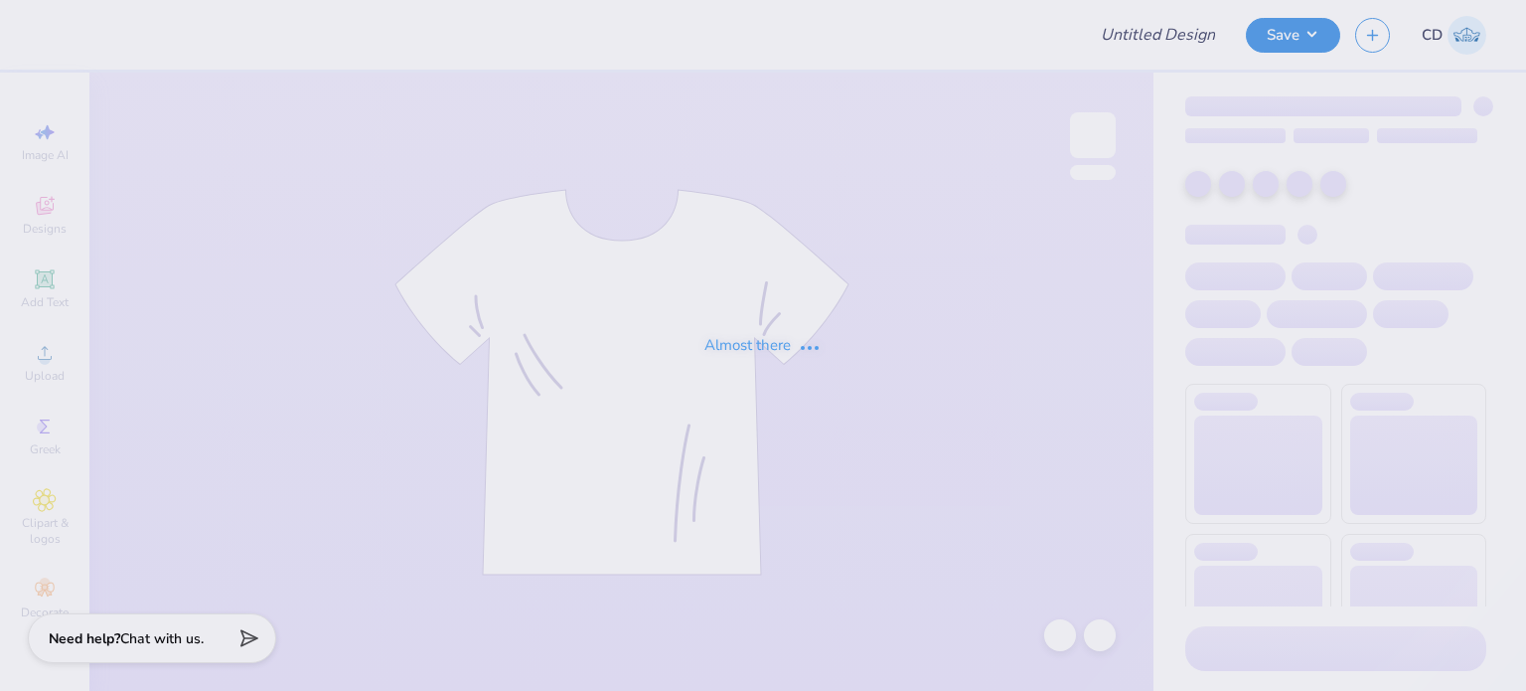
type input "FPS238858"
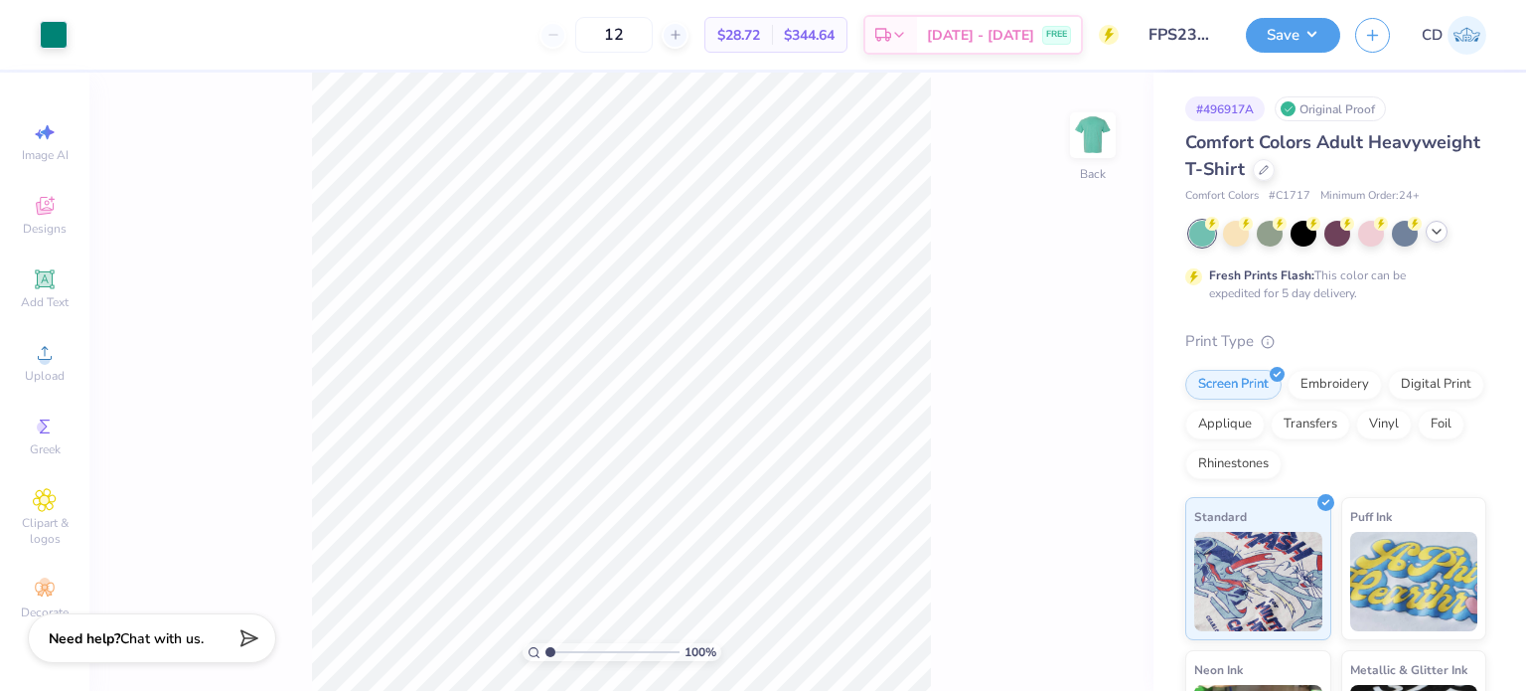
click at [1443, 233] on icon at bounding box center [1437, 232] width 16 height 16
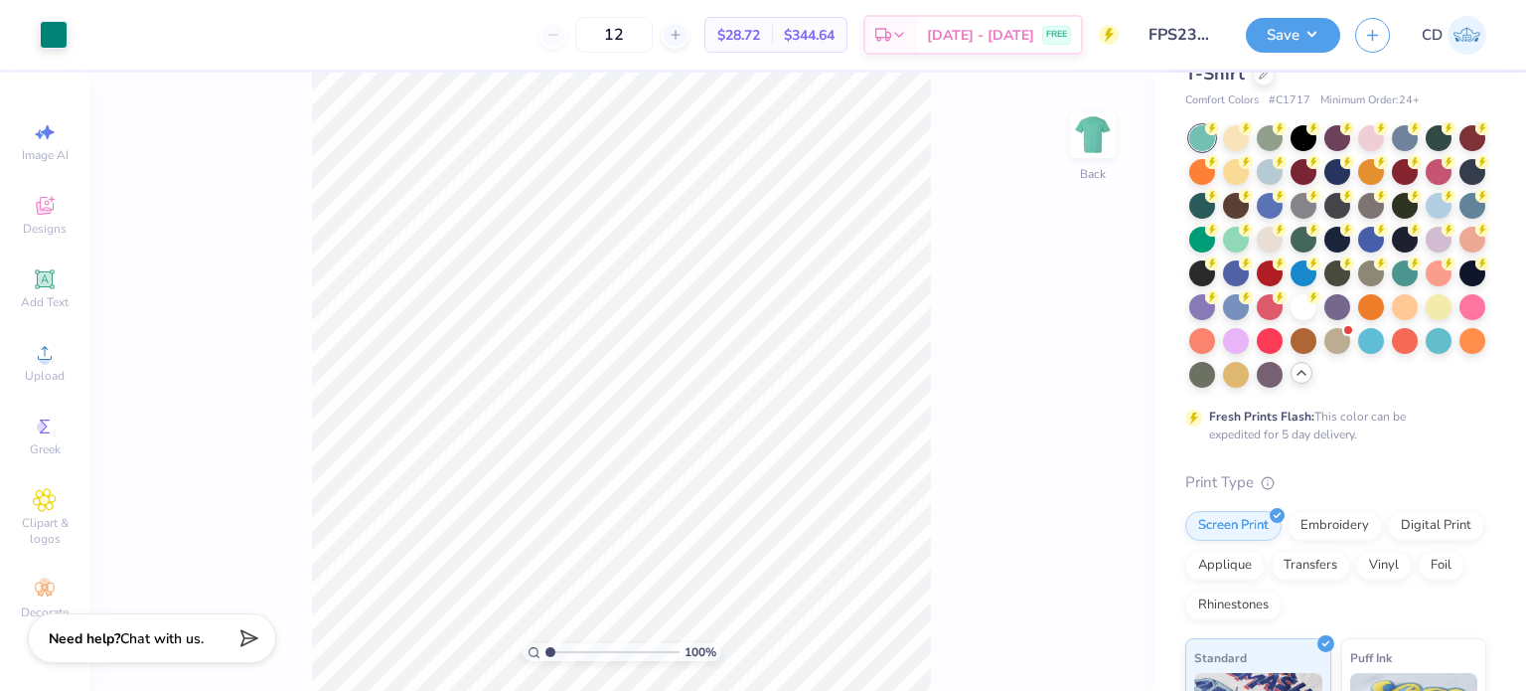
scroll to position [99, 0]
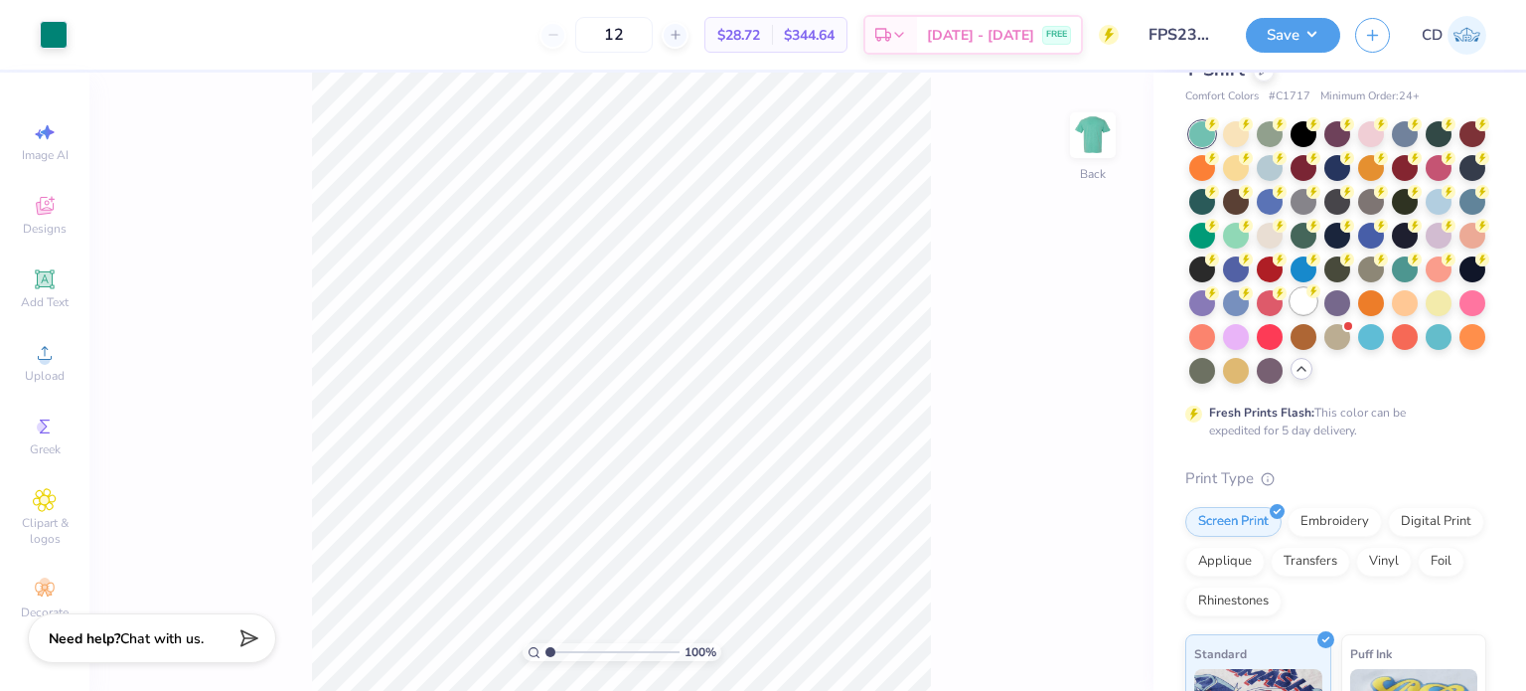
click at [1291, 314] on div at bounding box center [1304, 301] width 26 height 26
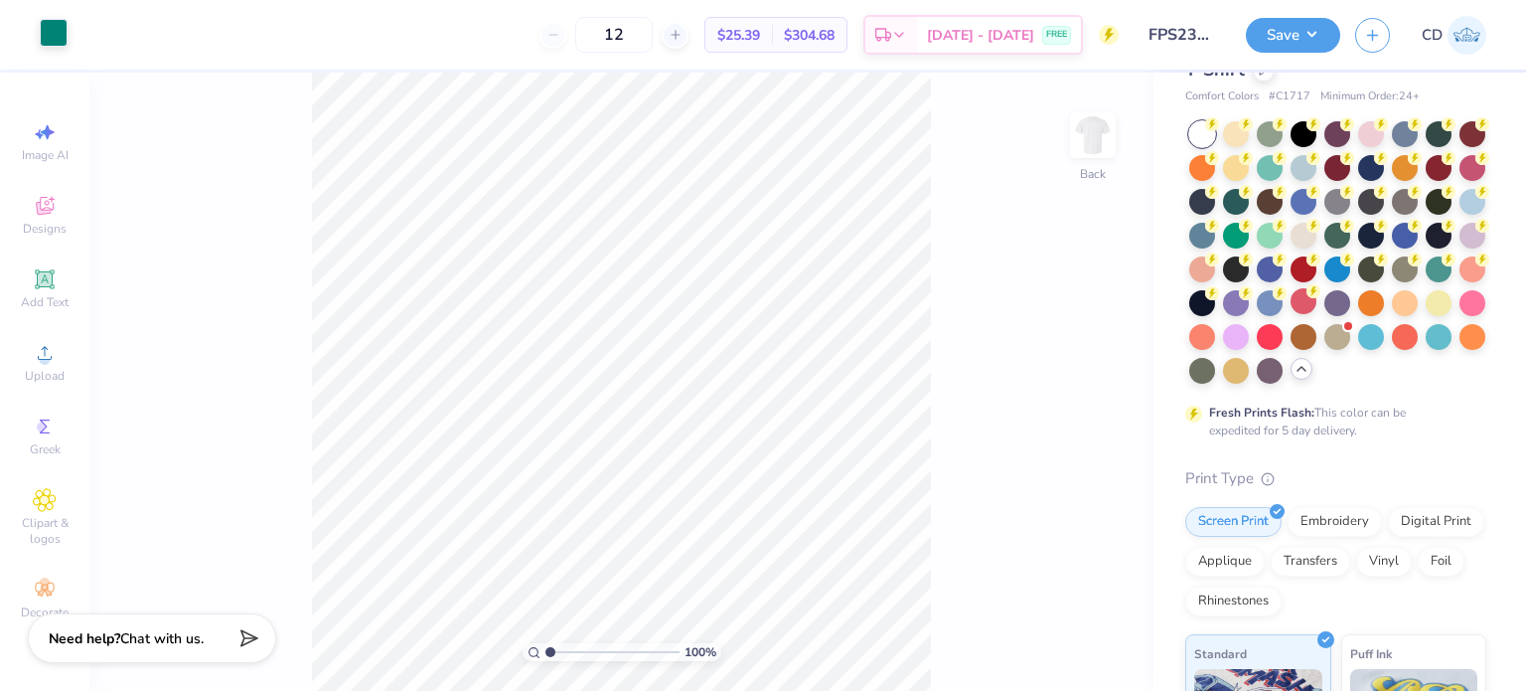
click at [63, 23] on div at bounding box center [54, 33] width 28 height 28
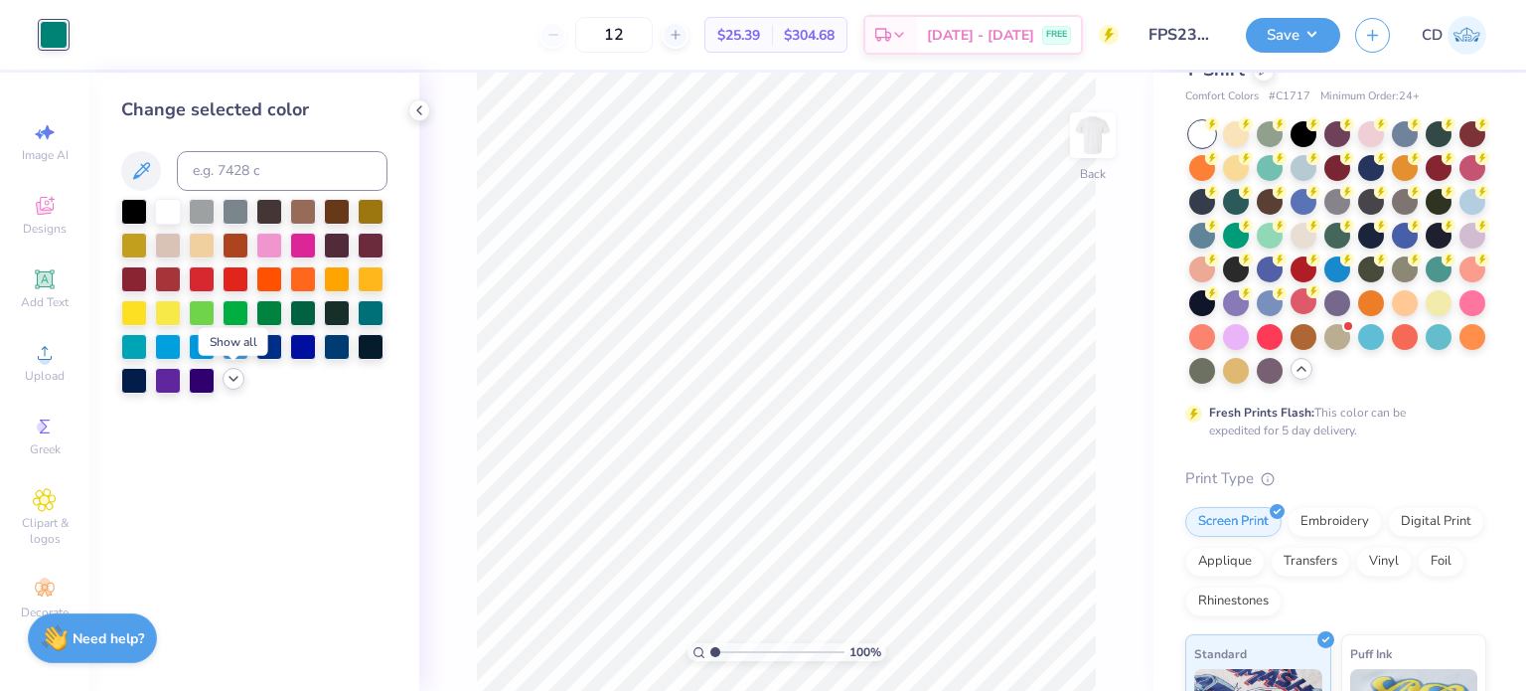
click at [229, 386] on icon at bounding box center [234, 379] width 16 height 16
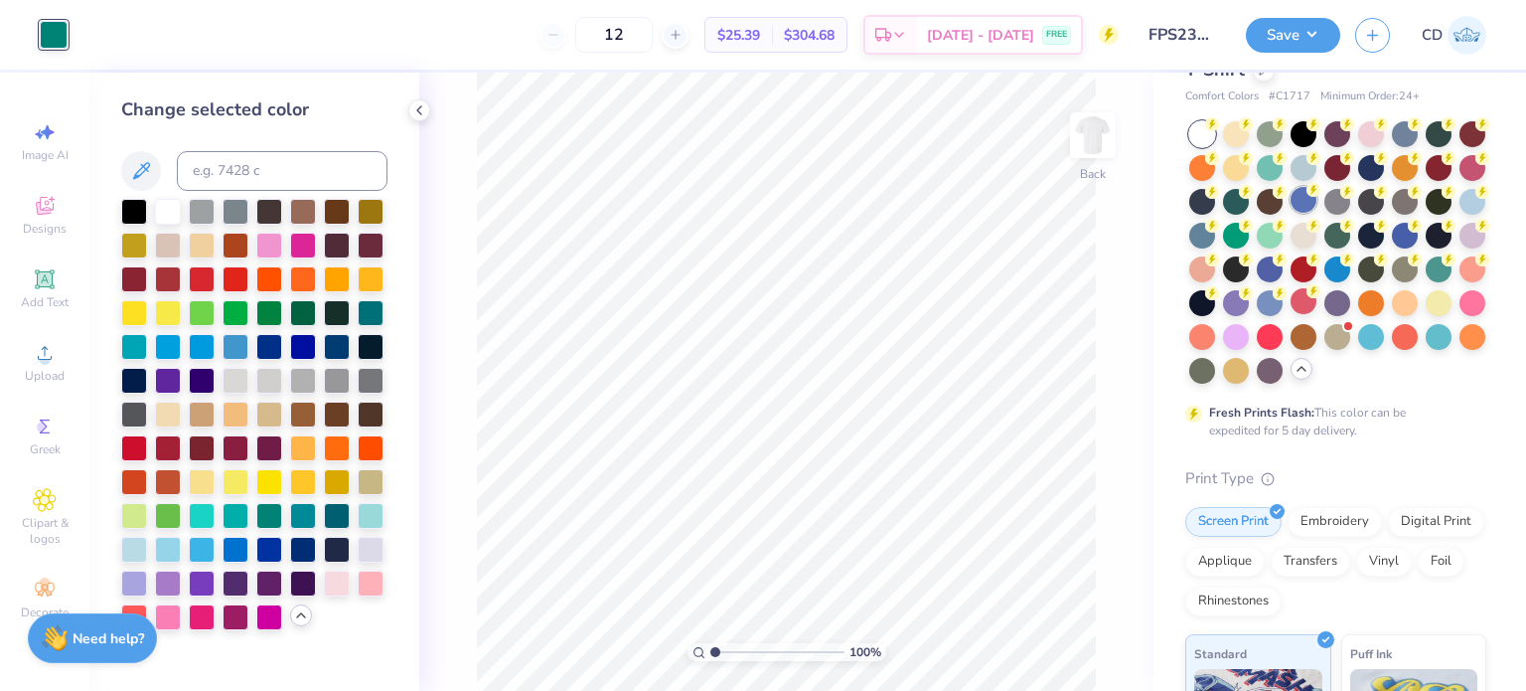
click at [1317, 203] on div at bounding box center [1304, 200] width 26 height 26
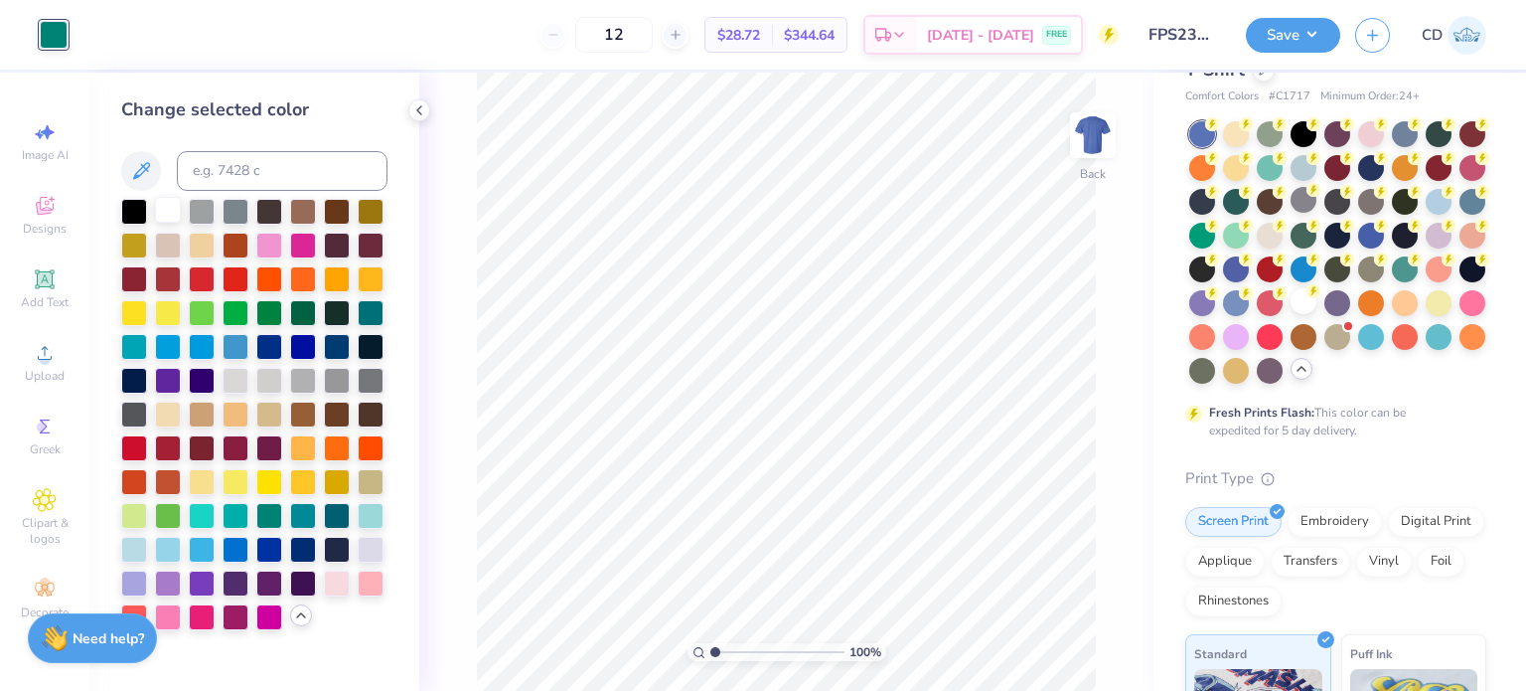
click at [167, 211] on div at bounding box center [168, 210] width 26 height 26
click at [1358, 348] on div at bounding box center [1371, 335] width 26 height 26
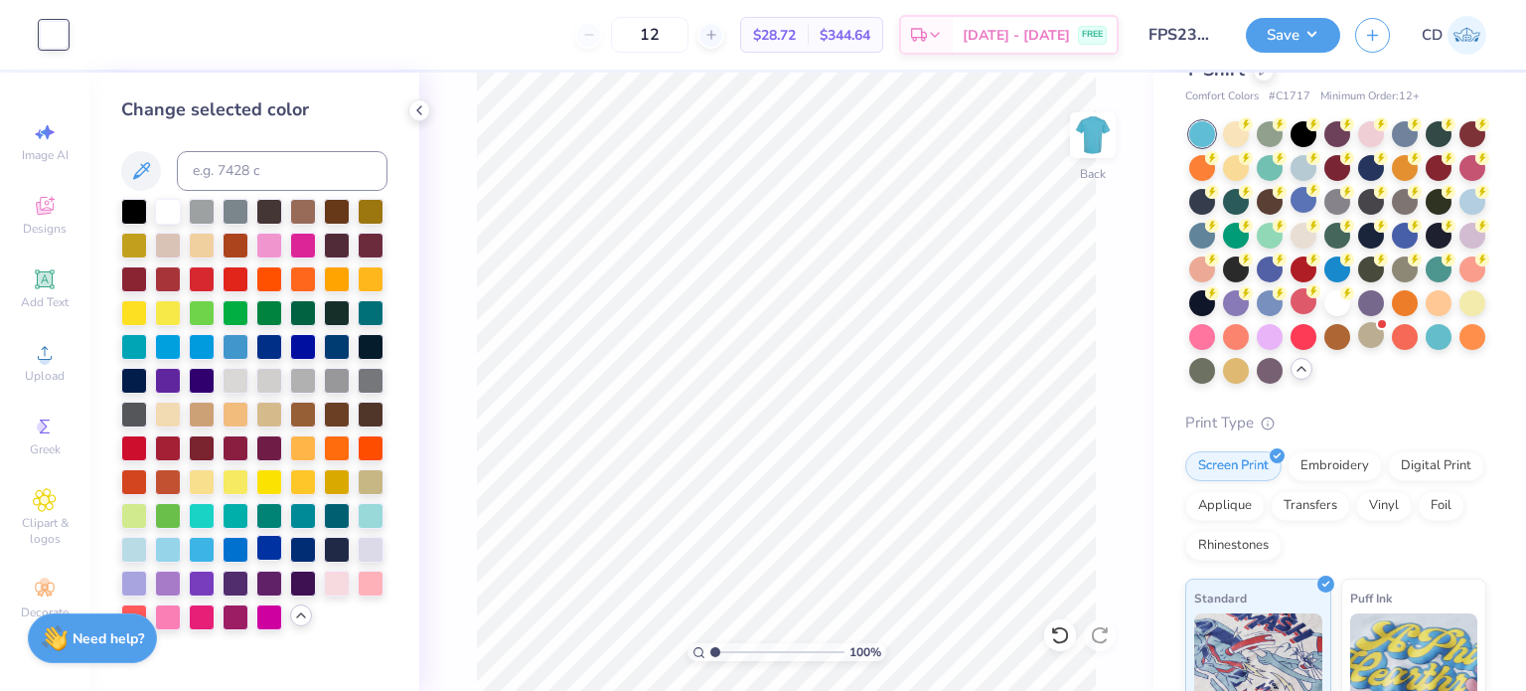
click at [266, 548] on div at bounding box center [269, 548] width 26 height 26
click at [239, 553] on div at bounding box center [236, 548] width 26 height 26
click at [237, 347] on div at bounding box center [236, 345] width 26 height 26
click at [240, 558] on div at bounding box center [236, 548] width 26 height 26
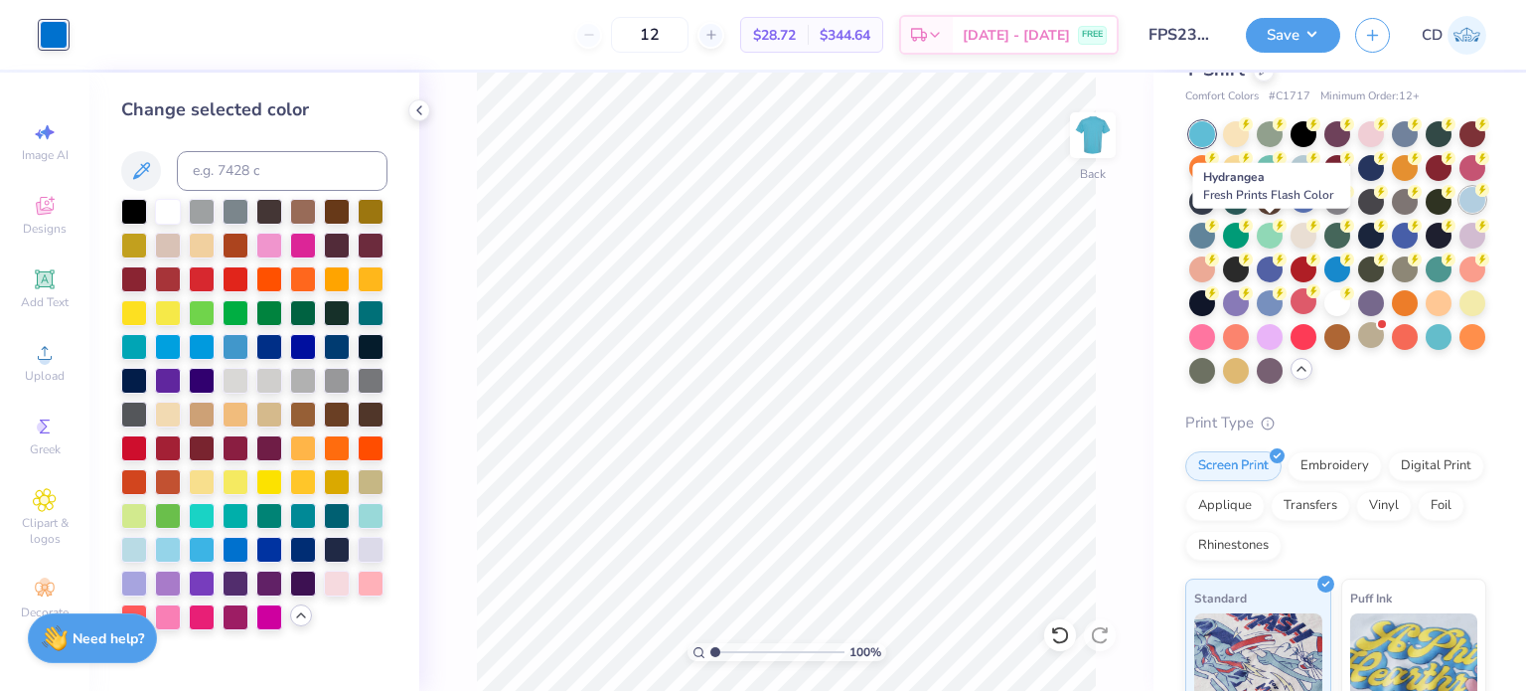
click at [1460, 213] on div at bounding box center [1473, 200] width 26 height 26
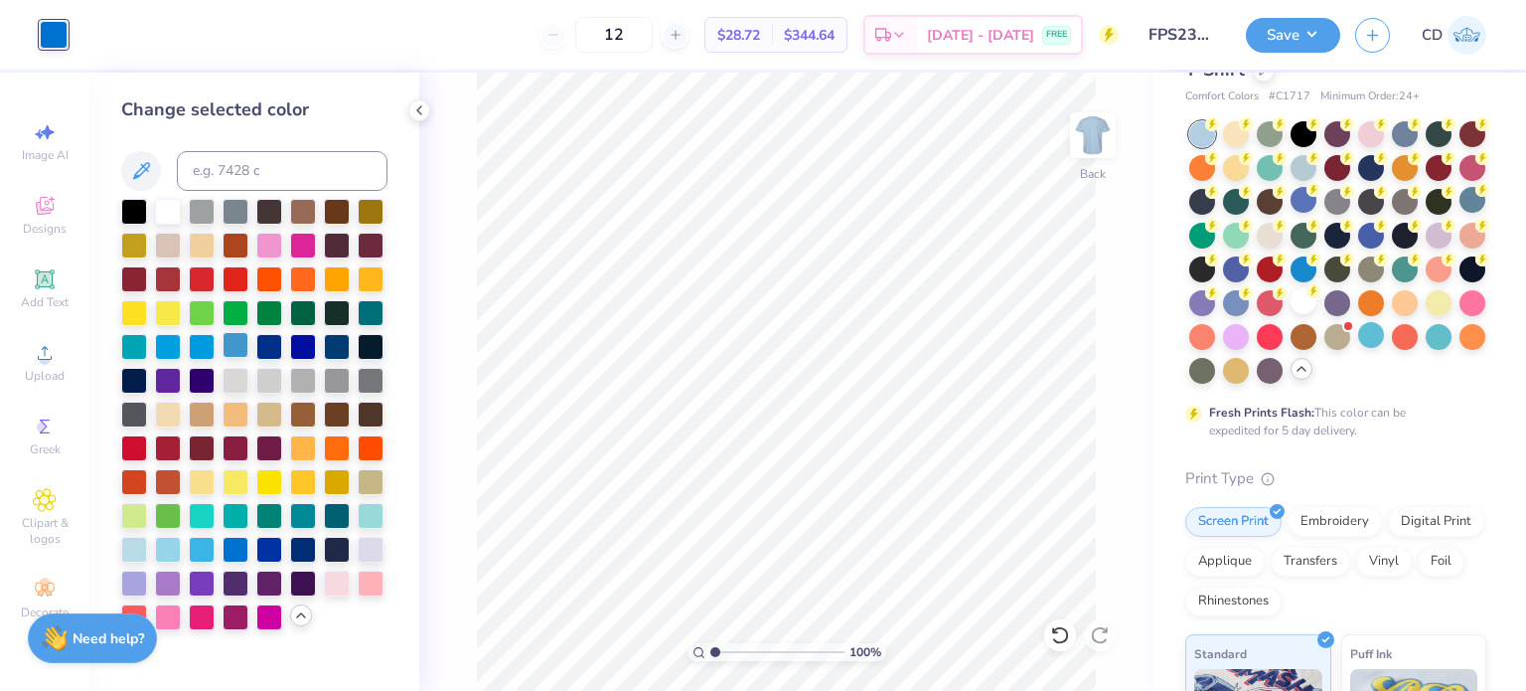
click at [230, 349] on div at bounding box center [236, 345] width 26 height 26
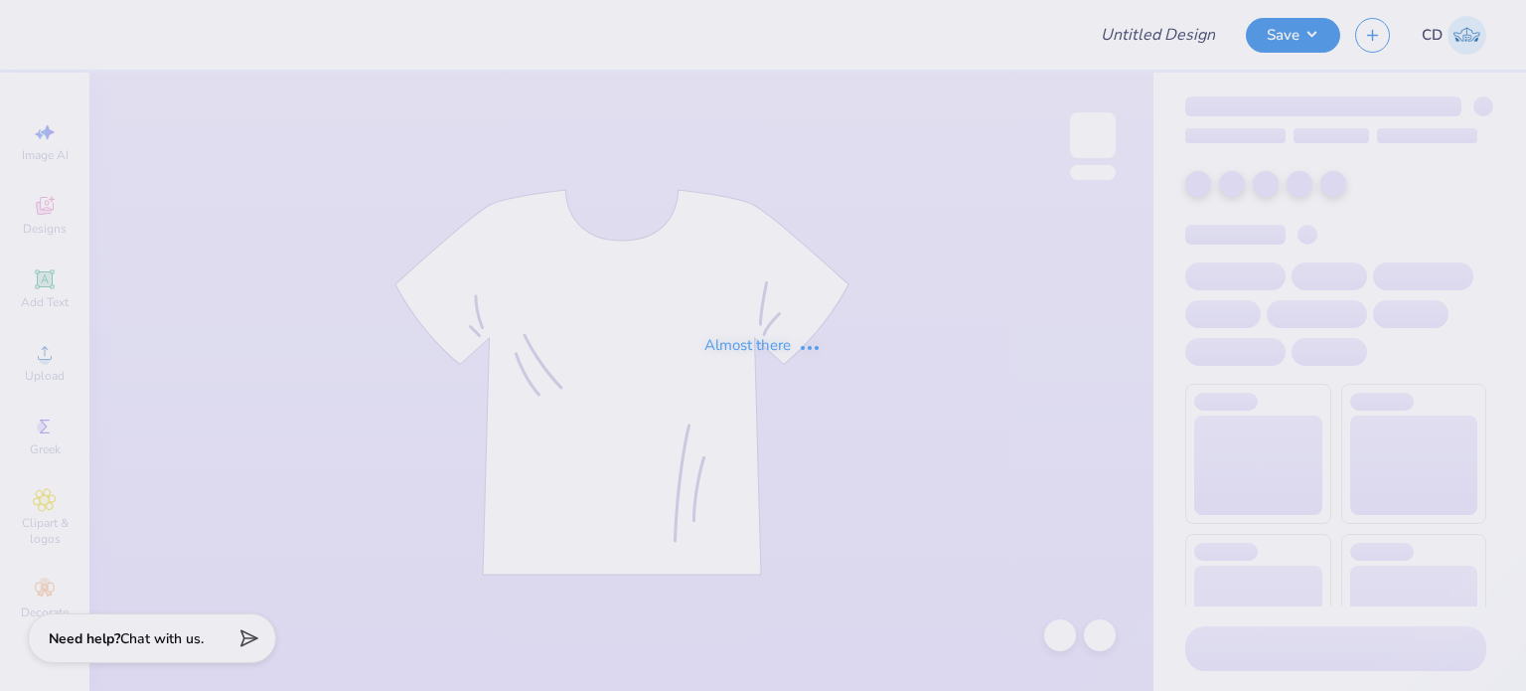
type input "FPS238477"
type input "FPS238475"
type input "FPS238473"
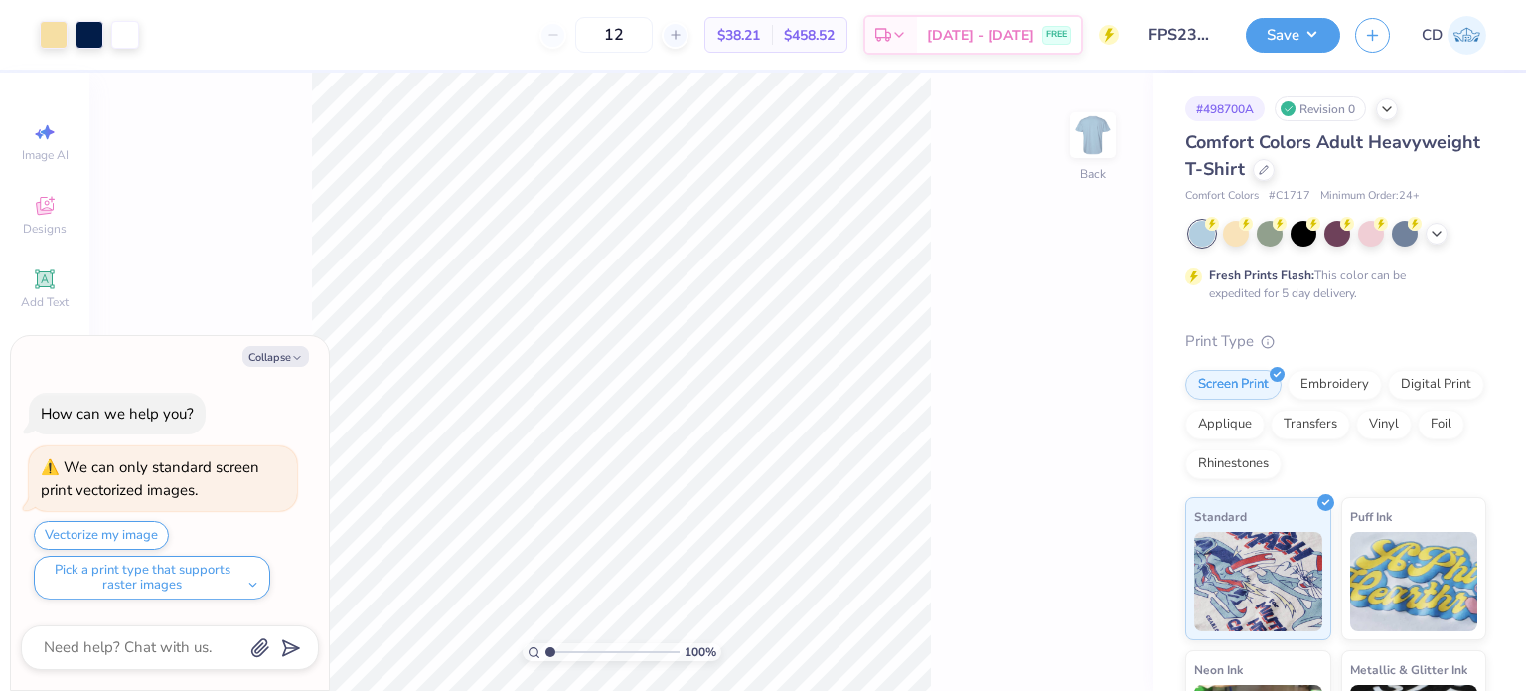
type input "2.2"
click at [565, 655] on input "range" at bounding box center [613, 652] width 134 height 18
click at [64, 31] on div at bounding box center [54, 33] width 28 height 28
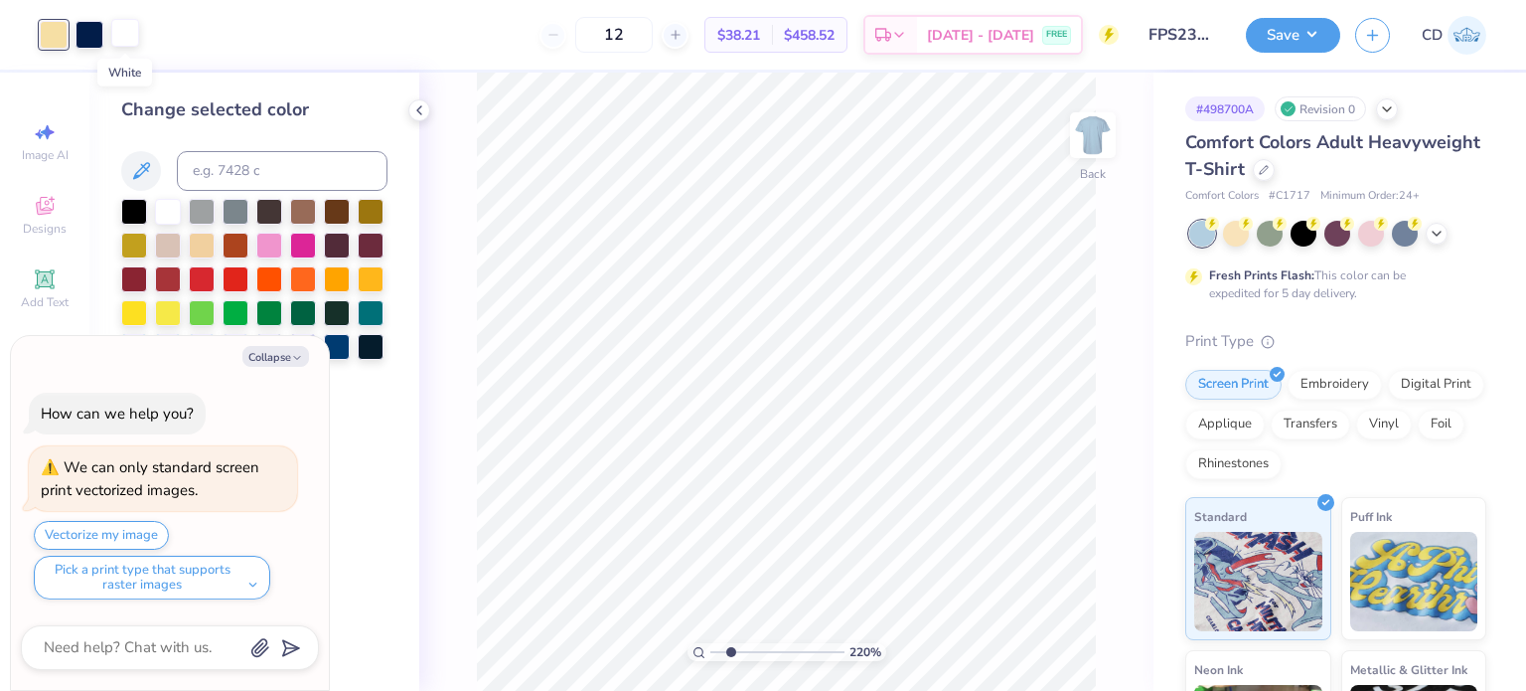
click at [132, 28] on div at bounding box center [125, 33] width 28 height 28
click at [276, 365] on button "Collapse" at bounding box center [275, 356] width 67 height 21
type textarea "x"
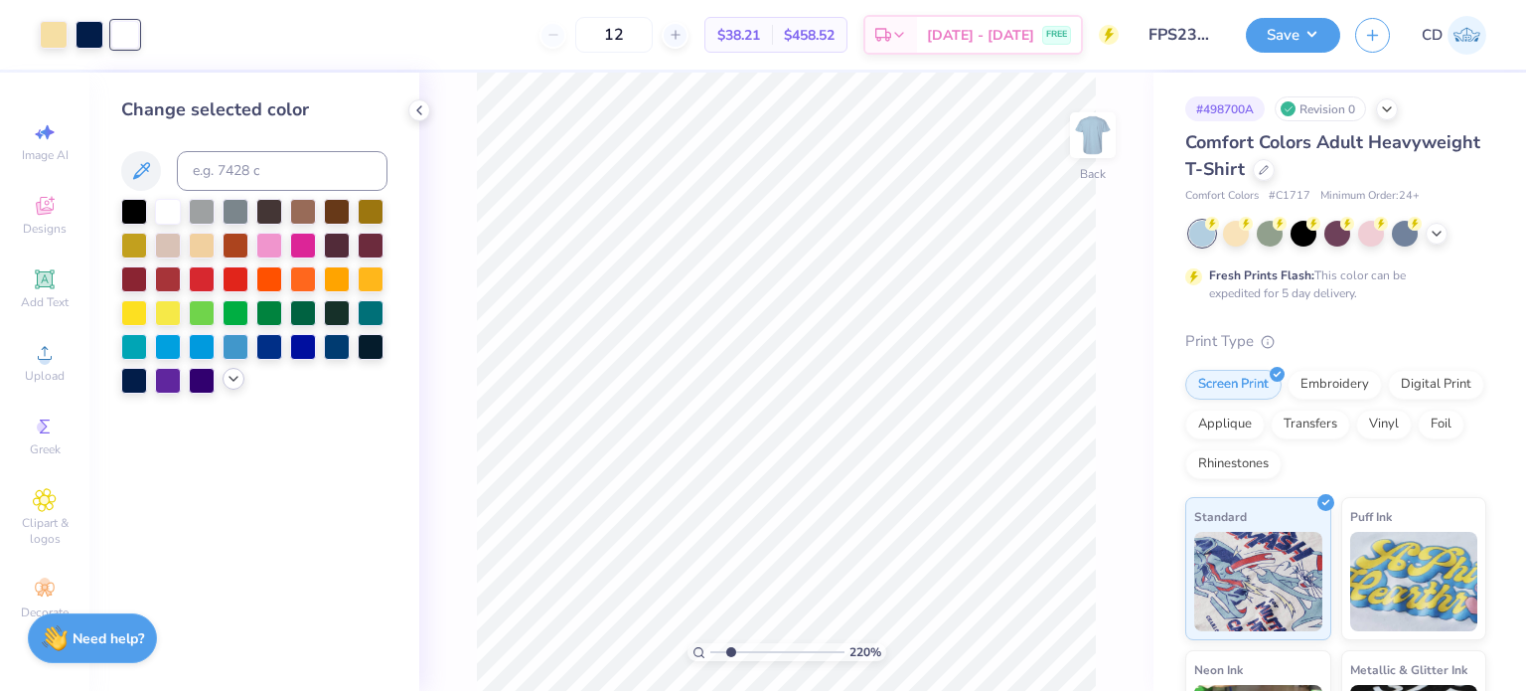
click at [228, 387] on div at bounding box center [234, 379] width 22 height 22
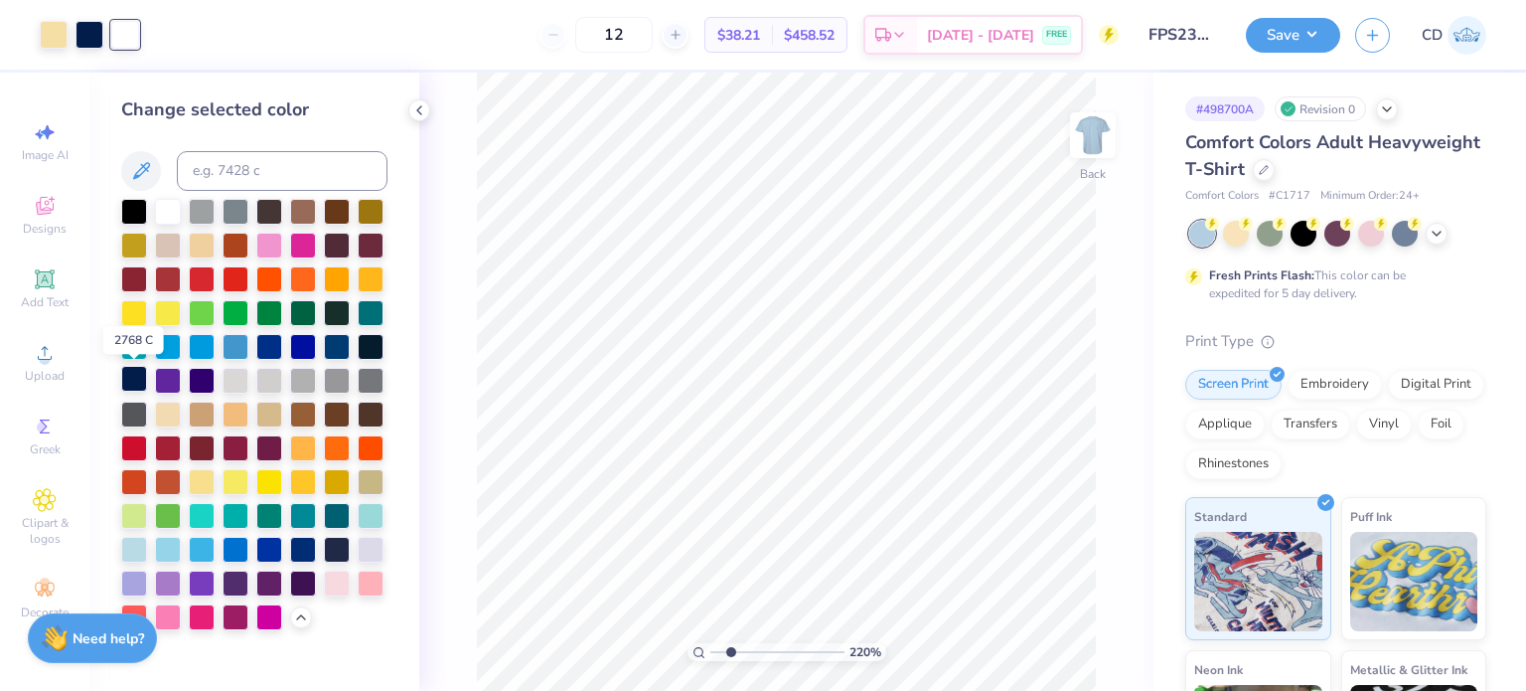
click at [145, 380] on div at bounding box center [134, 379] width 26 height 26
click at [55, 31] on div at bounding box center [54, 33] width 28 height 28
click at [167, 218] on div at bounding box center [168, 210] width 26 height 26
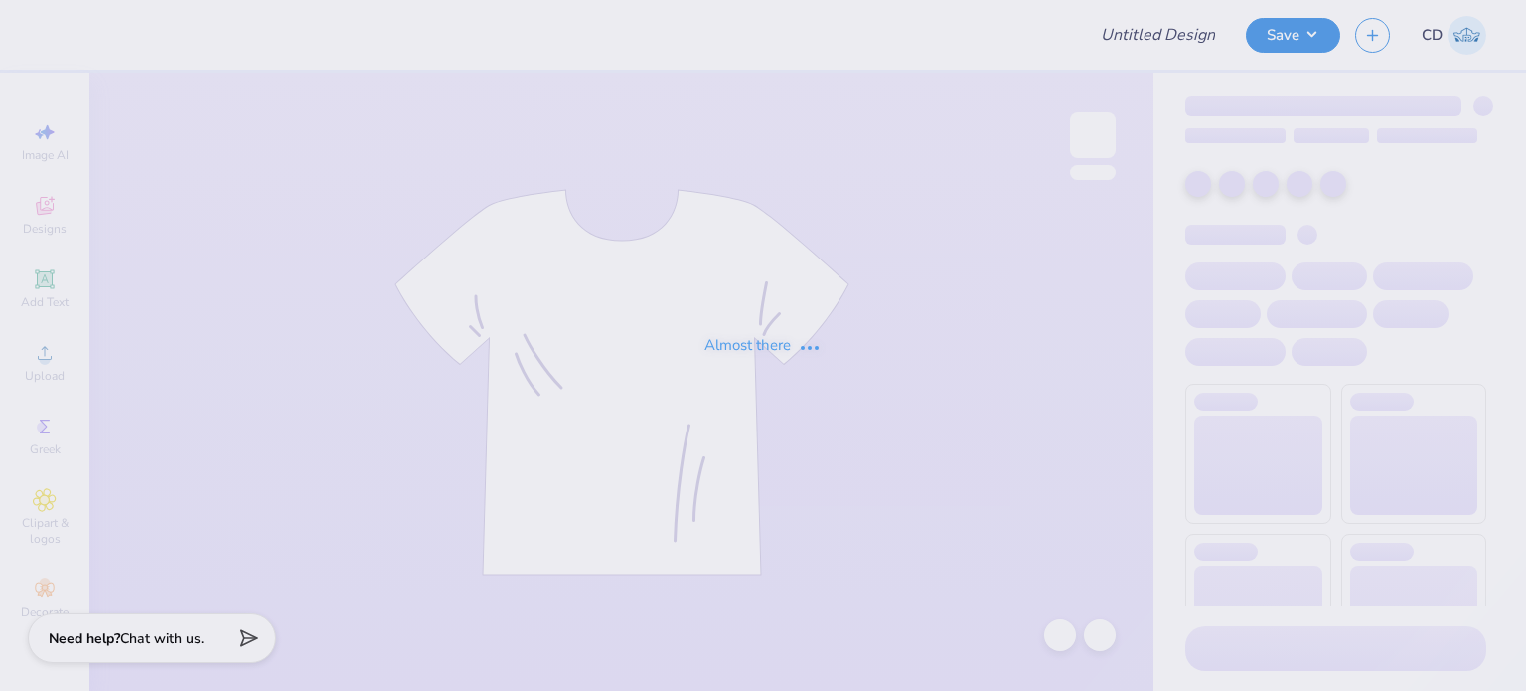
type input "FPS238674"
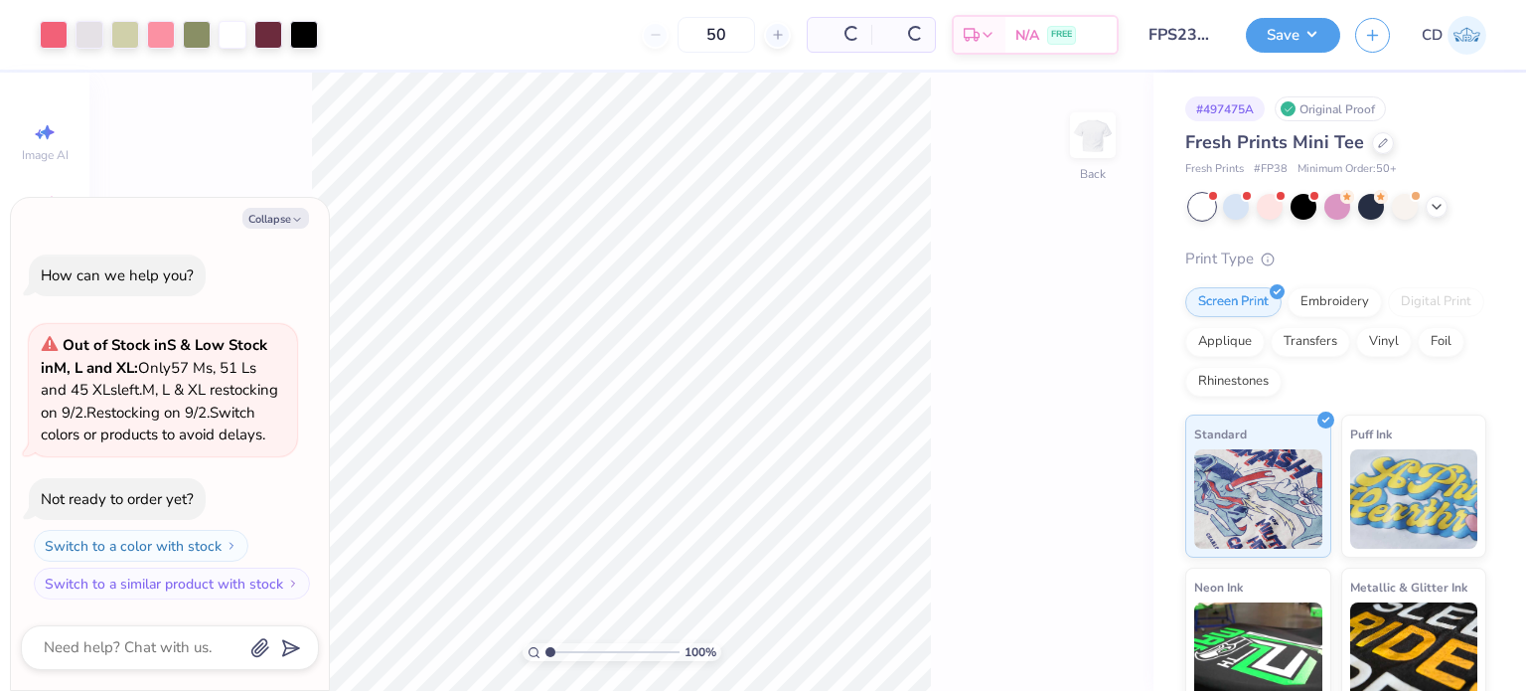
type textarea "x"
drag, startPoint x: 549, startPoint y: 649, endPoint x: 571, endPoint y: 654, distance: 23.4
click at [571, 654] on input "range" at bounding box center [613, 652] width 134 height 18
type input "4.7"
click at [599, 651] on input "range" at bounding box center [613, 652] width 134 height 18
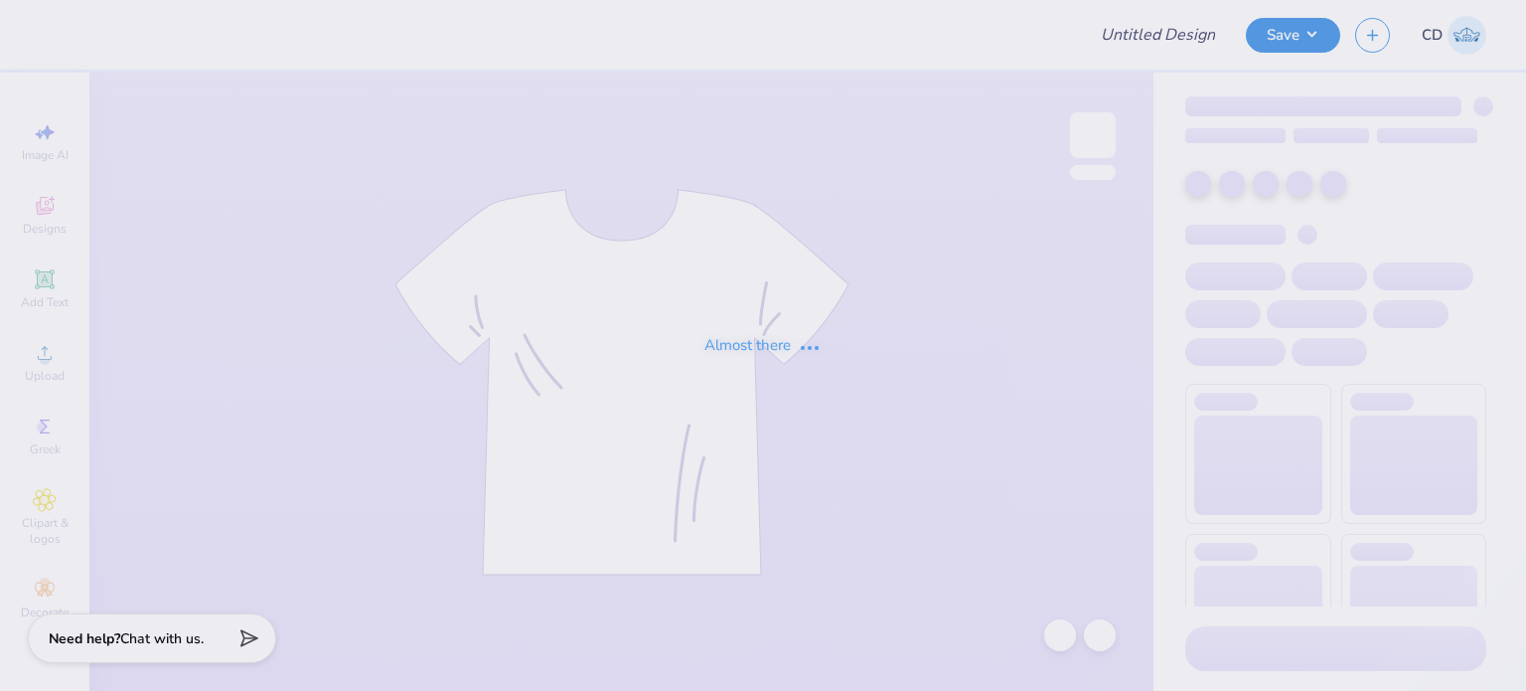
type input "FPS238670"
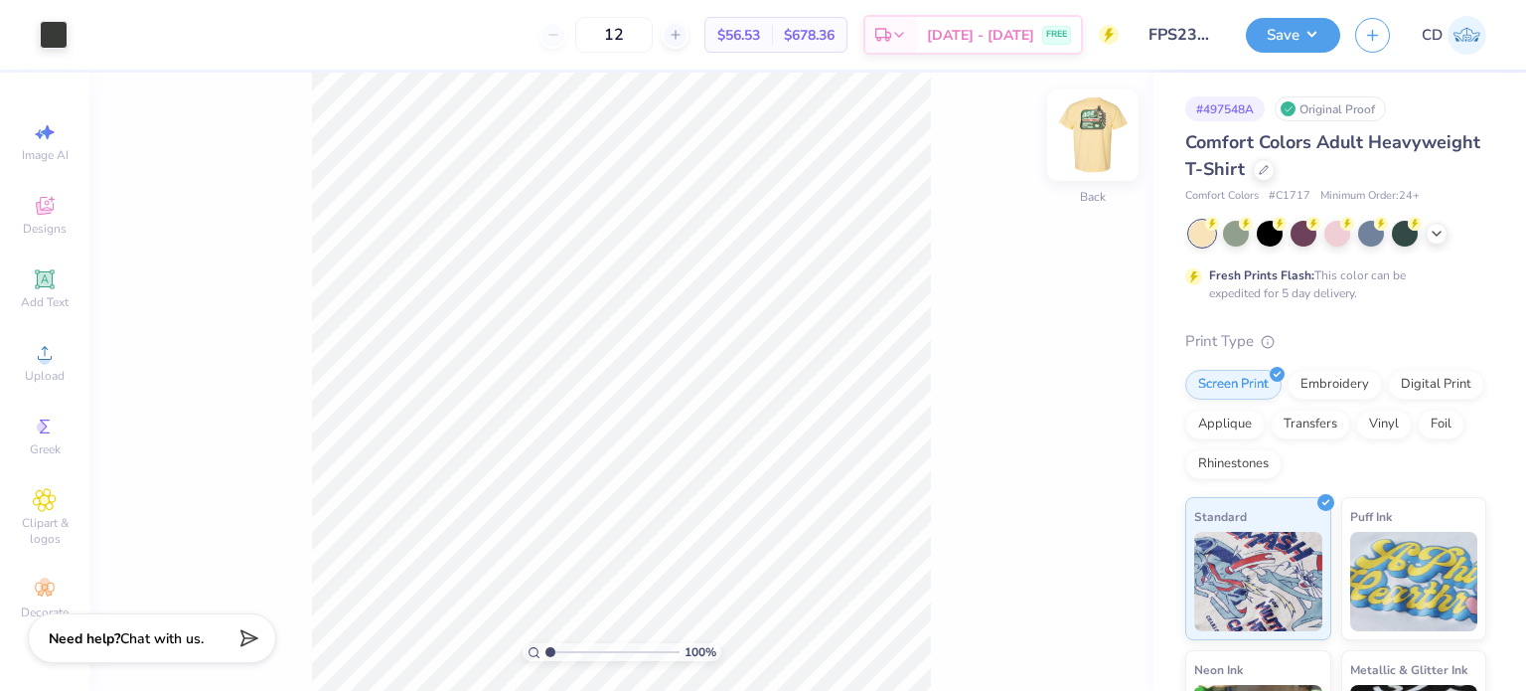
click at [1087, 130] on img at bounding box center [1093, 135] width 80 height 80
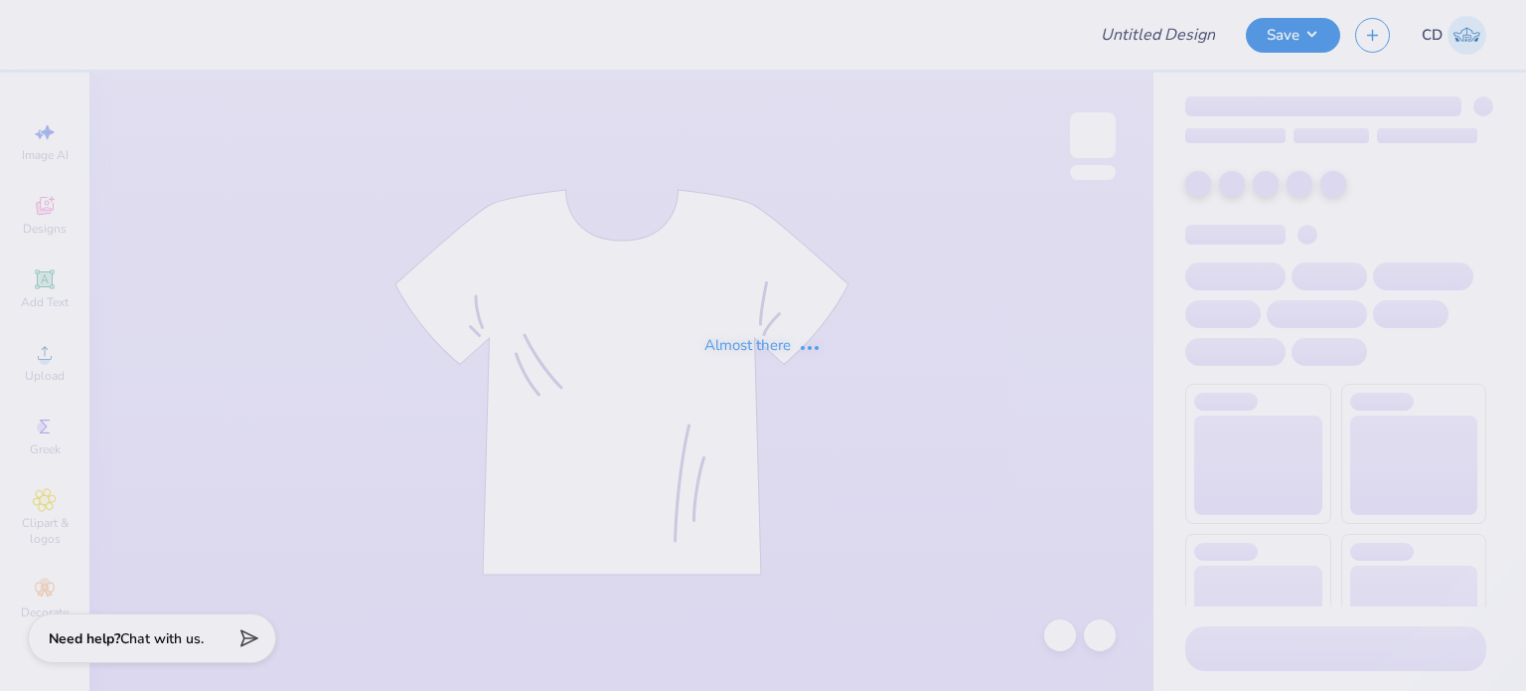
type input "FPS238660"
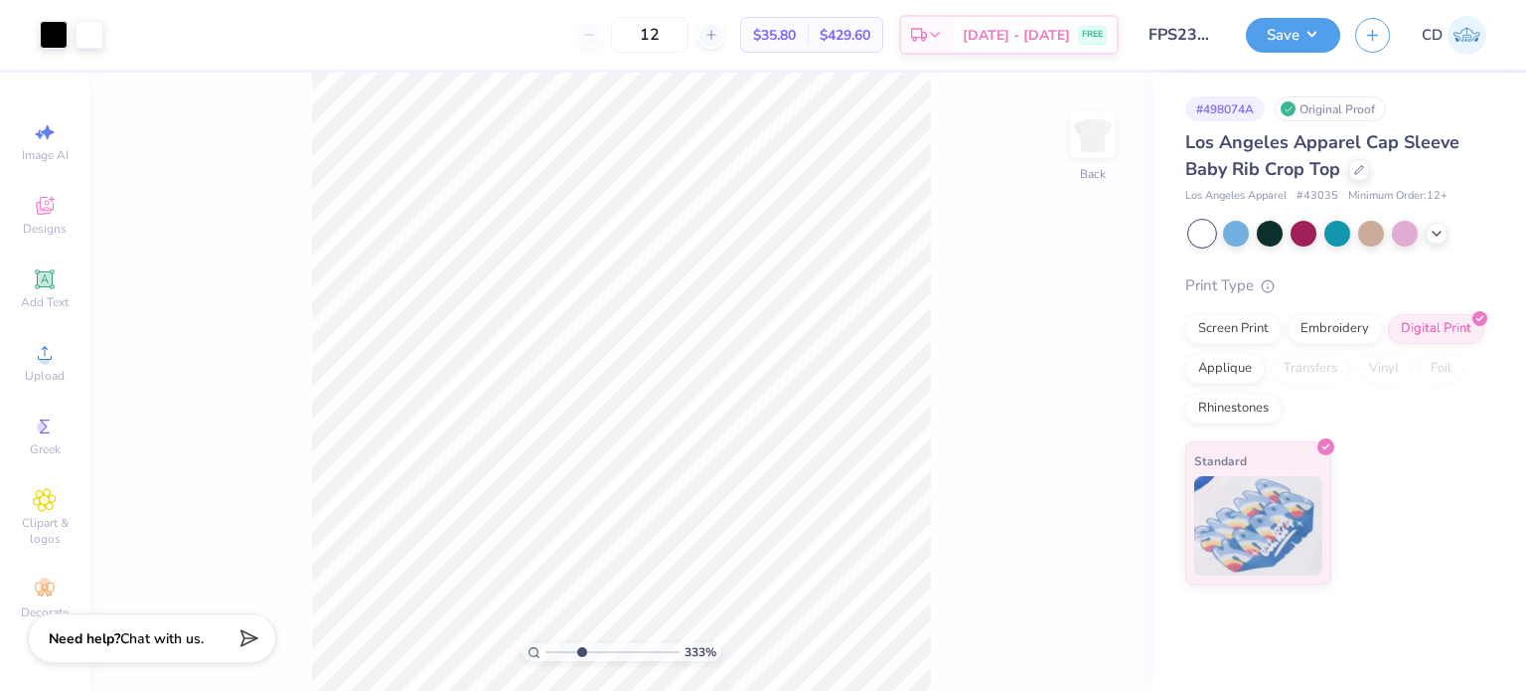
drag, startPoint x: 550, startPoint y: 651, endPoint x: 580, endPoint y: 666, distance: 34.2
click at [580, 661] on input "range" at bounding box center [613, 652] width 134 height 18
type input "2.8"
click at [573, 653] on input "range" at bounding box center [613, 652] width 134 height 18
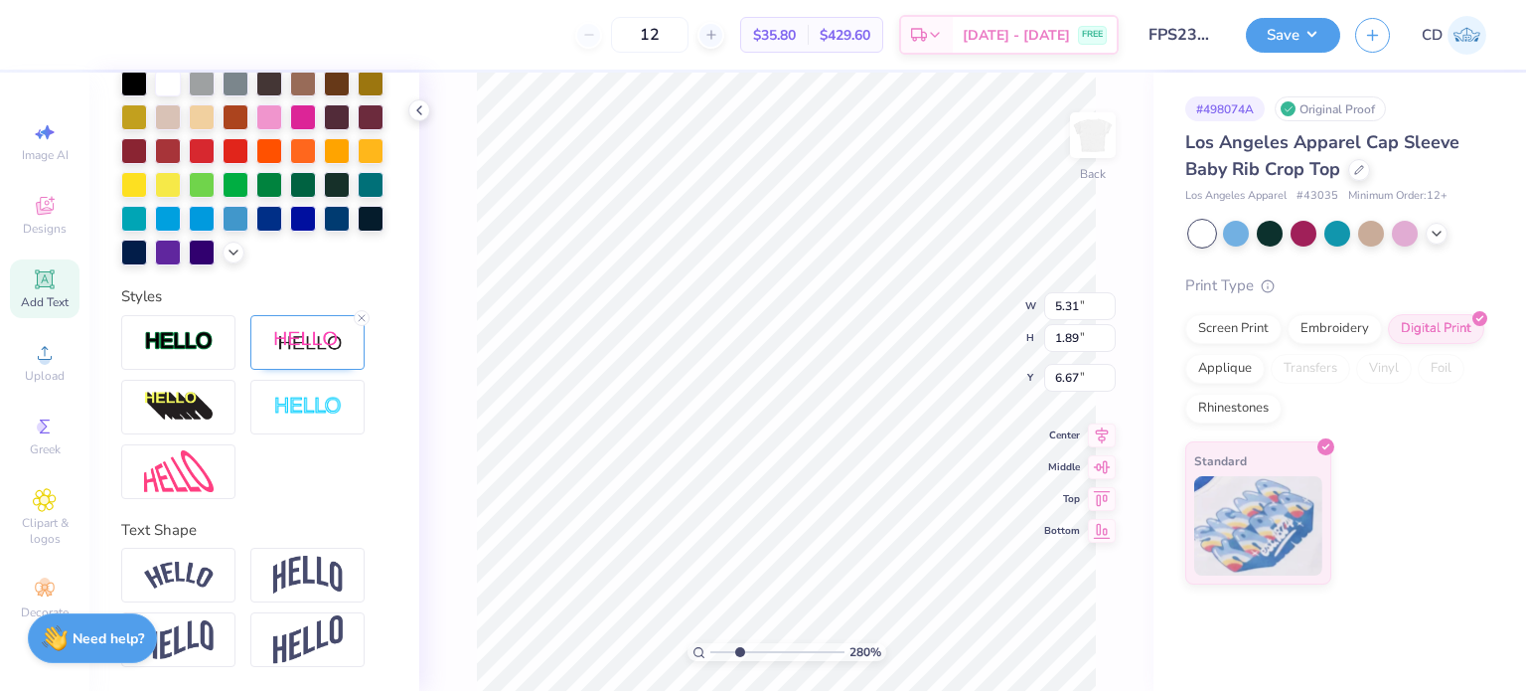
scroll to position [574, 0]
type input "5.86"
type input "2.09"
type input "2.36"
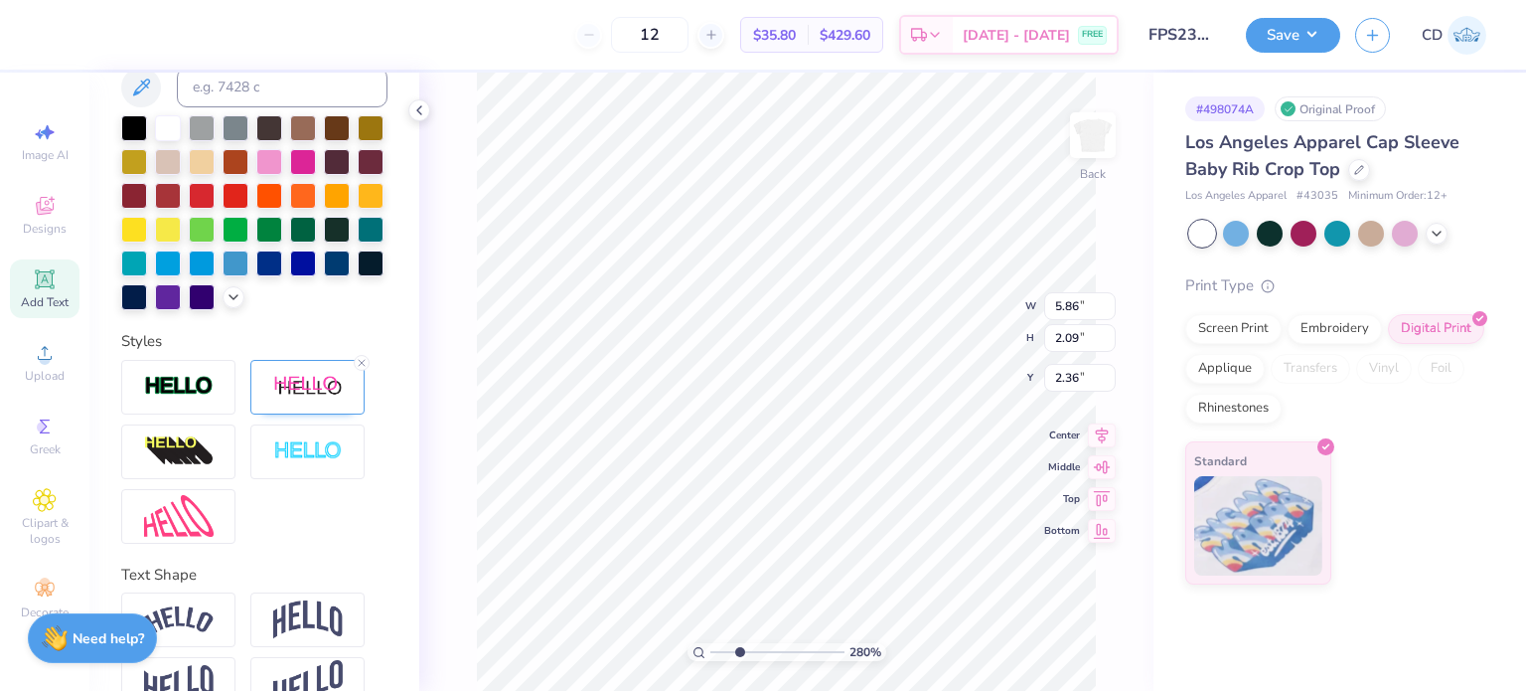
type input "5.31"
type input "1.89"
type input "6.67"
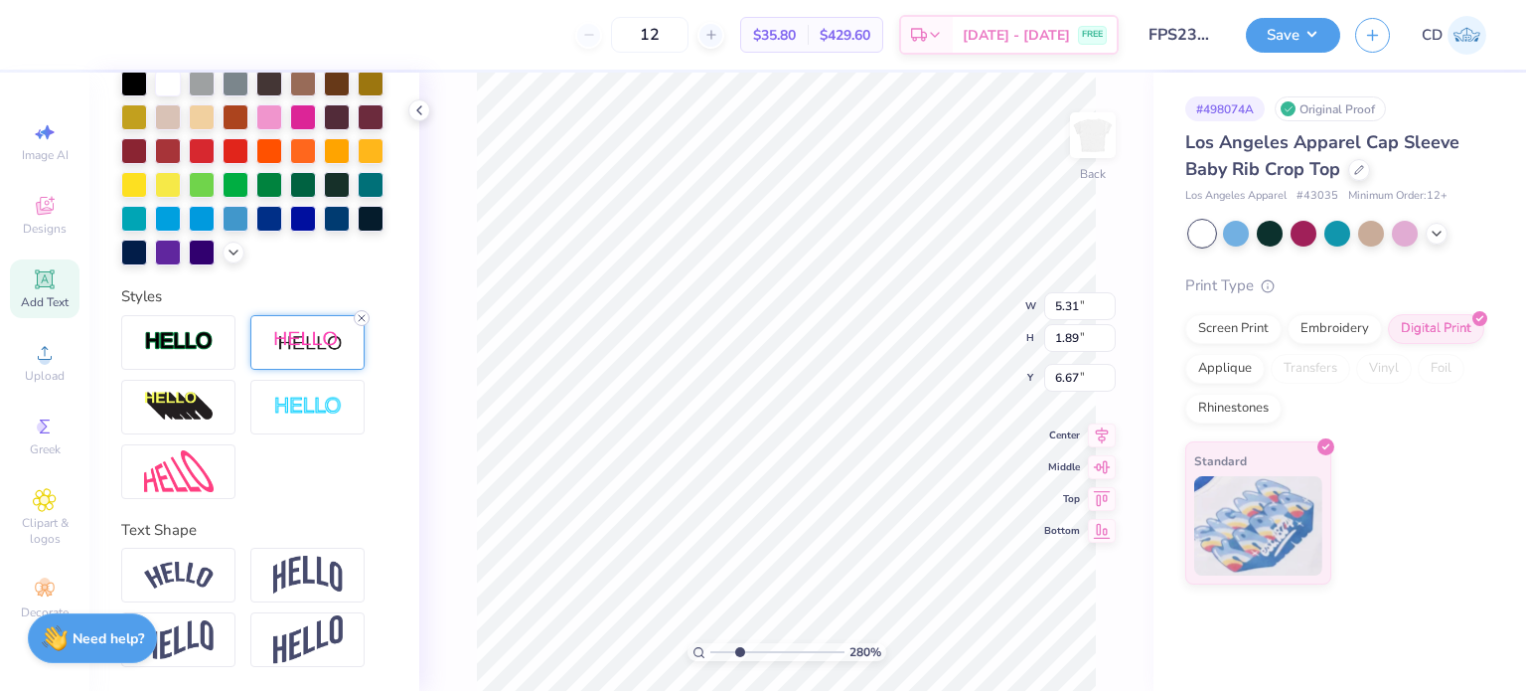
click at [358, 313] on icon at bounding box center [362, 318] width 12 height 12
type input "5.25"
type input "1.83"
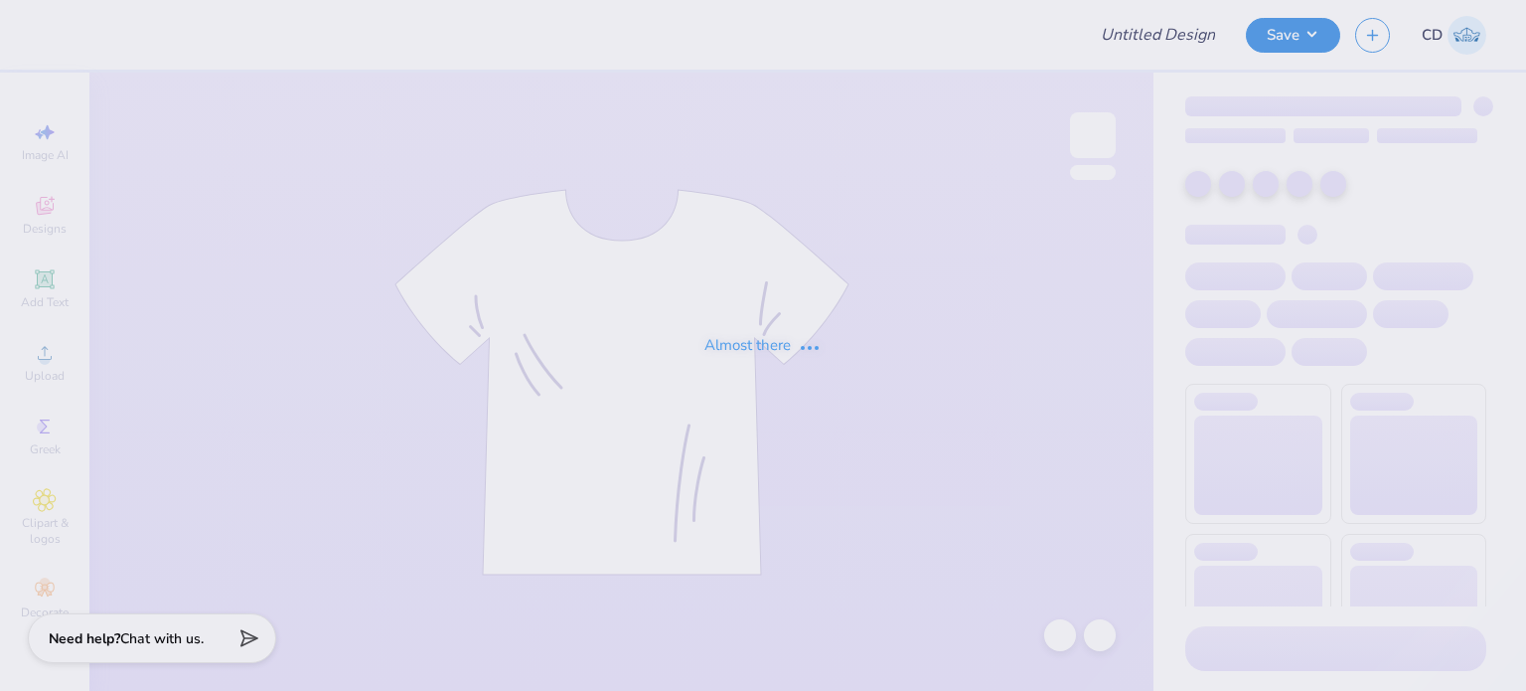
type input "FPS238674"
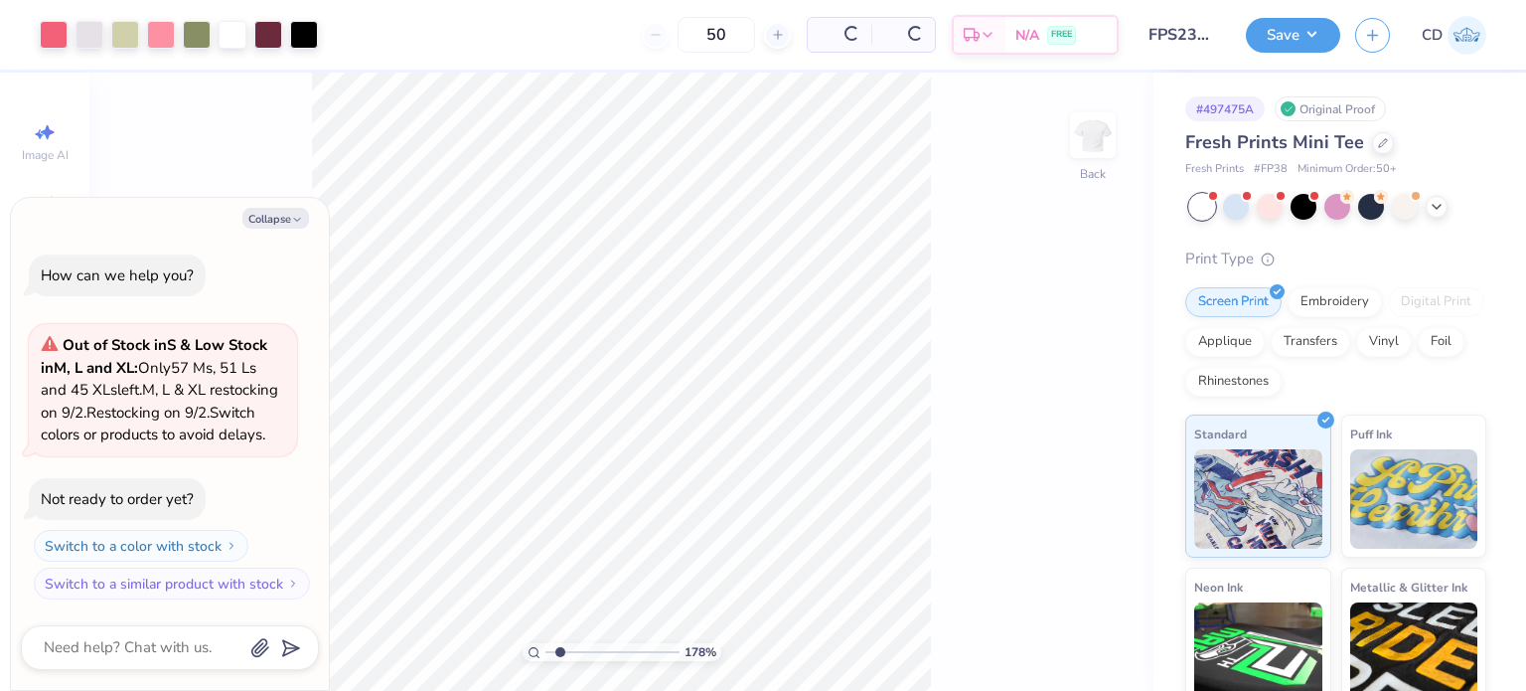
drag, startPoint x: 560, startPoint y: 652, endPoint x: 576, endPoint y: 652, distance: 15.9
click at [576, 652] on input "range" at bounding box center [613, 652] width 134 height 18
type input "3.33"
click at [580, 654] on input "range" at bounding box center [613, 652] width 134 height 18
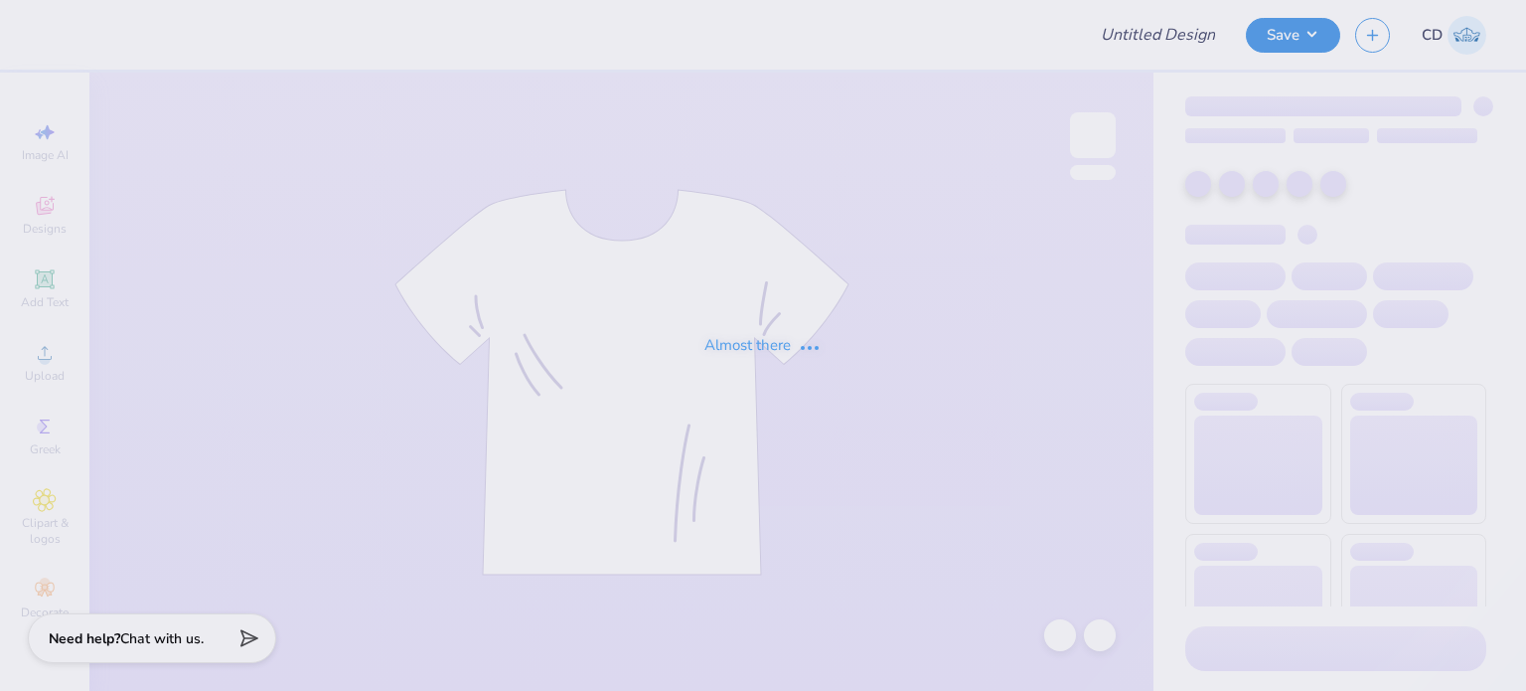
type input "FPS239228"
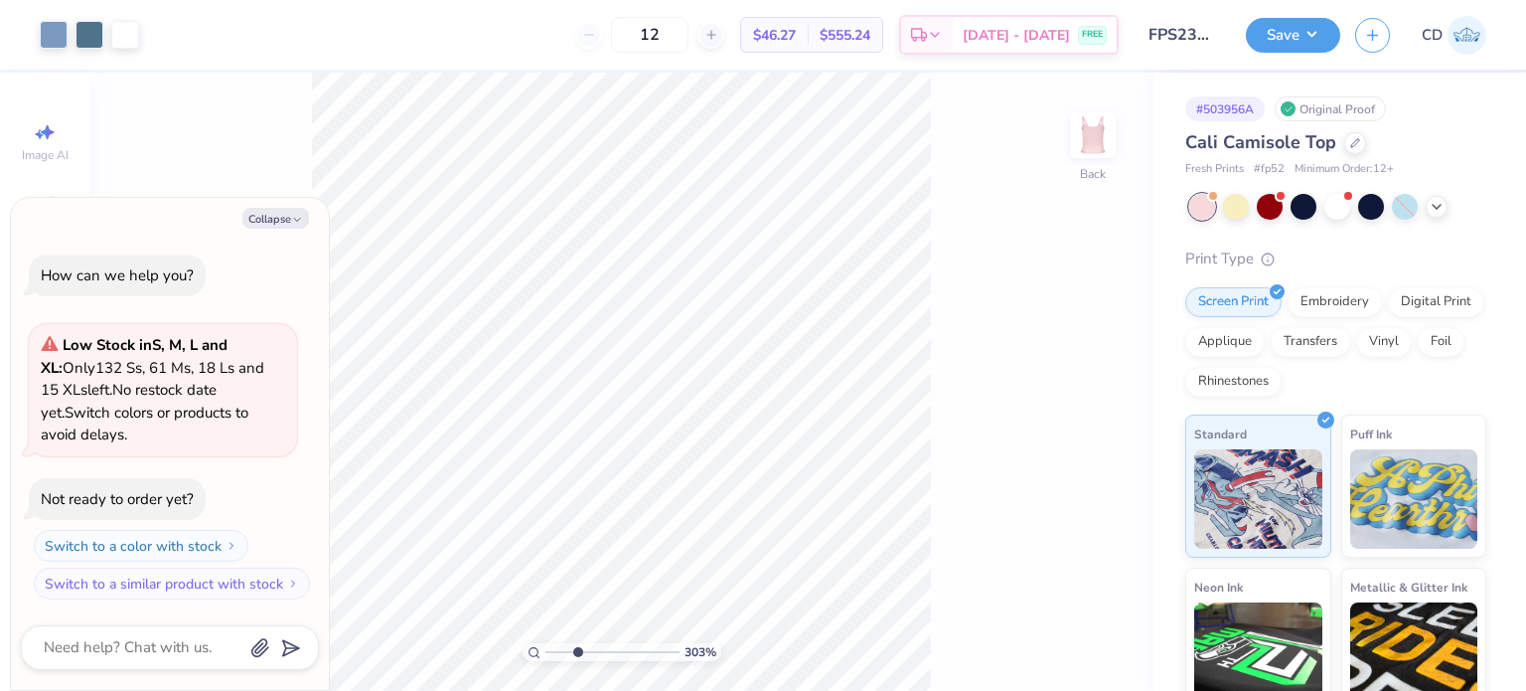
drag, startPoint x: 552, startPoint y: 647, endPoint x: 576, endPoint y: 665, distance: 30.6
type input "3.03"
click at [576, 661] on input "range" at bounding box center [613, 652] width 134 height 18
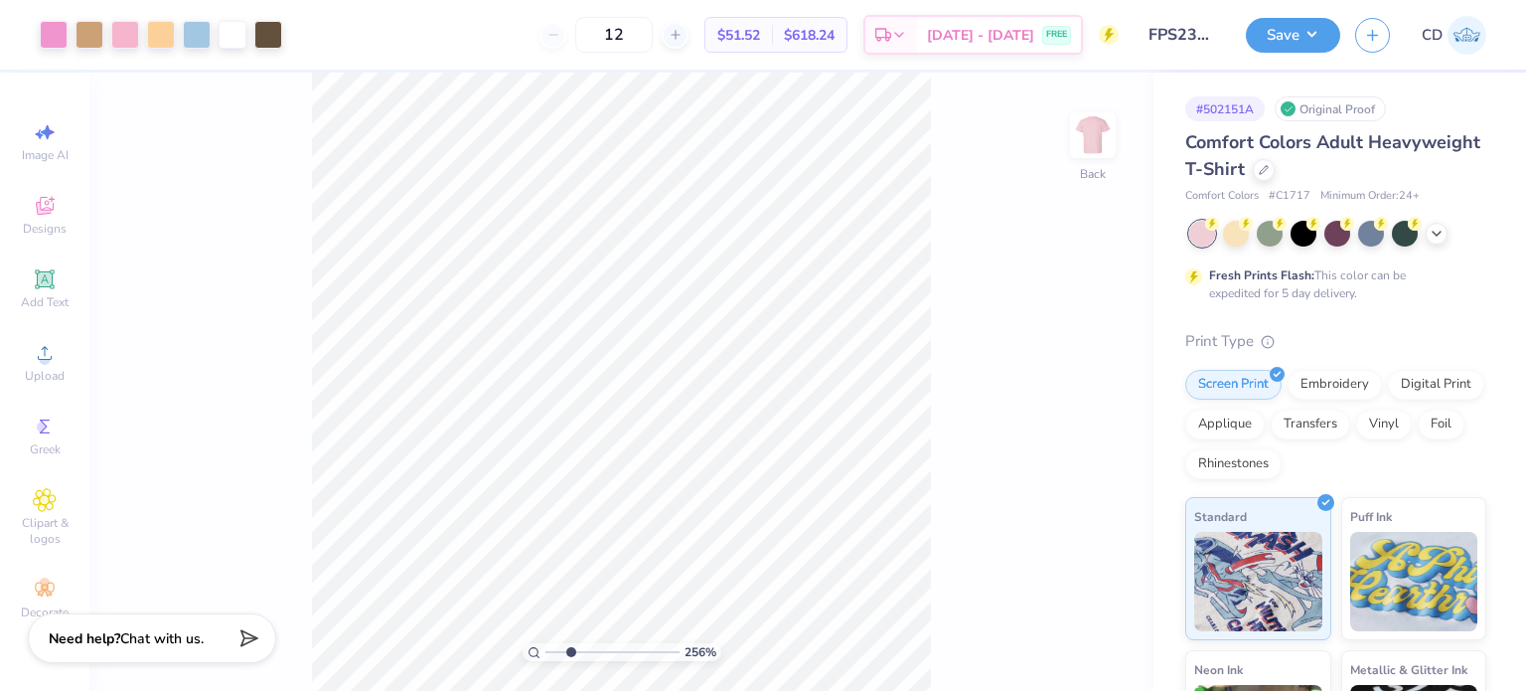
drag, startPoint x: 556, startPoint y: 649, endPoint x: 570, endPoint y: 648, distance: 14.9
click at [570, 648] on input "range" at bounding box center [613, 652] width 134 height 18
drag, startPoint x: 568, startPoint y: 651, endPoint x: 579, endPoint y: 655, distance: 11.6
type input "3.21"
click at [579, 655] on input "range" at bounding box center [613, 652] width 134 height 18
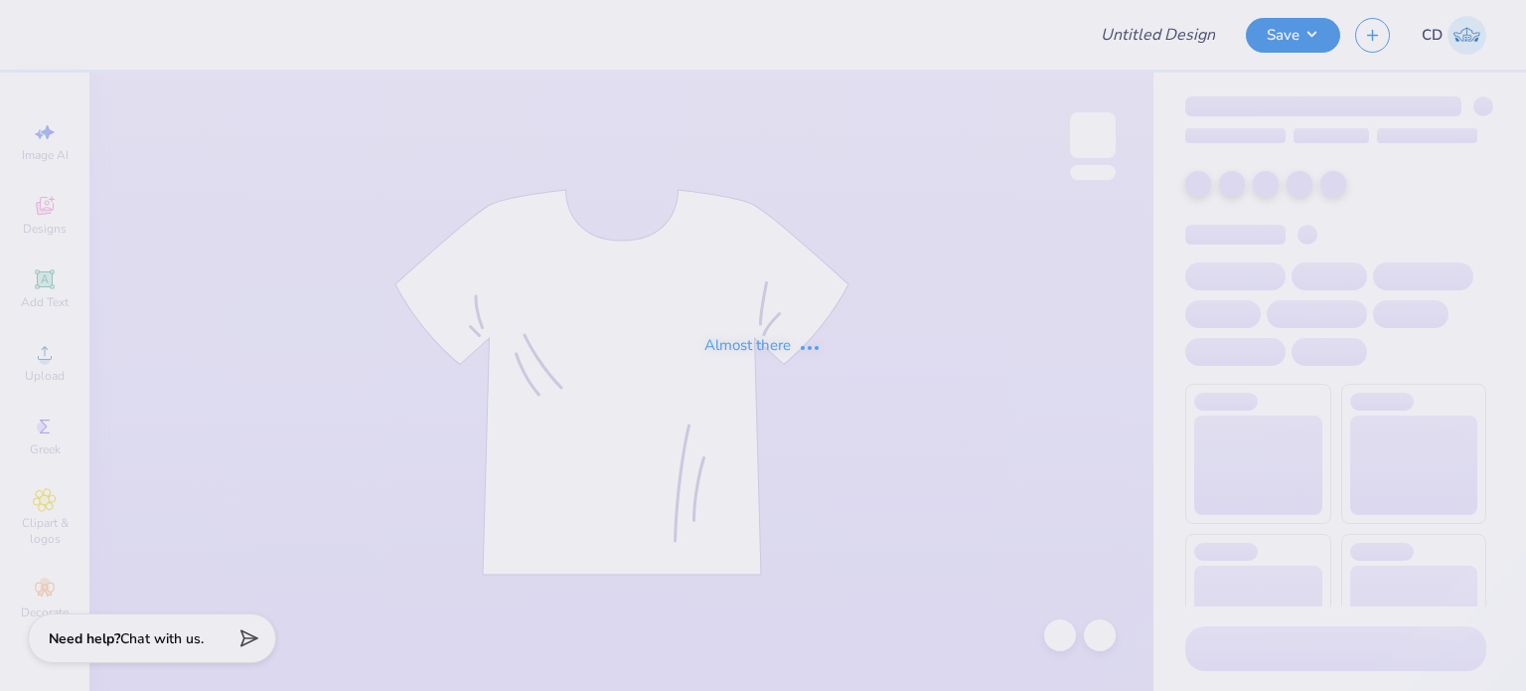
type input "FPS238778"
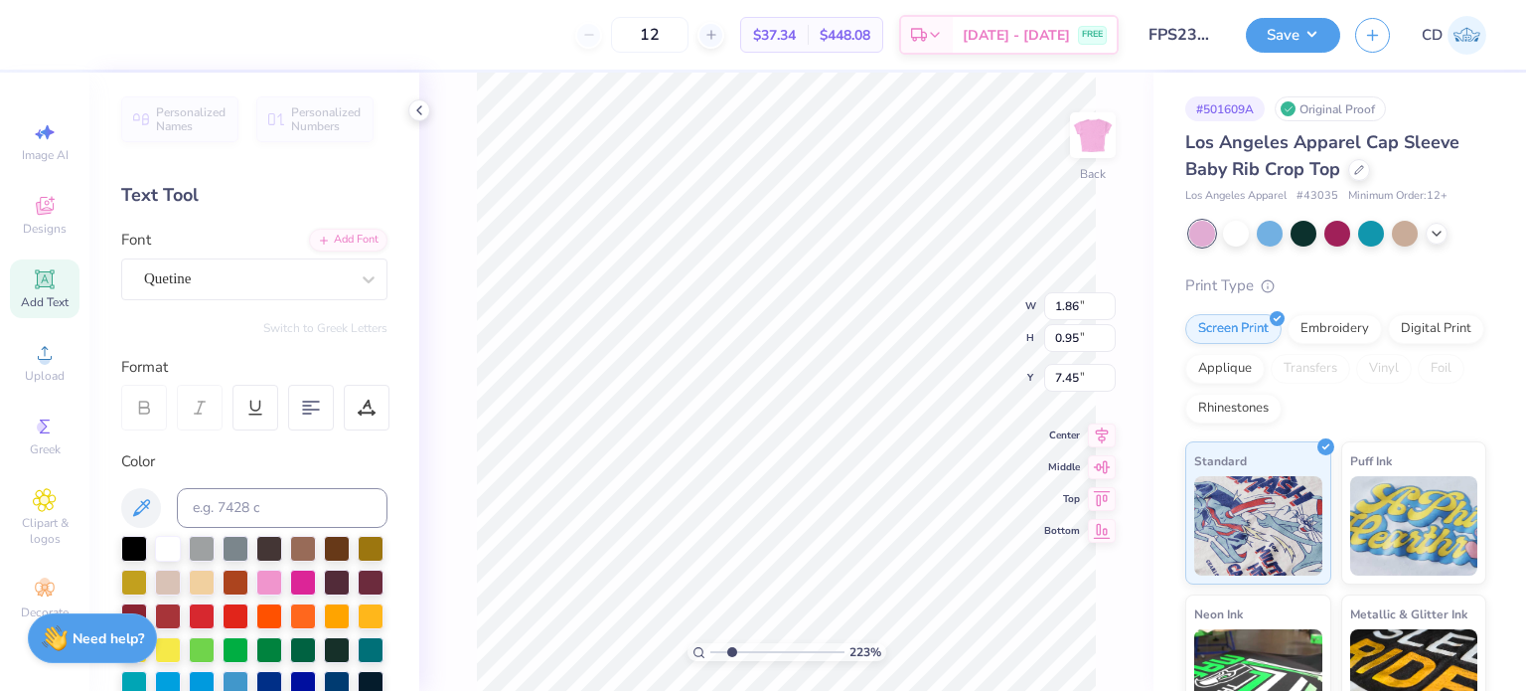
type input "2.22643191709162"
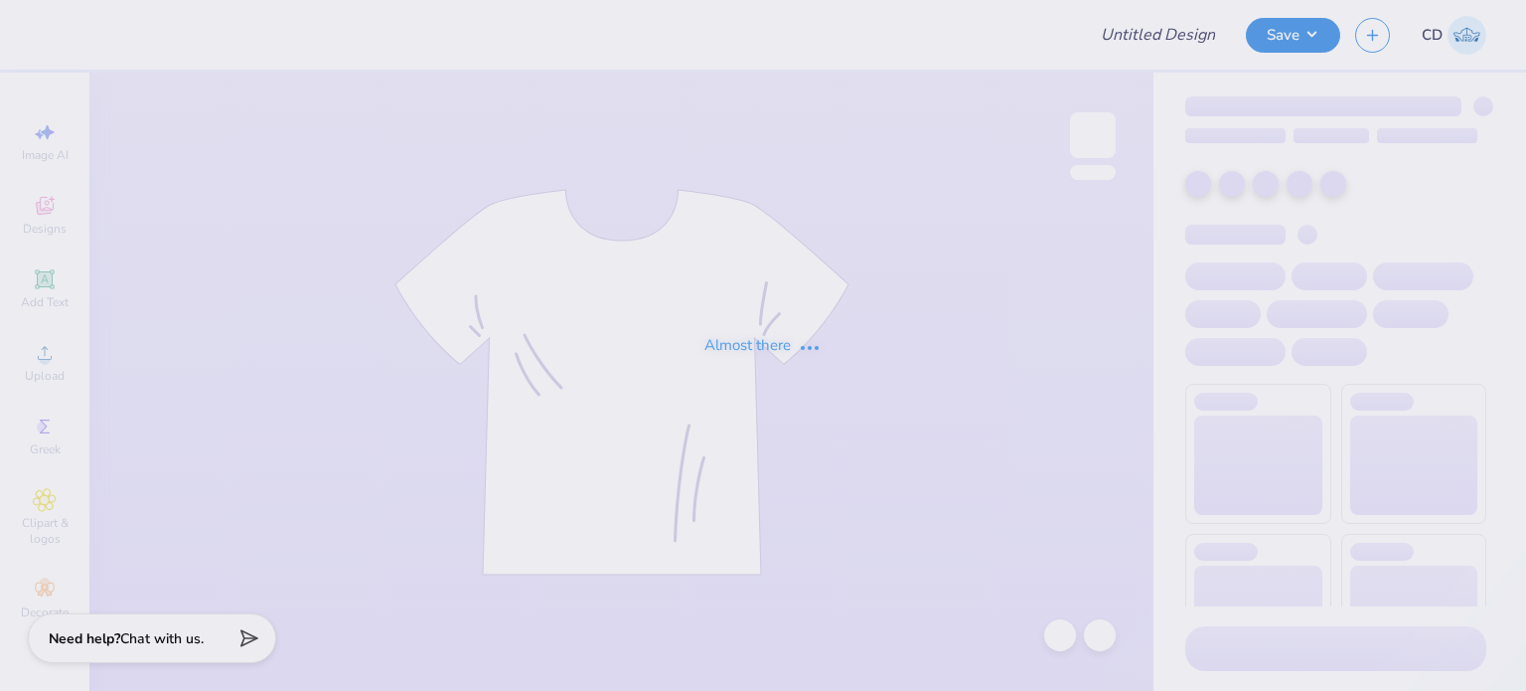
type input "FPS238670"
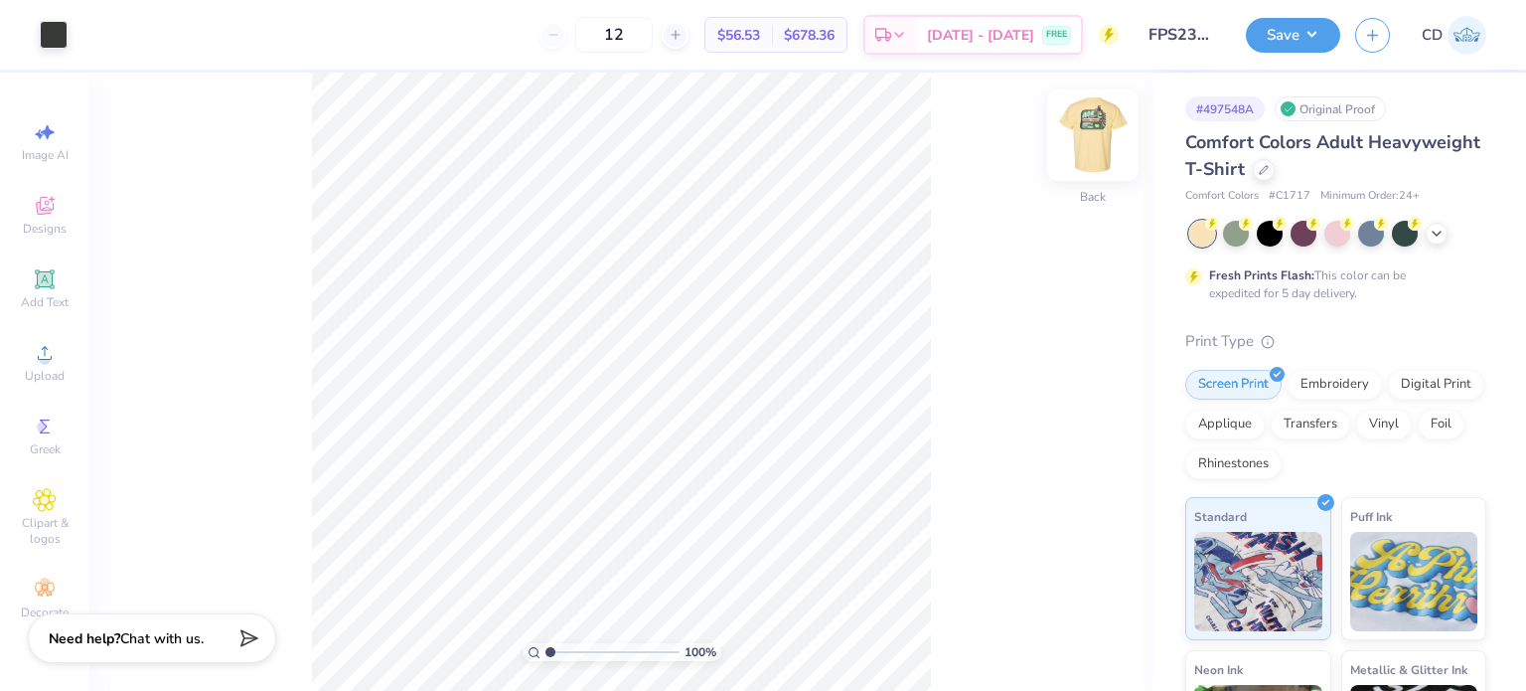
click at [1079, 124] on img at bounding box center [1093, 135] width 80 height 80
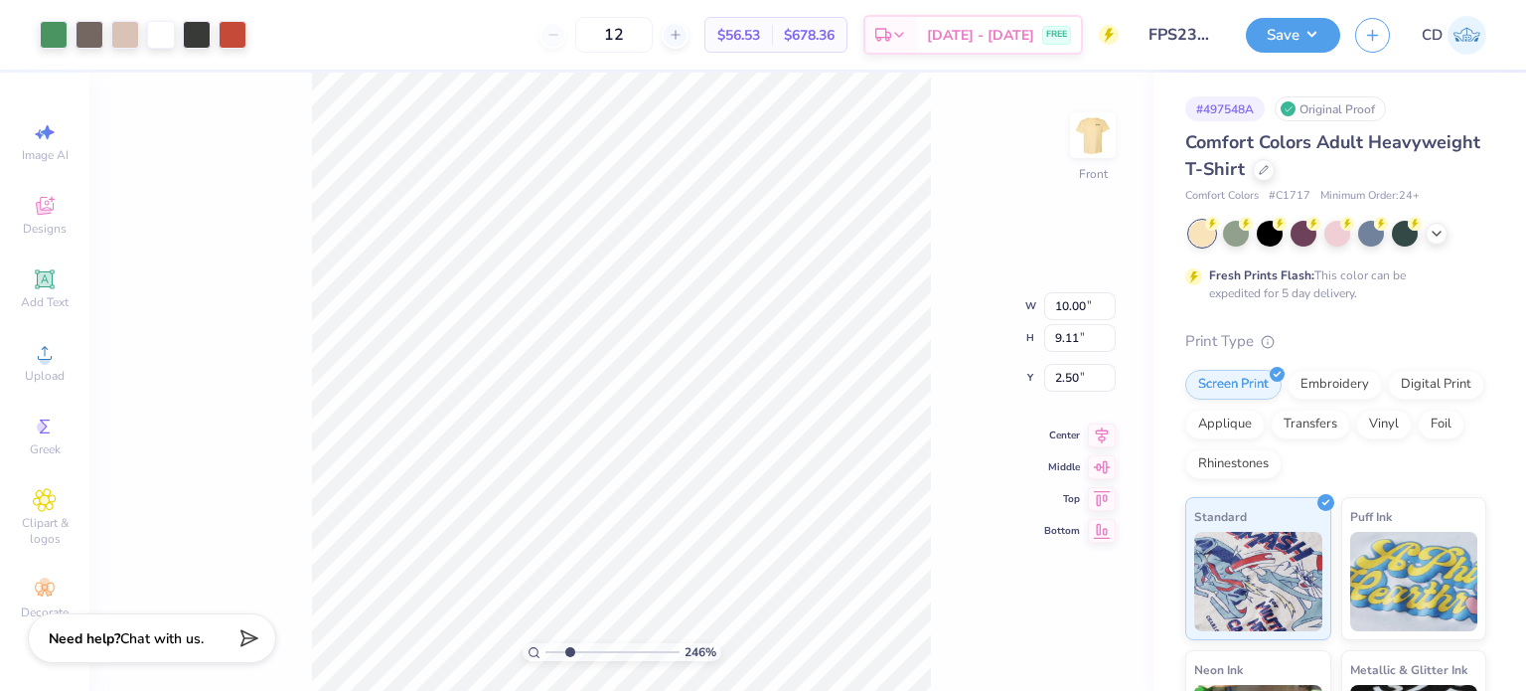
type input "2.46071092039641"
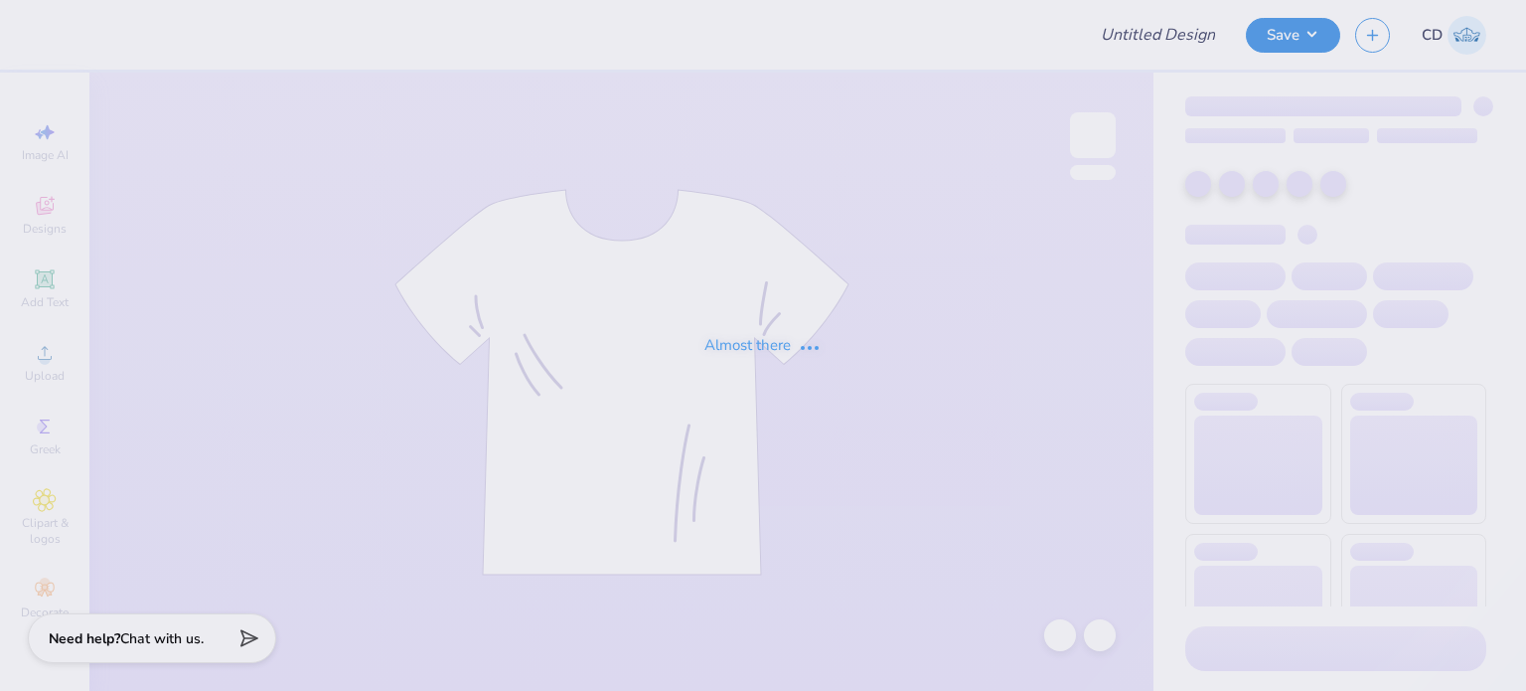
type input "FPS238475"
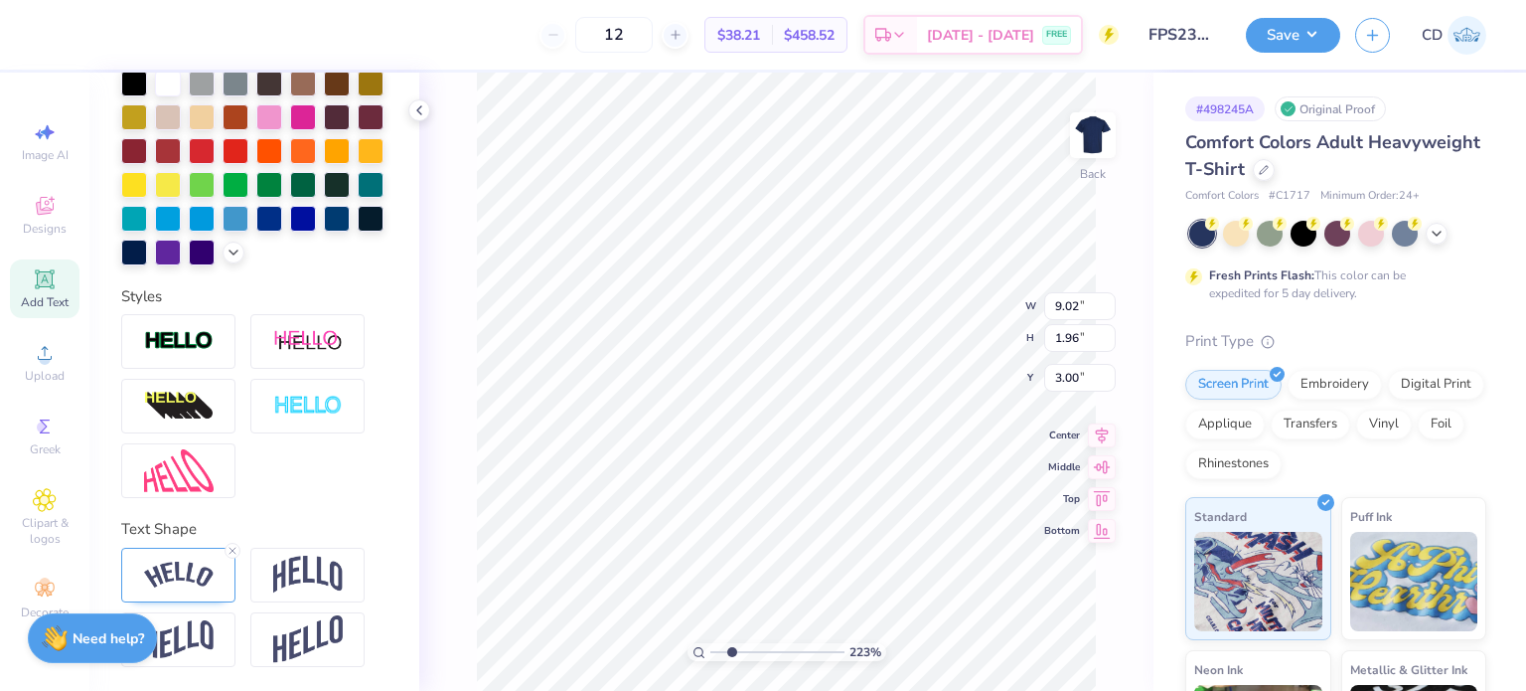
scroll to position [497, 0]
click at [311, 563] on img at bounding box center [308, 575] width 70 height 38
type input "2.22643191709162"
type input "7.55"
type input "2.47"
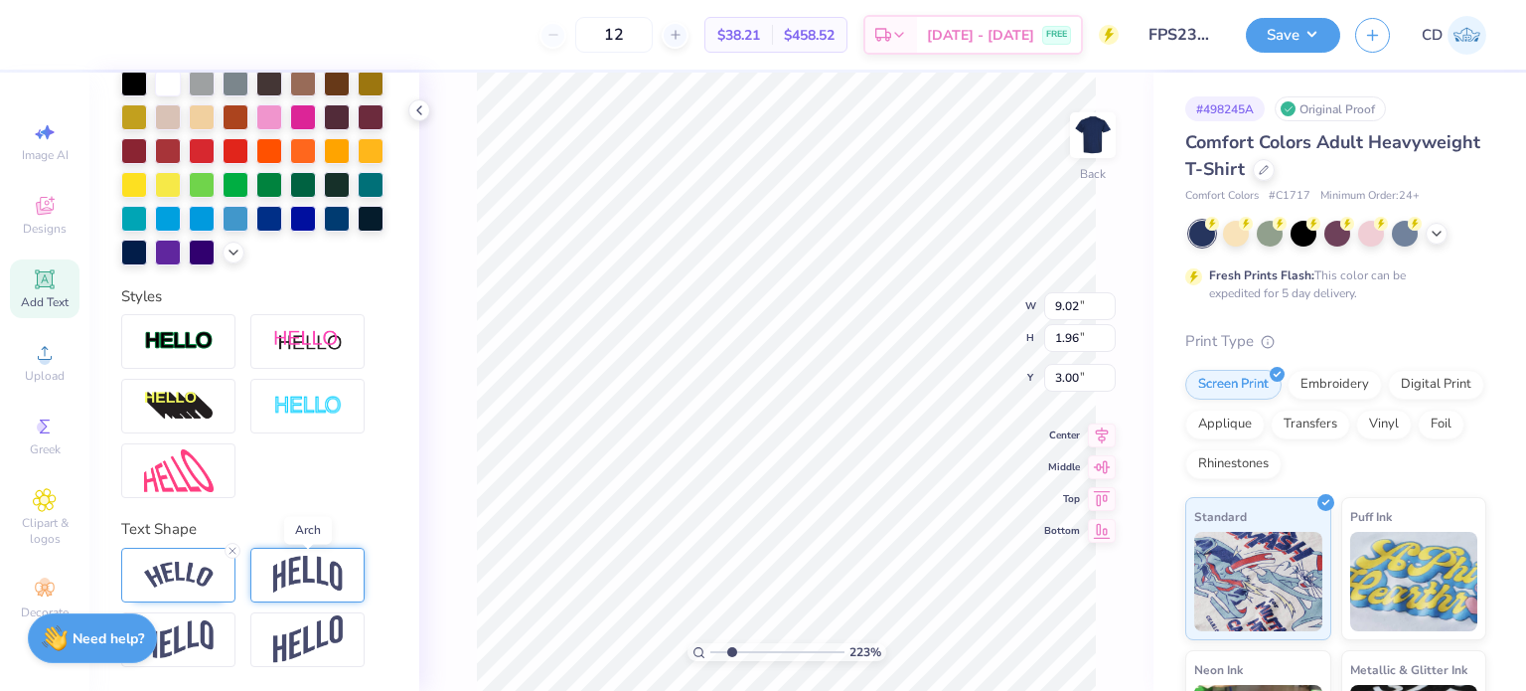
type input "2.75"
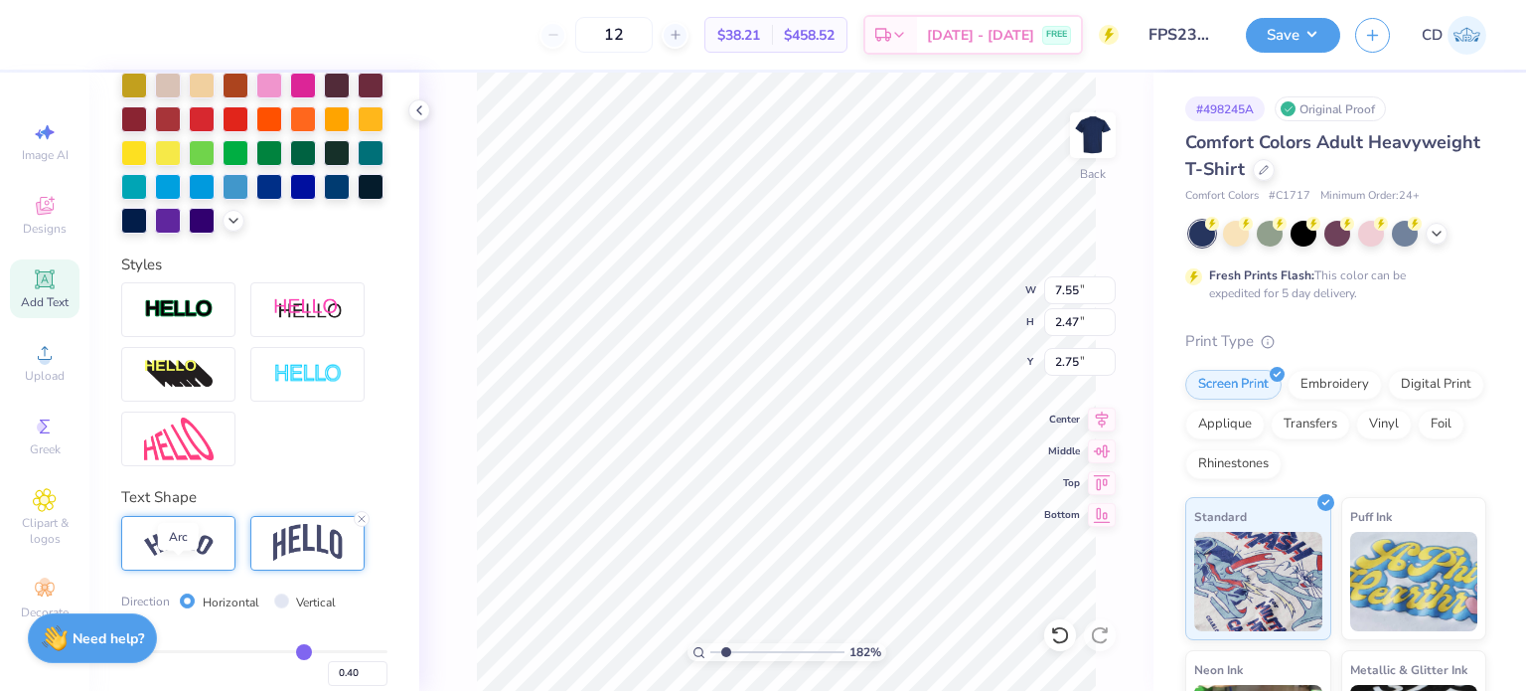
click at [160, 557] on img at bounding box center [179, 543] width 70 height 27
type input "1.82266588284093"
type input "9.02"
type input "1.96"
type input "3.00"
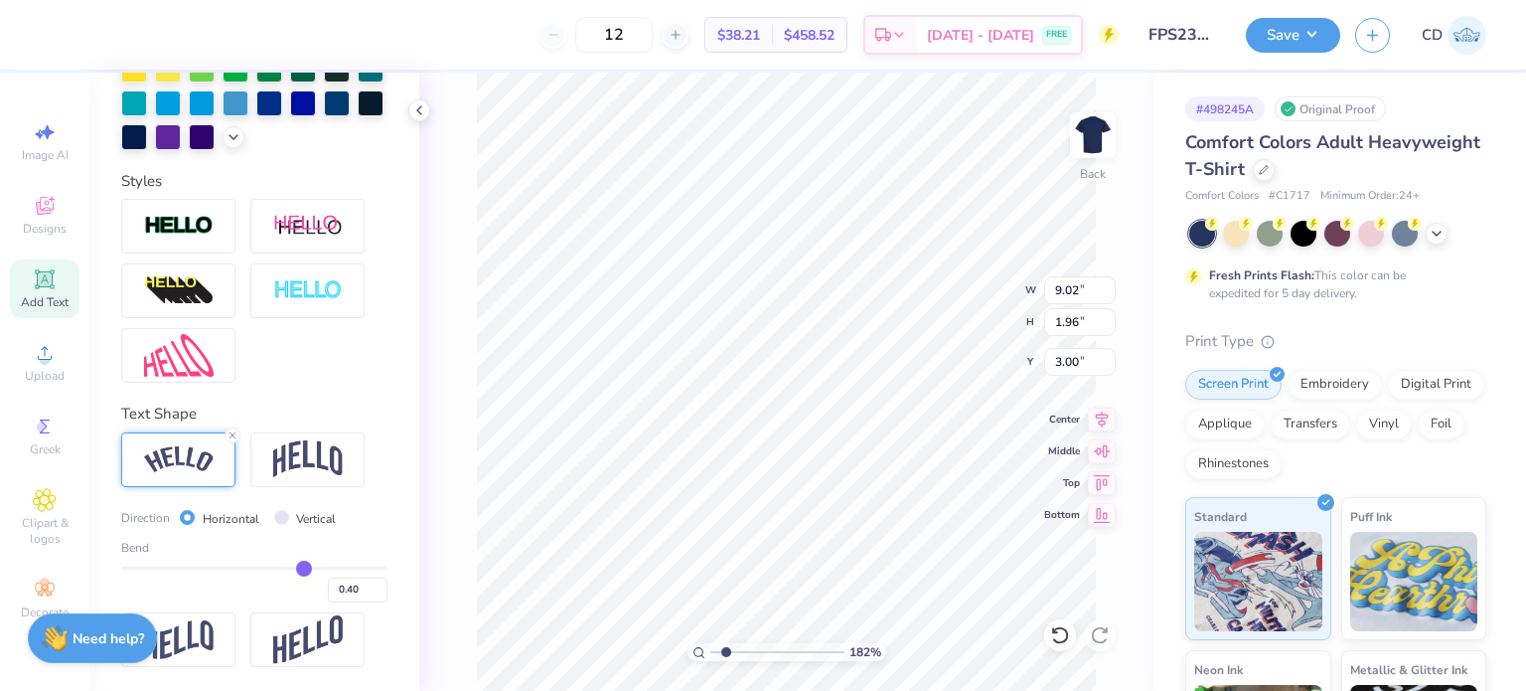
scroll to position [612, 0]
type input "0.33"
type input "0.32"
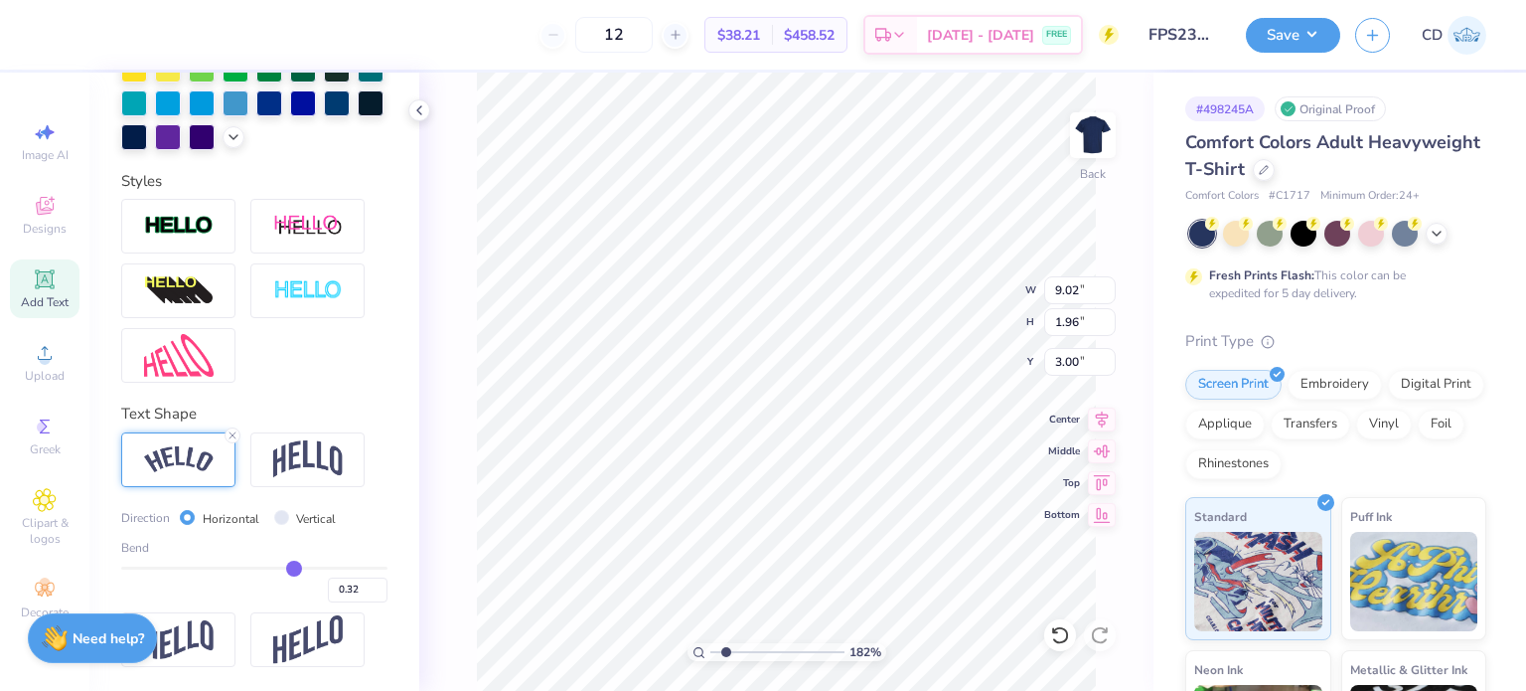
type input "0.31"
type input "0.3"
type input "0.30"
type input "0.29"
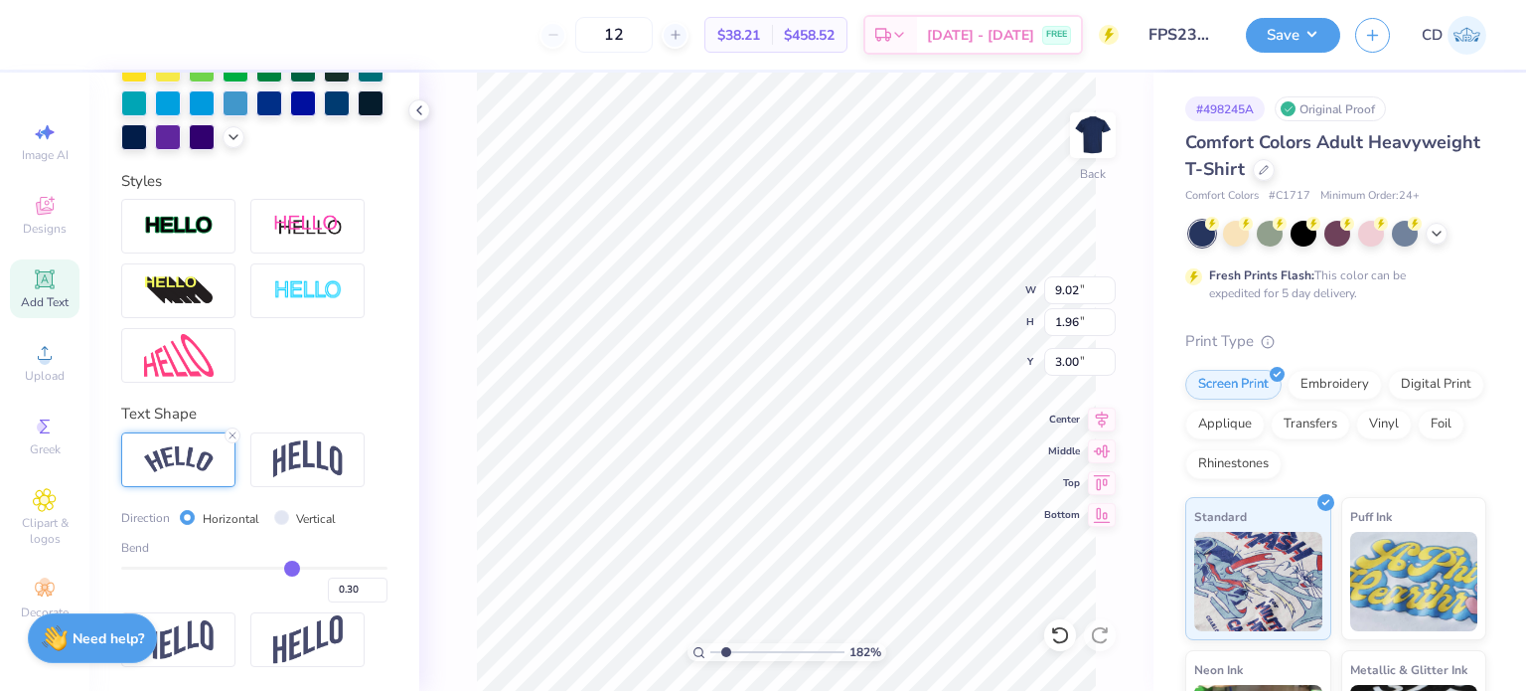
type input "0.29"
type input "0.28"
type input "0.27"
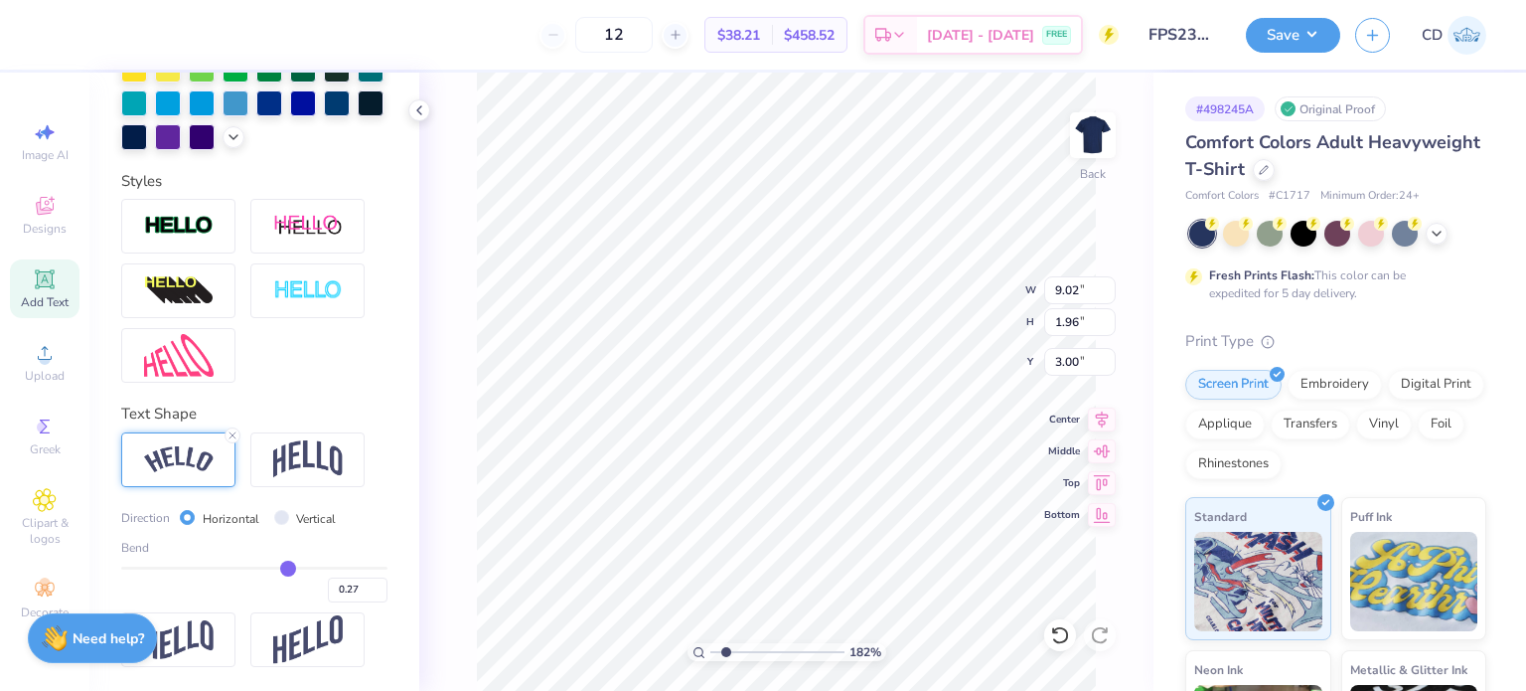
type input "0.26"
type input "0.25"
type input "0.24"
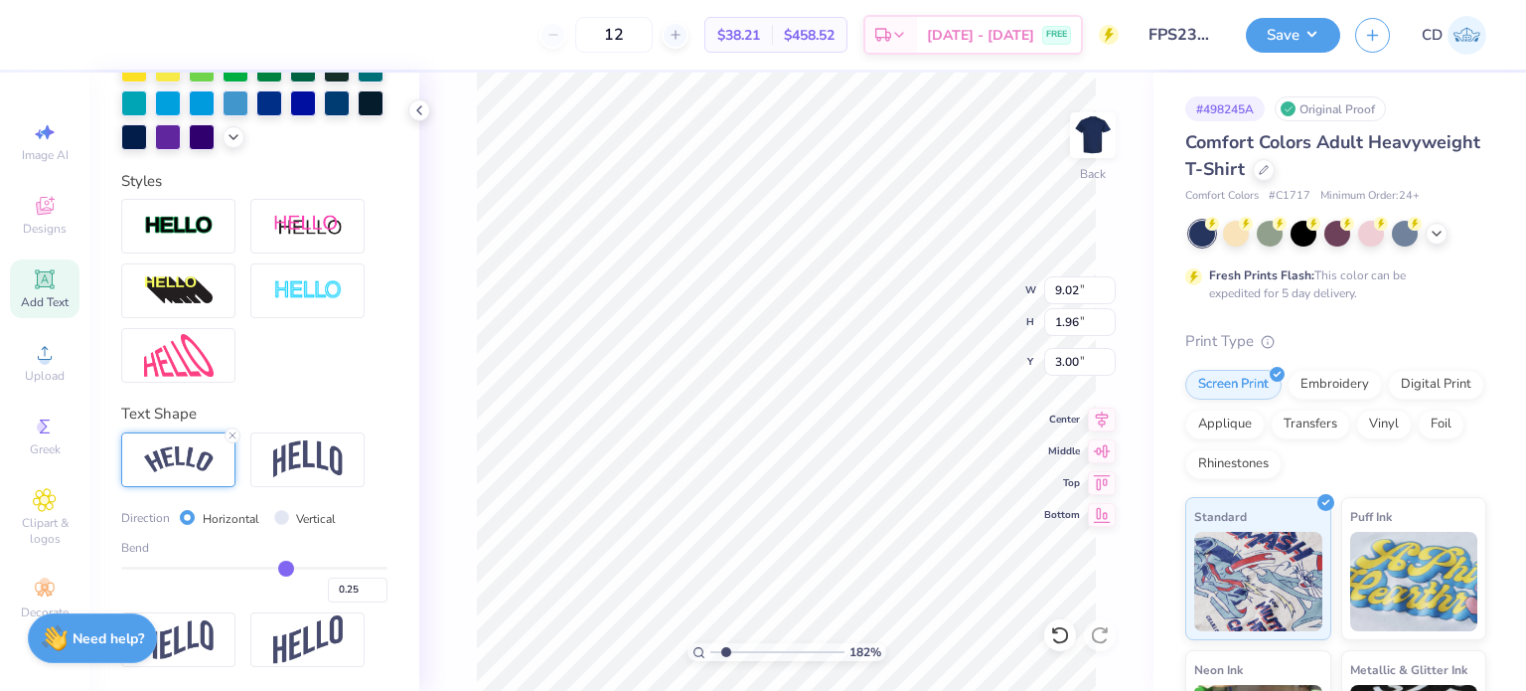
type input "0.24"
type input "0.23"
drag, startPoint x: 287, startPoint y: 568, endPoint x: 273, endPoint y: 567, distance: 13.9
type input "0.23"
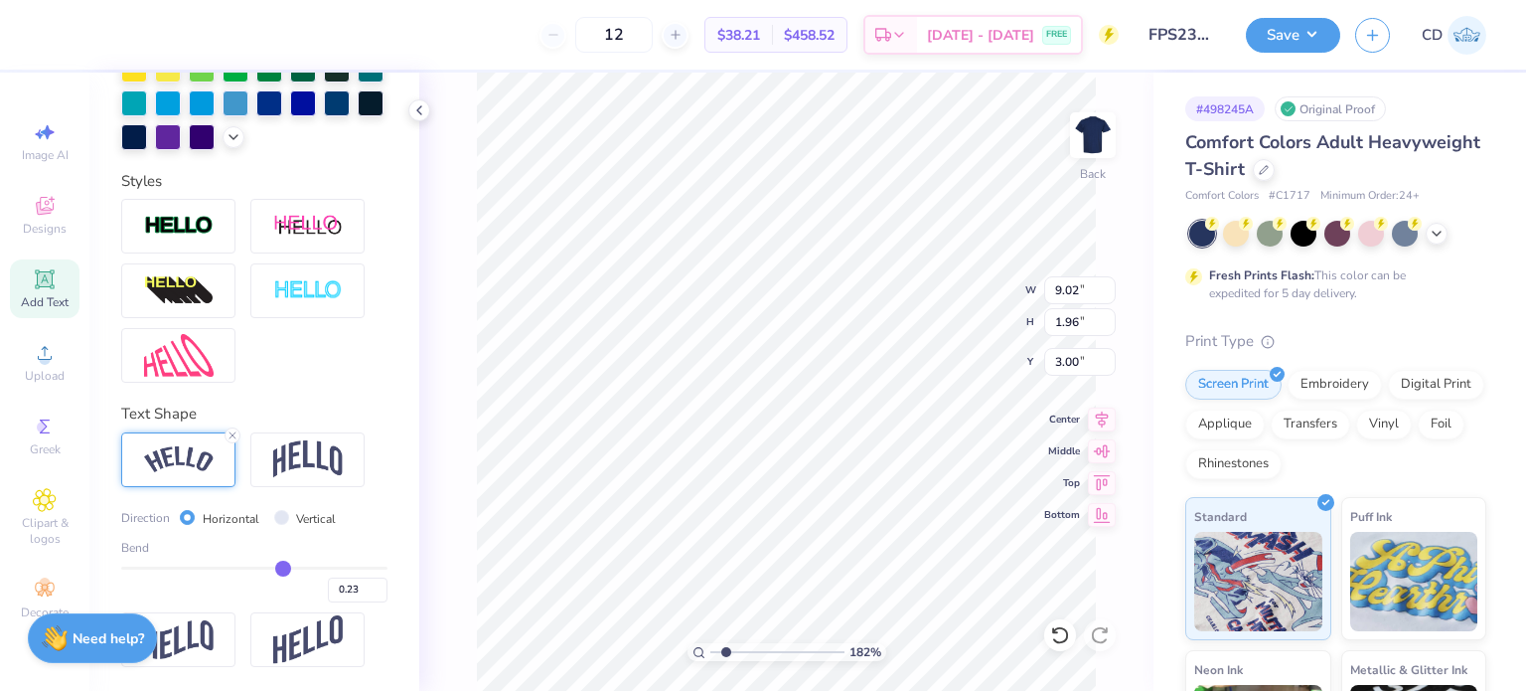
click at [273, 567] on input "range" at bounding box center [254, 567] width 266 height 3
type input "1.82266588284093"
type input "8.43"
type input "1.49"
type input "3.24"
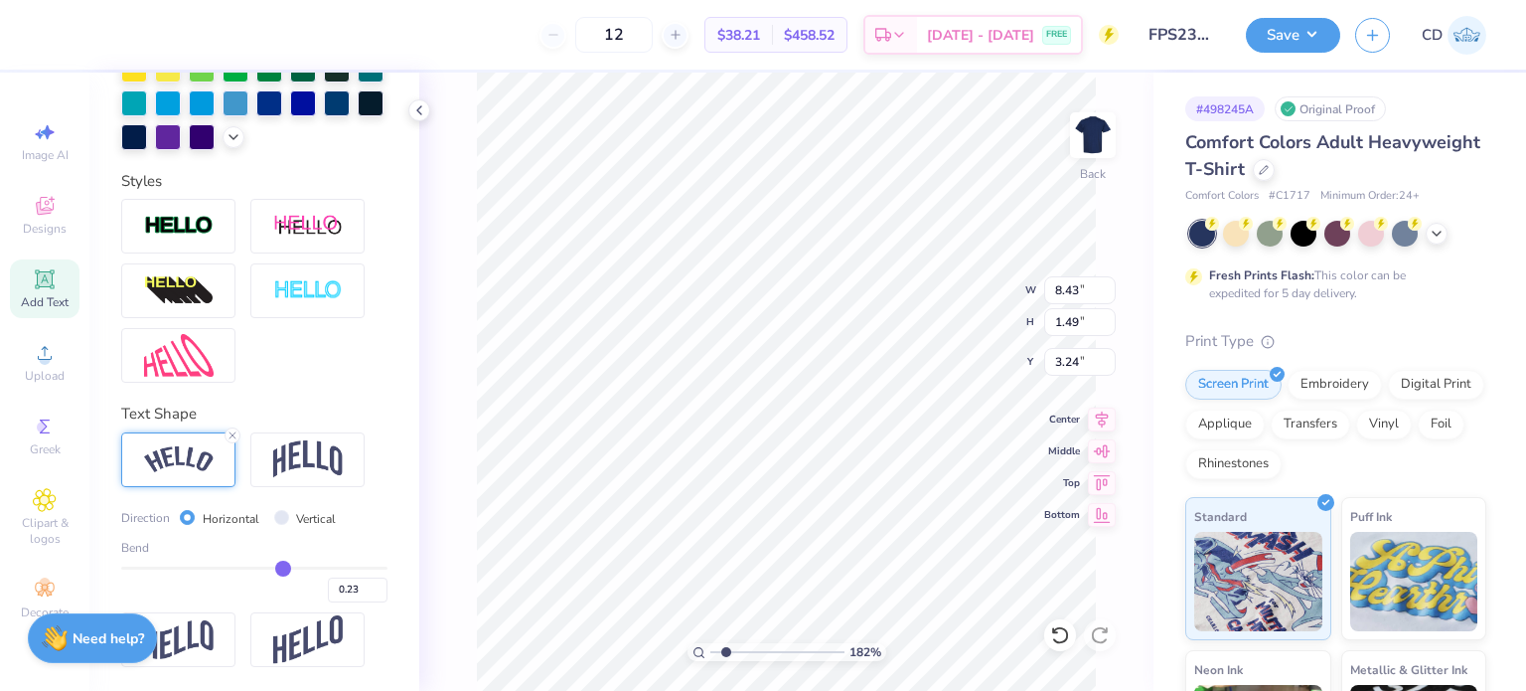
type input "0.27"
type input "0.28"
type input "0.29"
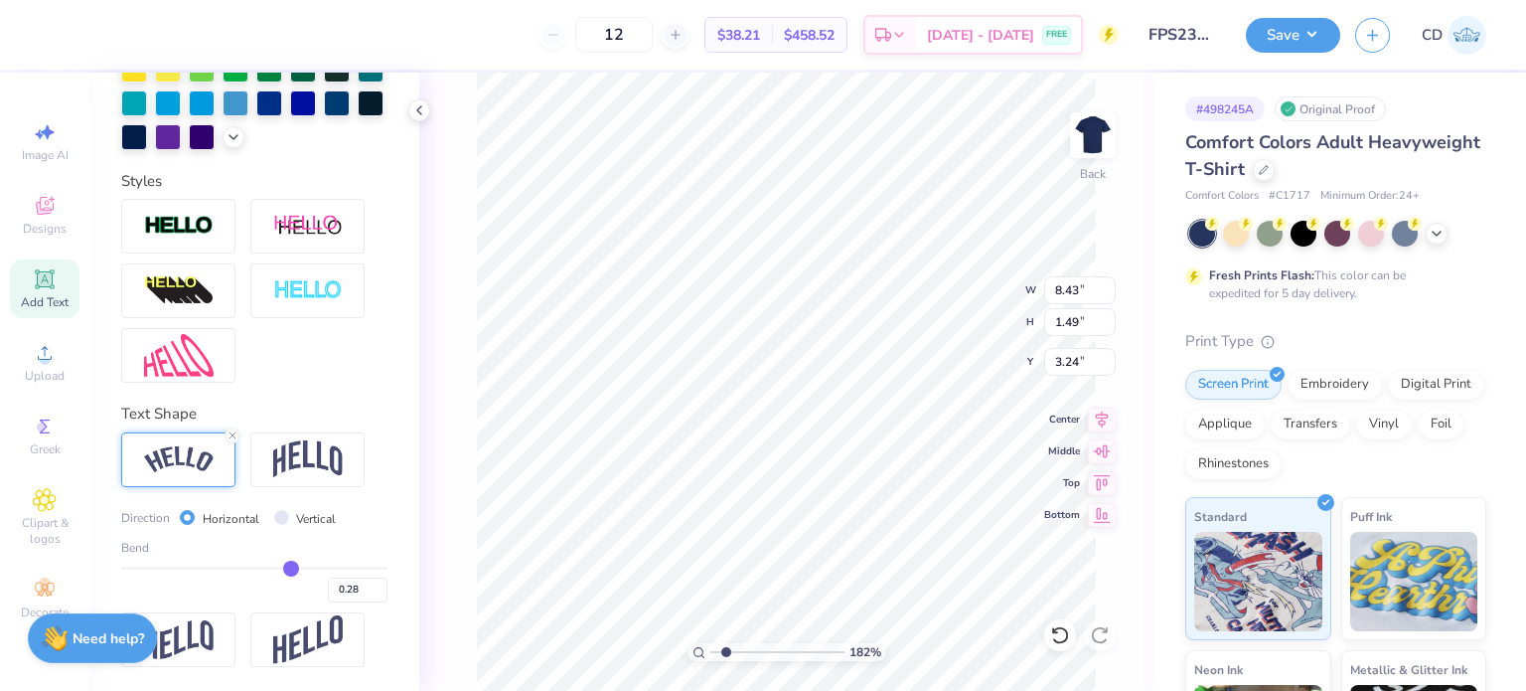
type input "0.29"
type input "0.3"
type input "0.30"
type input "0.31"
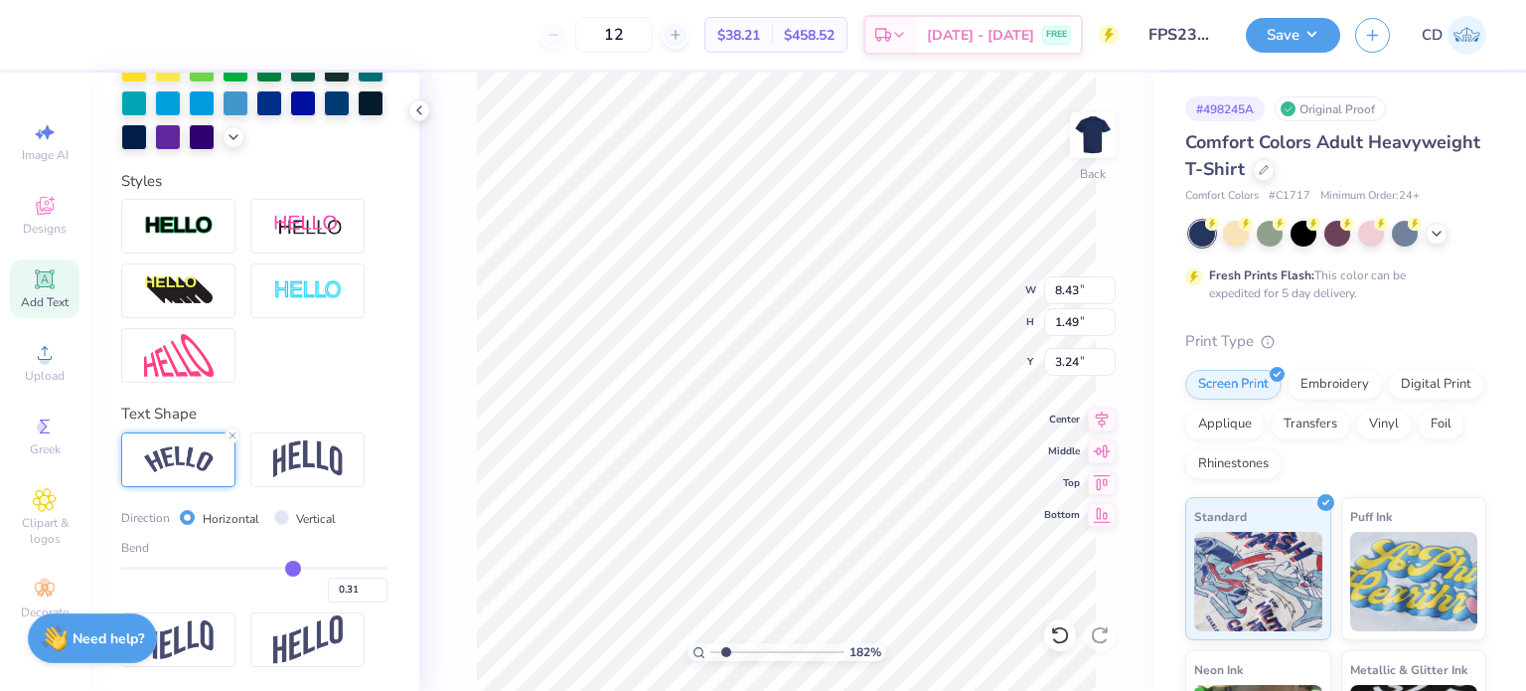
type input "0.31"
click at [283, 568] on input "range" at bounding box center [254, 567] width 266 height 3
type input "1.82266588284093"
type input "8.72"
type input "1.68"
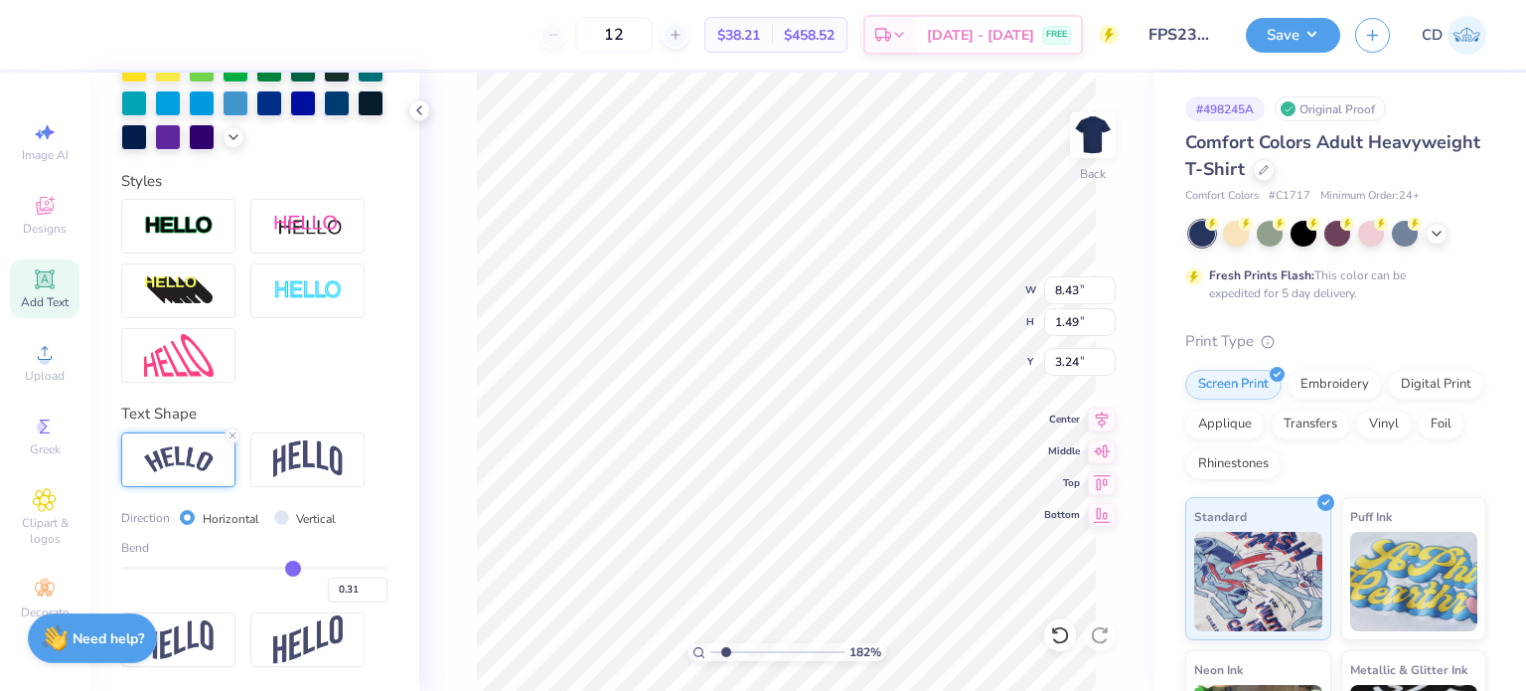
type input "3.14"
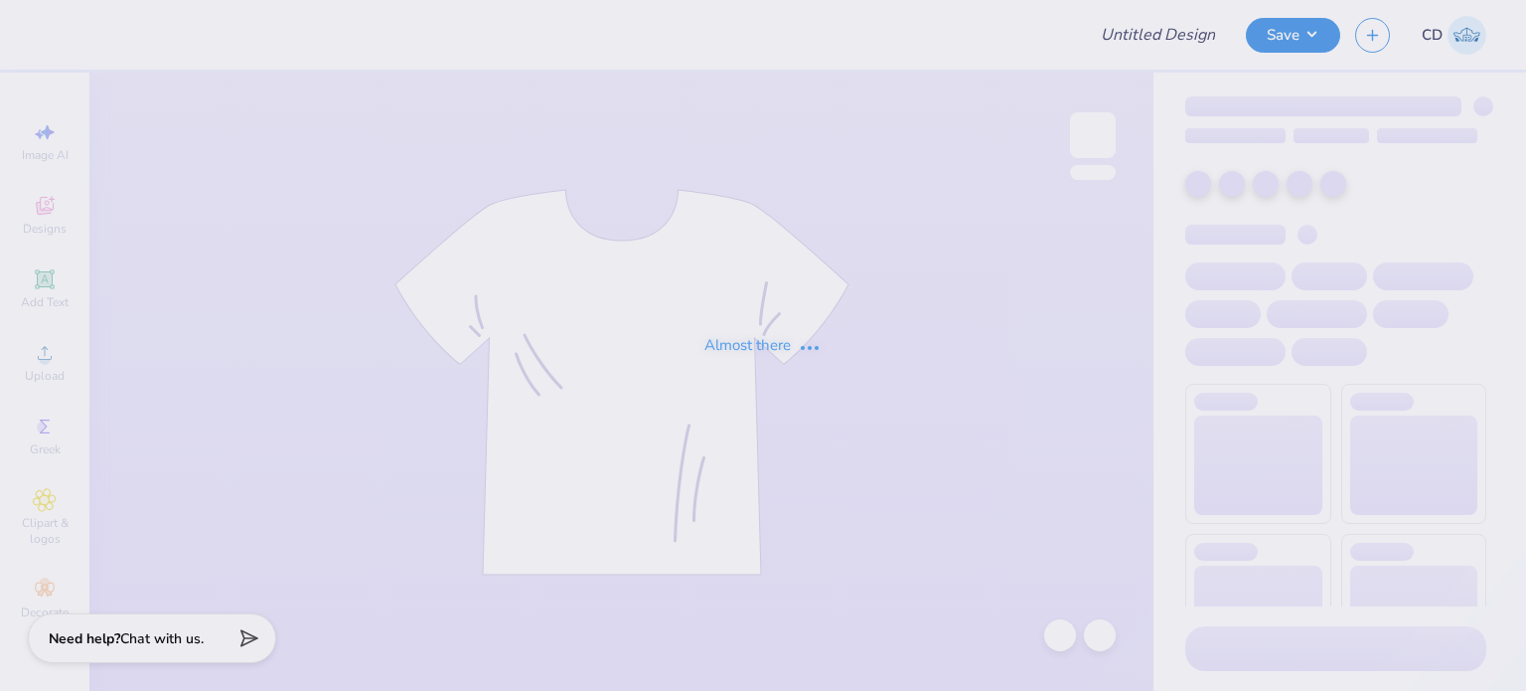
type input "FPS238679"
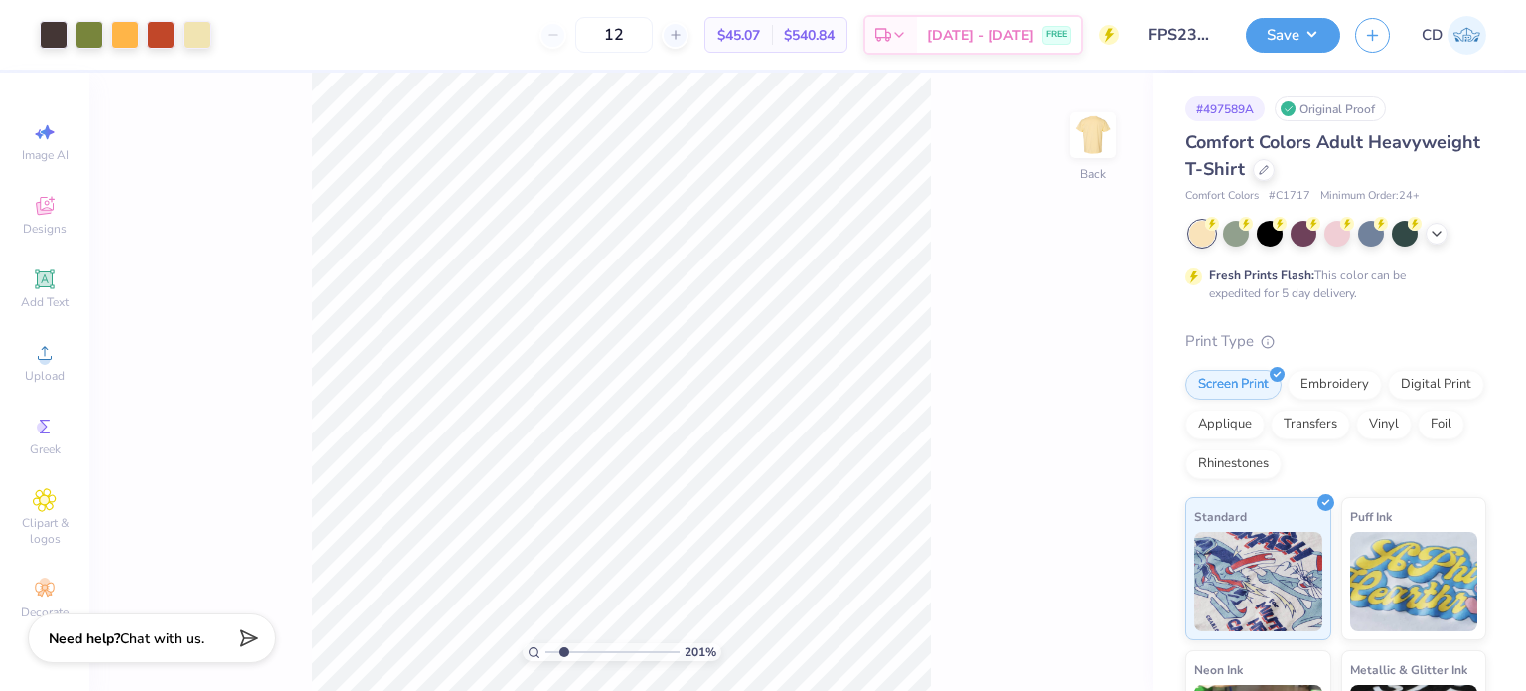
type input "2.01445811466782"
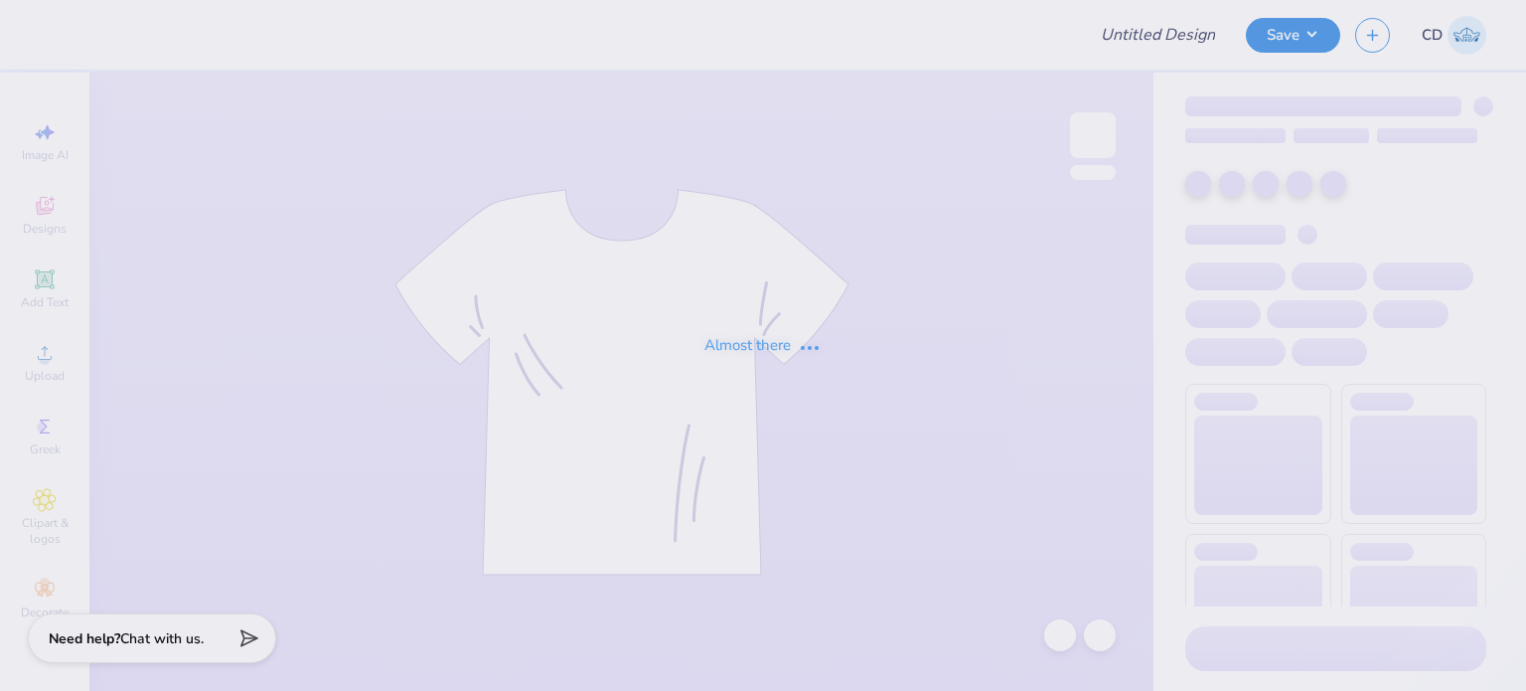
type input "FPS238479"
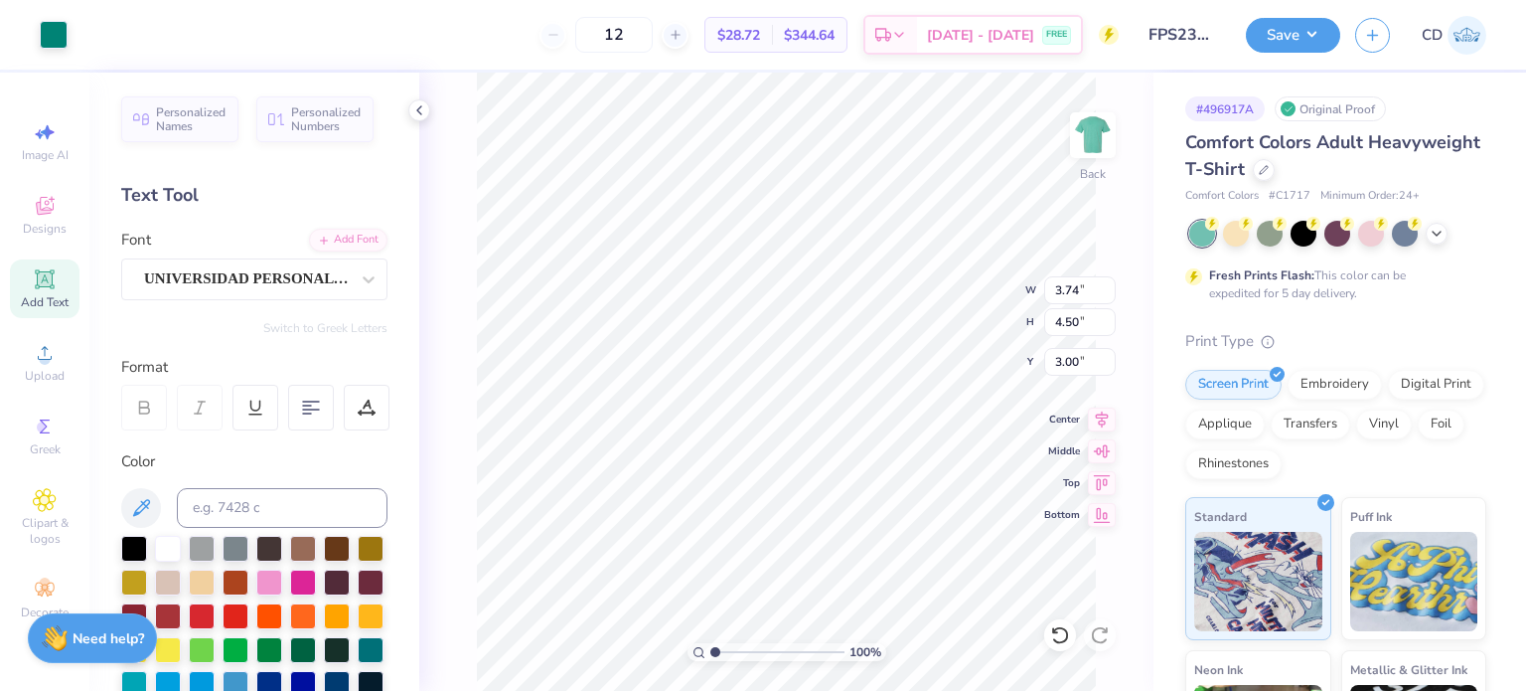
type input "3.74"
type input "4.50"
type input "6.49"
type input "7.81"
type input "3.74"
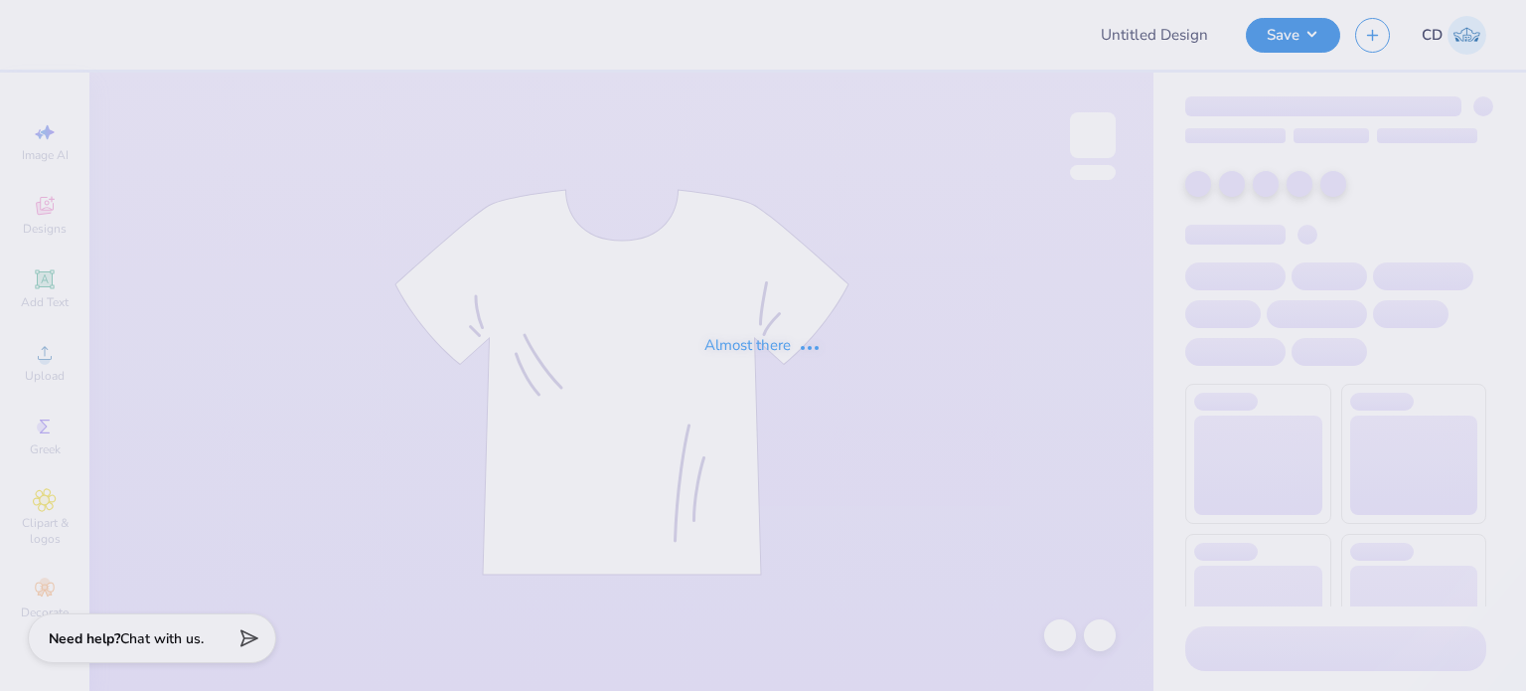
type input "FPS238413"
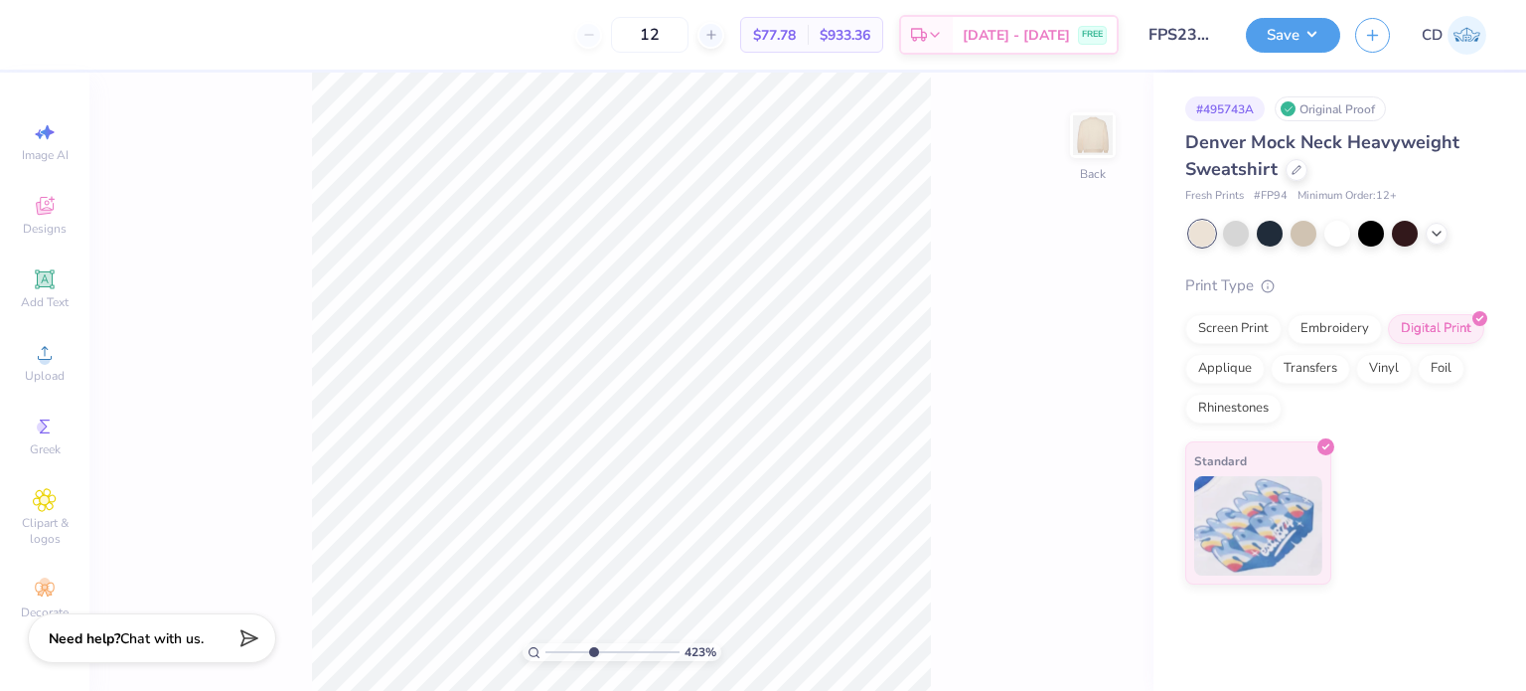
click at [592, 648] on input "range" at bounding box center [613, 652] width 134 height 18
drag, startPoint x: 592, startPoint y: 648, endPoint x: 566, endPoint y: 649, distance: 25.9
type input "2.26"
click at [566, 649] on input "range" at bounding box center [613, 652] width 134 height 18
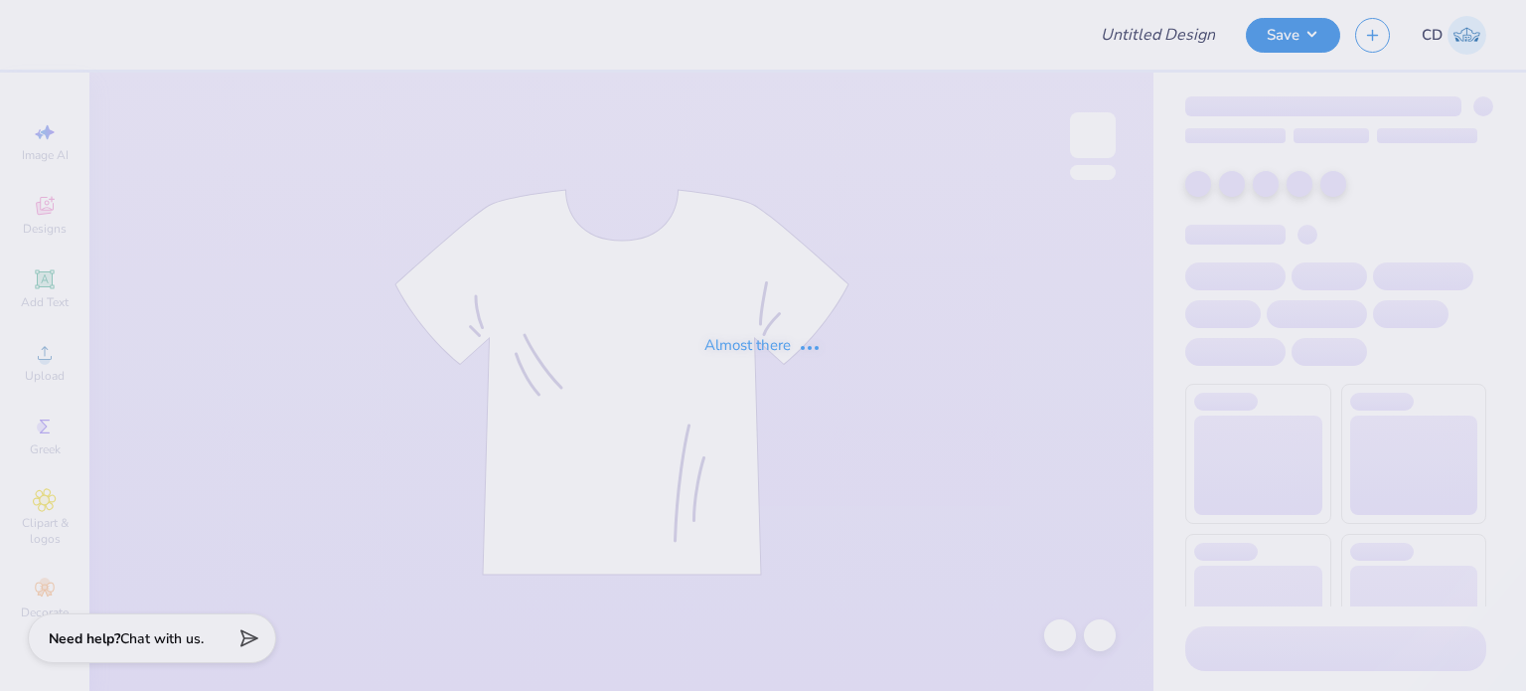
type input "FPS238850"
type input "FPS238569"
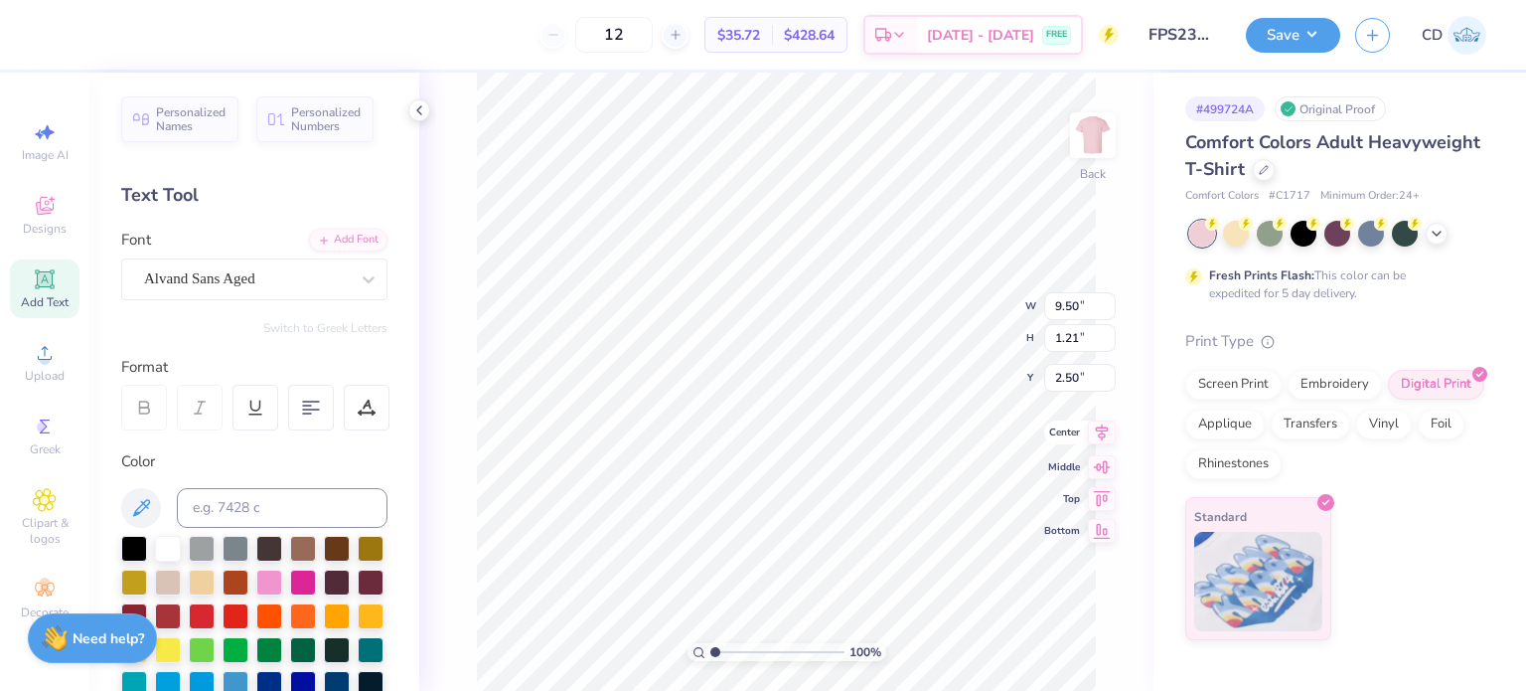
click at [1101, 430] on icon at bounding box center [1102, 432] width 28 height 24
click at [359, 270] on icon at bounding box center [369, 279] width 20 height 20
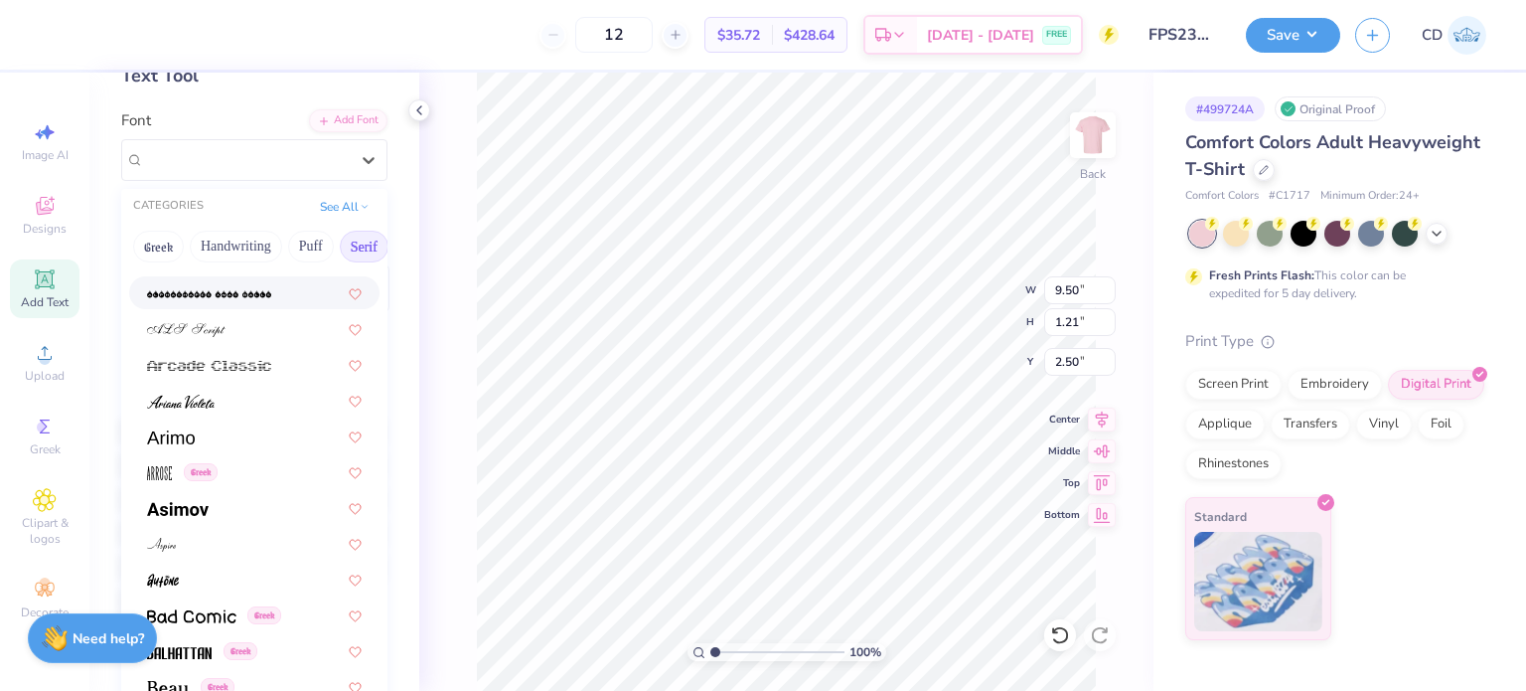
scroll to position [99, 0]
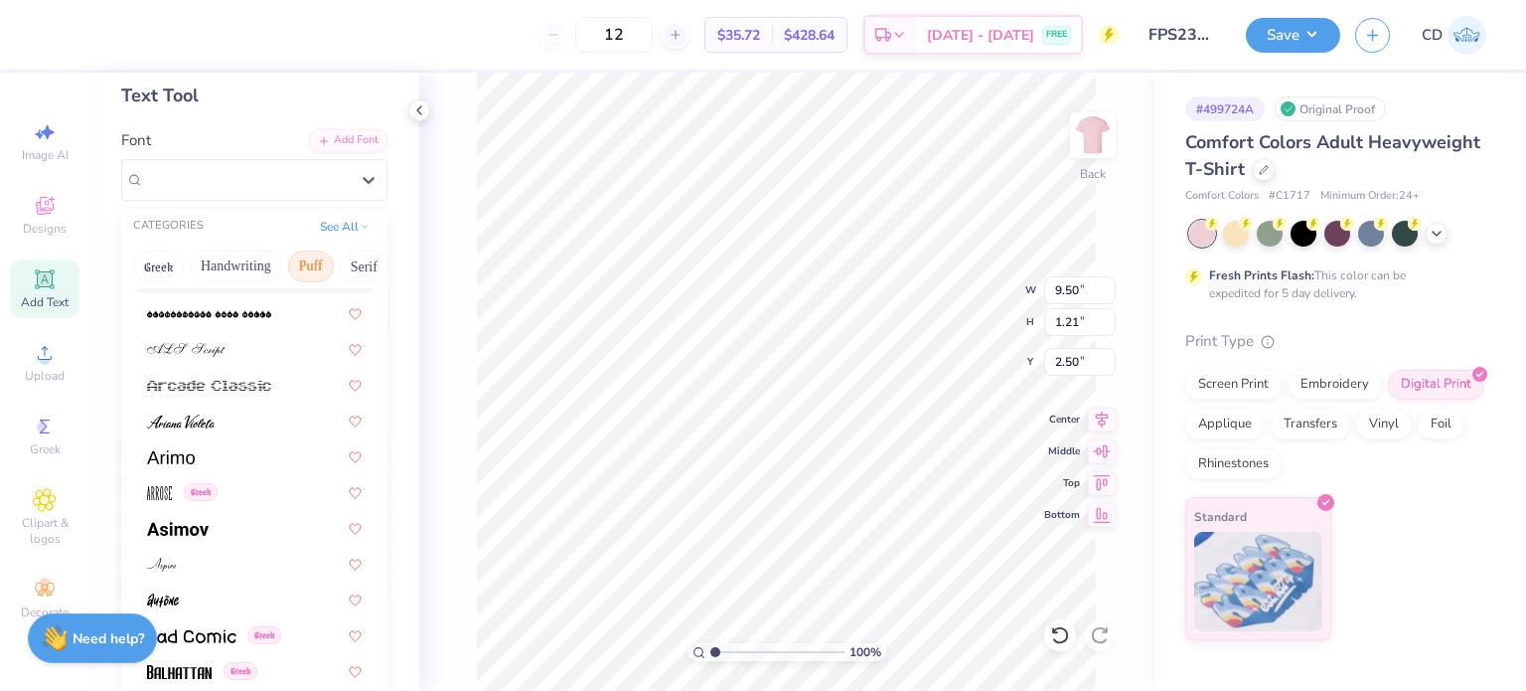
click at [312, 273] on button "Puff" at bounding box center [311, 266] width 46 height 32
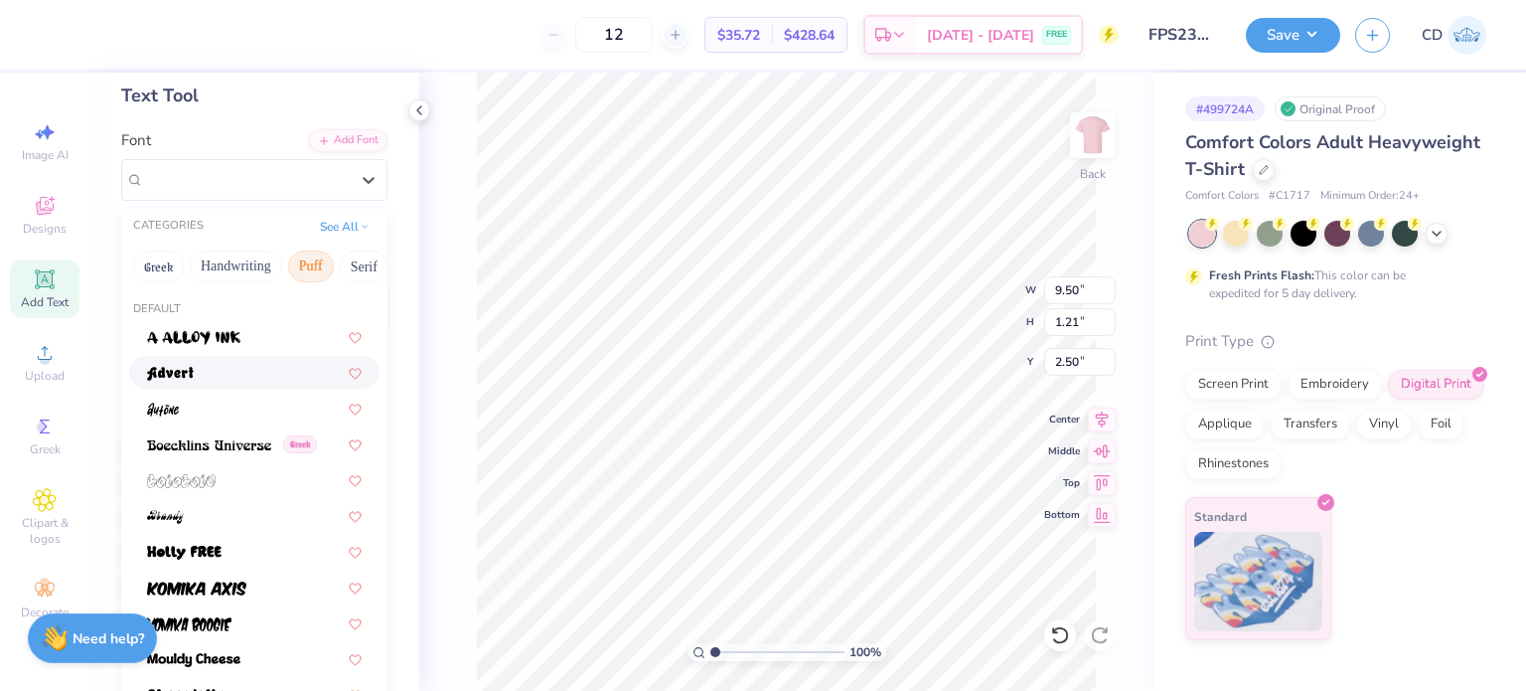
click at [258, 363] on div at bounding box center [254, 372] width 215 height 21
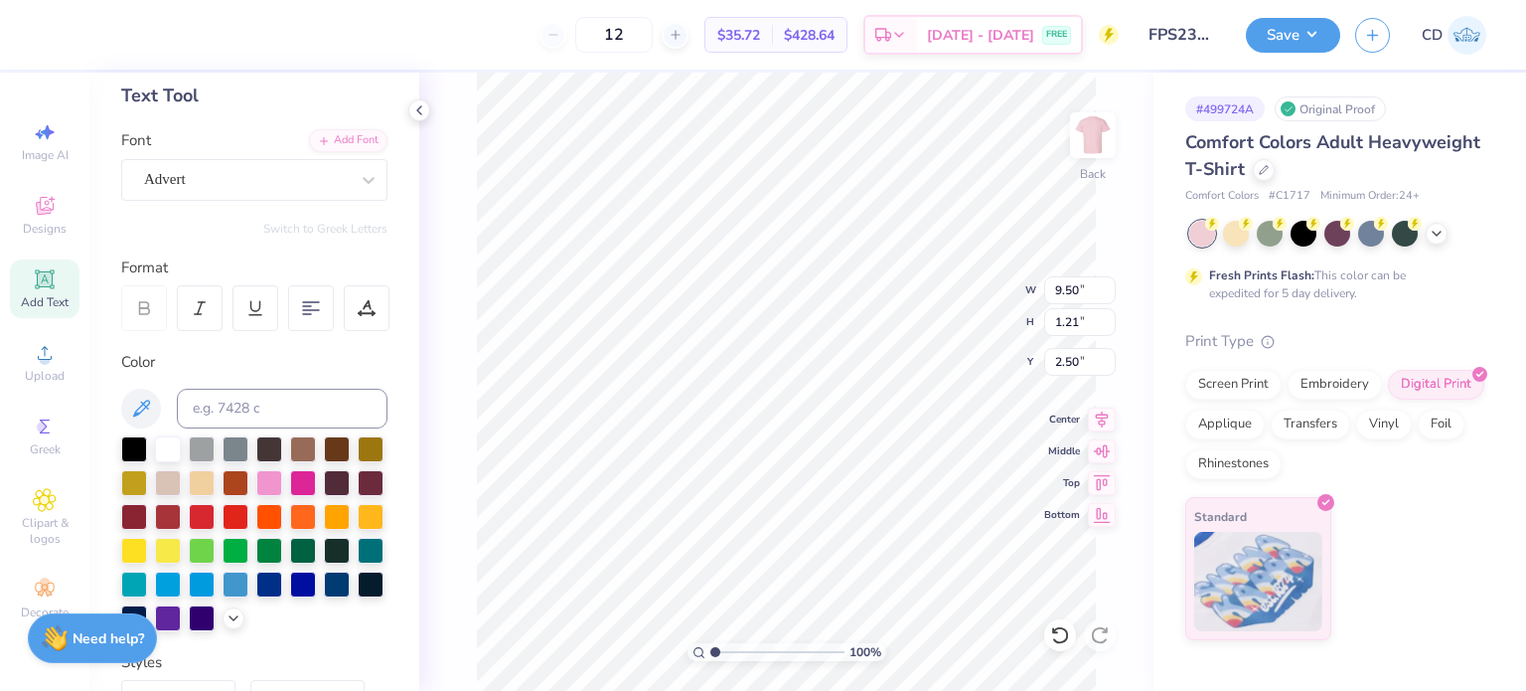
type input "11.45"
type input "1.58"
type input "2.31"
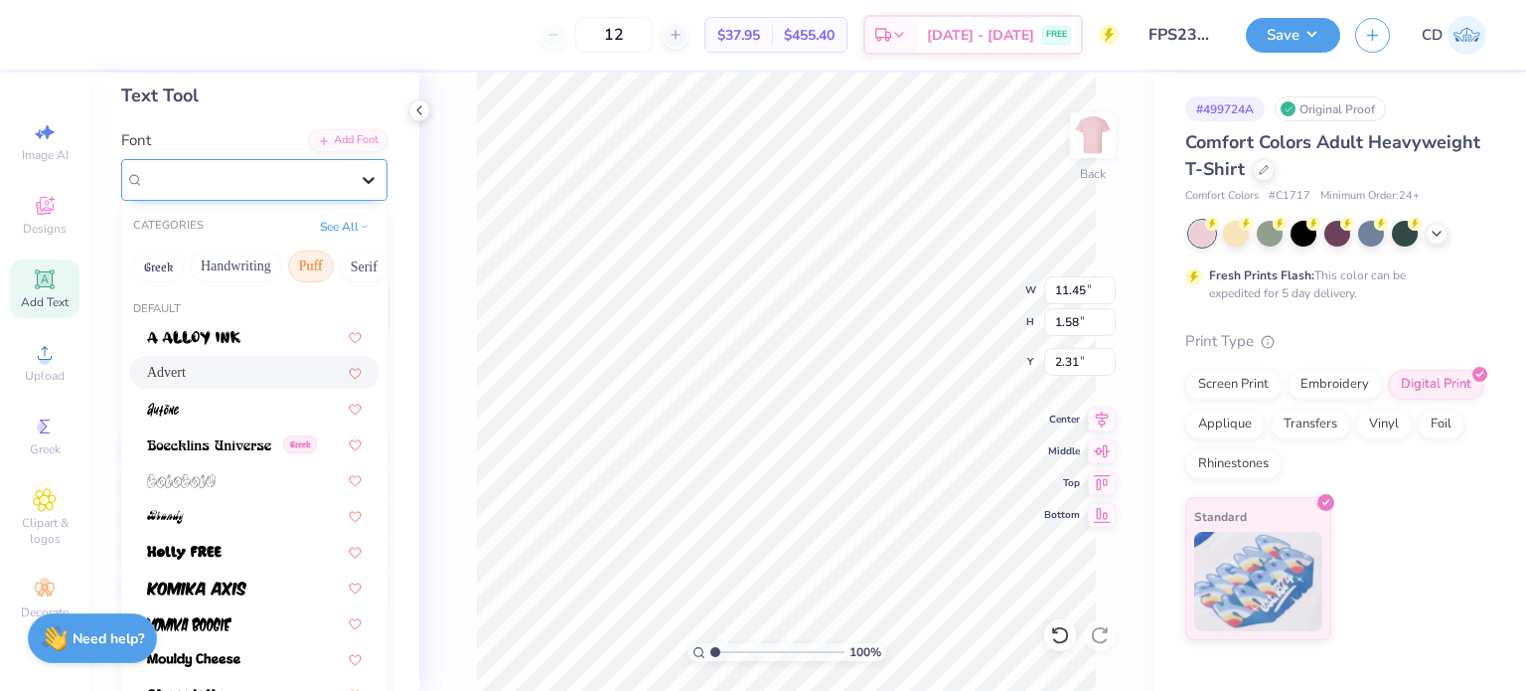
click at [358, 196] on div at bounding box center [369, 180] width 36 height 36
click at [294, 269] on button "Sans Serif" at bounding box center [286, 266] width 86 height 32
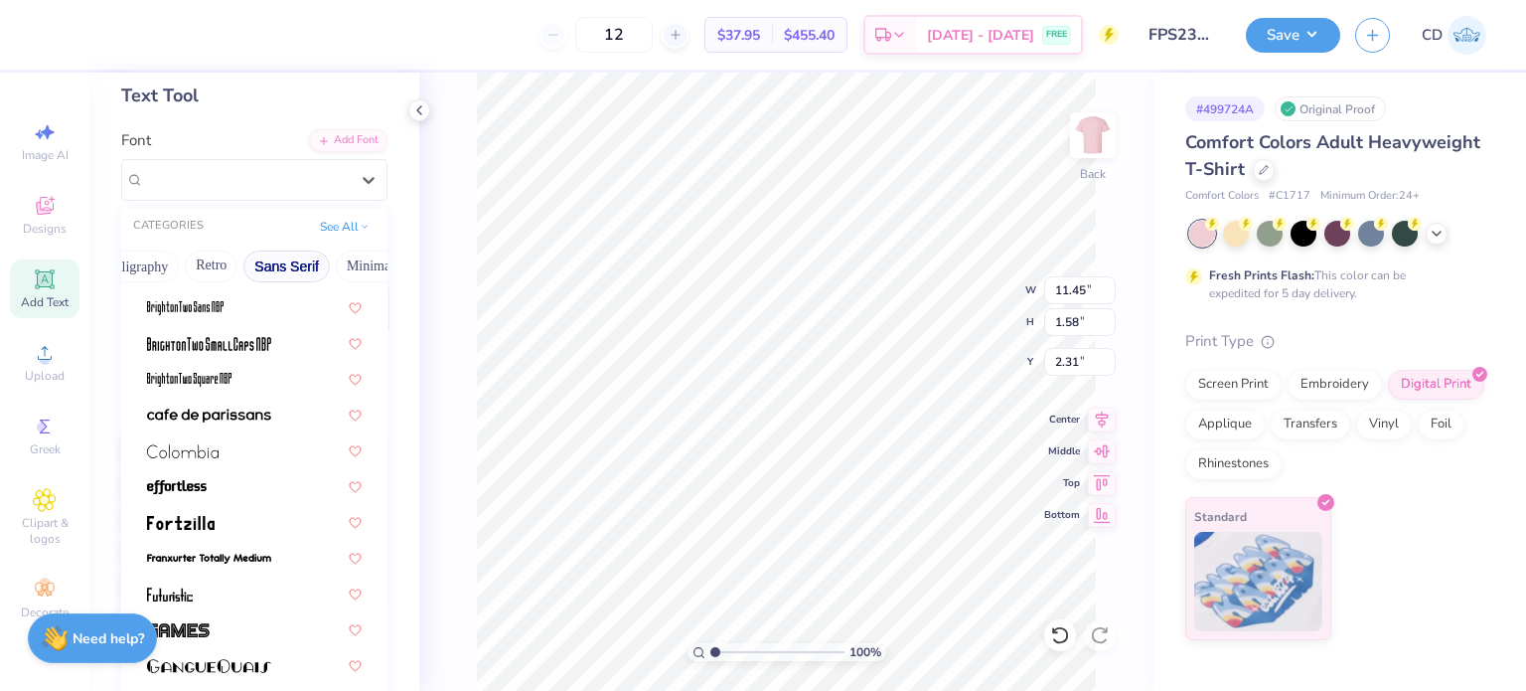
scroll to position [199, 0]
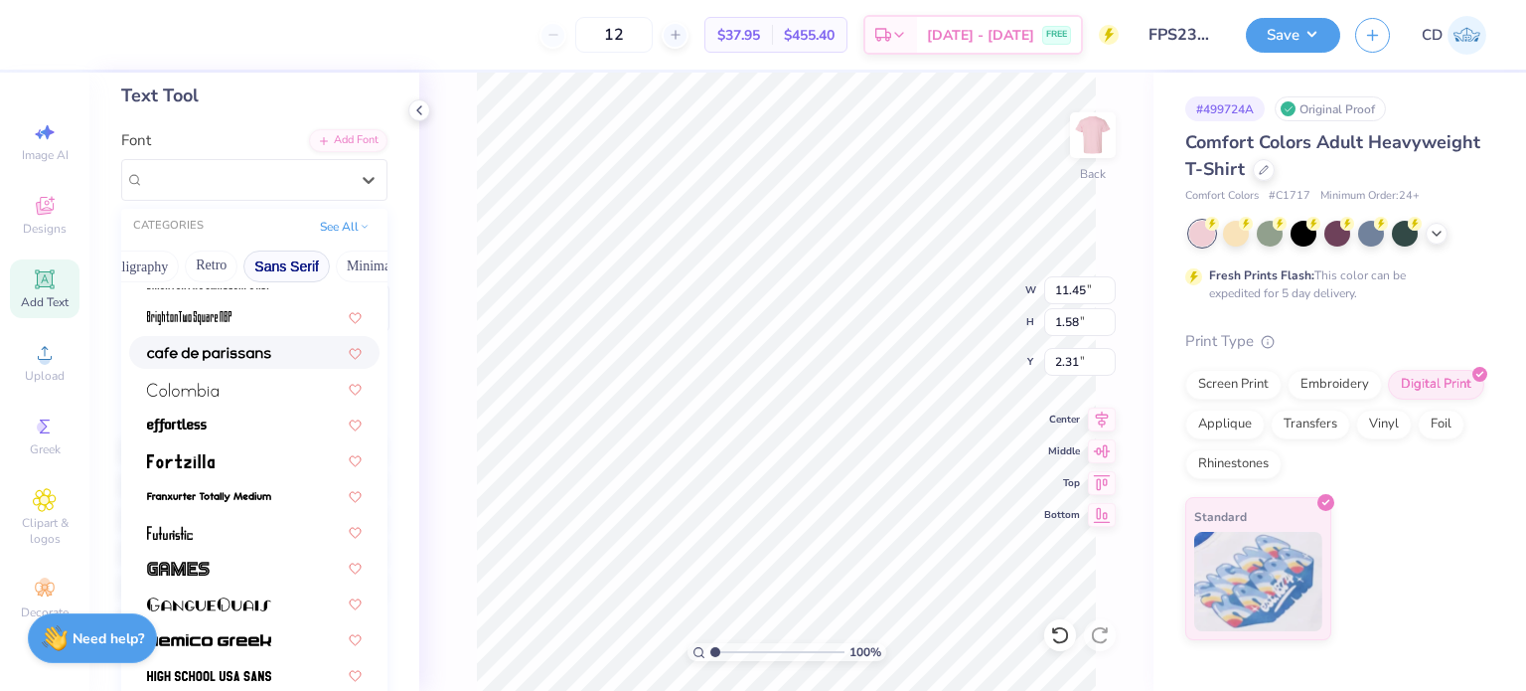
click at [258, 357] on img at bounding box center [209, 354] width 124 height 14
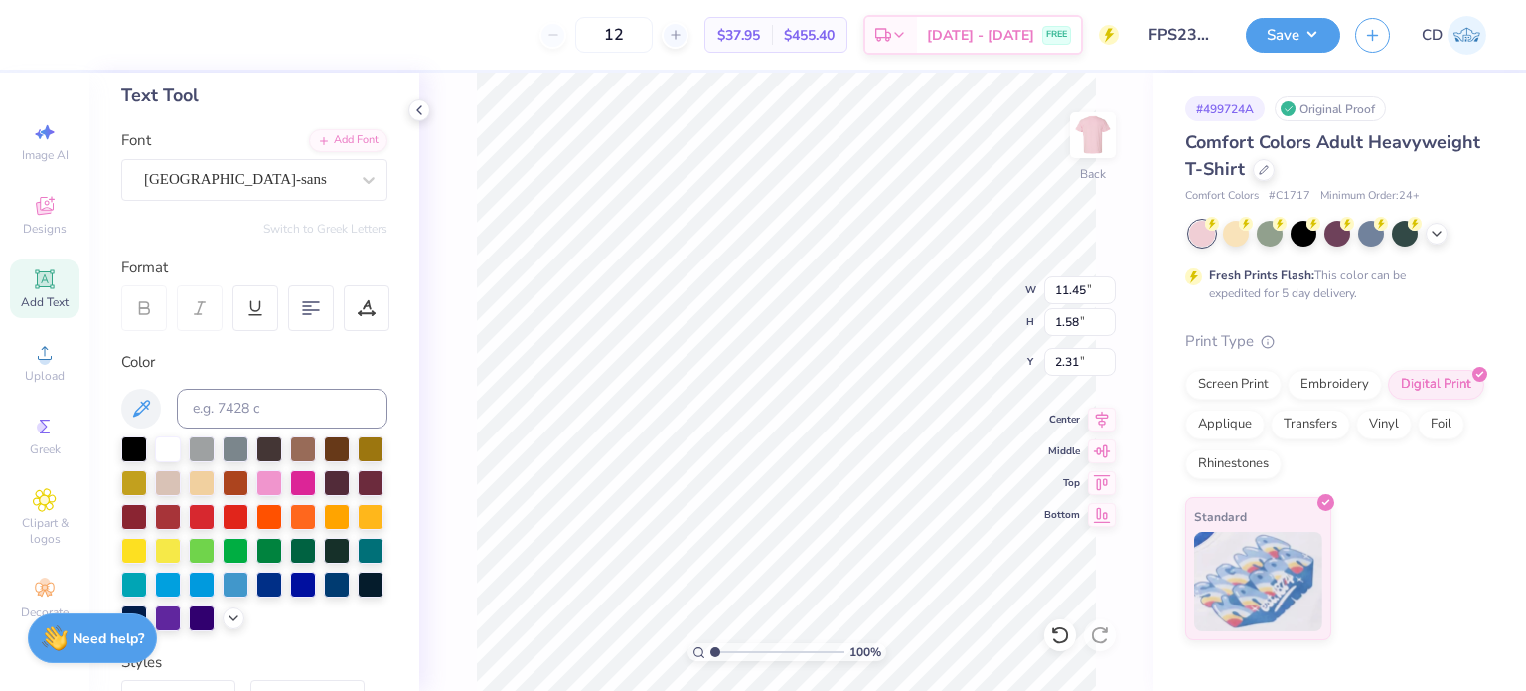
type input "7.20"
type input "0.85"
type input "2.68"
click at [351, 188] on div at bounding box center [369, 180] width 36 height 36
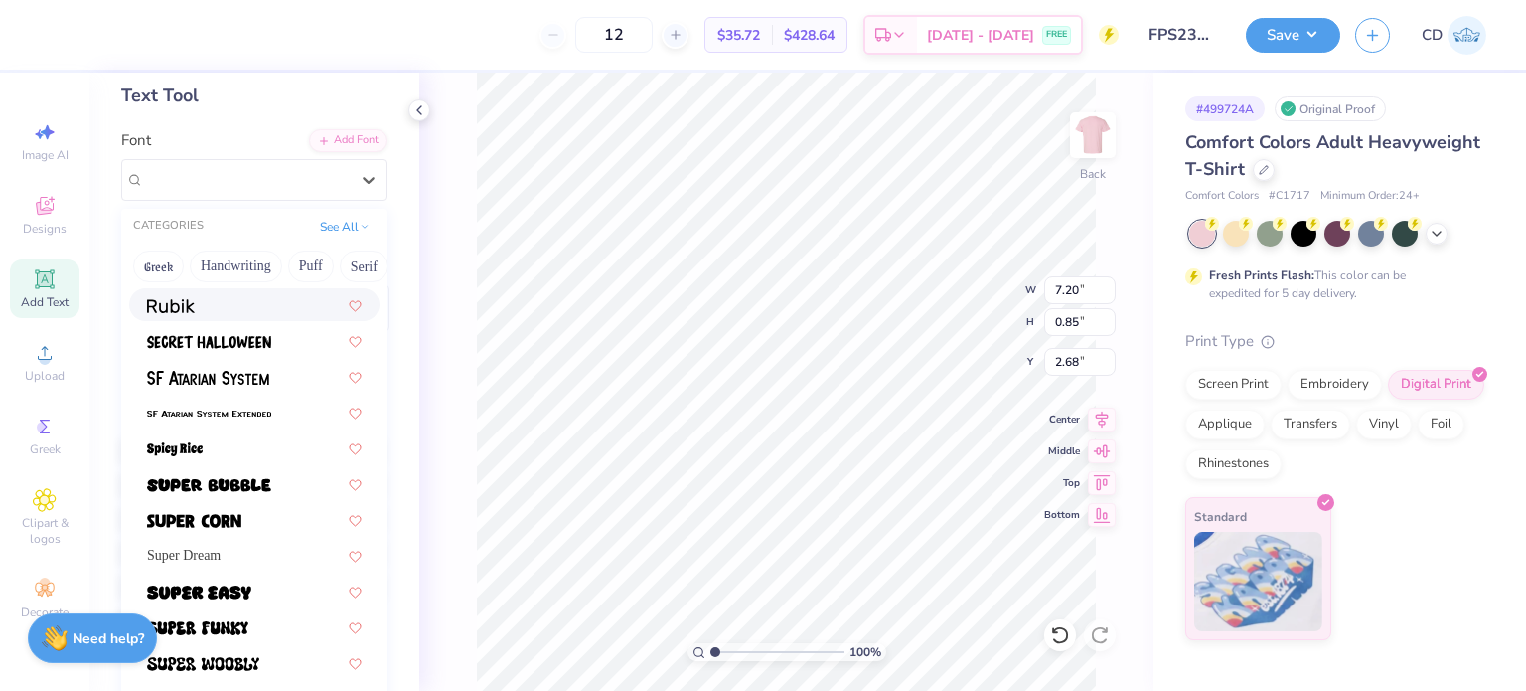
scroll to position [2186, 0]
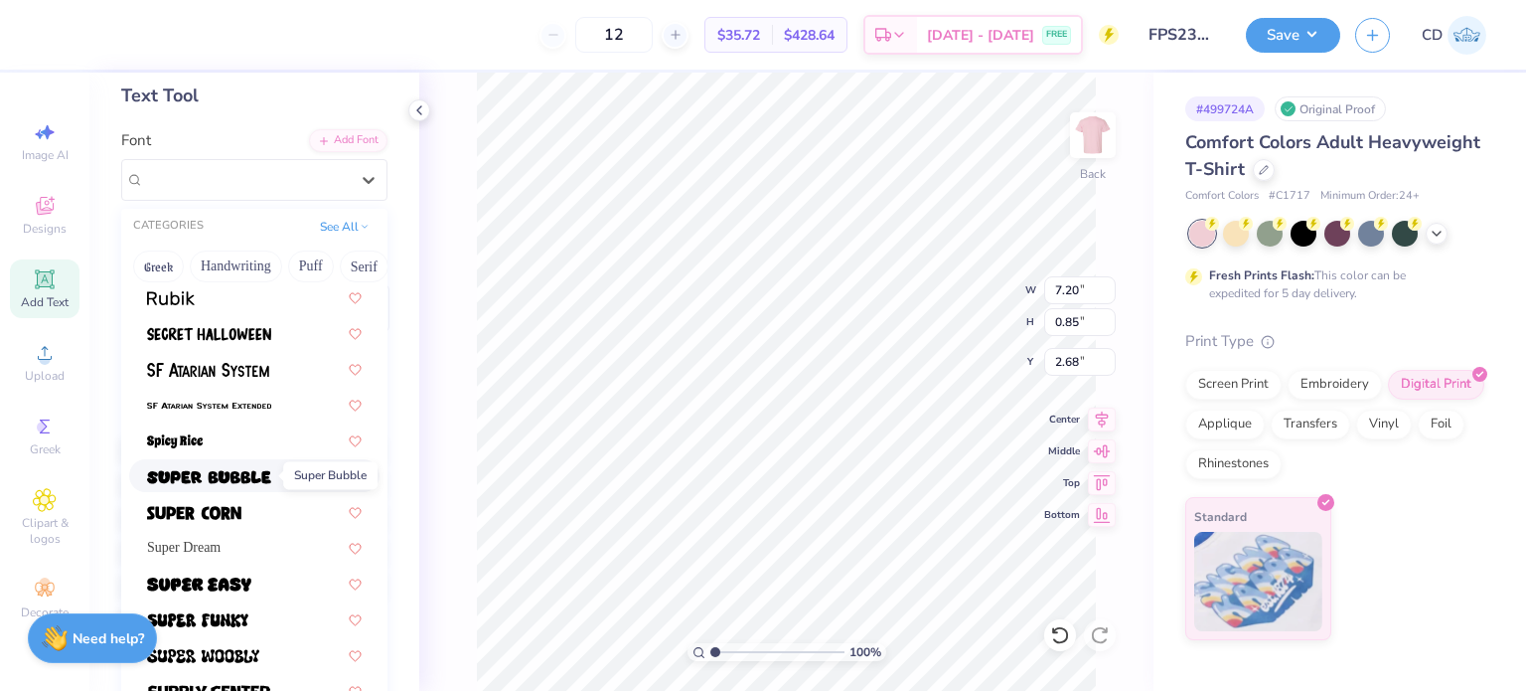
click at [248, 470] on img at bounding box center [209, 477] width 124 height 14
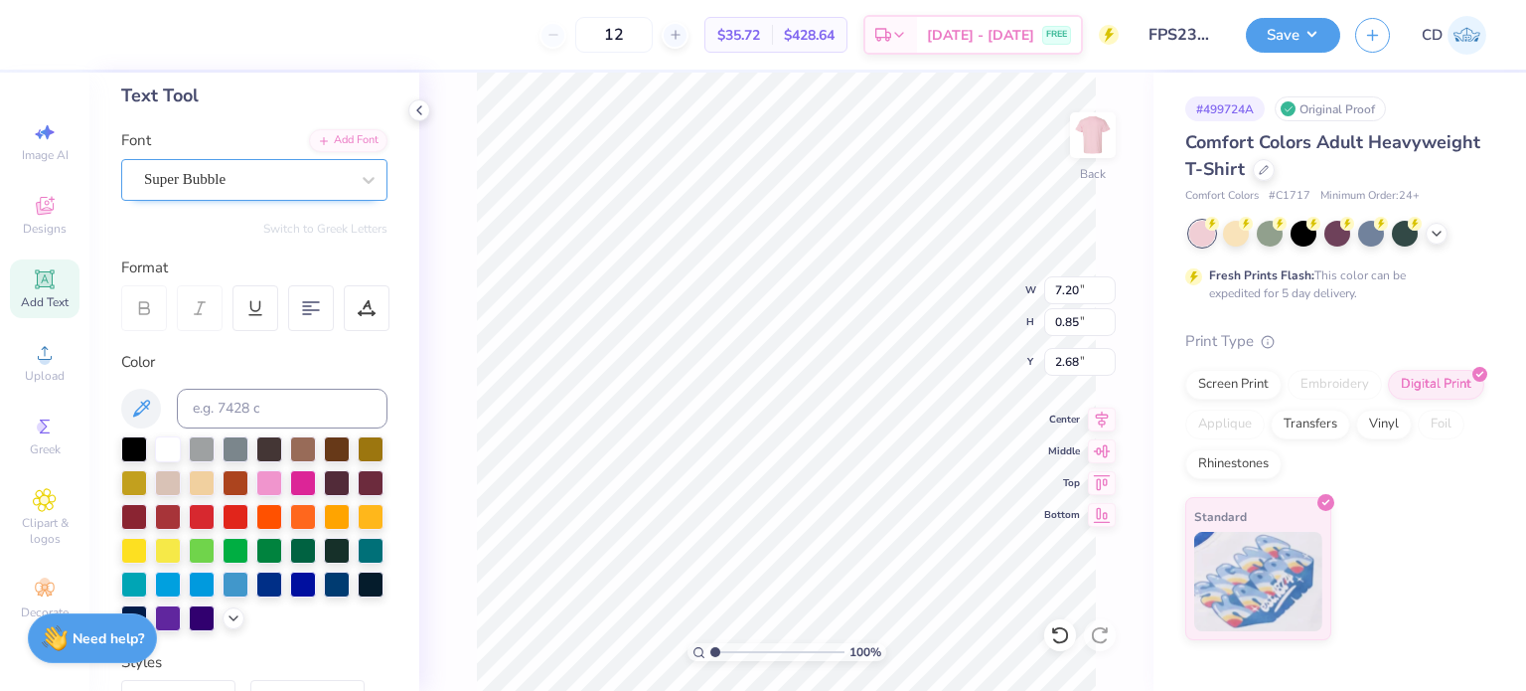
type input "13.28"
type input "1.45"
type input "2.38"
type input "10.17"
type input "1.11"
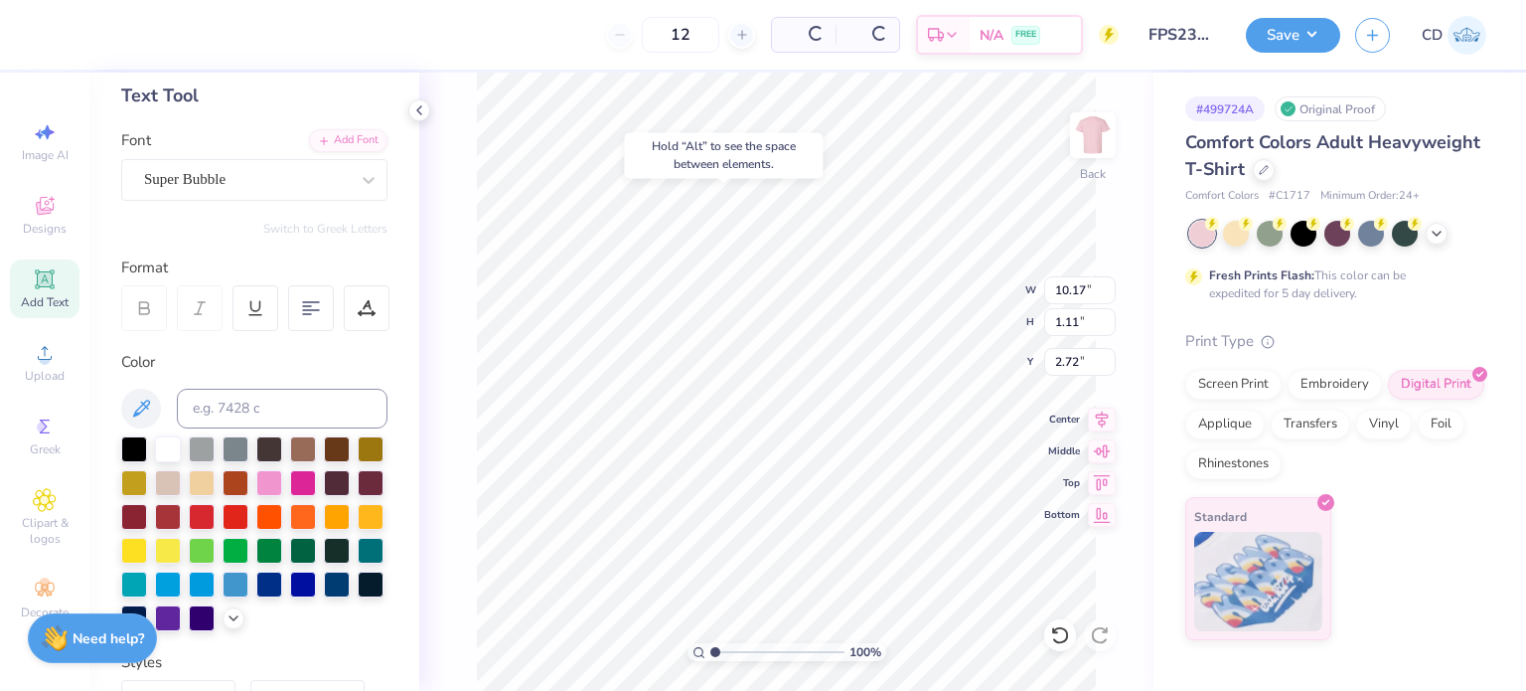
type input "2.45"
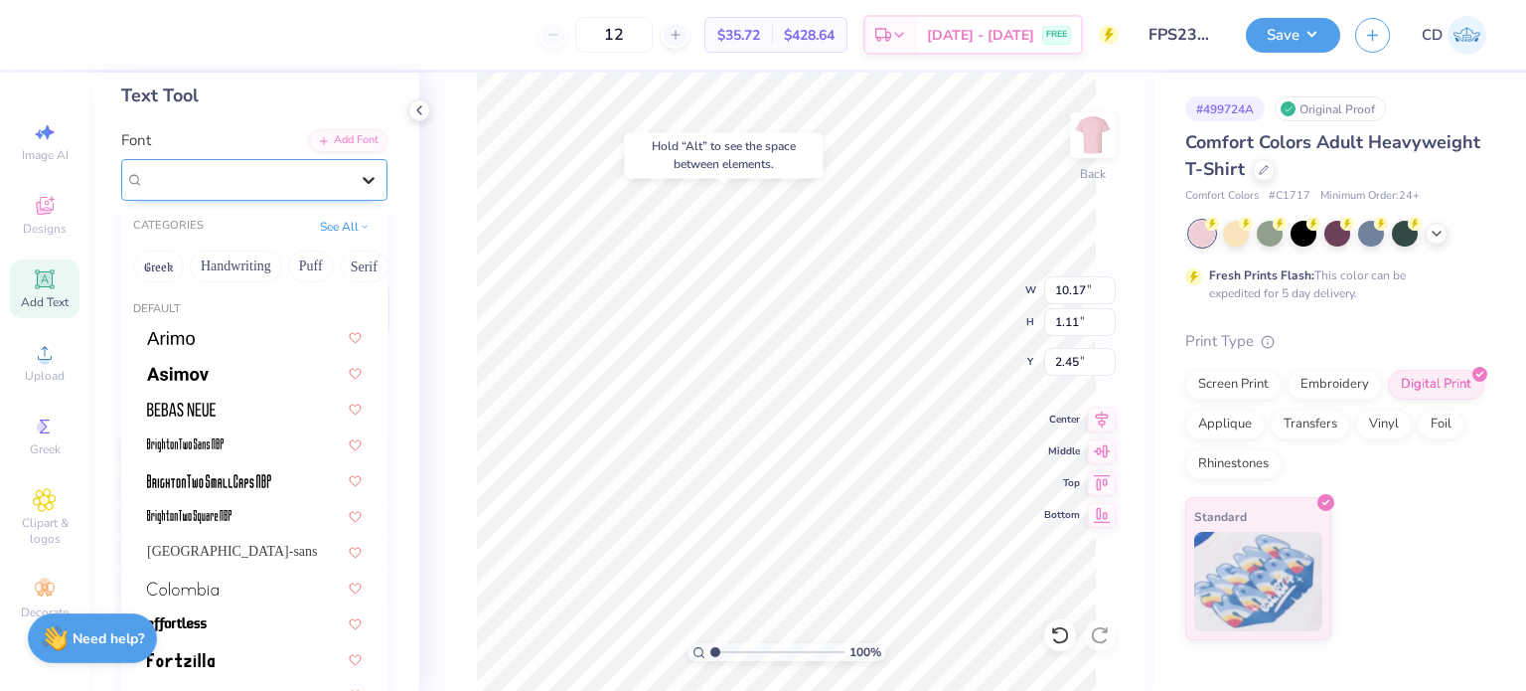
click at [359, 181] on icon at bounding box center [369, 180] width 20 height 20
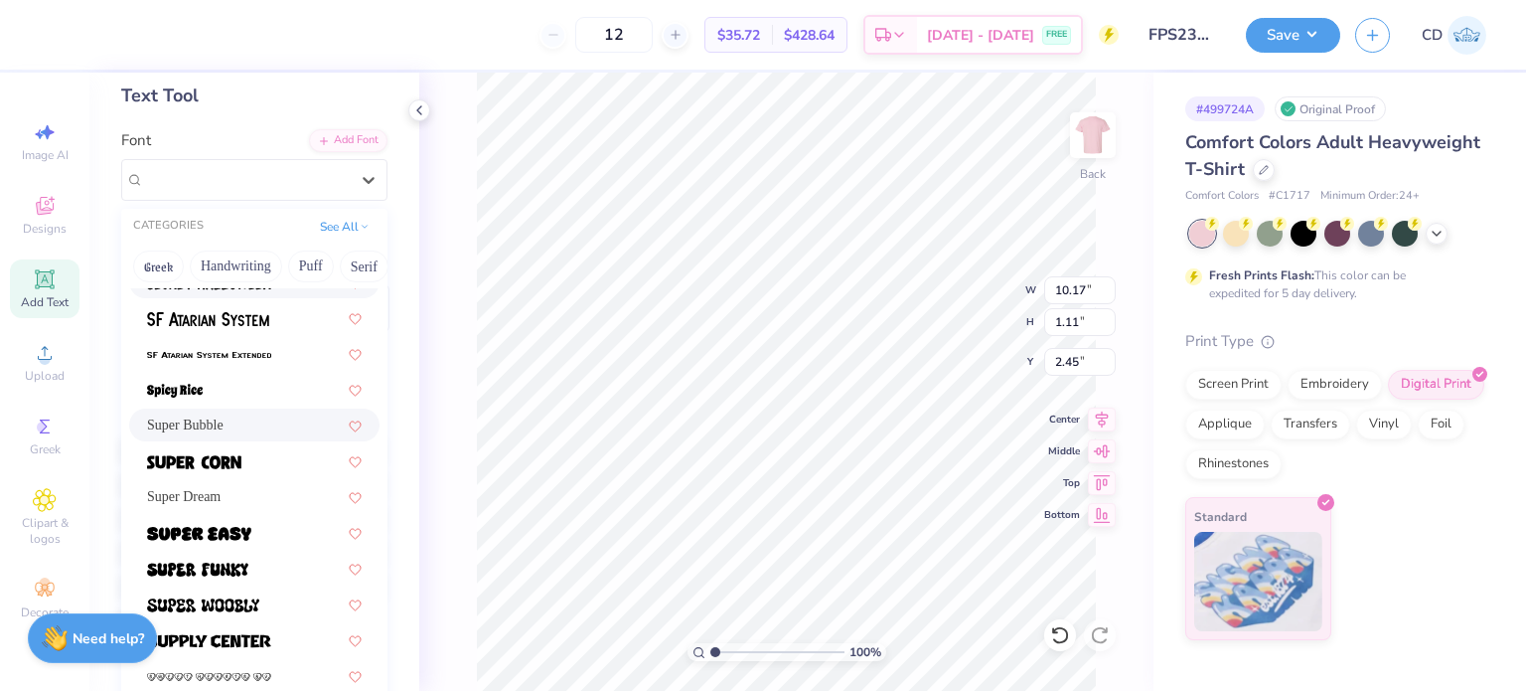
scroll to position [2286, 0]
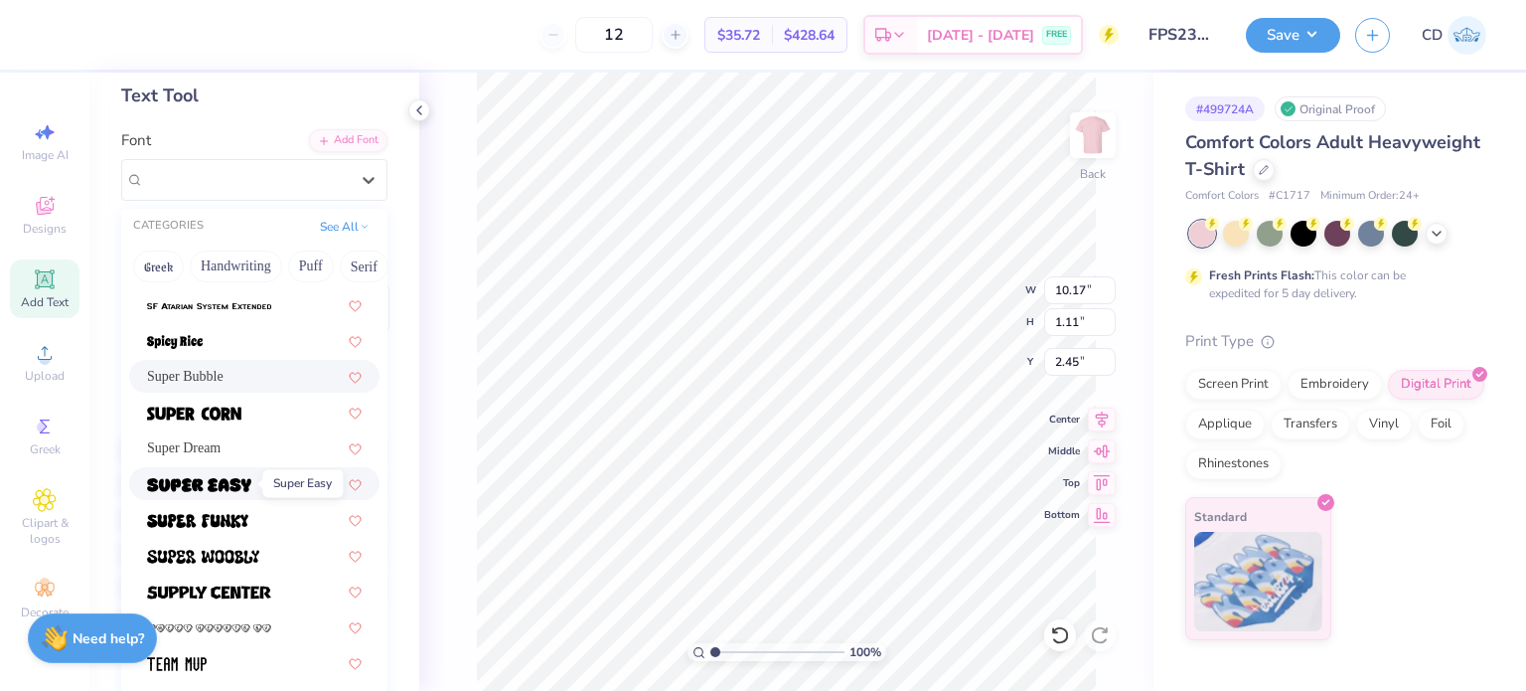
click at [239, 492] on span at bounding box center [199, 483] width 104 height 21
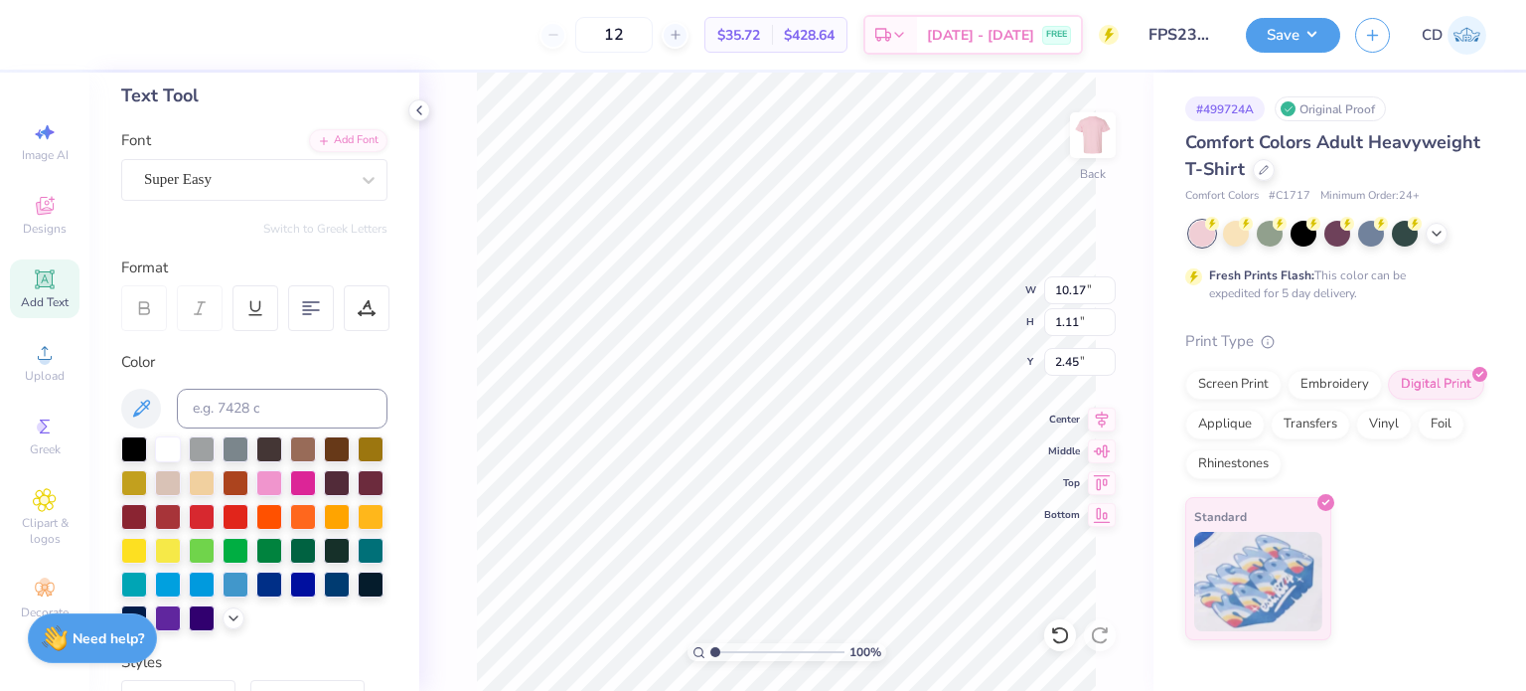
type input "8.15"
type input "0.95"
type input "2.52"
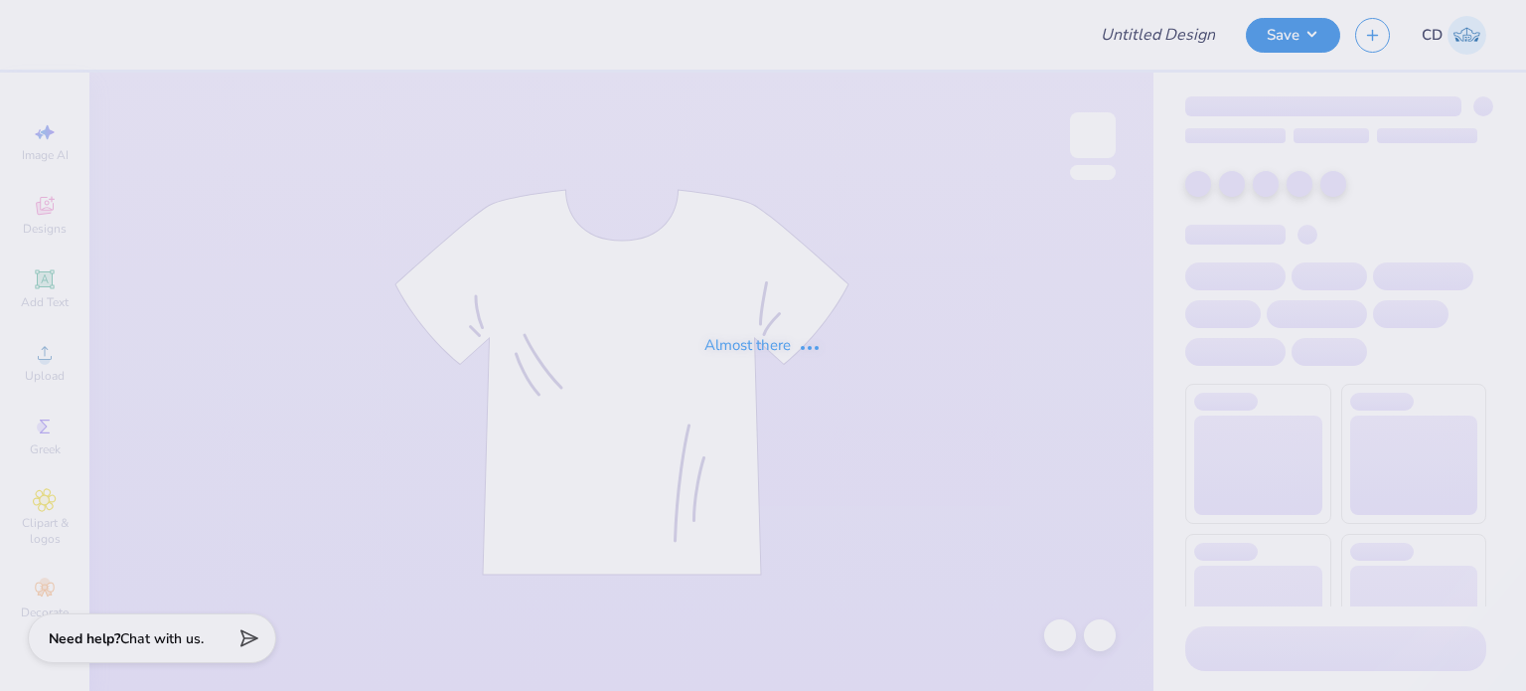
type input "FPS238574"
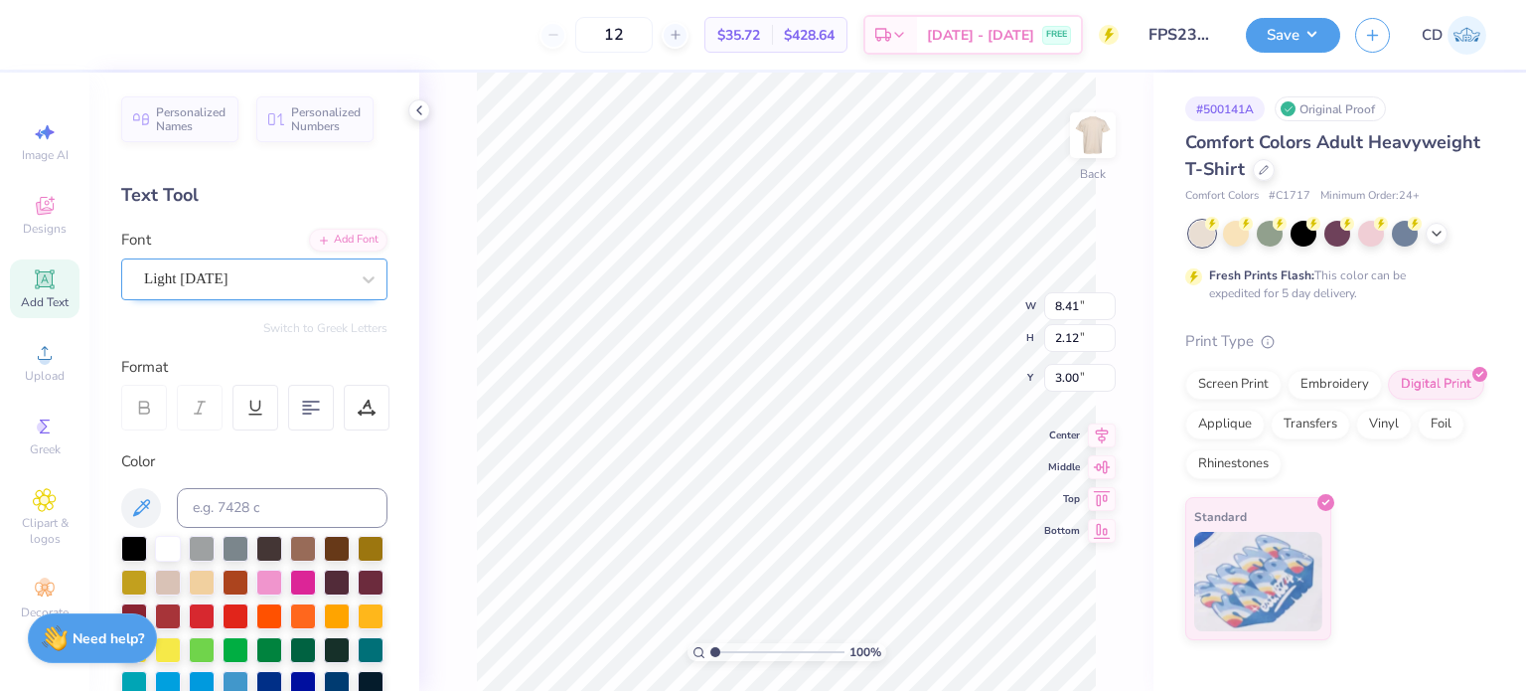
click at [196, 263] on div "Light [DATE]" at bounding box center [246, 278] width 209 height 31
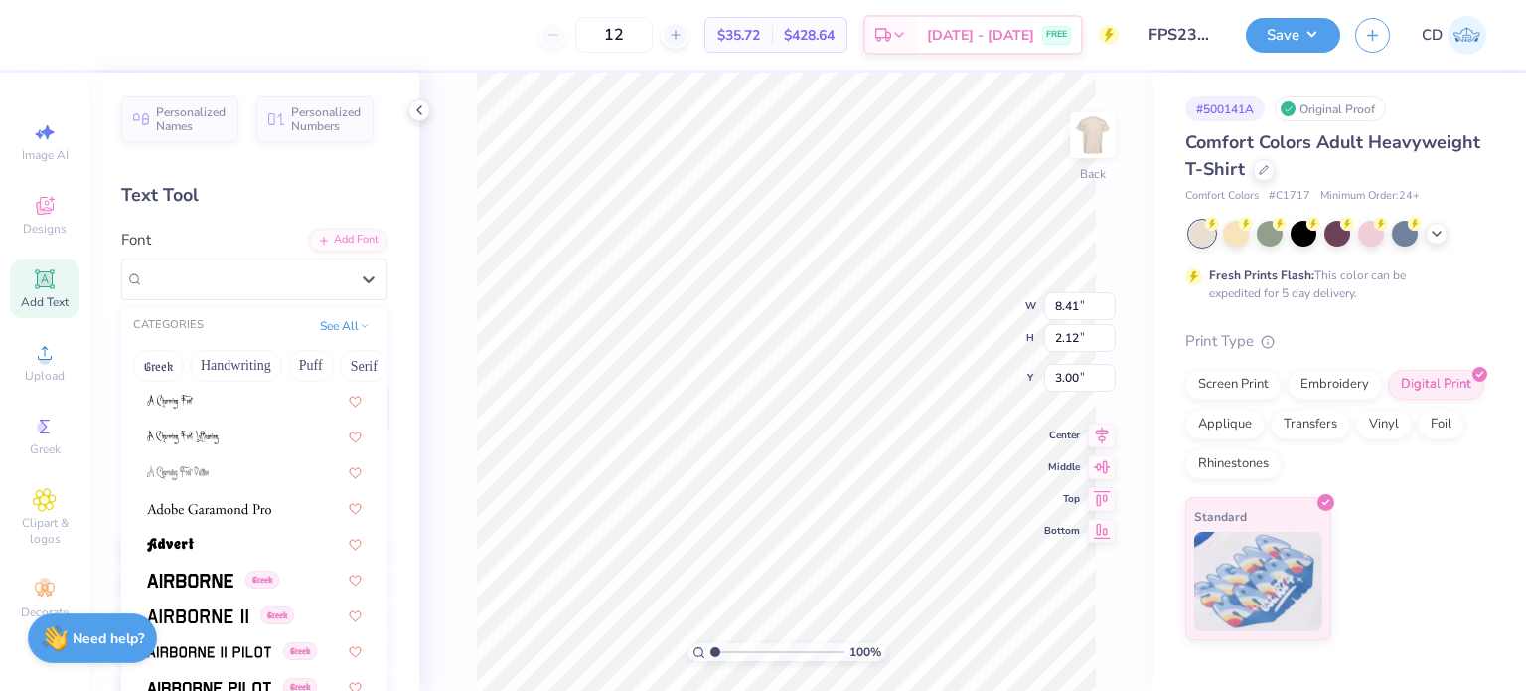
scroll to position [298, 0]
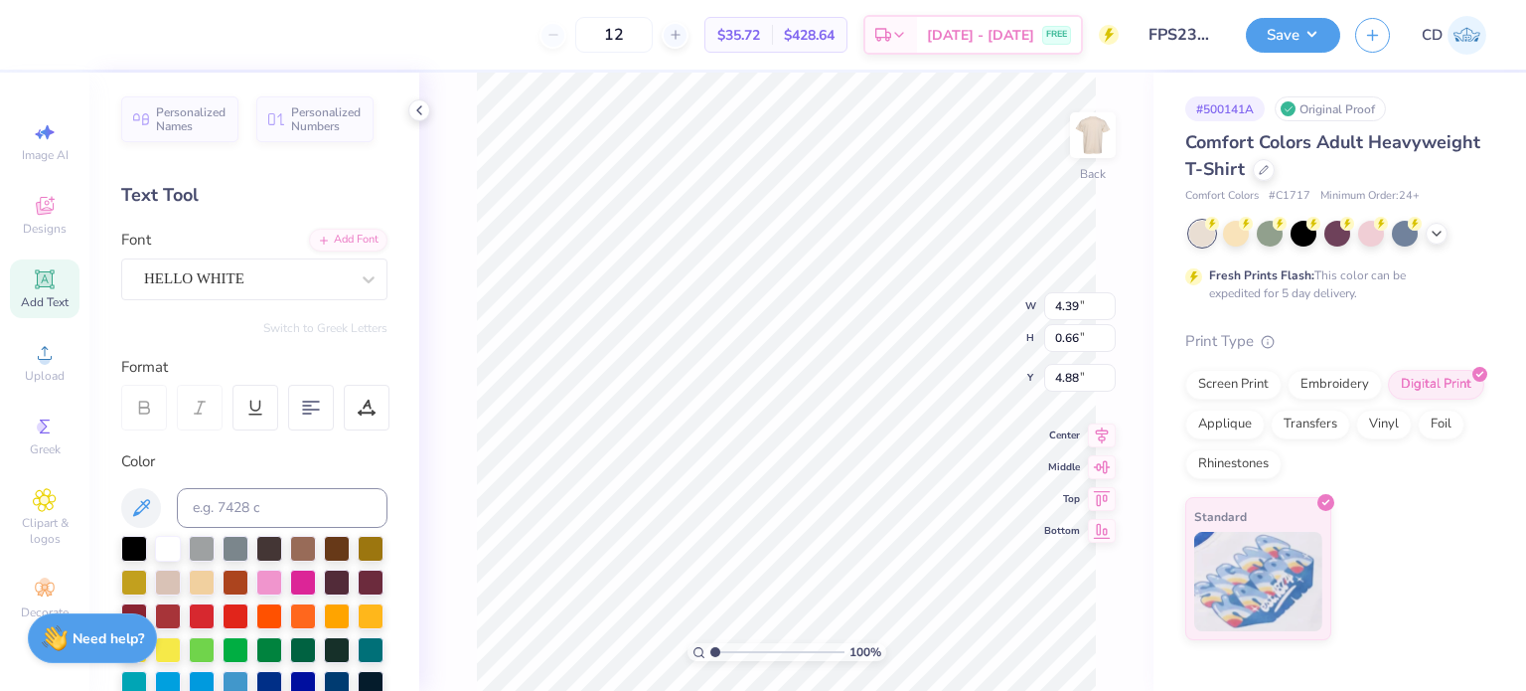
type input "4.39"
type input "0.66"
type input "4.88"
type input "8.41"
type input "2.12"
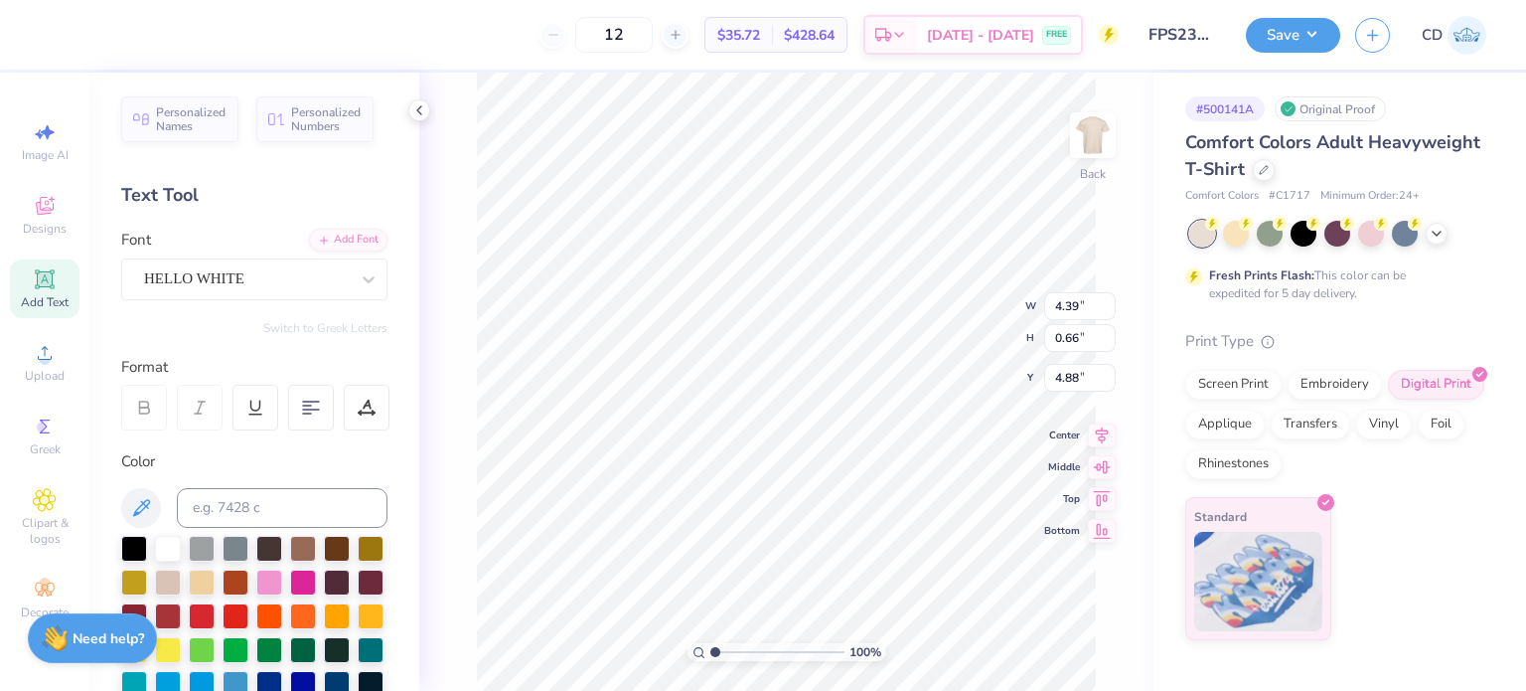
type input "3.00"
click at [365, 264] on div at bounding box center [369, 279] width 36 height 36
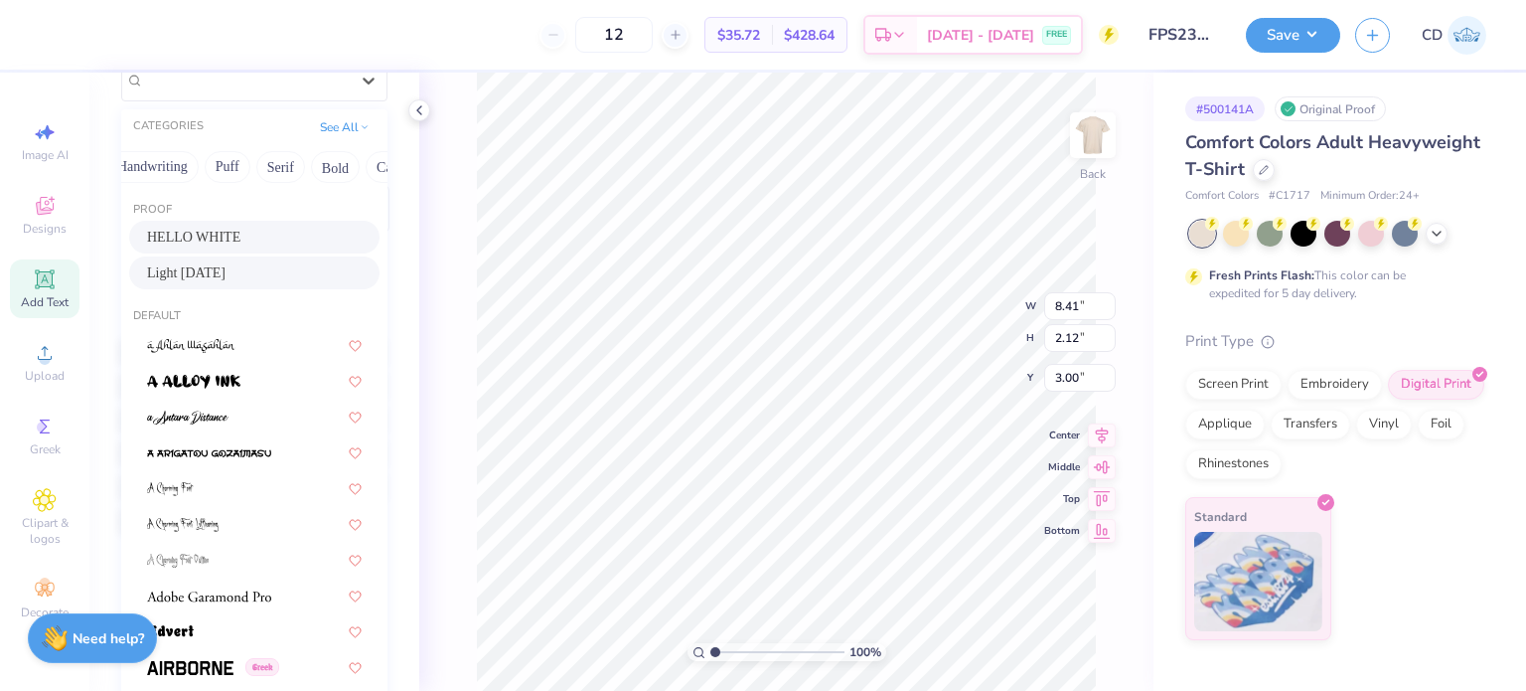
scroll to position [0, 131]
